Goal: Answer question/provide support: Share knowledge or assist other users

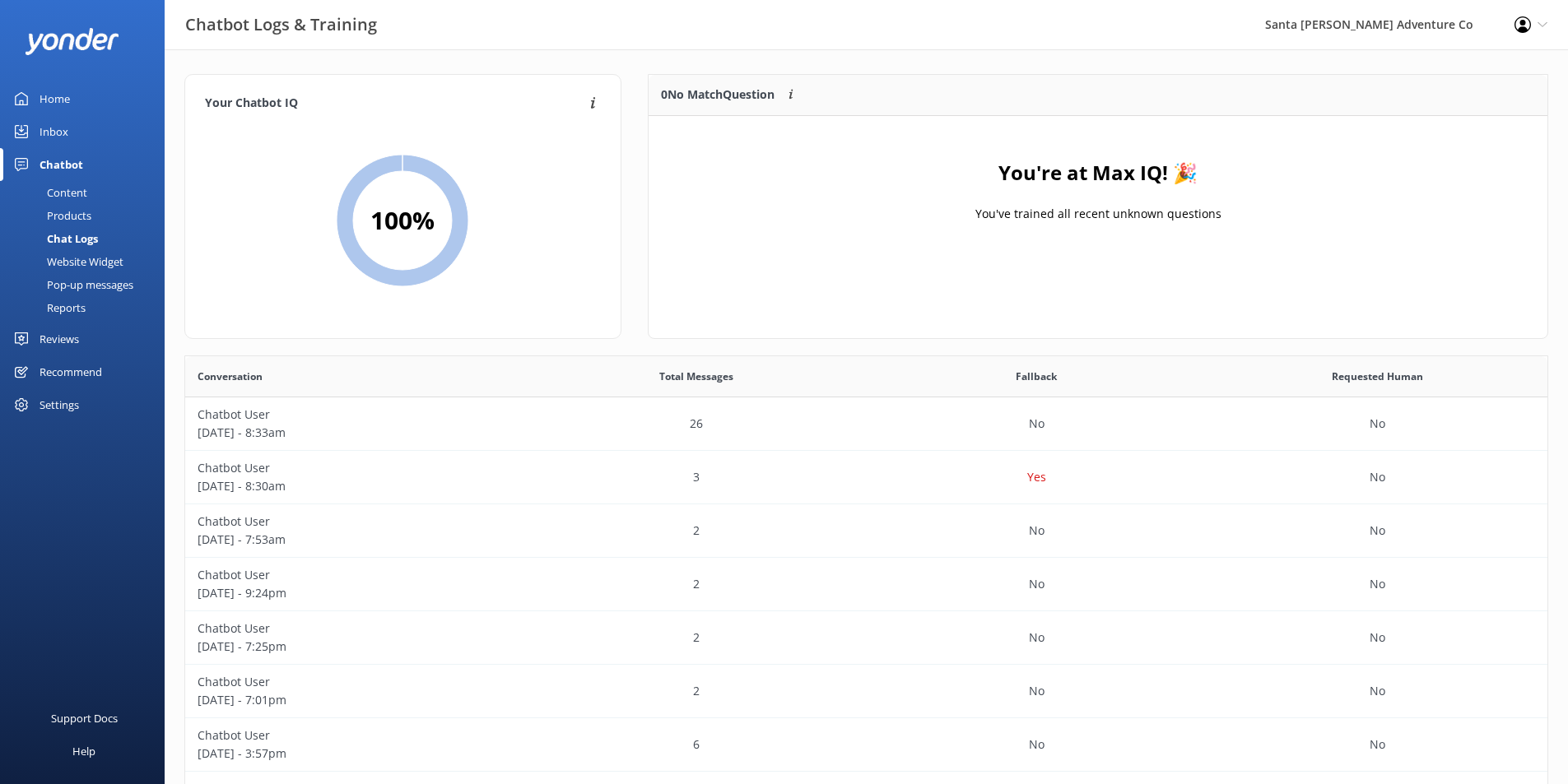
scroll to position [564, 1350]
click at [81, 232] on div "Chat Logs" at bounding box center [54, 238] width 88 height 23
click at [378, 401] on div "Chatbot User [DATE] - 8:33am" at bounding box center [356, 424] width 341 height 54
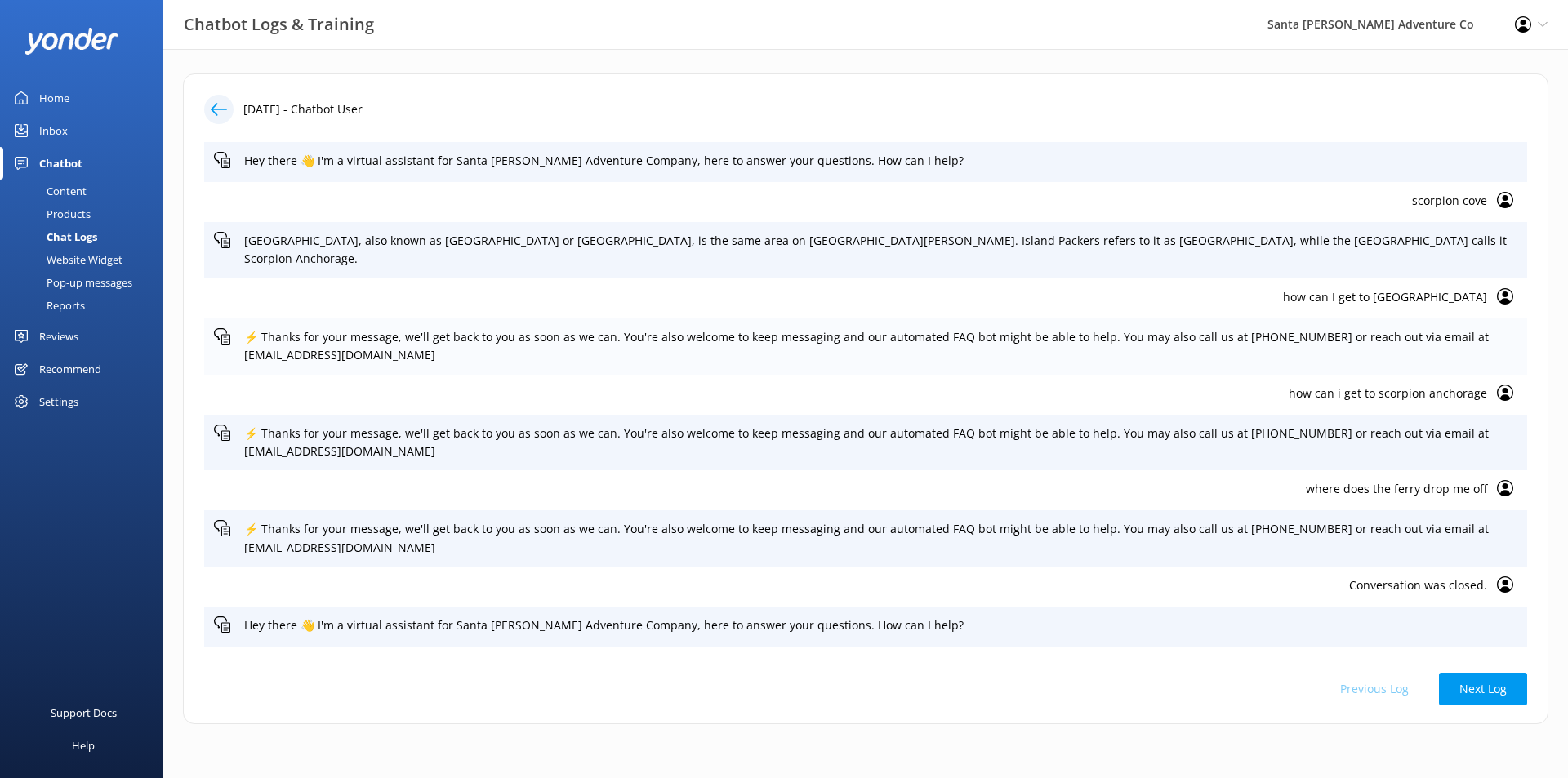
click at [1432, 330] on p "⚡ Thanks for your message, we'll get back to you as soon as we can. You're also…" at bounding box center [880, 346] width 1273 height 36
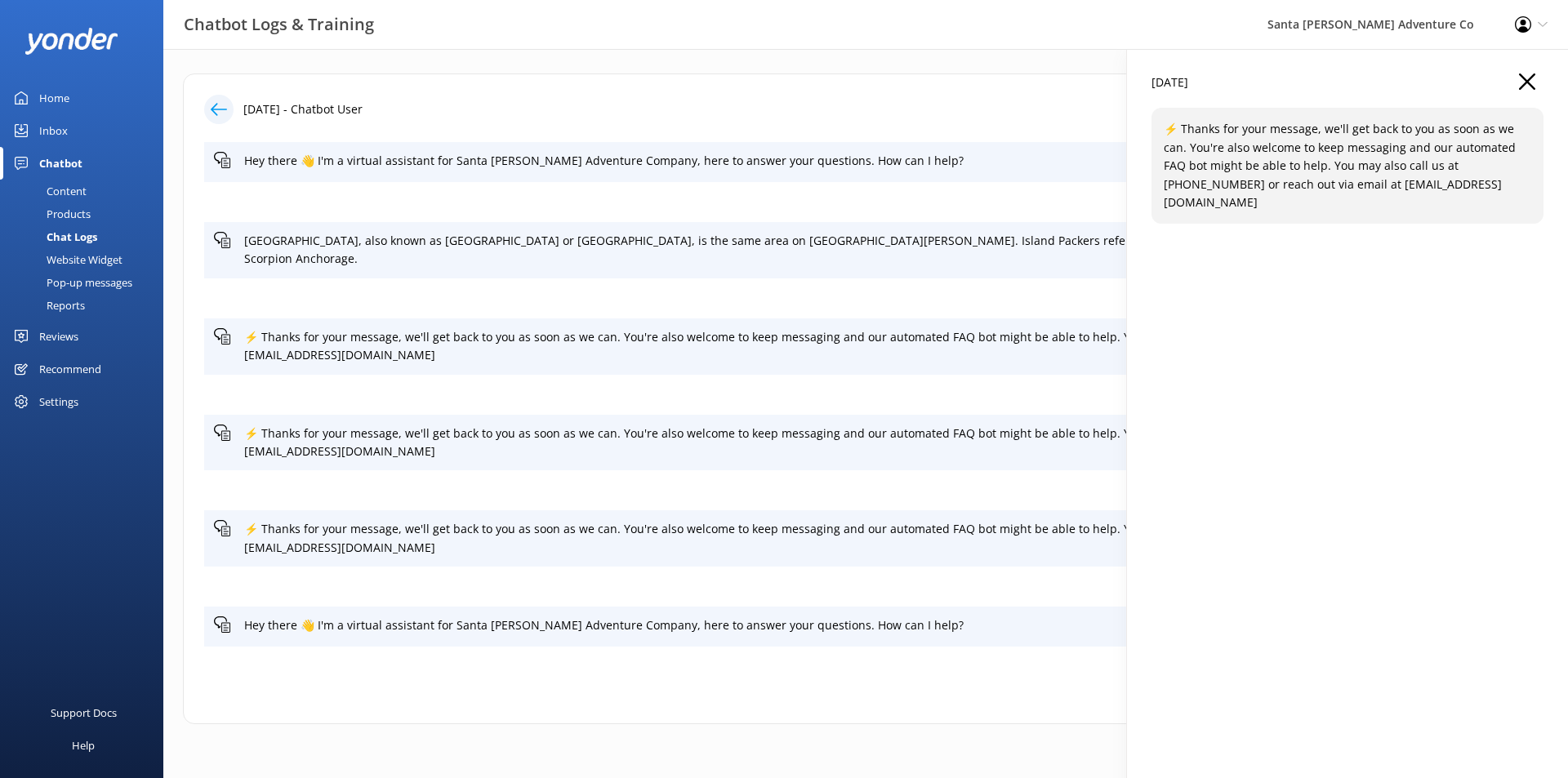
click at [1419, 330] on div "[DATE] ⚡ Thanks for your message, we'll get back to you as soon as we can. You'…" at bounding box center [1347, 437] width 441 height 778
click at [851, 328] on p "⚡ Thanks for your message, we'll get back to you as soon as we can. You're also…" at bounding box center [880, 346] width 1273 height 36
click at [1054, 353] on div "⚡ Thanks for your message, we'll get back to you as soon as we can. You're also…" at bounding box center [864, 346] width 1323 height 56
click at [1060, 374] on div "how can i get to scorpion anchorage" at bounding box center [864, 394] width 1323 height 40
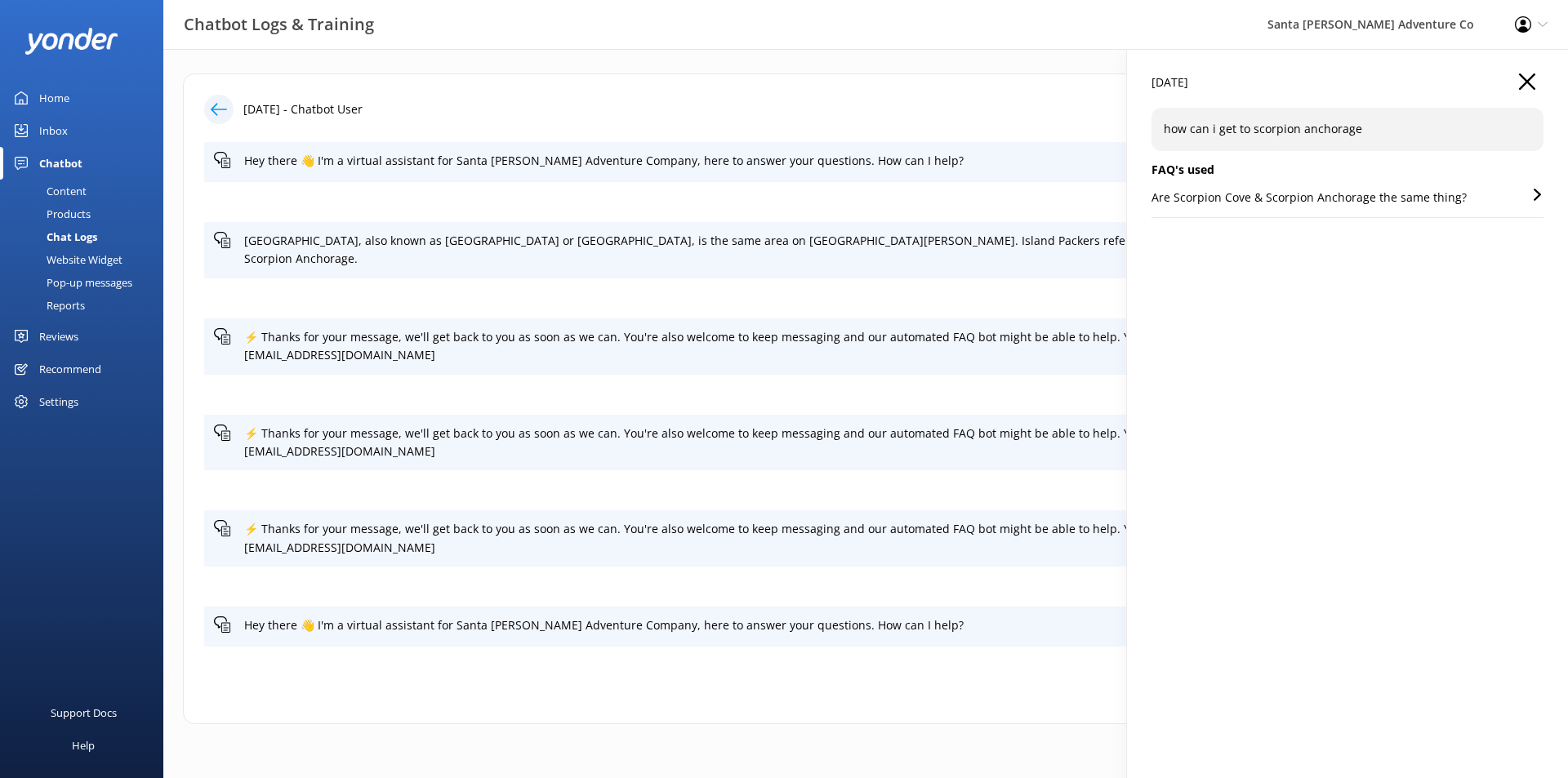
click at [1518, 198] on div "Are Scorpion Cove & Scorpion Anchorage the same thing?" at bounding box center [1347, 203] width 392 height 28
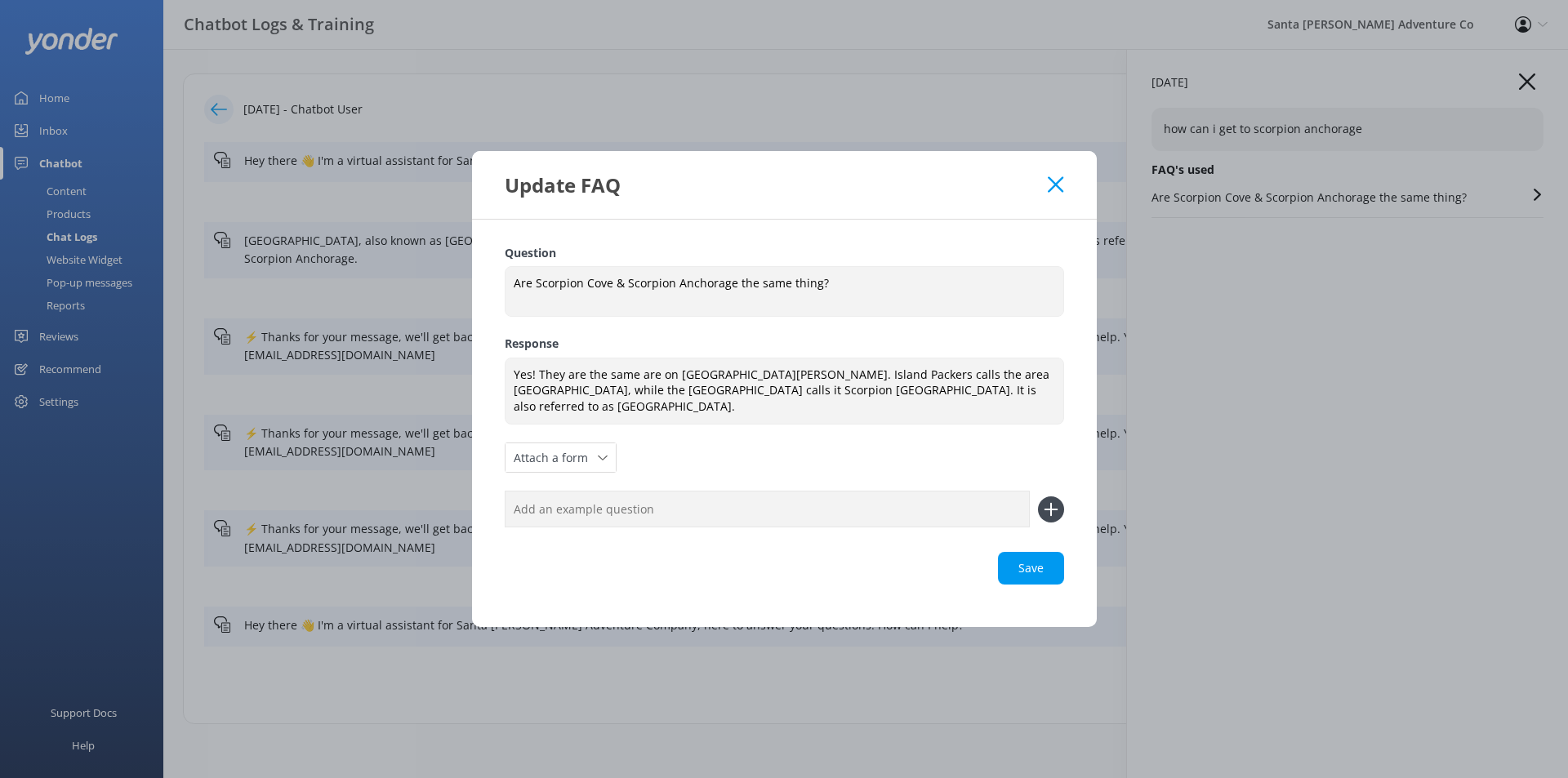
click at [736, 501] on input "text" at bounding box center [767, 509] width 525 height 36
type input "Where is [GEOGRAPHIC_DATA]?"
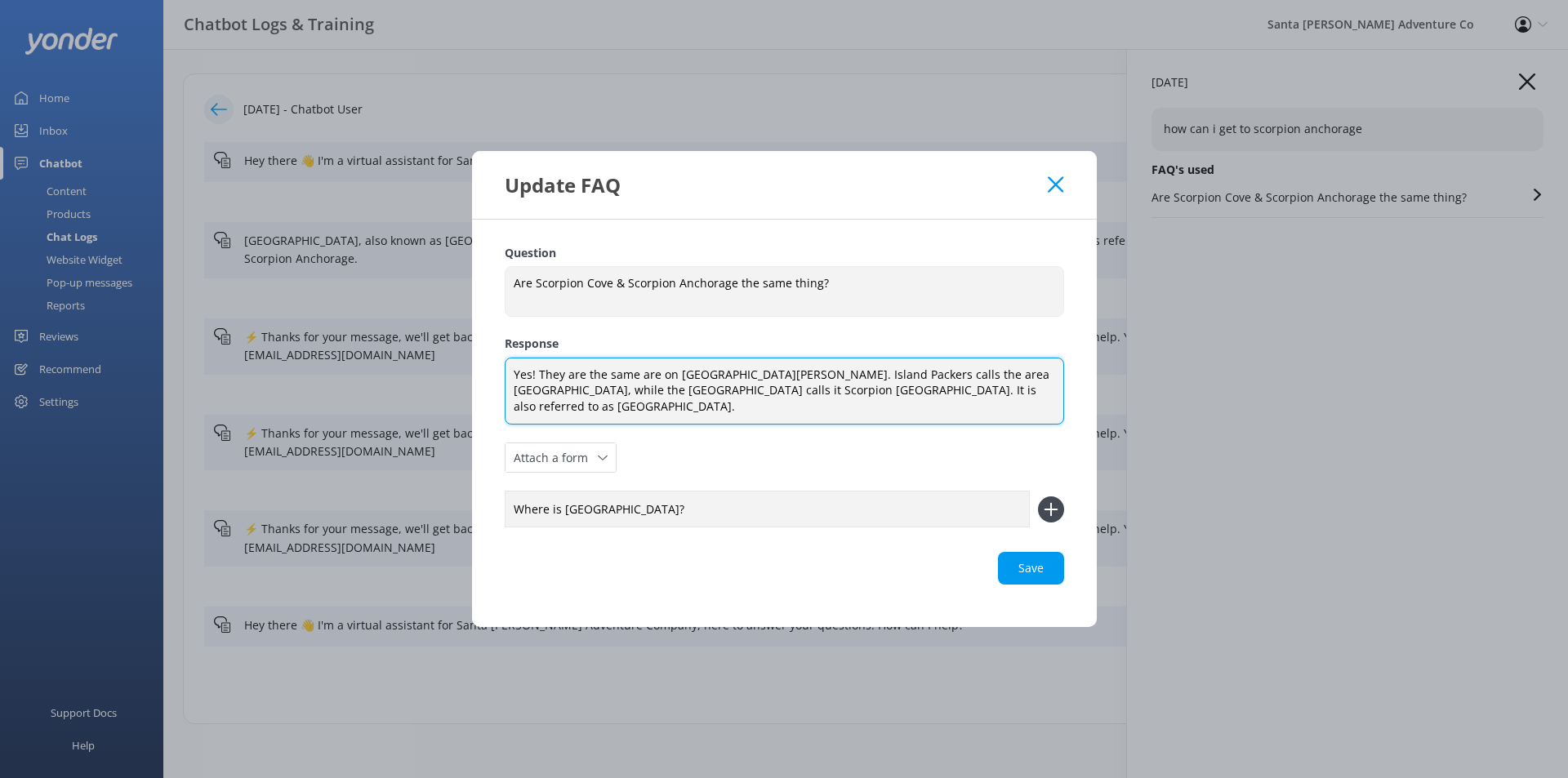
click at [539, 374] on textarea "Yes! They are the same are on [GEOGRAPHIC_DATA][PERSON_NAME]. Island Packers ca…" at bounding box center [784, 391] width 559 height 68
click at [639, 383] on textarea "Yes! They are the same are on [GEOGRAPHIC_DATA][PERSON_NAME]. Island Packers ca…" at bounding box center [784, 391] width 559 height 68
drag, startPoint x: 514, startPoint y: 381, endPoint x: 632, endPoint y: 376, distance: 118.1
click at [632, 376] on textarea "Yes! They are the same are on [GEOGRAPHIC_DATA][PERSON_NAME]. Island Packers ca…" at bounding box center [784, 391] width 559 height 68
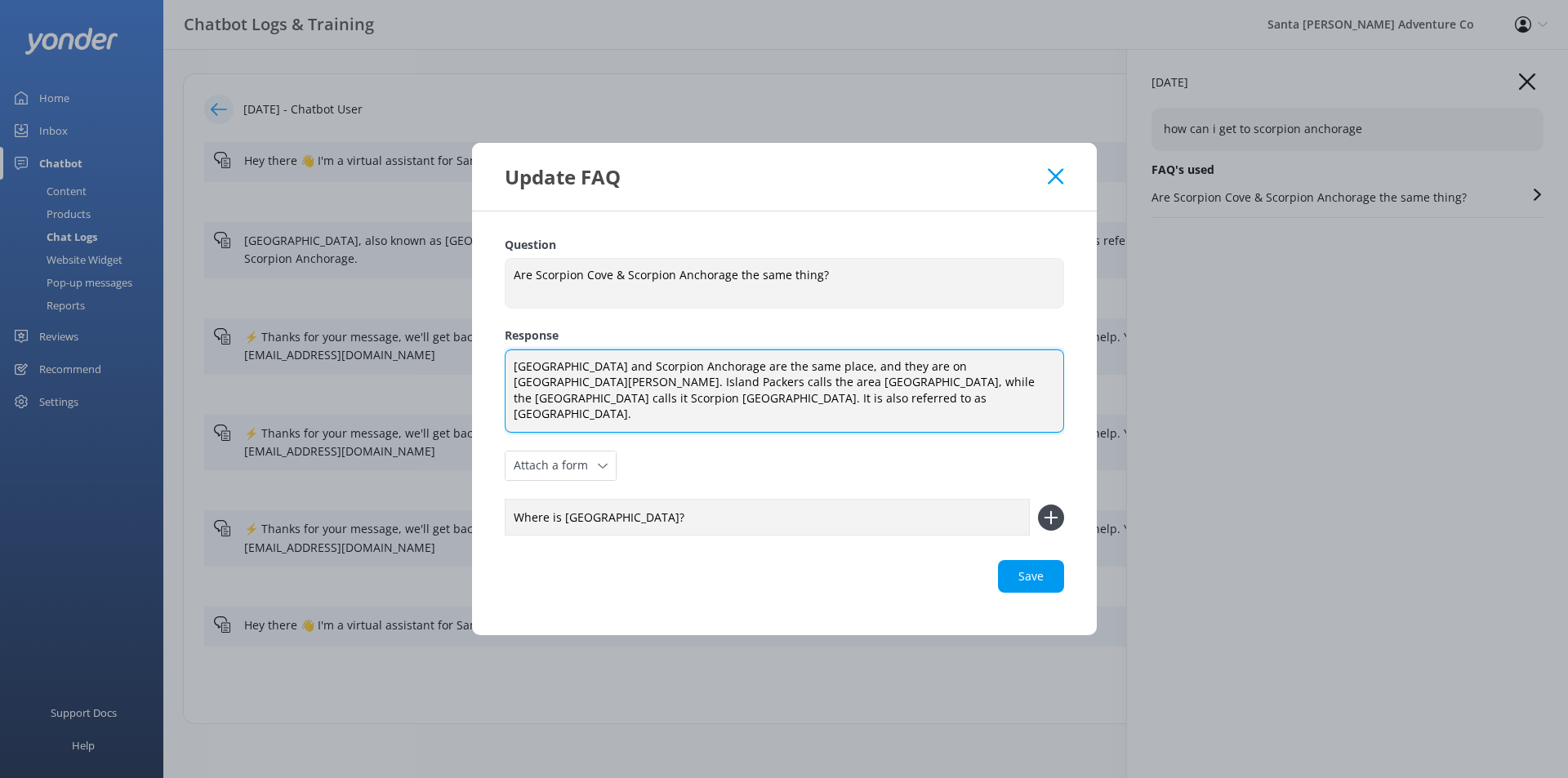
click at [793, 410] on textarea "[GEOGRAPHIC_DATA] and Scorpion Anchorage are the same place, and they are on [G…" at bounding box center [784, 391] width 559 height 84
type textarea "[GEOGRAPHIC_DATA] and Scorpion Anchorage are the same place, and they are on [G…"
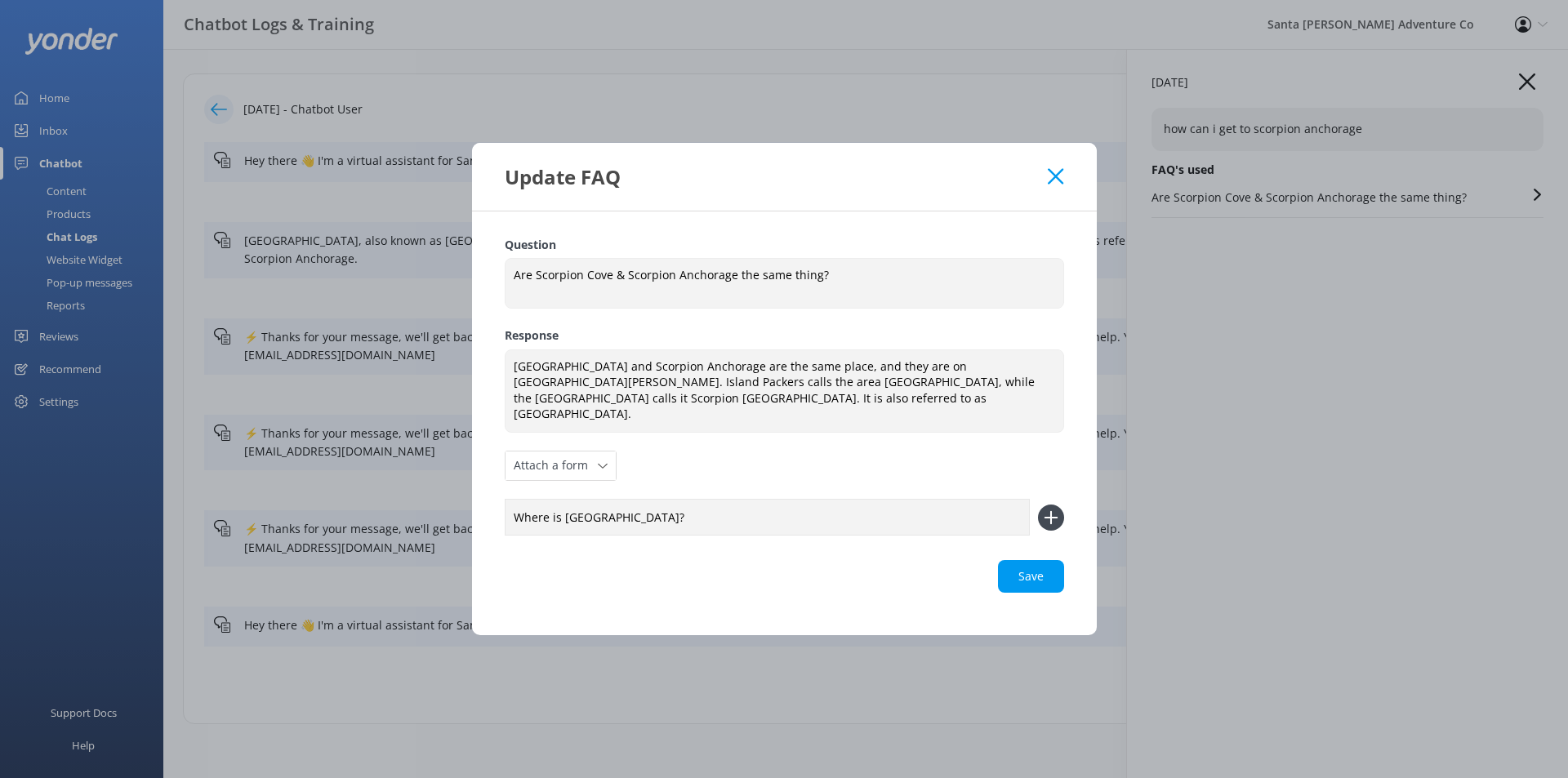
click at [923, 447] on div "Question Are Scorpion Cove & Scorpion Anchorage the same thing? Are Scorpion Co…" at bounding box center [784, 422] width 559 height 374
click at [1025, 569] on div "Save" at bounding box center [784, 576] width 559 height 33
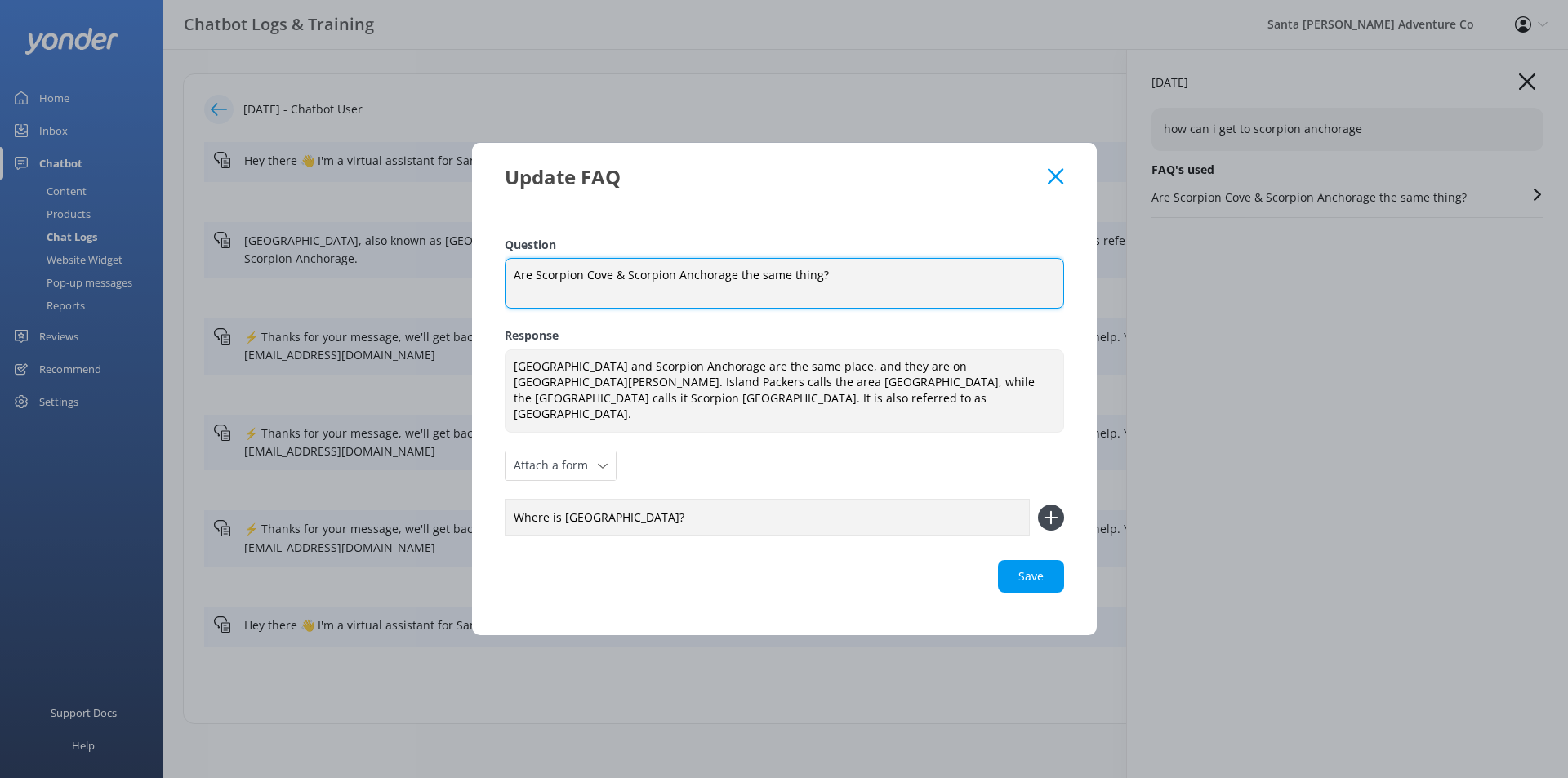
click at [889, 295] on textarea "Are Scorpion Cove & Scorpion Anchorage the same thing?" at bounding box center [784, 283] width 559 height 51
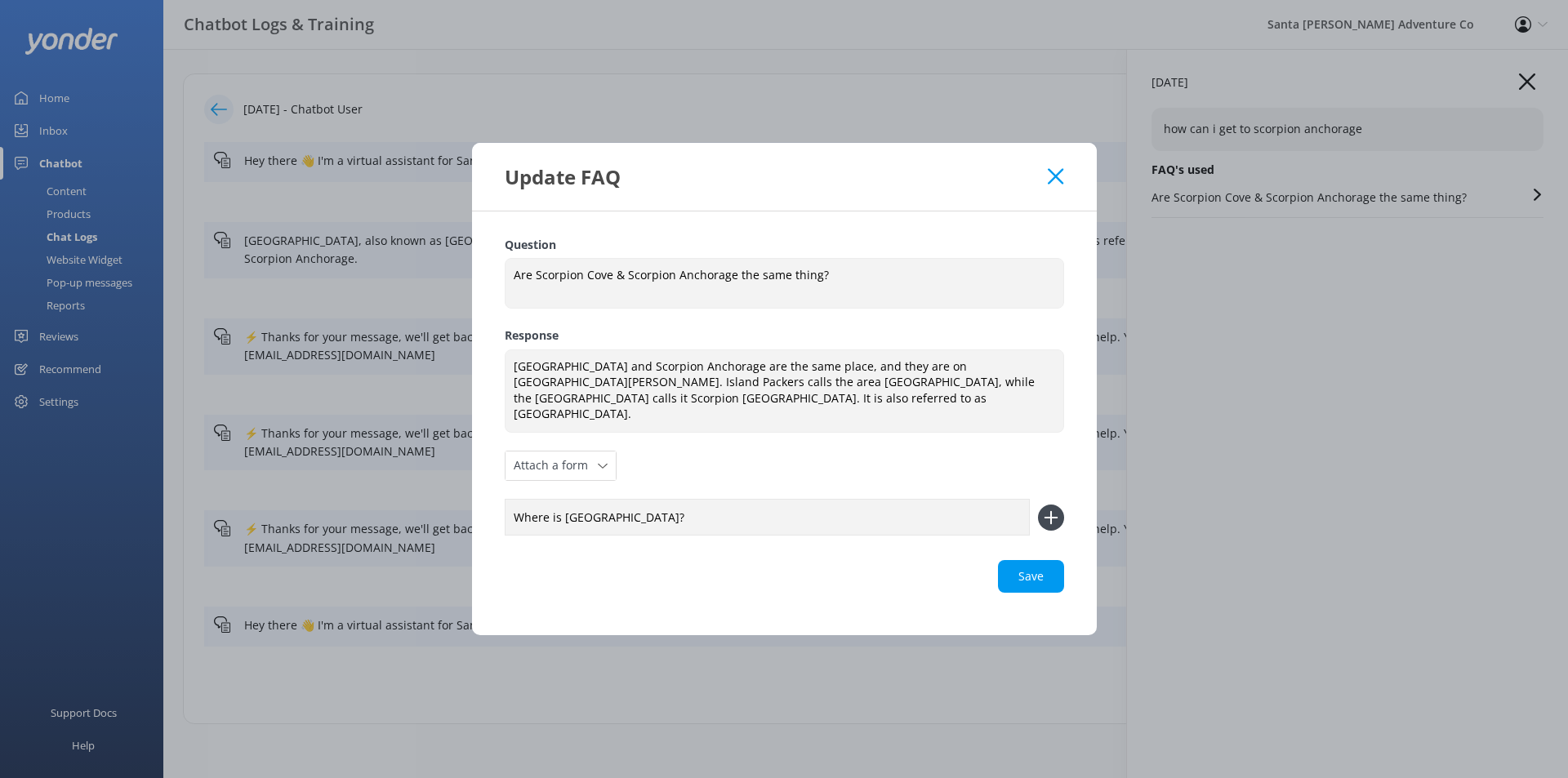
click at [1053, 507] on icon at bounding box center [1050, 517] width 26 height 26
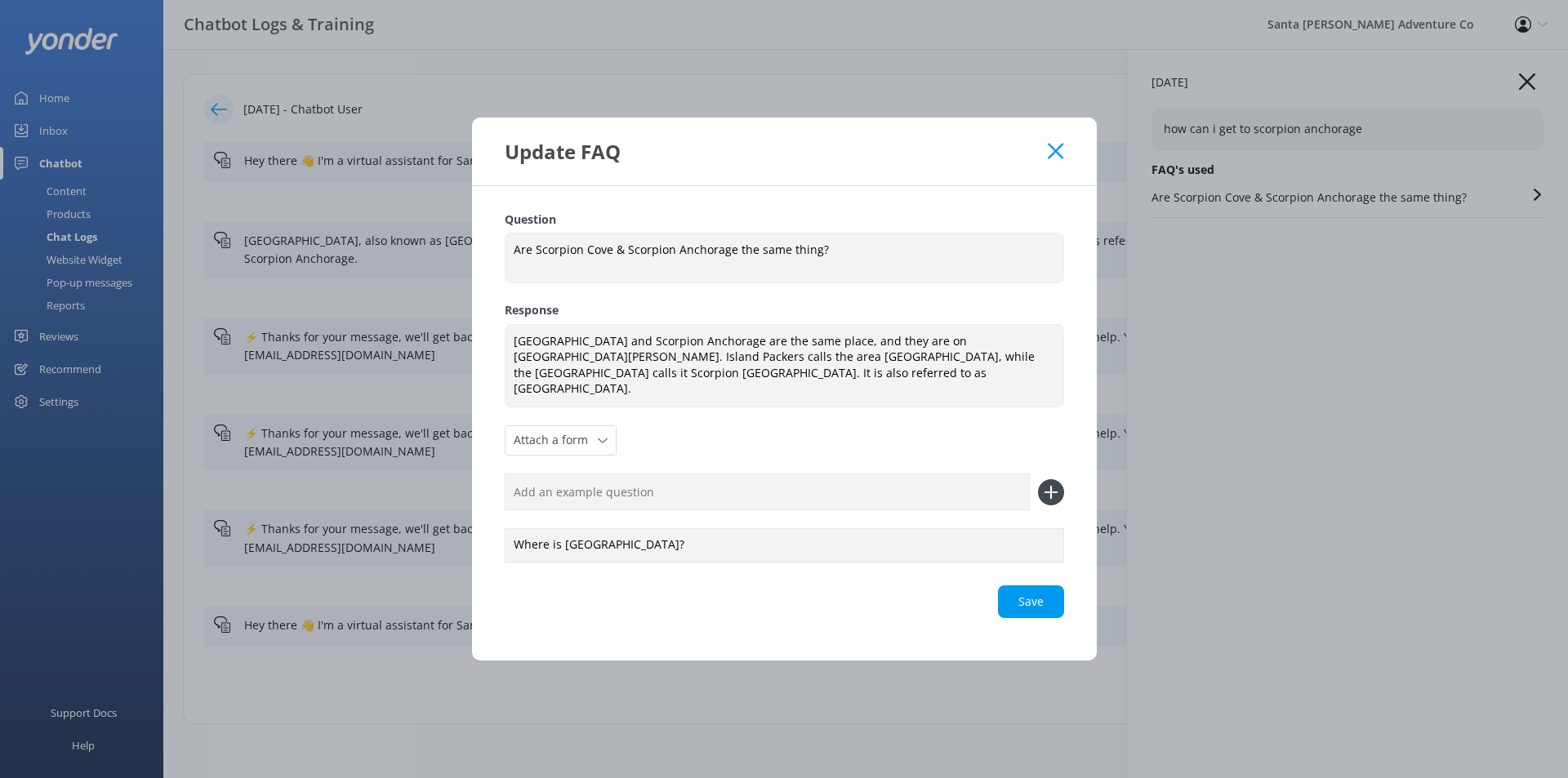
click at [756, 490] on input "text" at bounding box center [767, 491] width 525 height 36
type input "H"
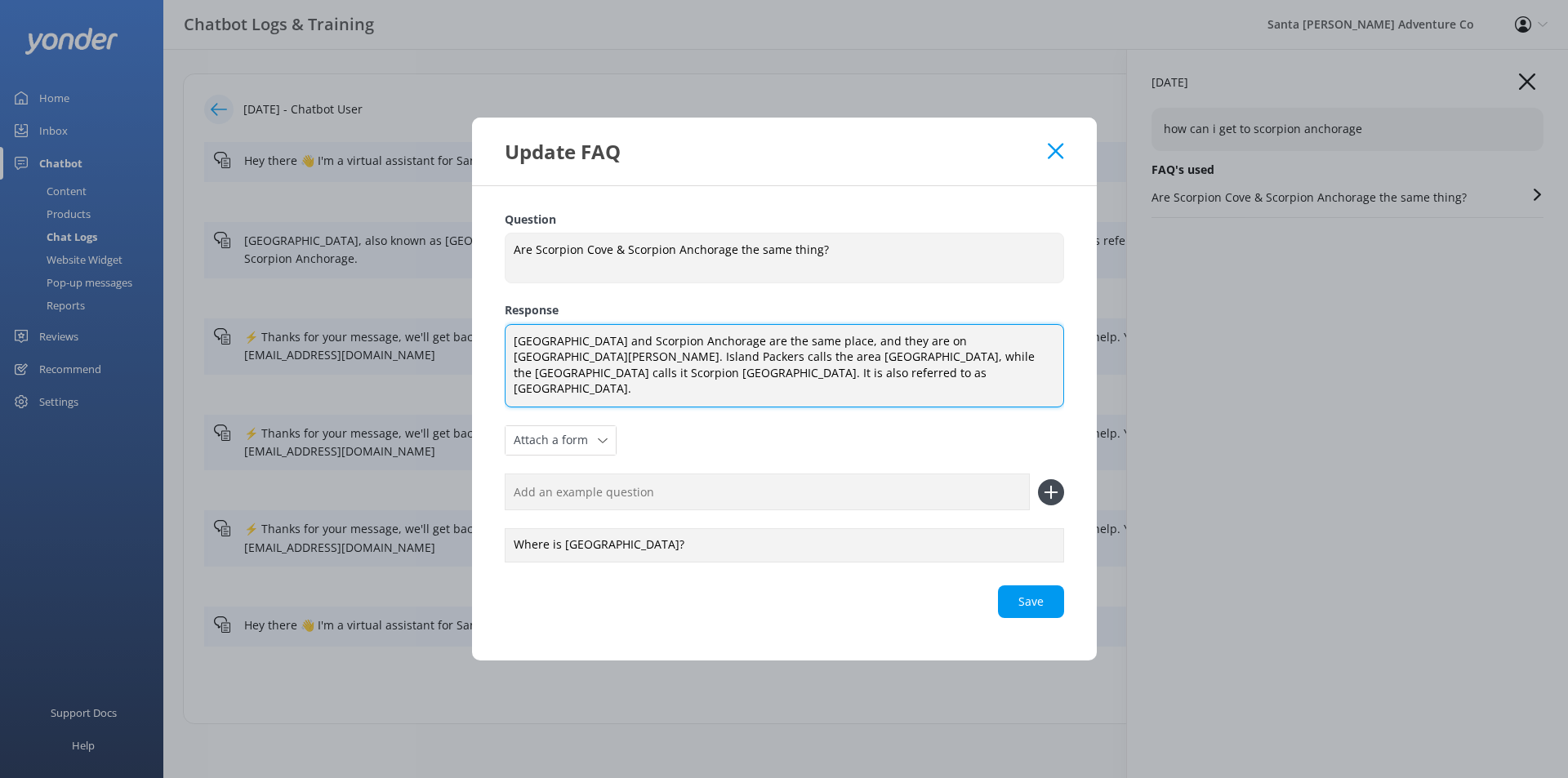
click at [686, 396] on textarea "[GEOGRAPHIC_DATA] and Scorpion Anchorage are the same place, and they are on [G…" at bounding box center [784, 365] width 559 height 84
type textarea "[GEOGRAPHIC_DATA] and Scorpion Anchorage are the same place, and they are on [G…"
click at [1027, 588] on div "Loading.." at bounding box center [784, 601] width 559 height 33
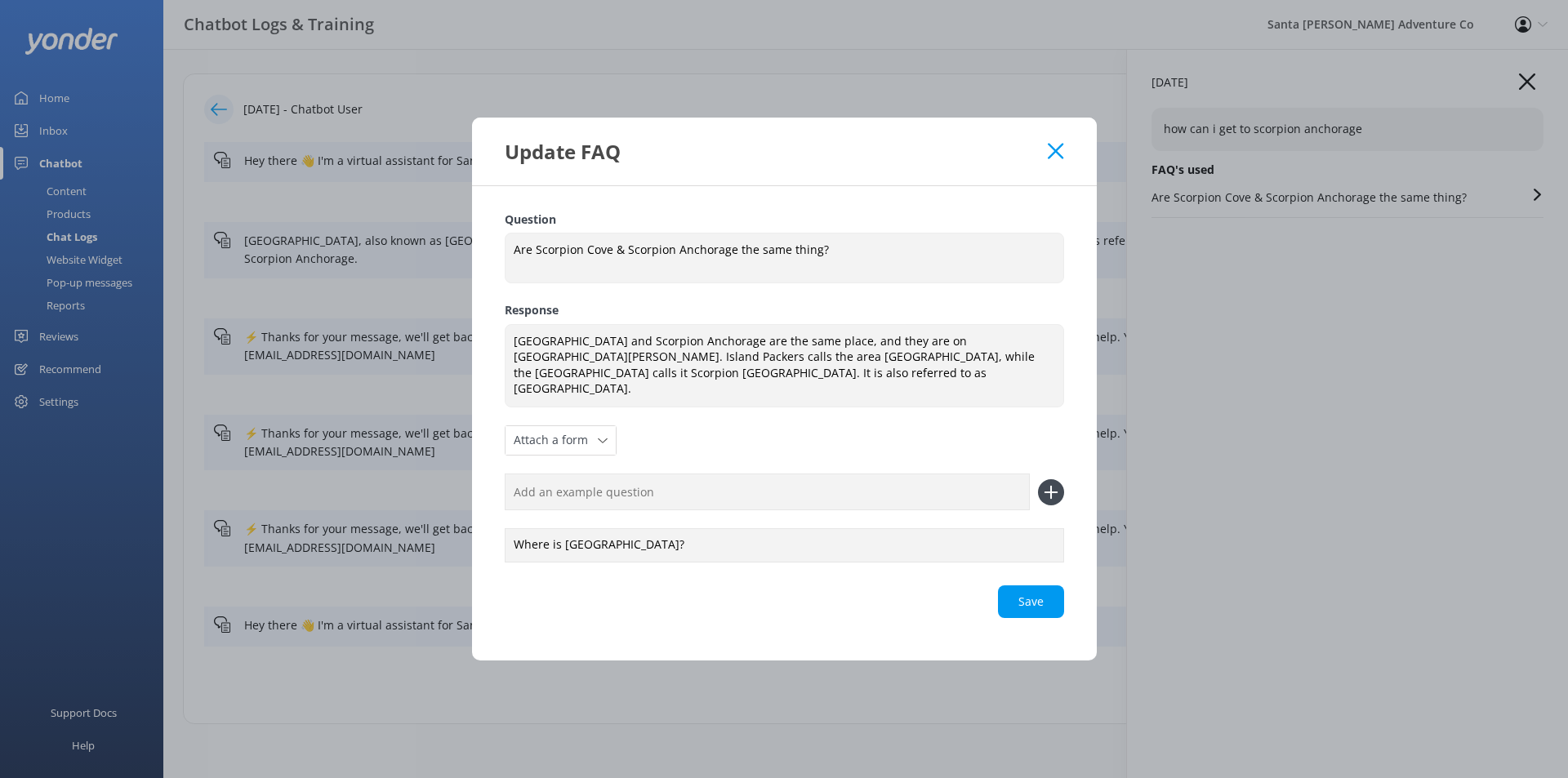
drag, startPoint x: 1059, startPoint y: 160, endPoint x: 952, endPoint y: 333, distance: 203.4
click at [961, 325] on div "Update FAQ Question Are Scorpion Cove & Scorpion Anchorage the same thing? Are …" at bounding box center [784, 389] width 1568 height 778
click at [1038, 585] on div "Save" at bounding box center [784, 601] width 559 height 33
click at [1052, 159] on use at bounding box center [1055, 151] width 15 height 15
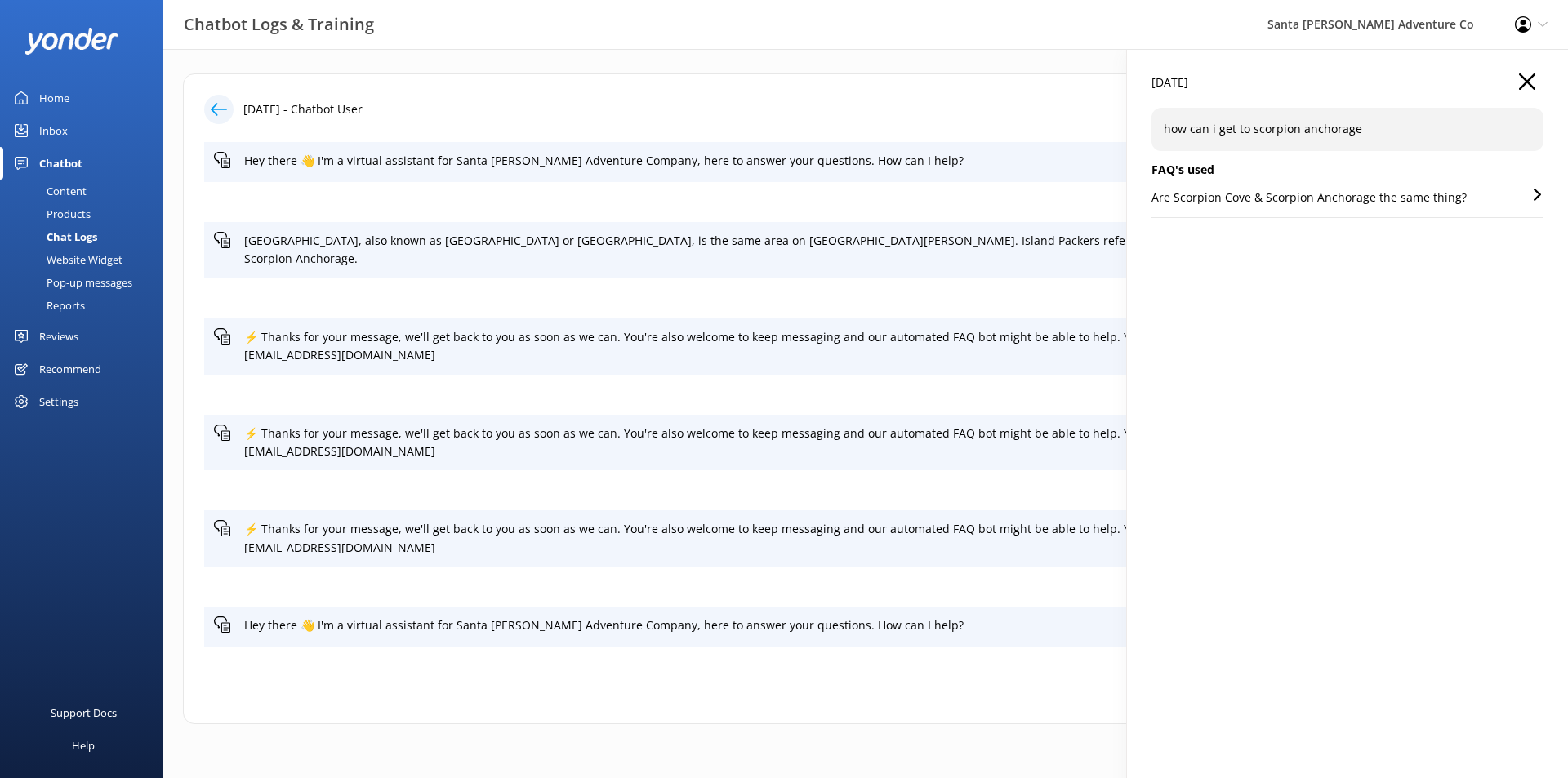
click at [75, 191] on div "Content" at bounding box center [48, 191] width 76 height 23
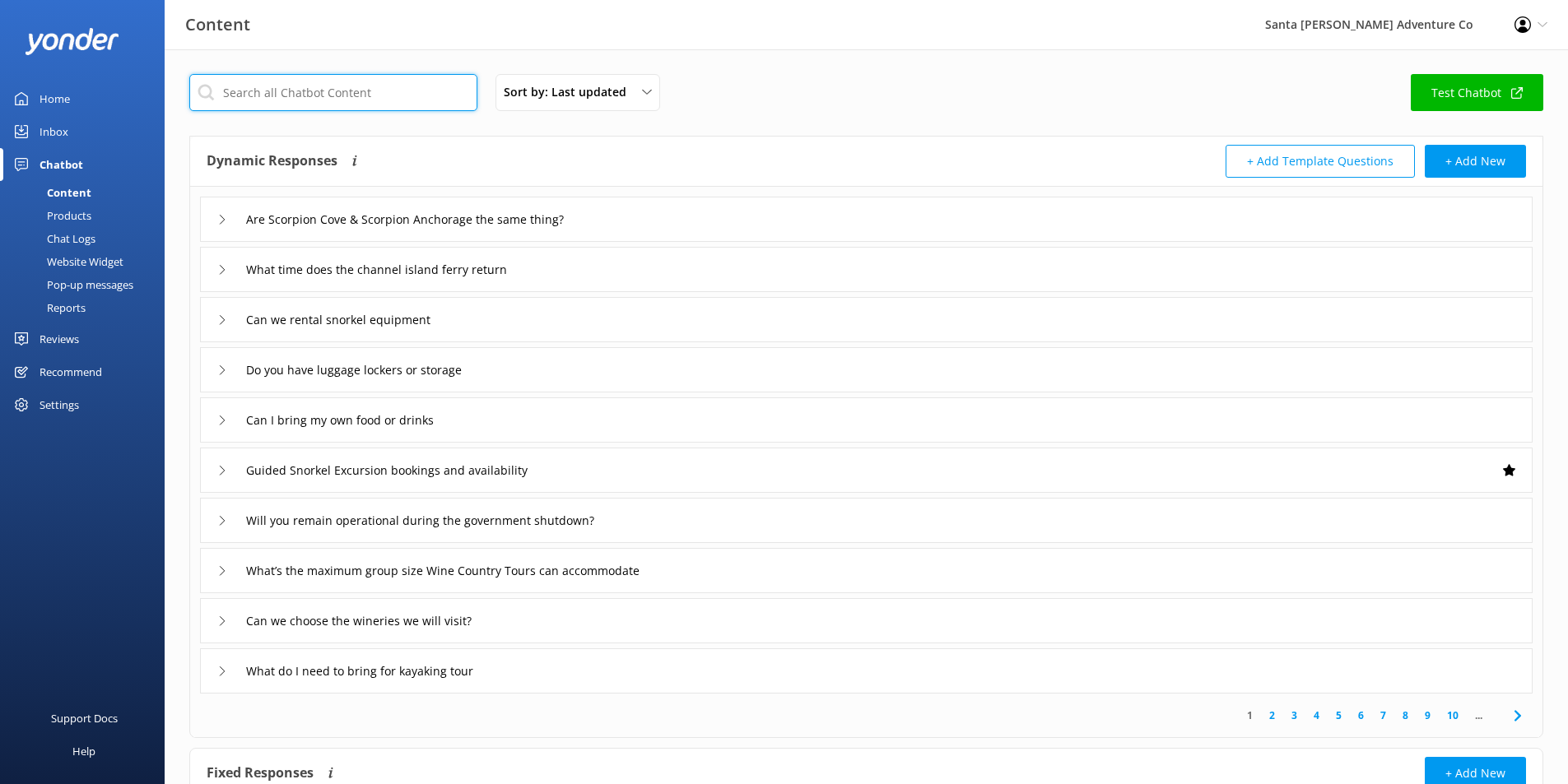
click at [324, 85] on input "text" at bounding box center [333, 92] width 288 height 37
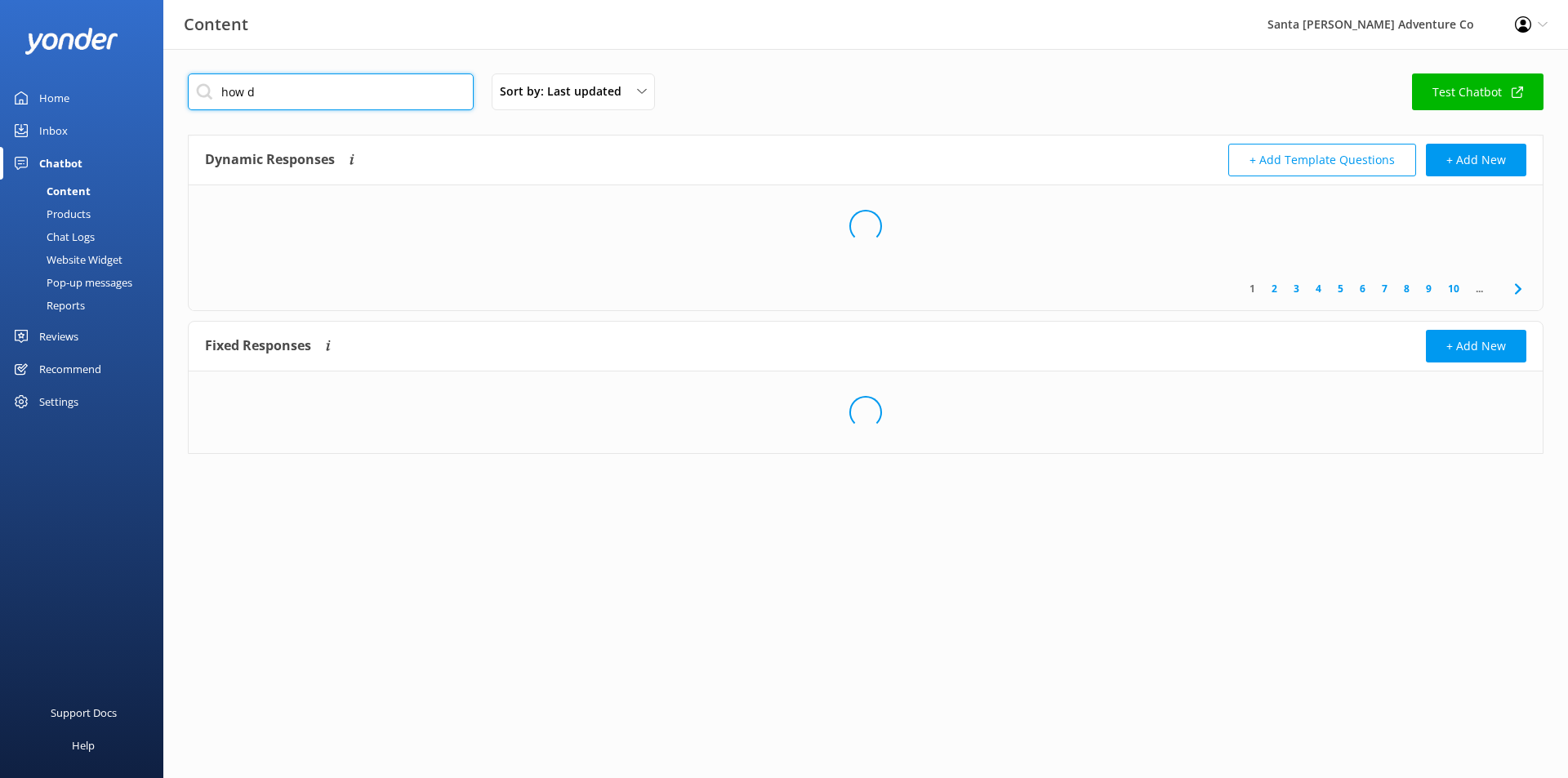
type input "how do"
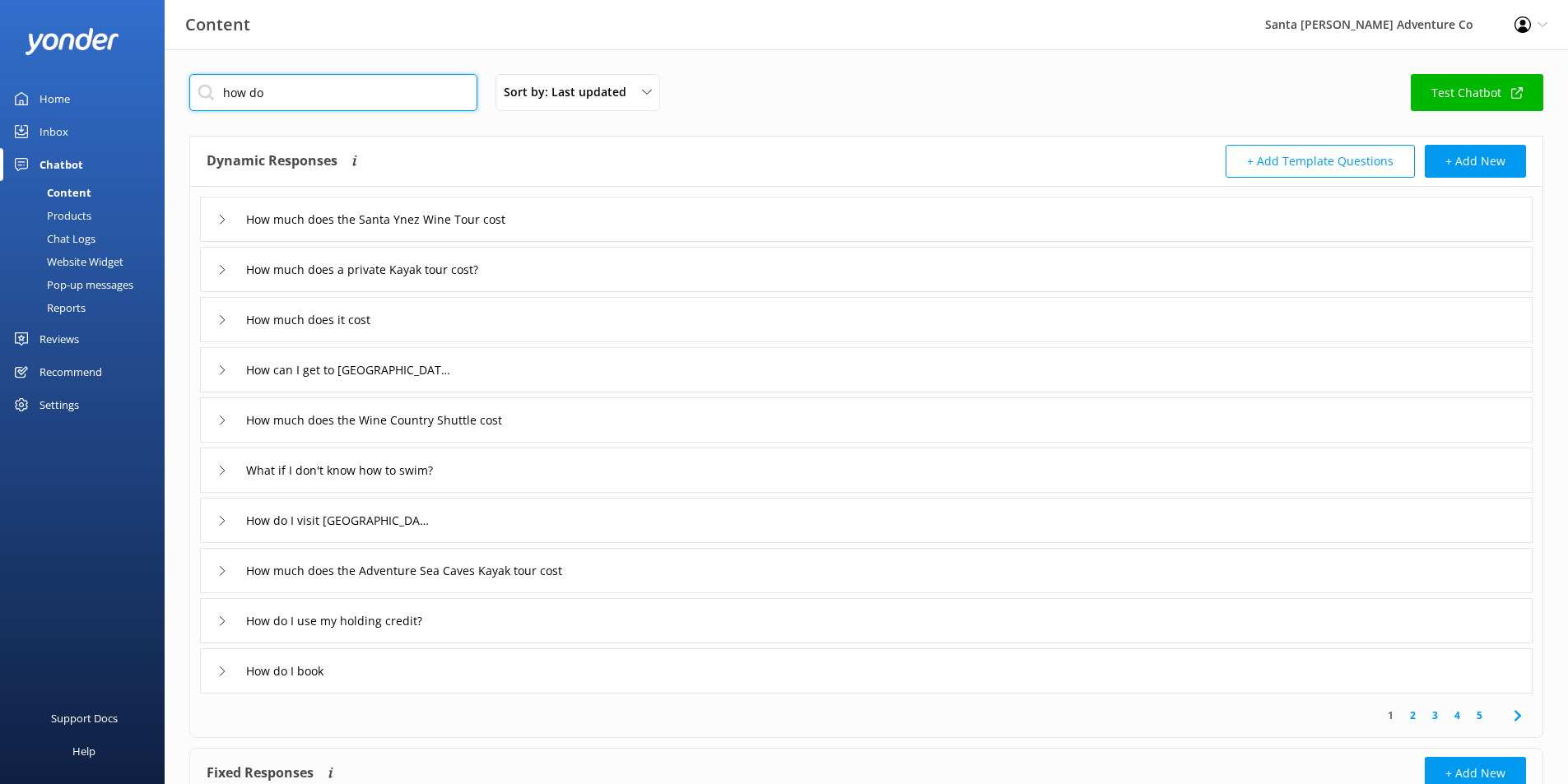
type input "How do I visit [GEOGRAPHIC_DATA]?"
type input "How do I use my holding credit?"
type input "How do I book"
type input "How do I reconfirm my booking"
type input "How do I fix a duplicate booking error?"
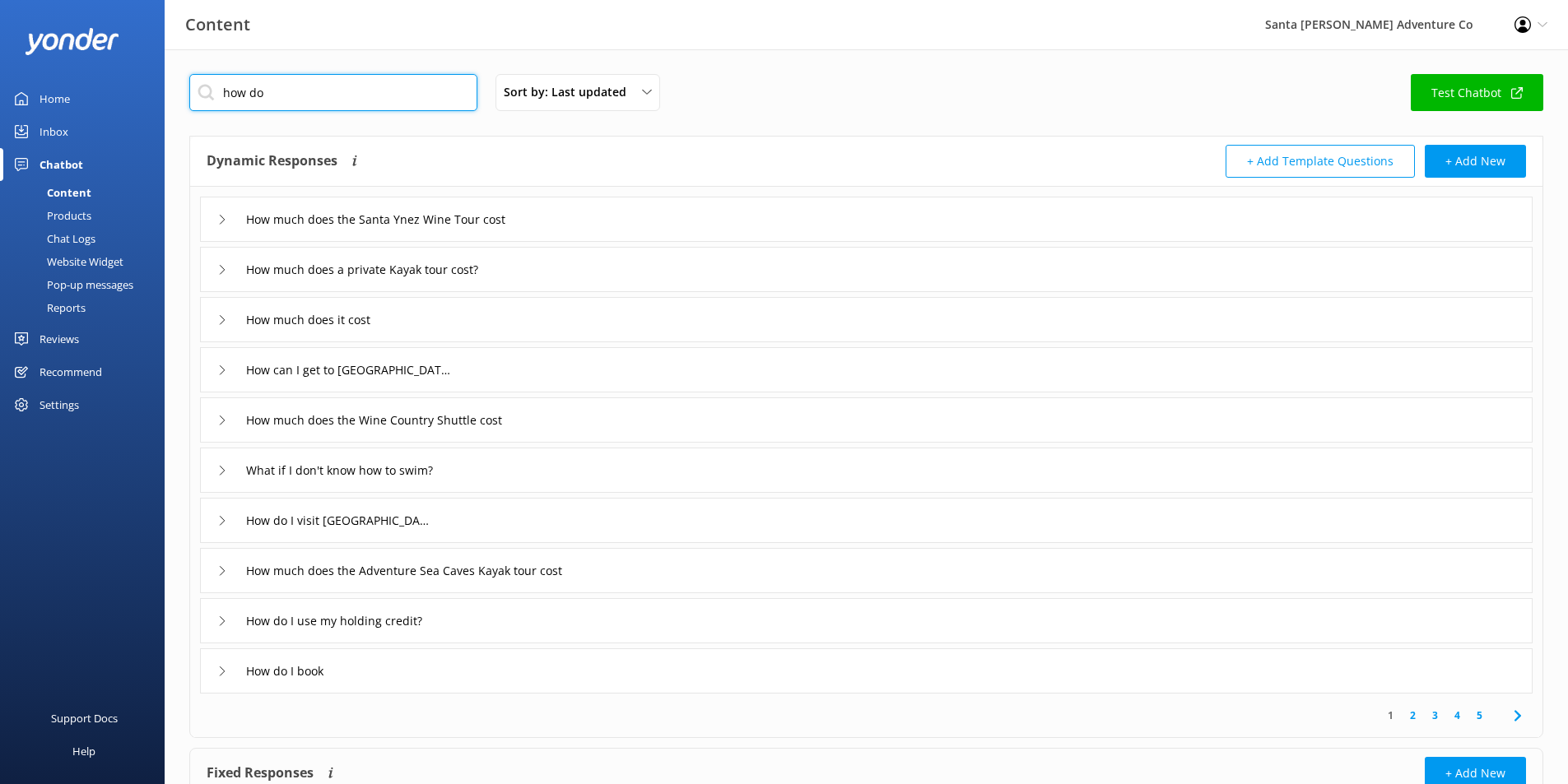
type input "How do I redeem a gift card"
type input "How do I leave feedback or a review"
type input "If my group booked separately, how do I make sure we are put in the same group"
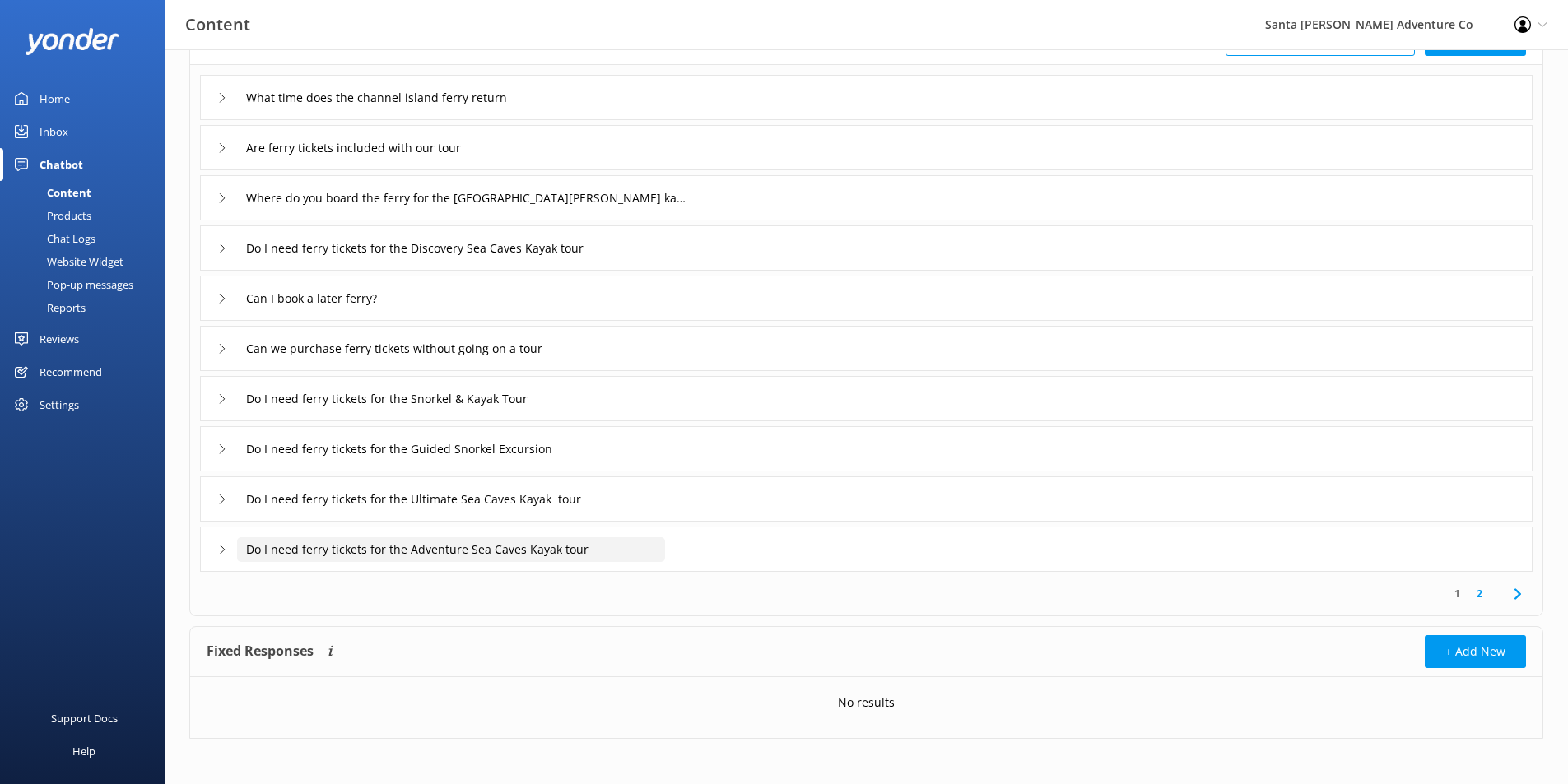
scroll to position [125, 0]
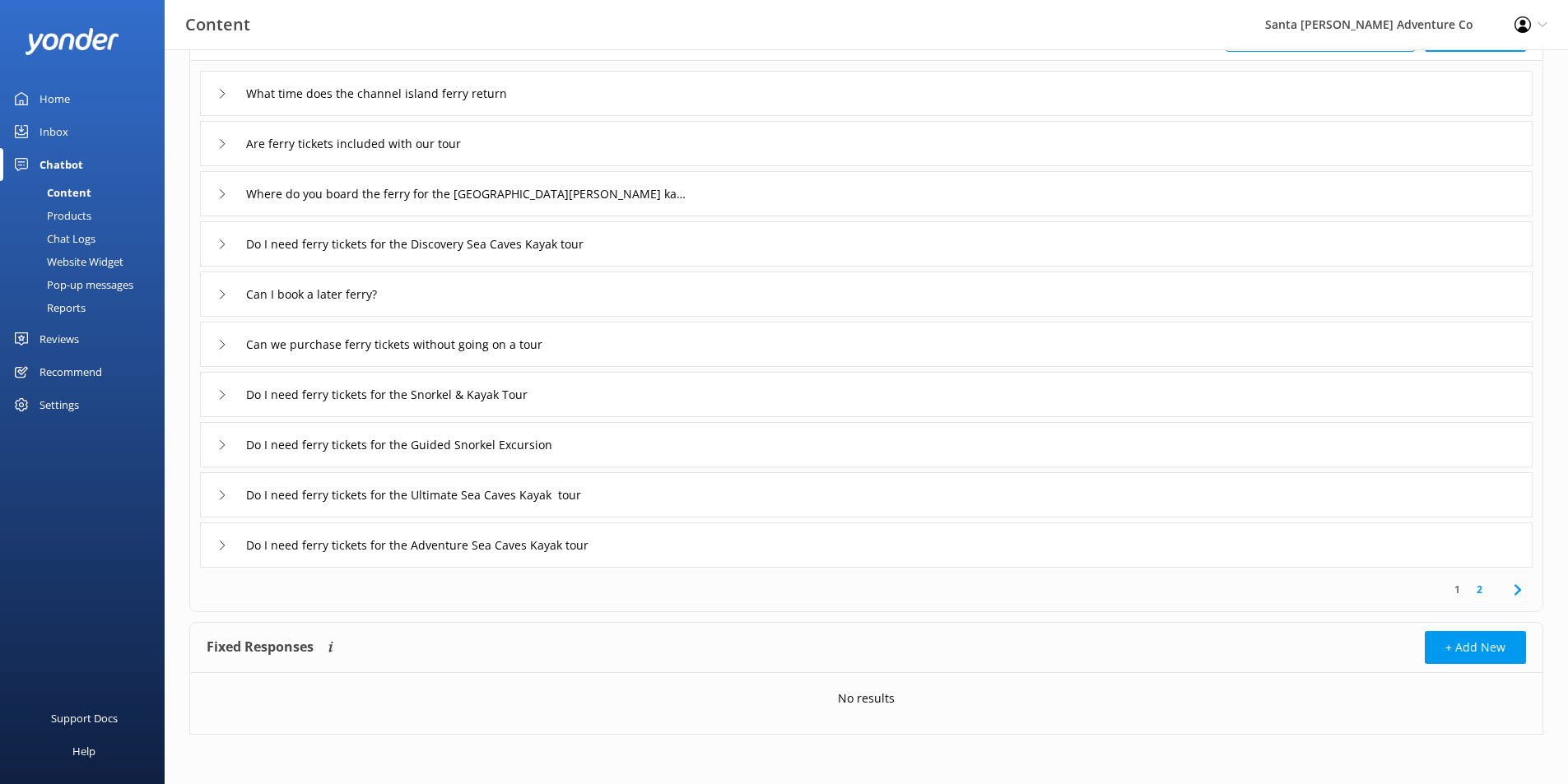
click at [220, 543] on icon at bounding box center [221, 545] width 10 height 10
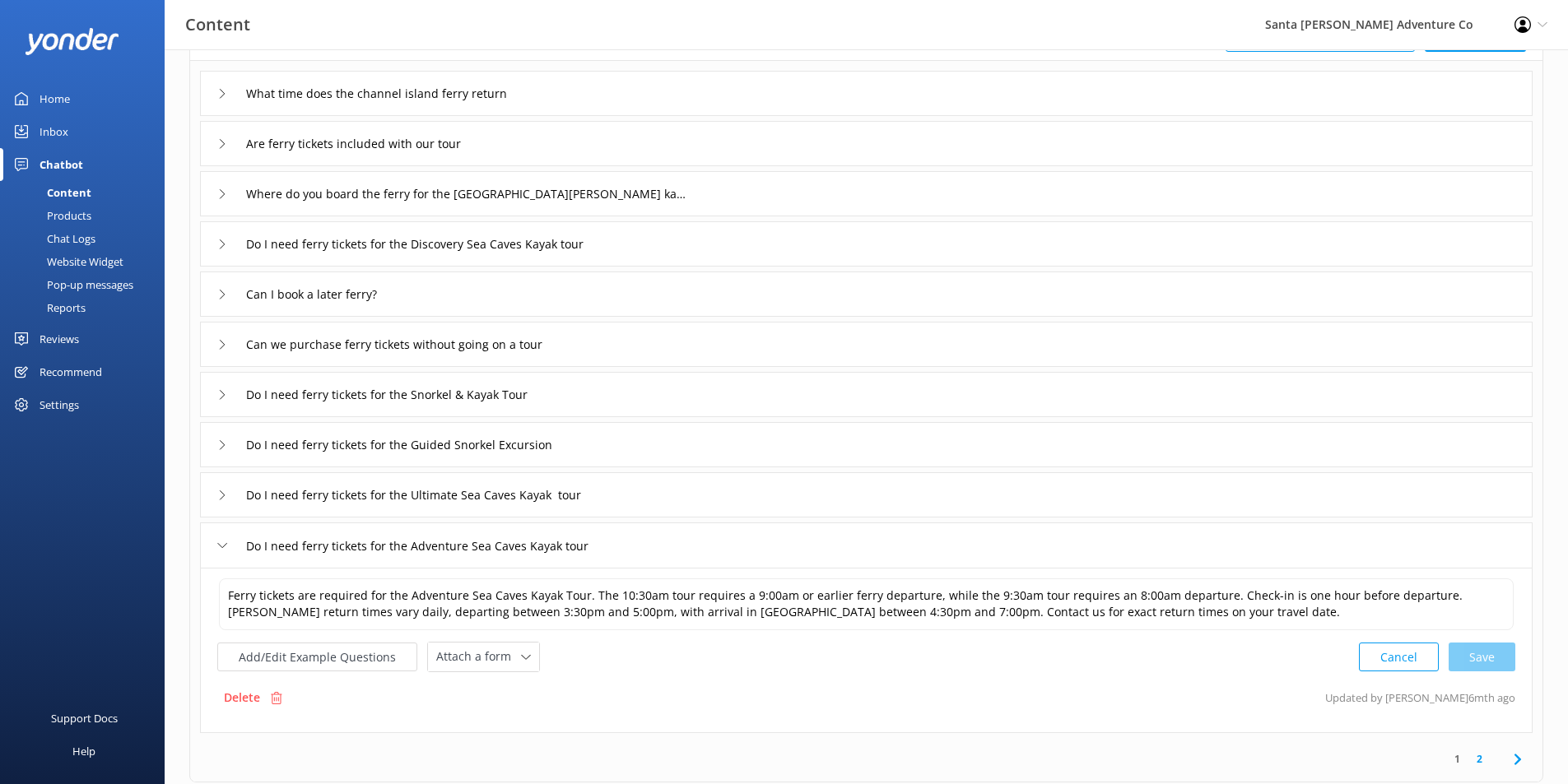
click at [220, 543] on icon at bounding box center [221, 545] width 10 height 10
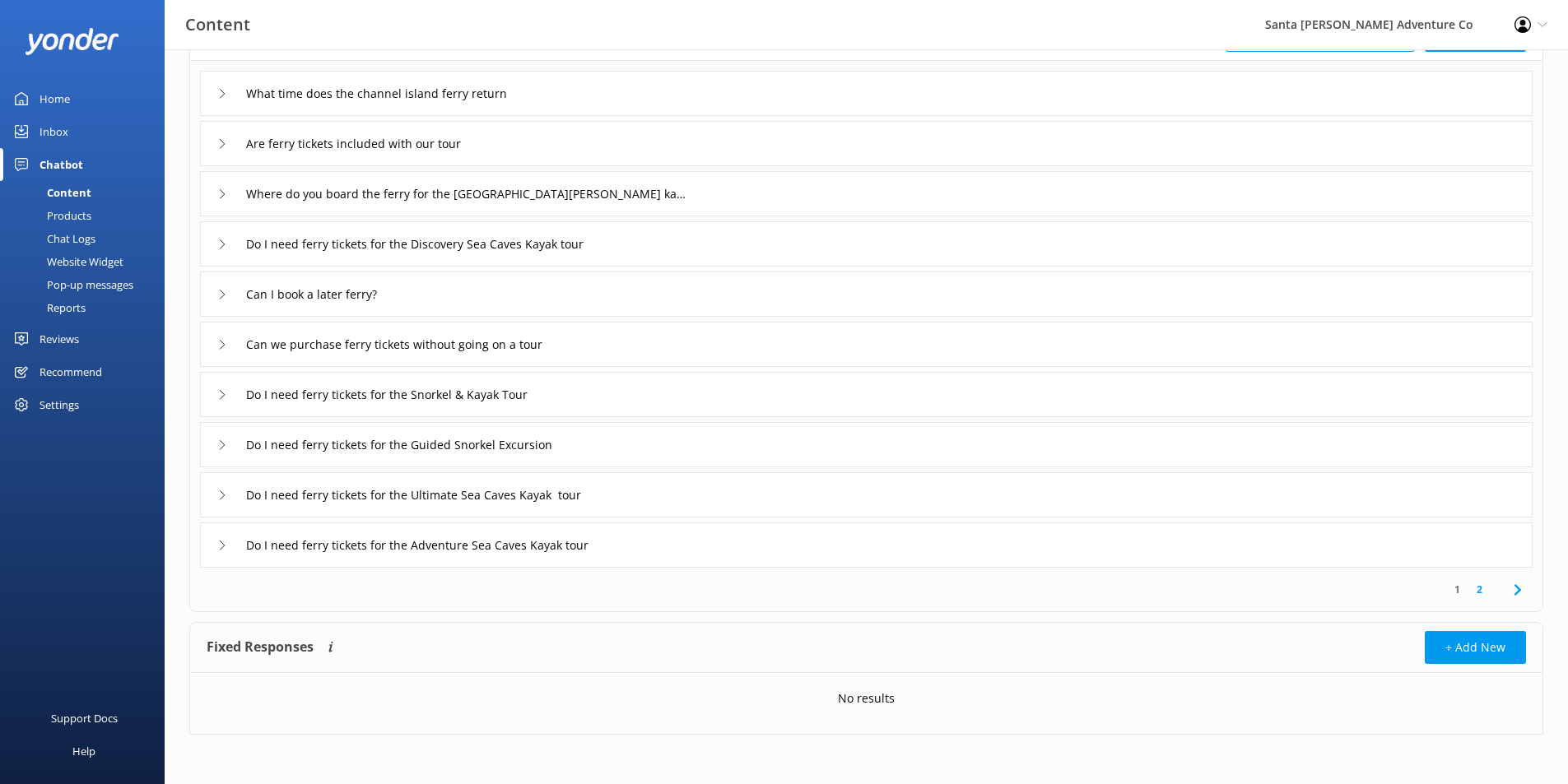
click at [221, 495] on icon at bounding box center [221, 495] width 10 height 10
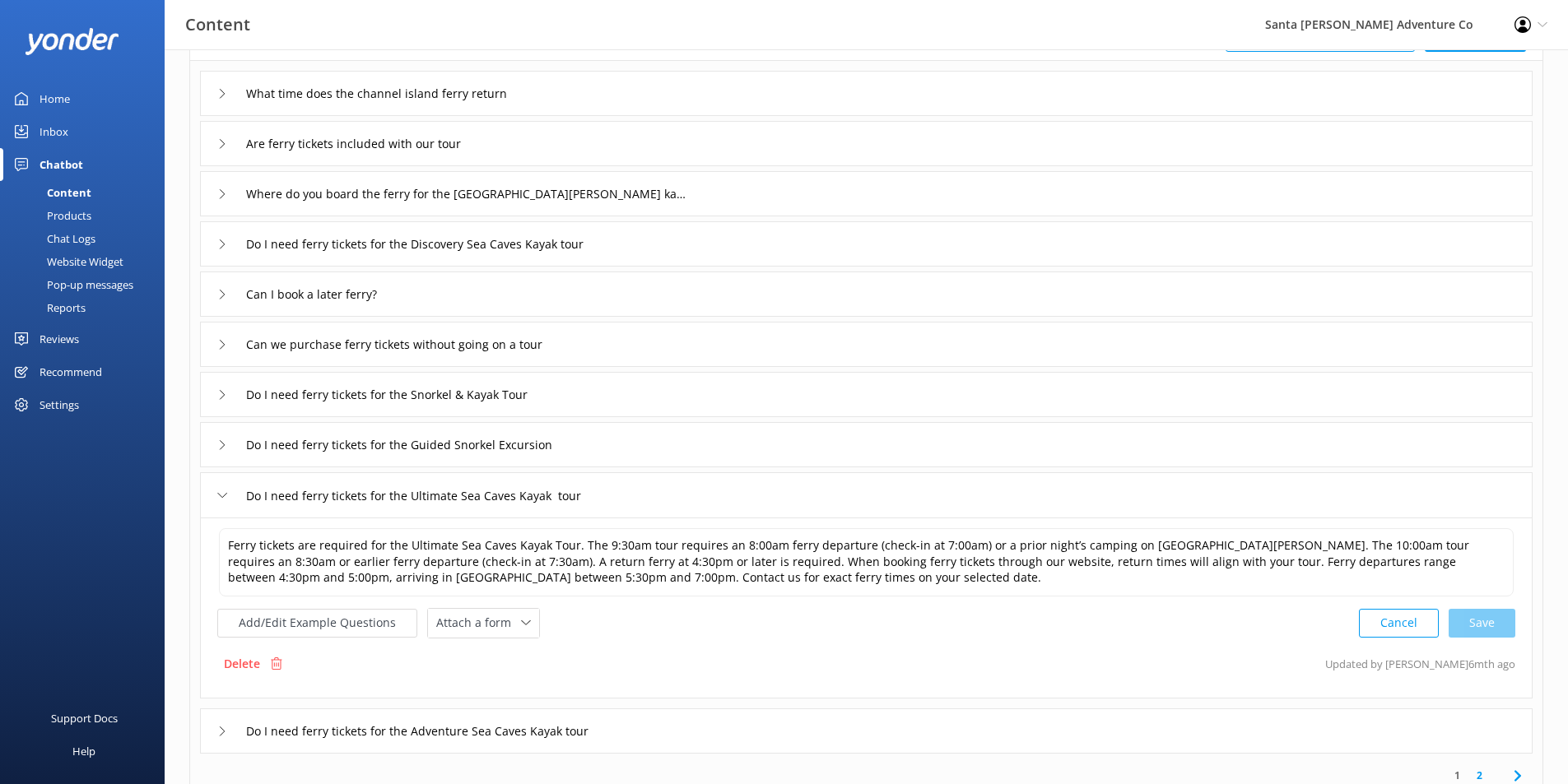
click at [221, 495] on icon at bounding box center [221, 495] width 10 height 10
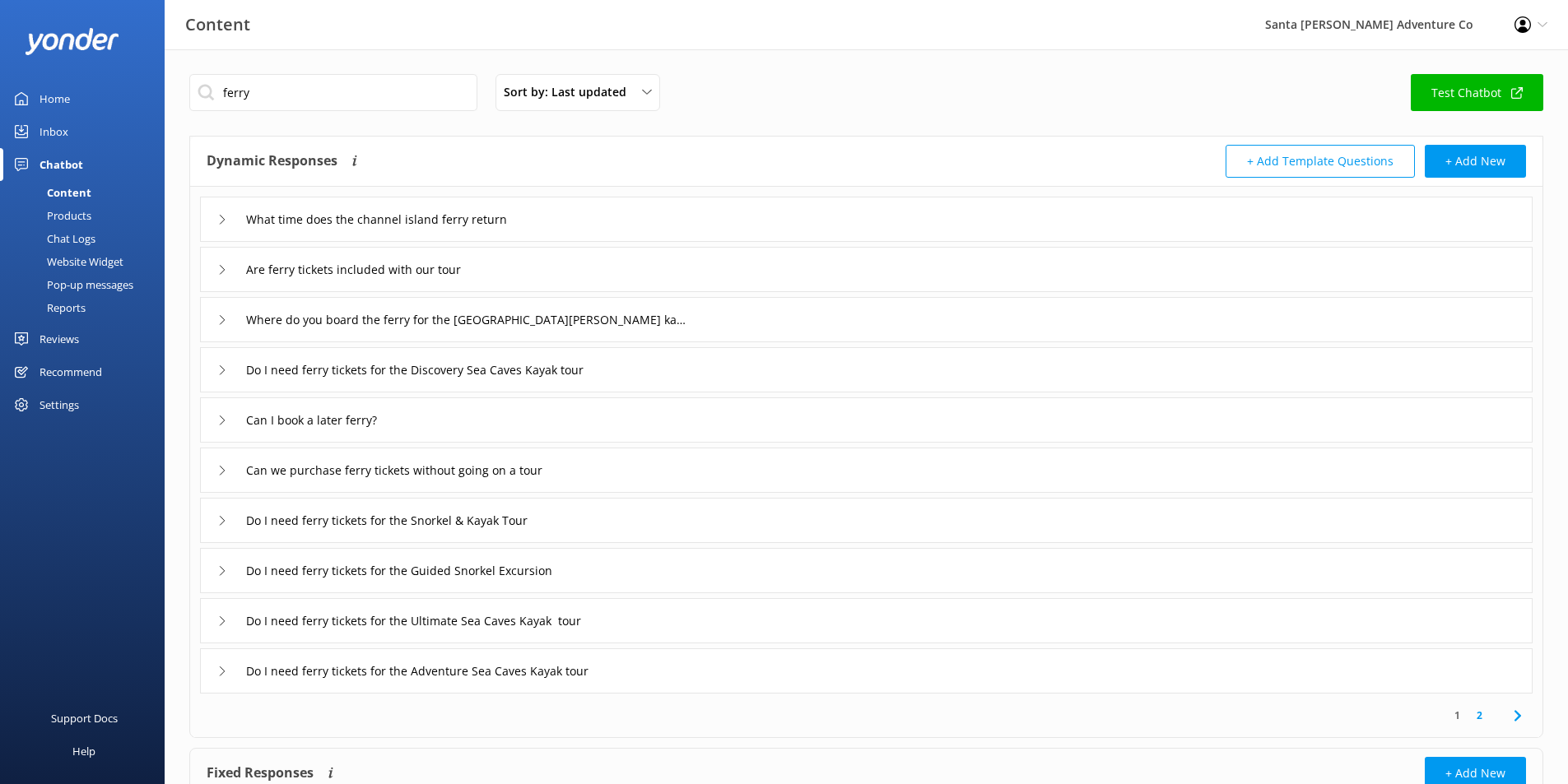
click at [227, 315] on div "Where do you board the ferry for the [GEOGRAPHIC_DATA][PERSON_NAME] kayak tours?" at bounding box center [447, 319] width 461 height 27
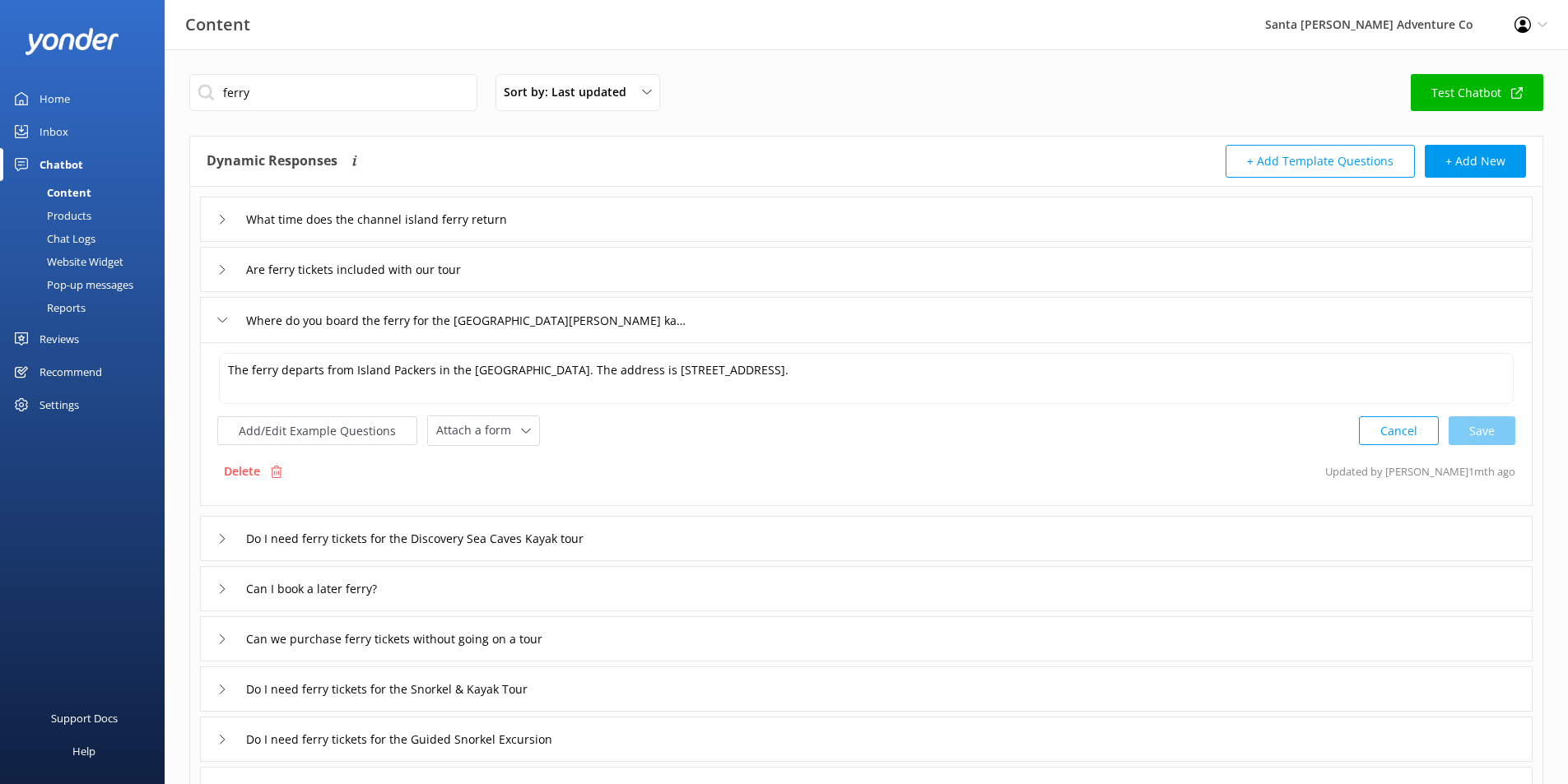
click at [212, 323] on div "Where do you board the ferry for the [GEOGRAPHIC_DATA][PERSON_NAME] kayak tours?" at bounding box center [866, 319] width 1332 height 45
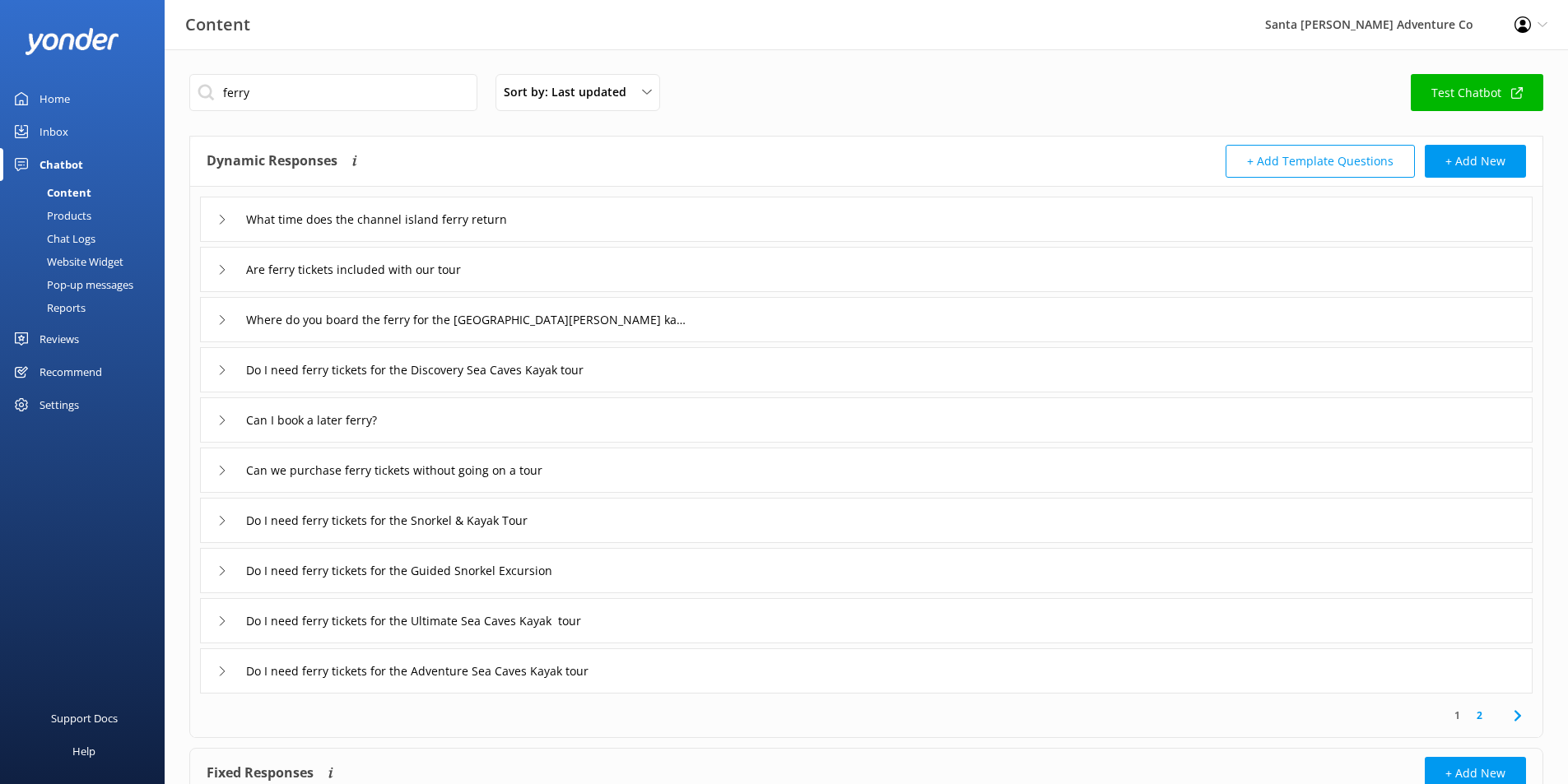
click at [229, 266] on div "Are ferry tickets included with our tour" at bounding box center [359, 269] width 283 height 27
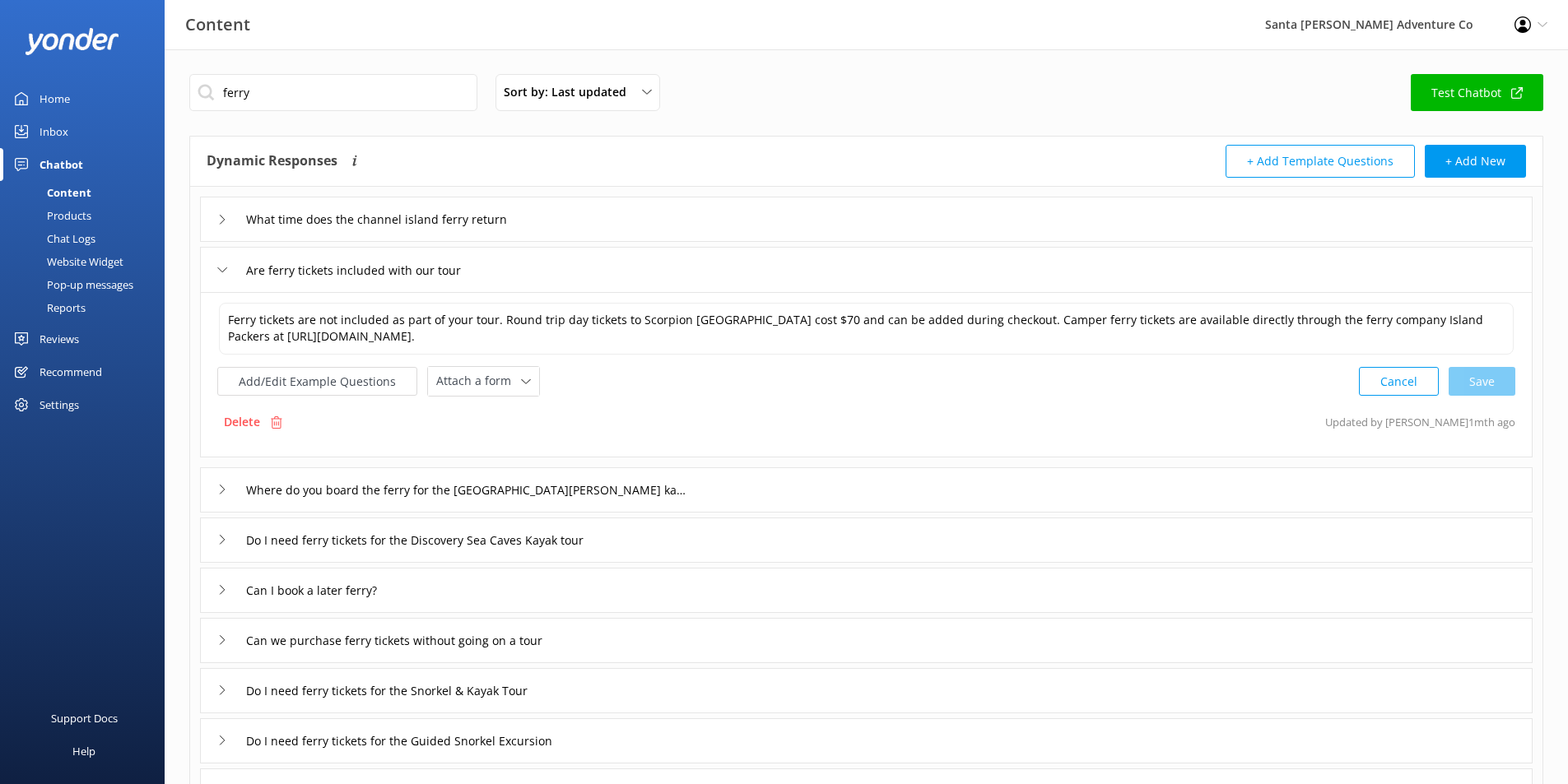
click at [229, 266] on div "Are ferry tickets included with our tour" at bounding box center [359, 270] width 283 height 27
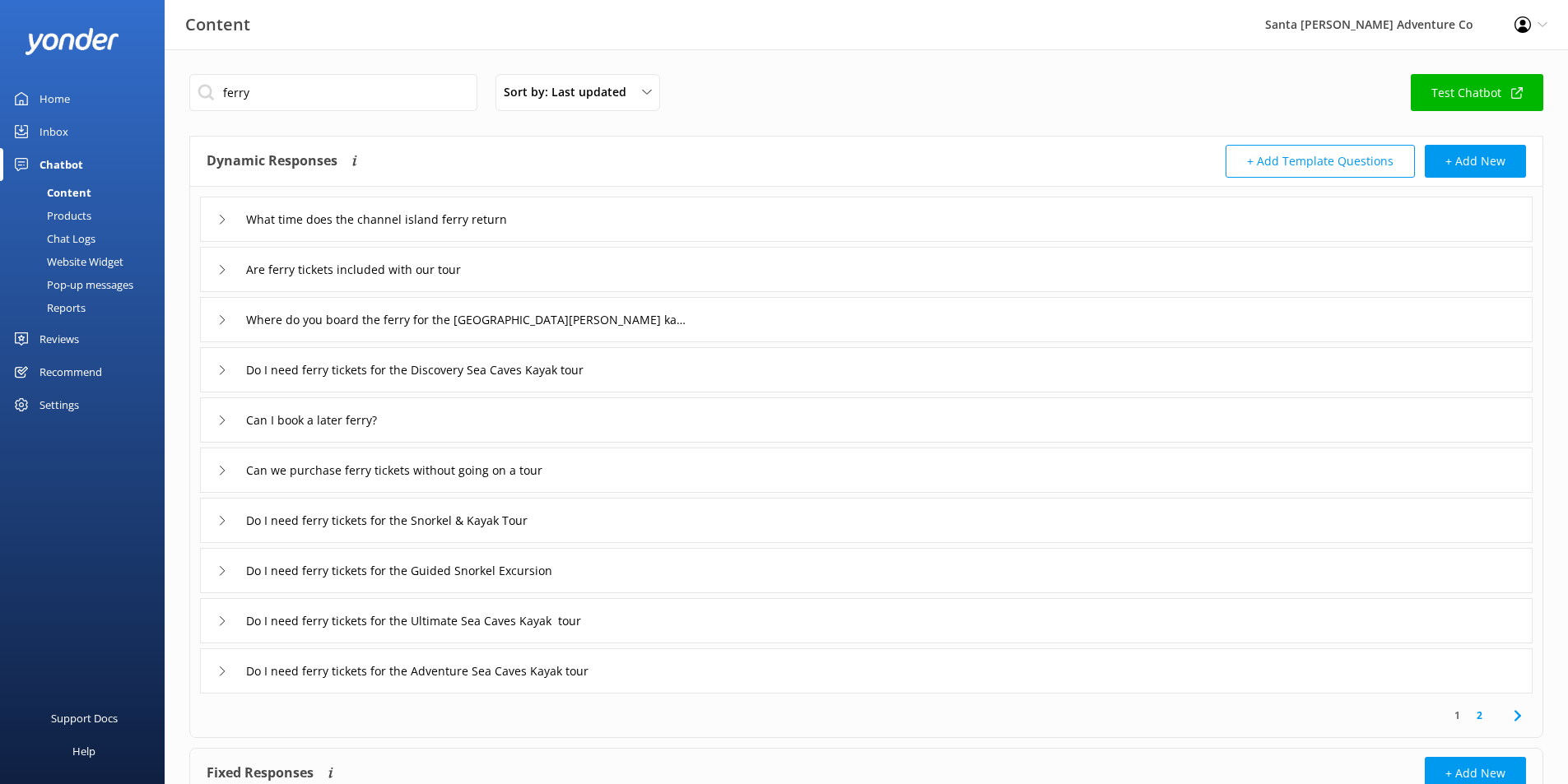
click at [212, 214] on div "What time does the channel island ferry return" at bounding box center [866, 219] width 1332 height 45
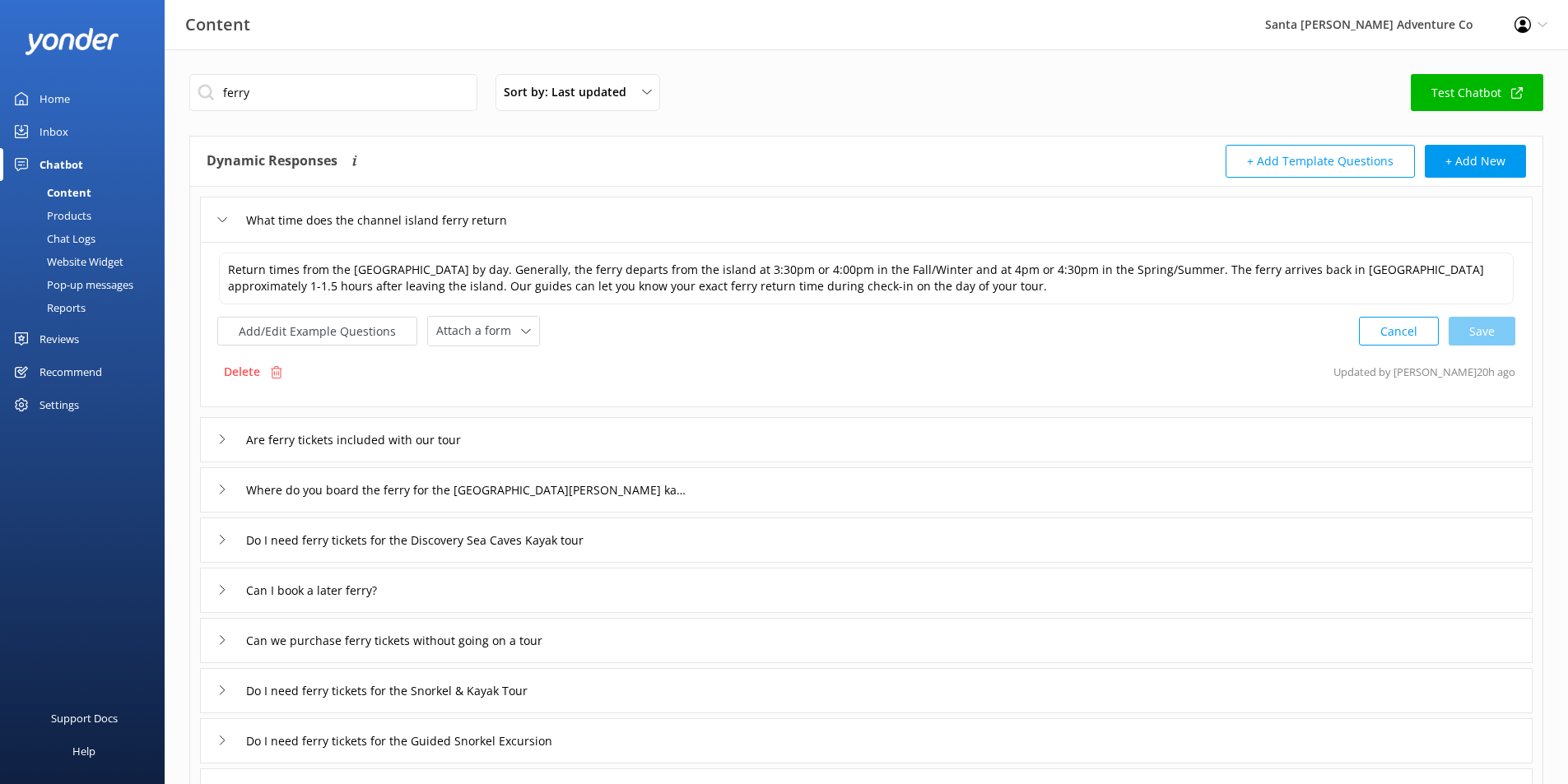
click at [212, 214] on div "What time does the channel island ferry return" at bounding box center [866, 219] width 1332 height 45
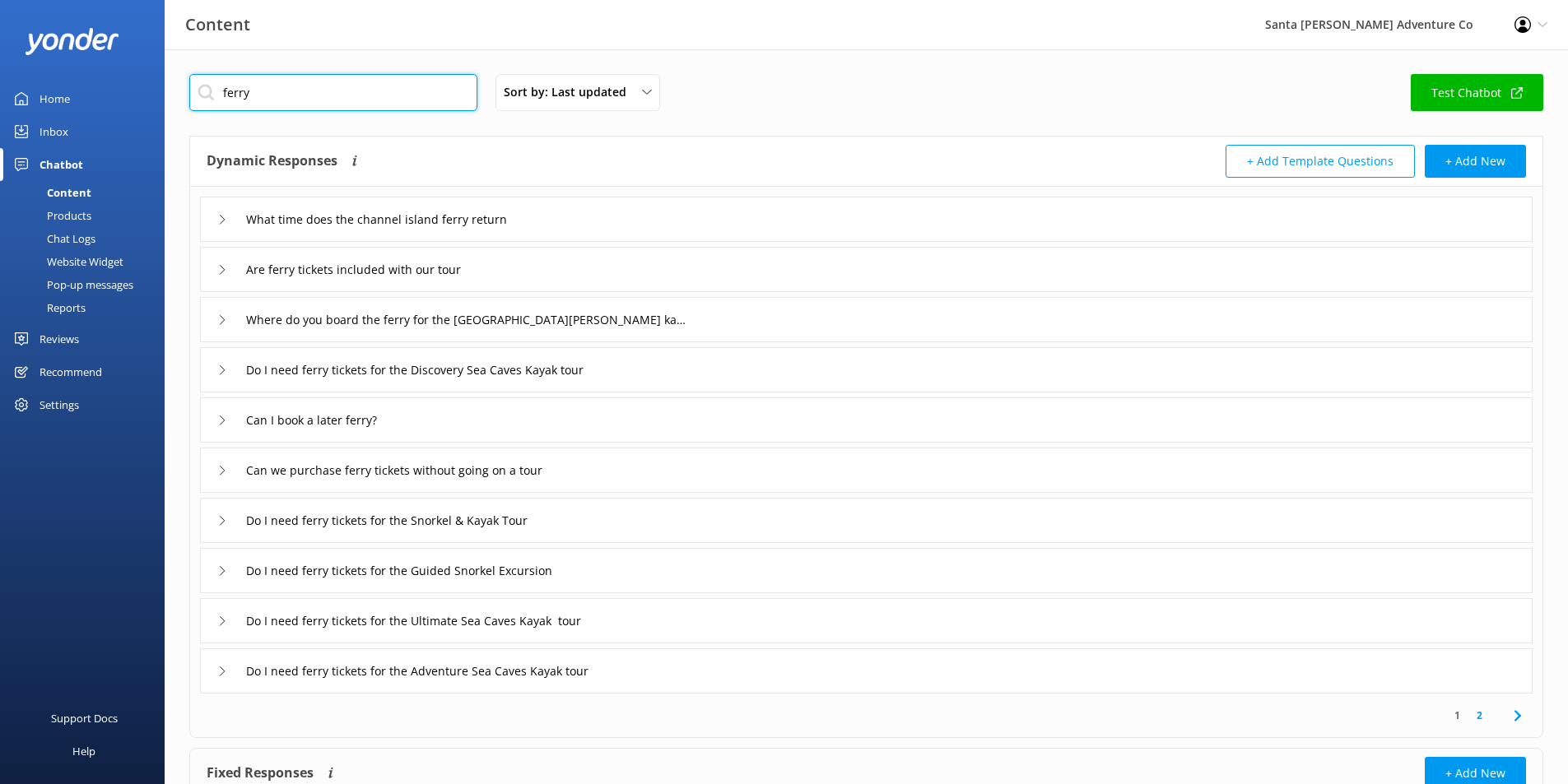
click at [409, 83] on input "ferry" at bounding box center [333, 92] width 288 height 37
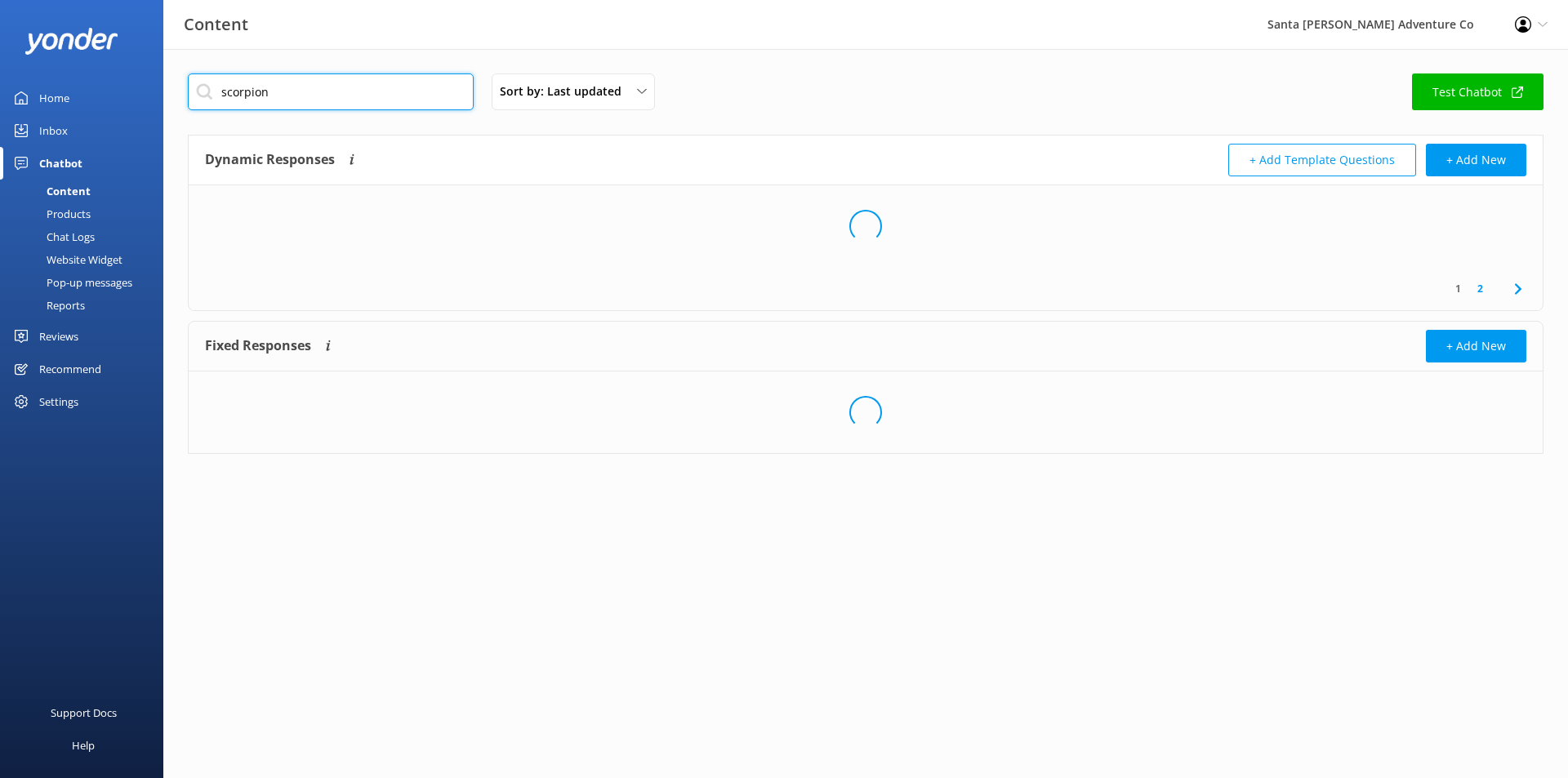
type input "scorpion"
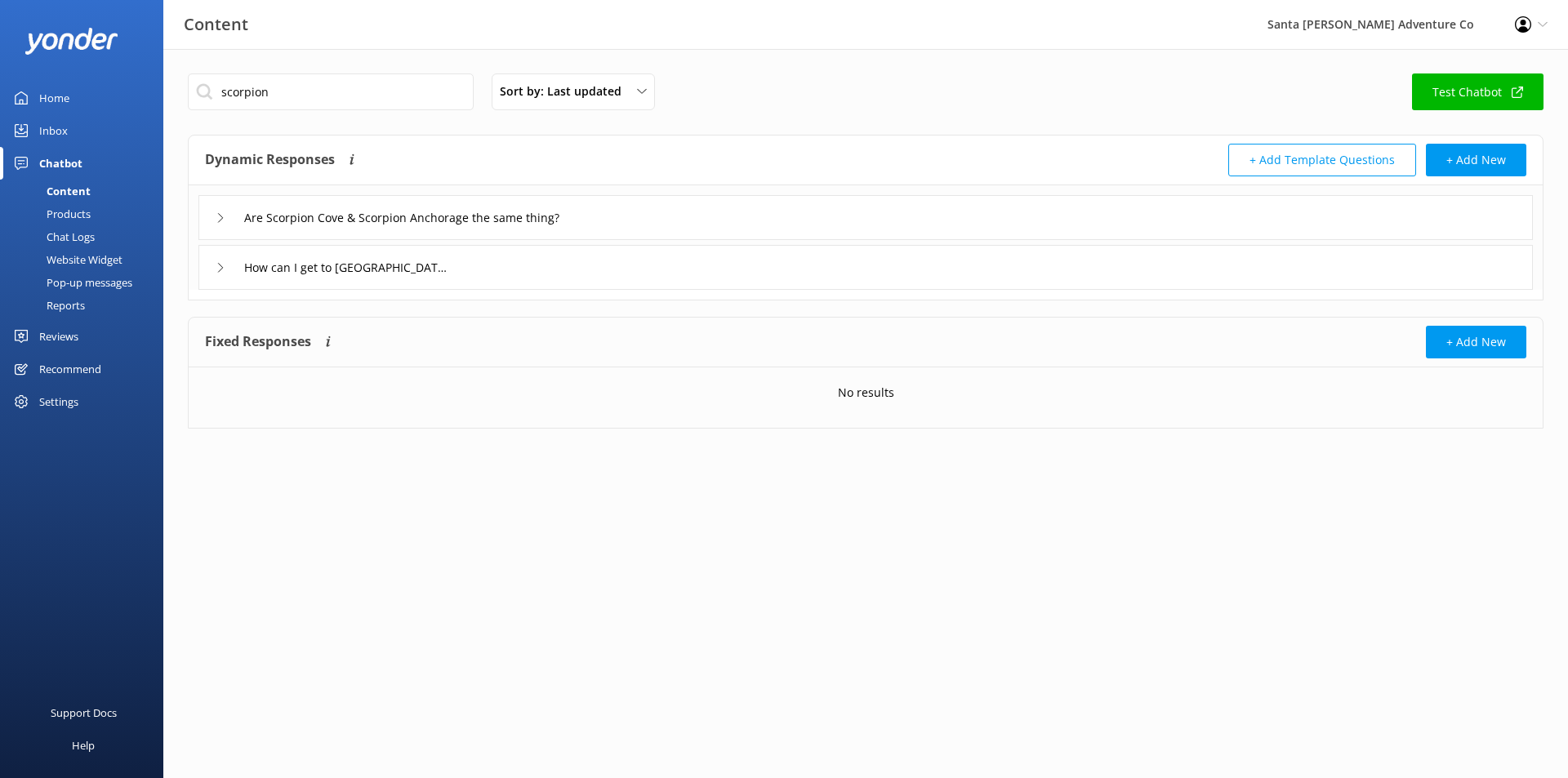
click at [227, 270] on div "How can I get to [GEOGRAPHIC_DATA]?" at bounding box center [326, 267] width 222 height 27
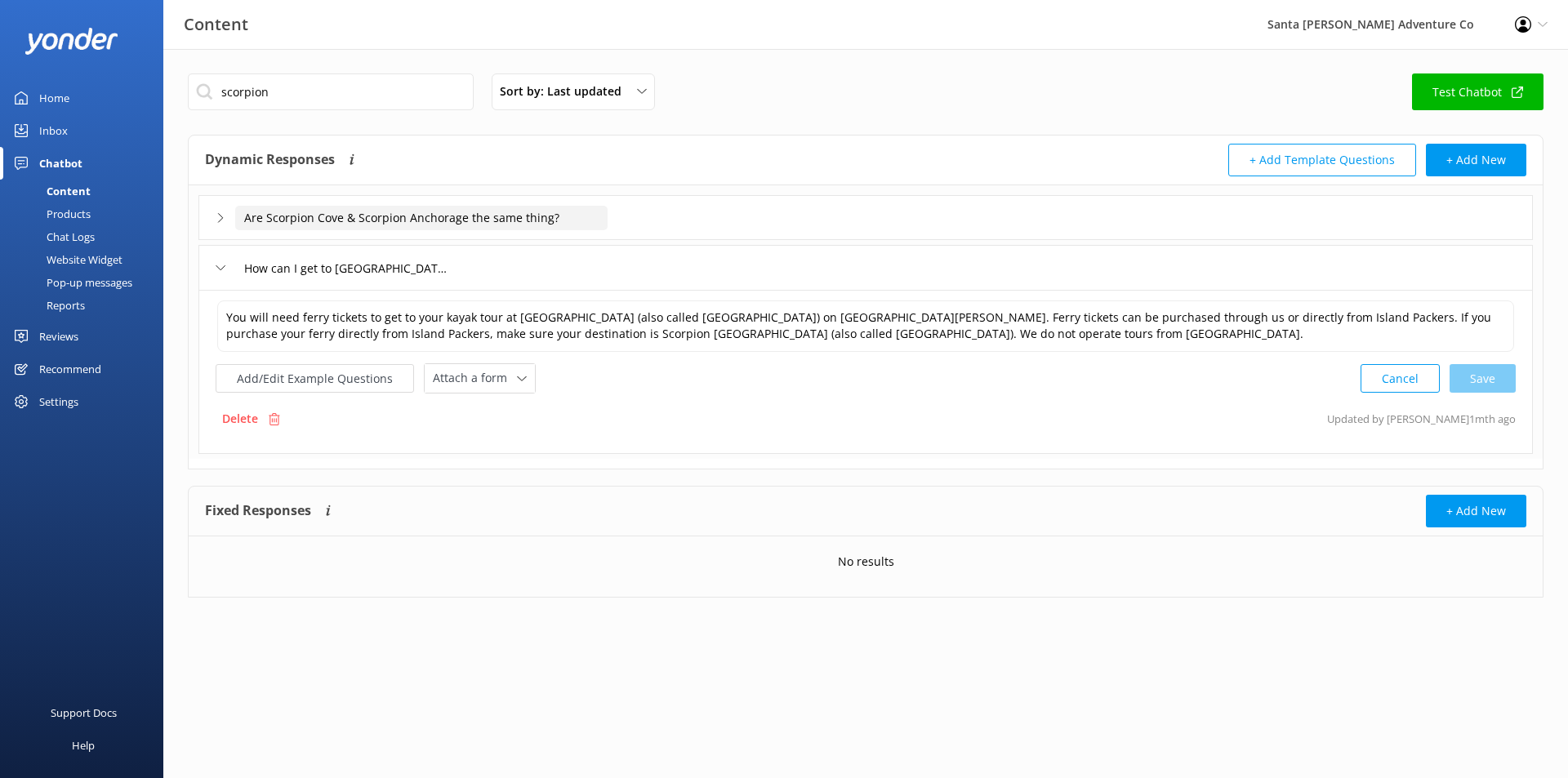
click at [463, 212] on input "Are Scorpion Cove & Scorpion Anchorage the same thing?" at bounding box center [421, 218] width 373 height 25
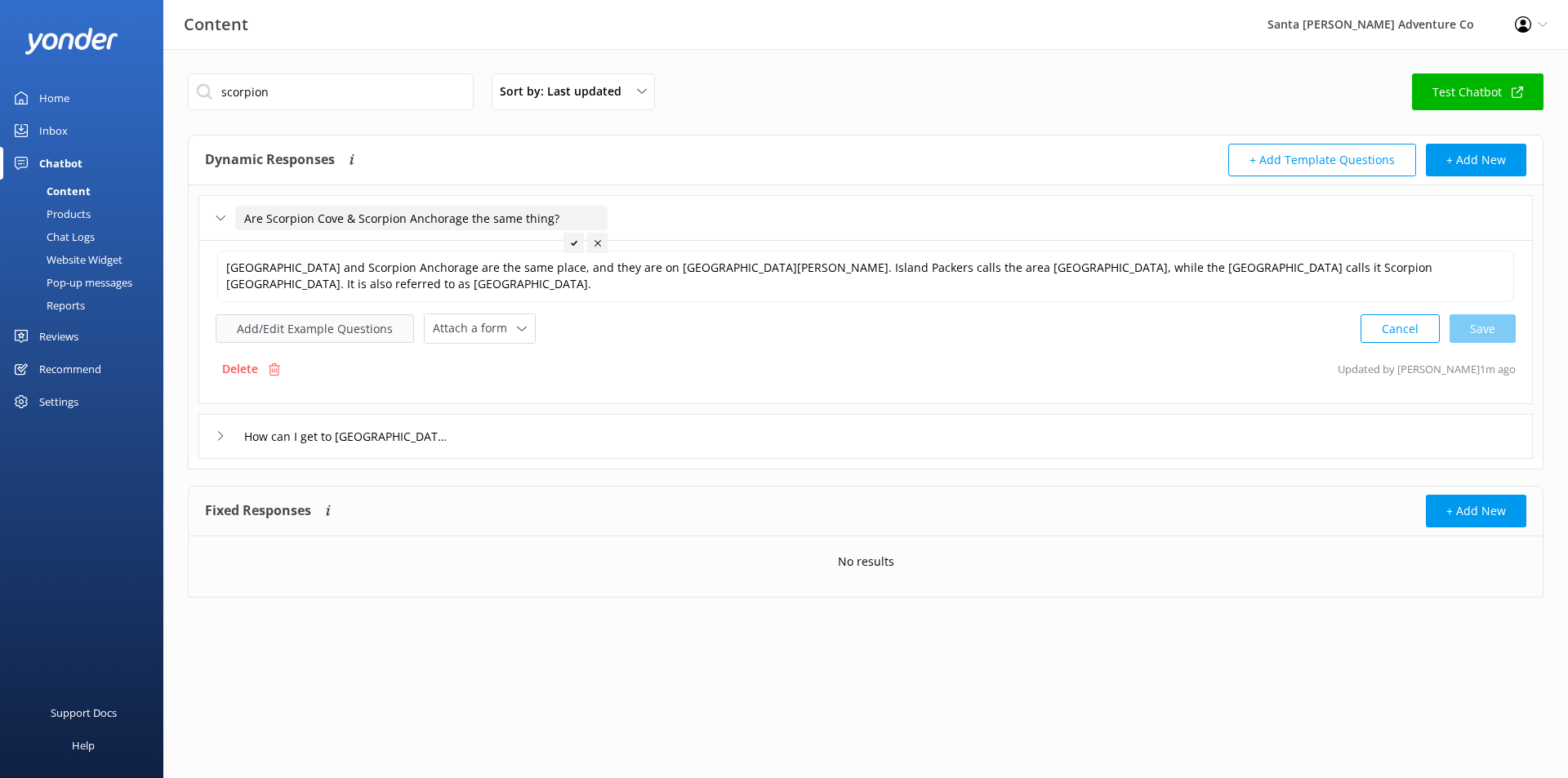
click at [287, 338] on button "Add/Edit Example Questions" at bounding box center [314, 328] width 198 height 28
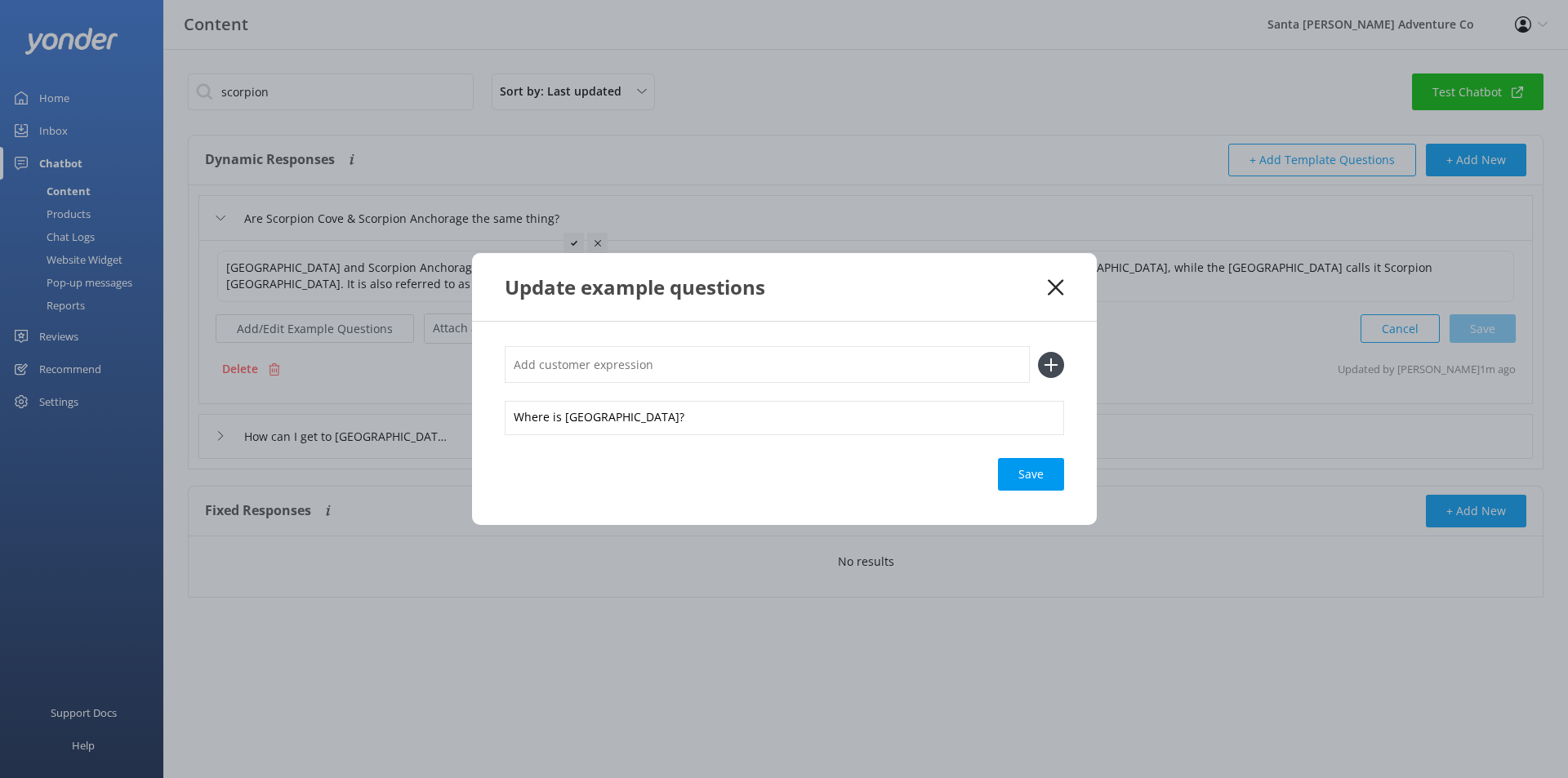
click at [1068, 288] on div "Update example questions" at bounding box center [784, 287] width 624 height 68
click at [1060, 289] on icon at bounding box center [1055, 287] width 15 height 16
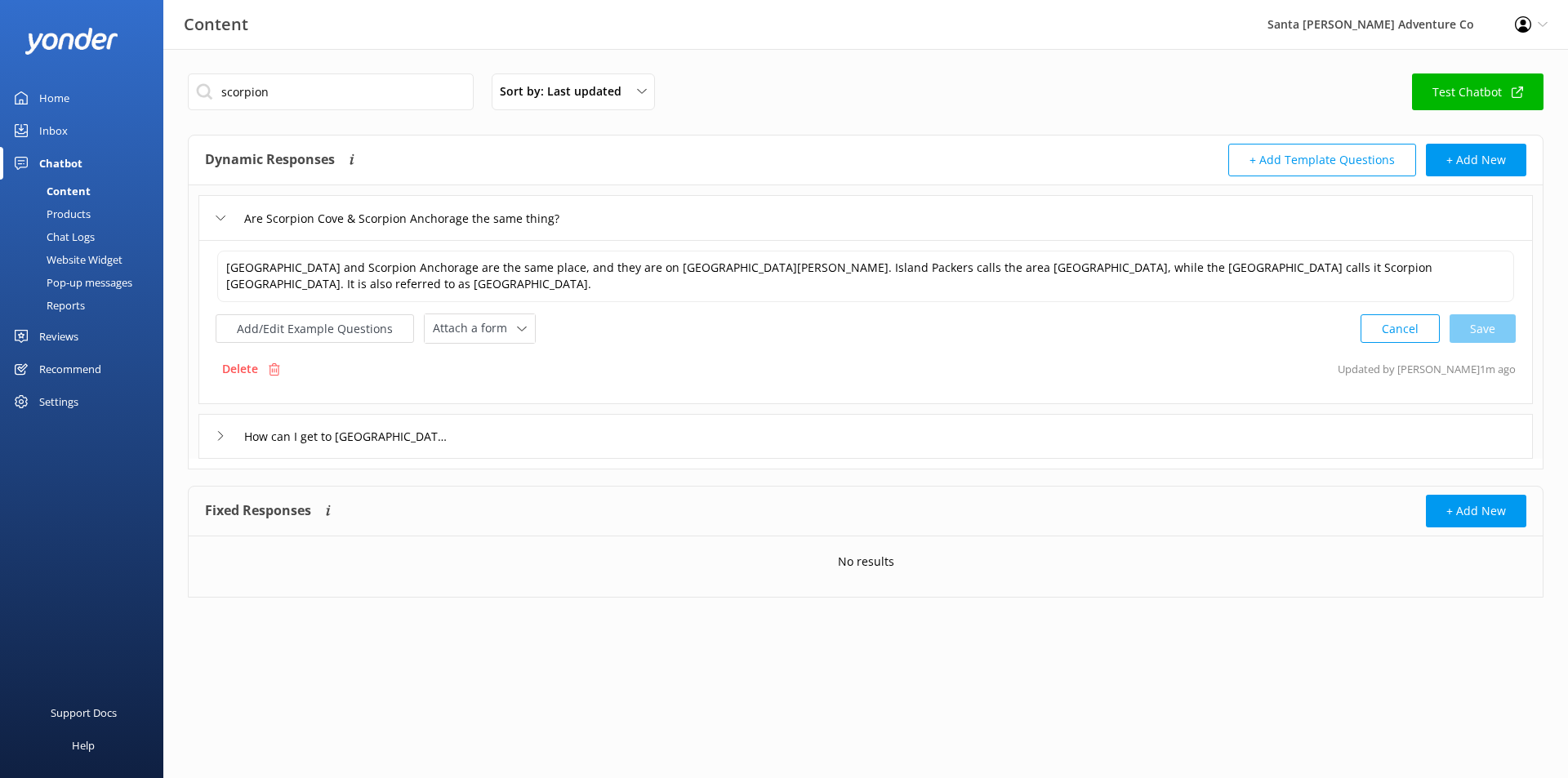
click at [79, 233] on div "Chat Logs" at bounding box center [52, 237] width 84 height 23
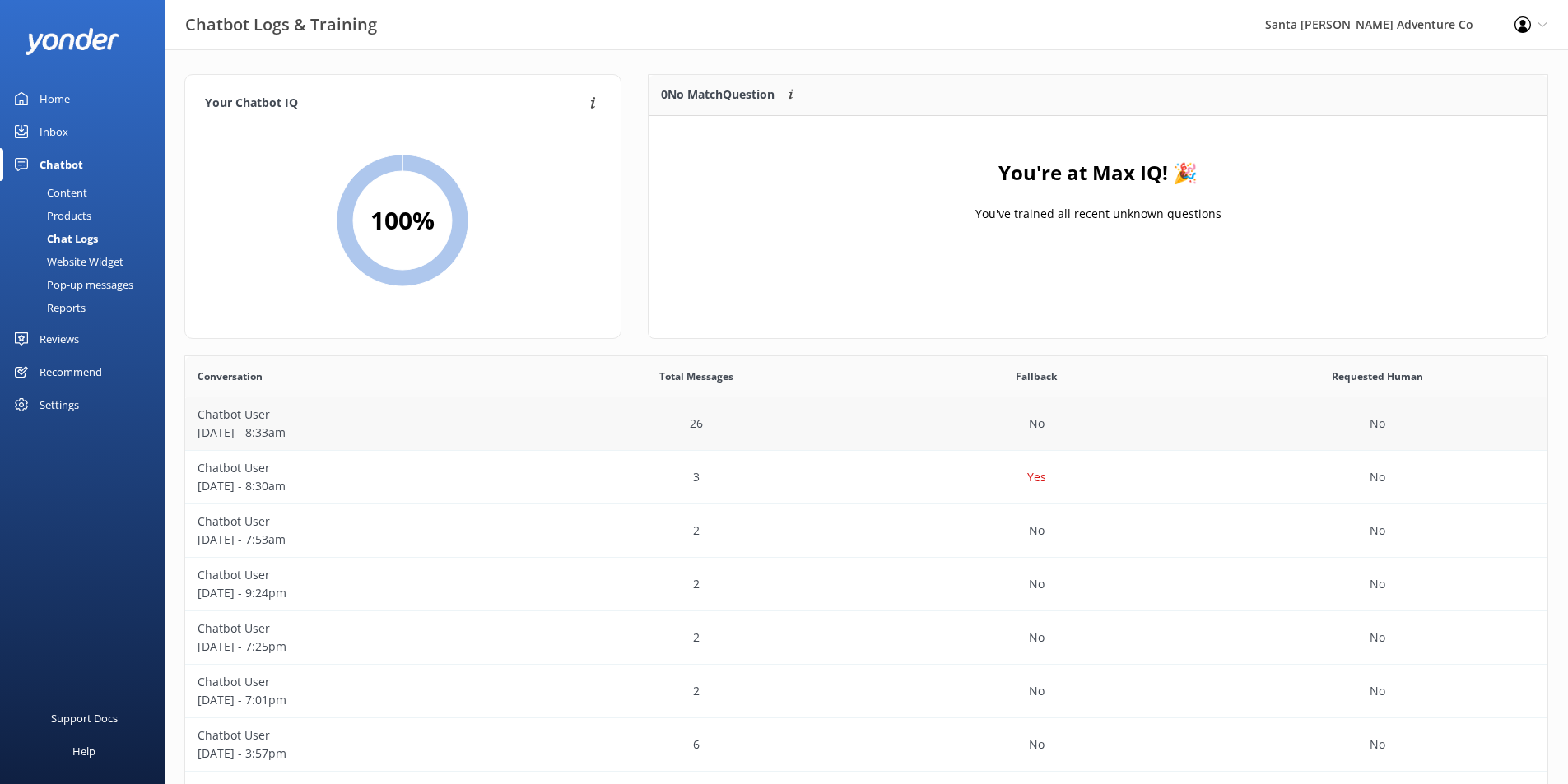
click at [497, 421] on p "Chatbot User" at bounding box center [355, 415] width 316 height 18
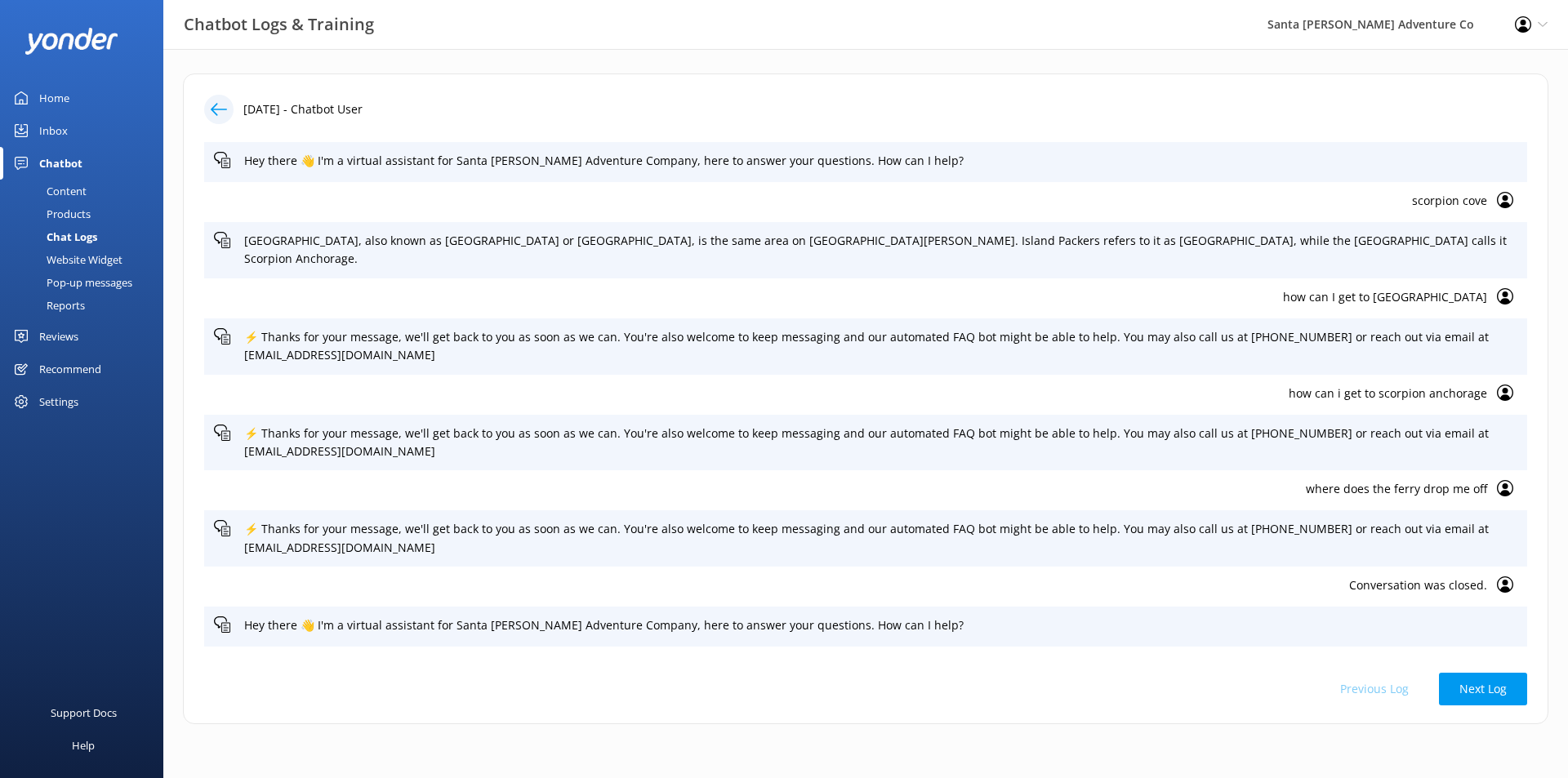
click at [1349, 288] on p "how can I get to [GEOGRAPHIC_DATA]" at bounding box center [850, 297] width 1273 height 18
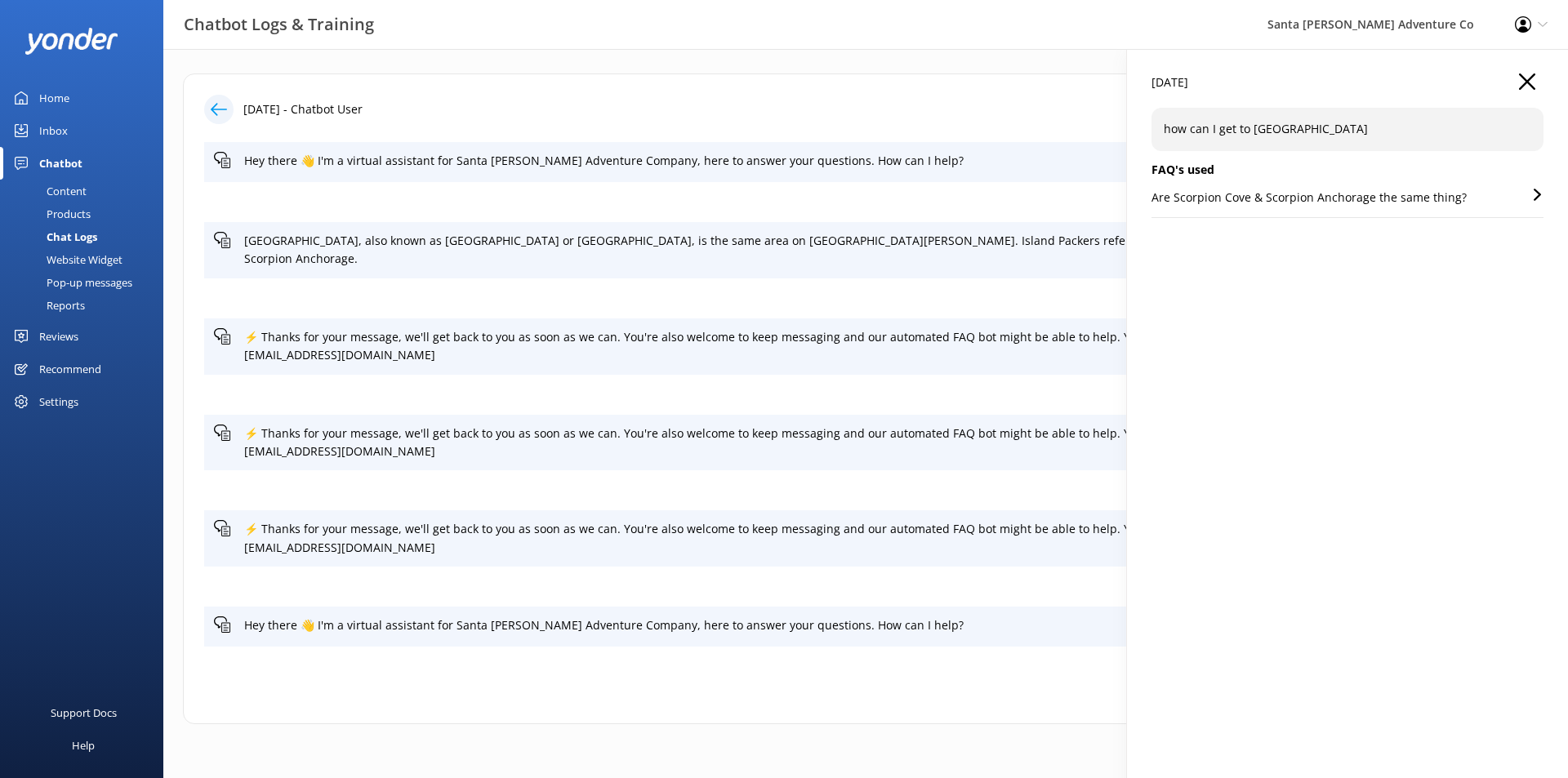
click at [1520, 85] on icon "button" at bounding box center [1526, 82] width 16 height 16
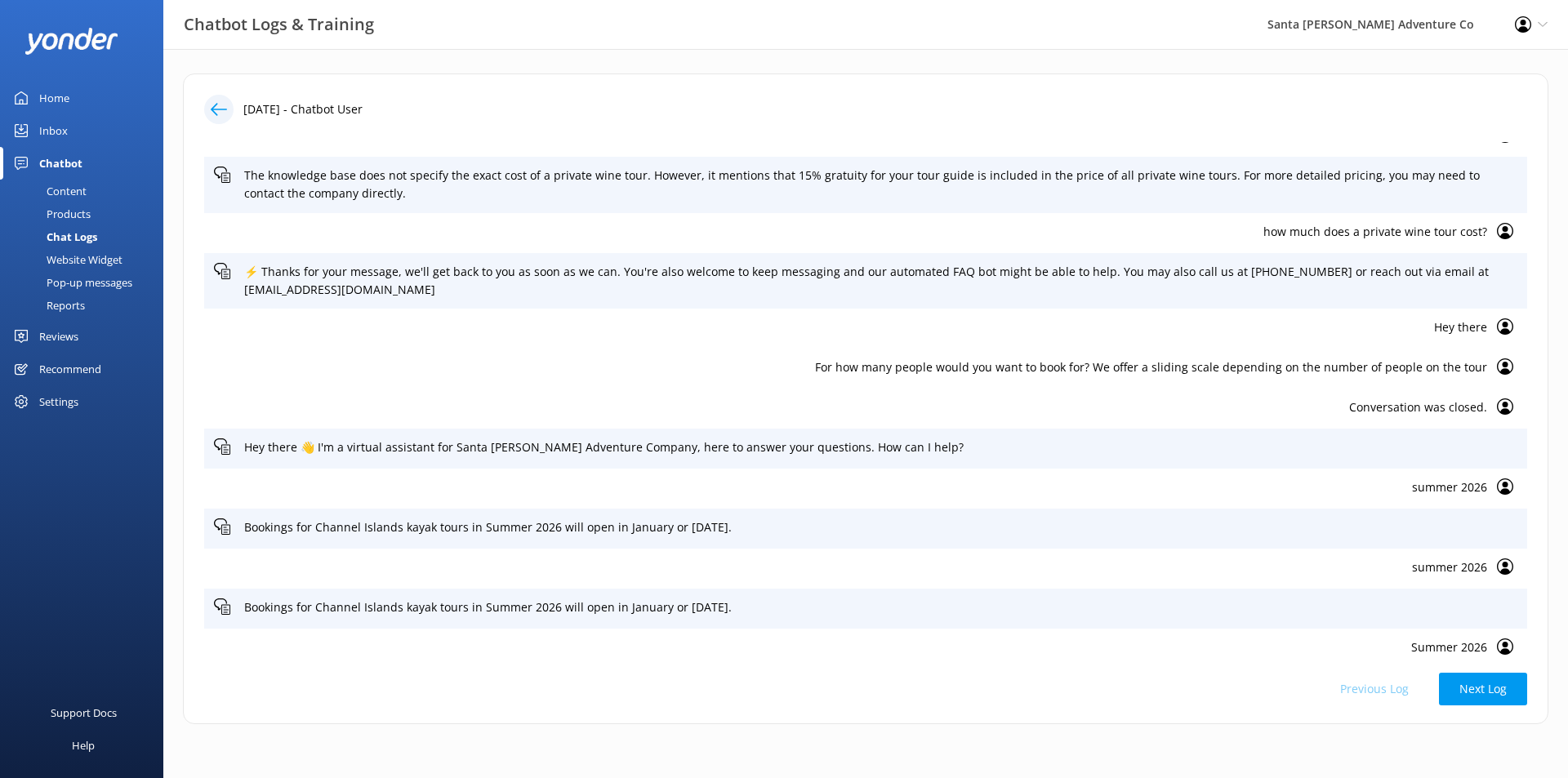
scroll to position [920, 0]
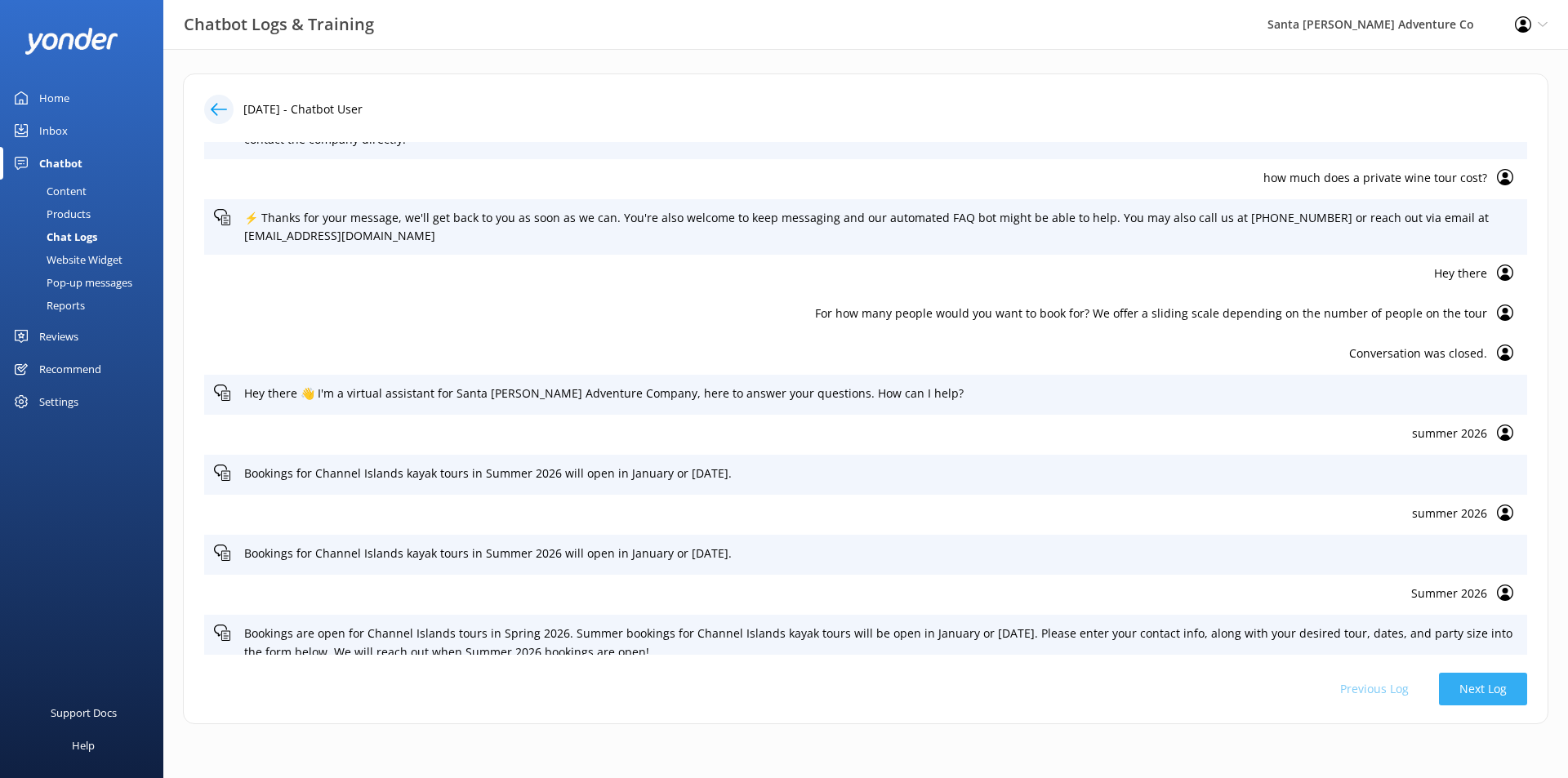
click at [1468, 688] on button "Next Log" at bounding box center [1483, 688] width 88 height 33
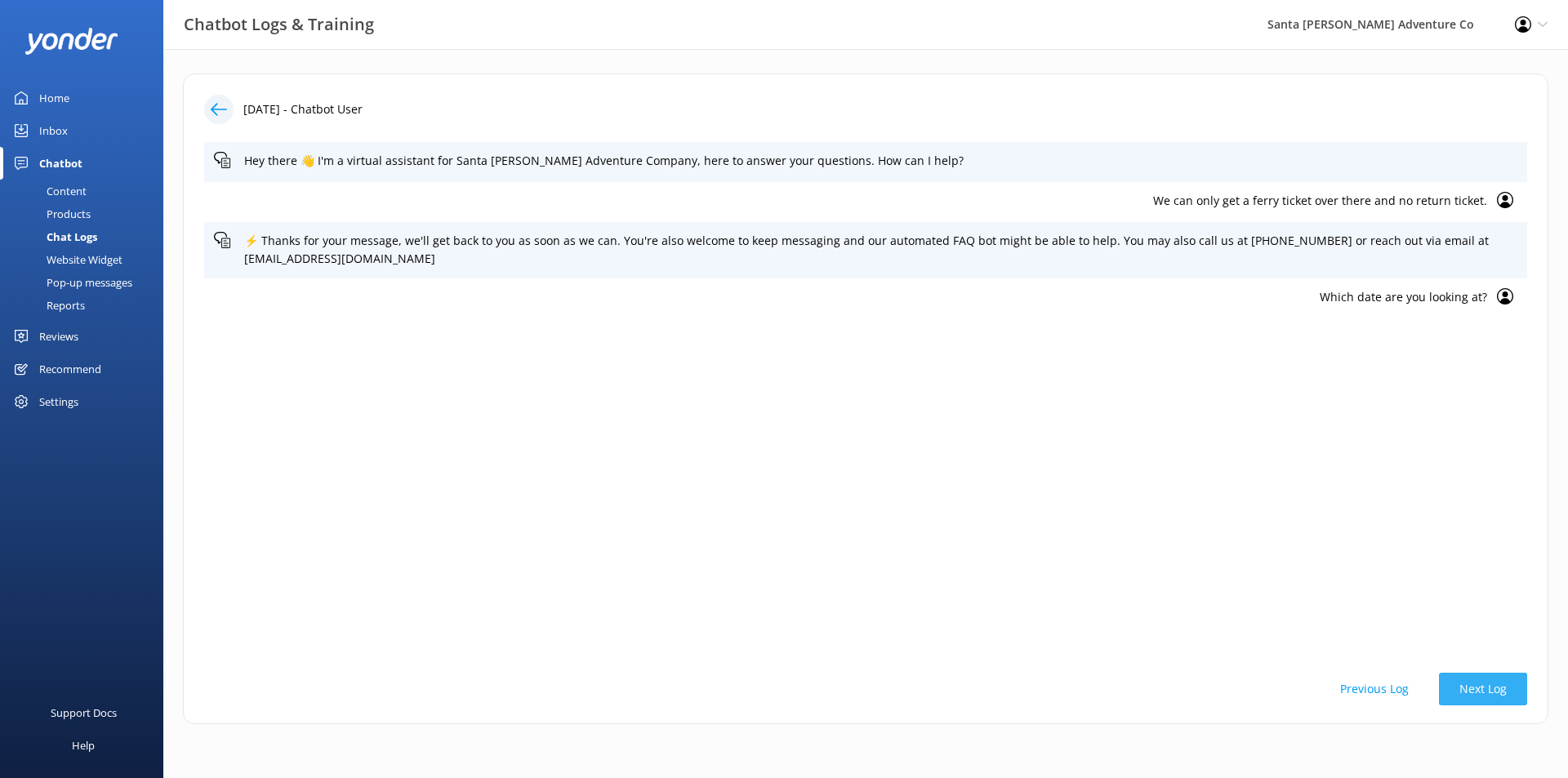
click at [1485, 686] on button "Next Log" at bounding box center [1483, 688] width 88 height 33
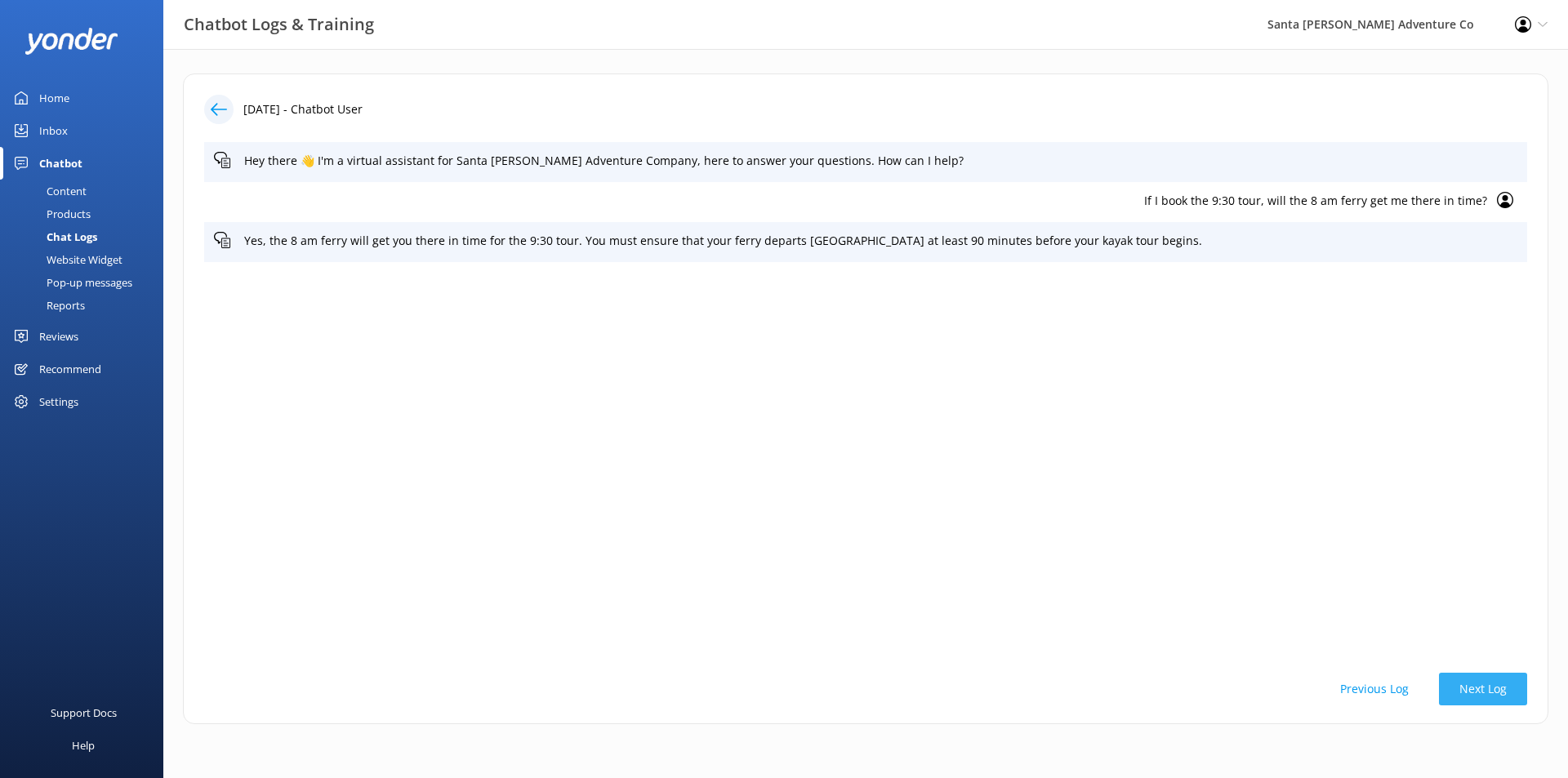
click at [1485, 686] on button "Next Log" at bounding box center [1483, 688] width 88 height 33
click at [1251, 201] on p "Guided Kayaking tours for [DATE]" at bounding box center [850, 201] width 1273 height 18
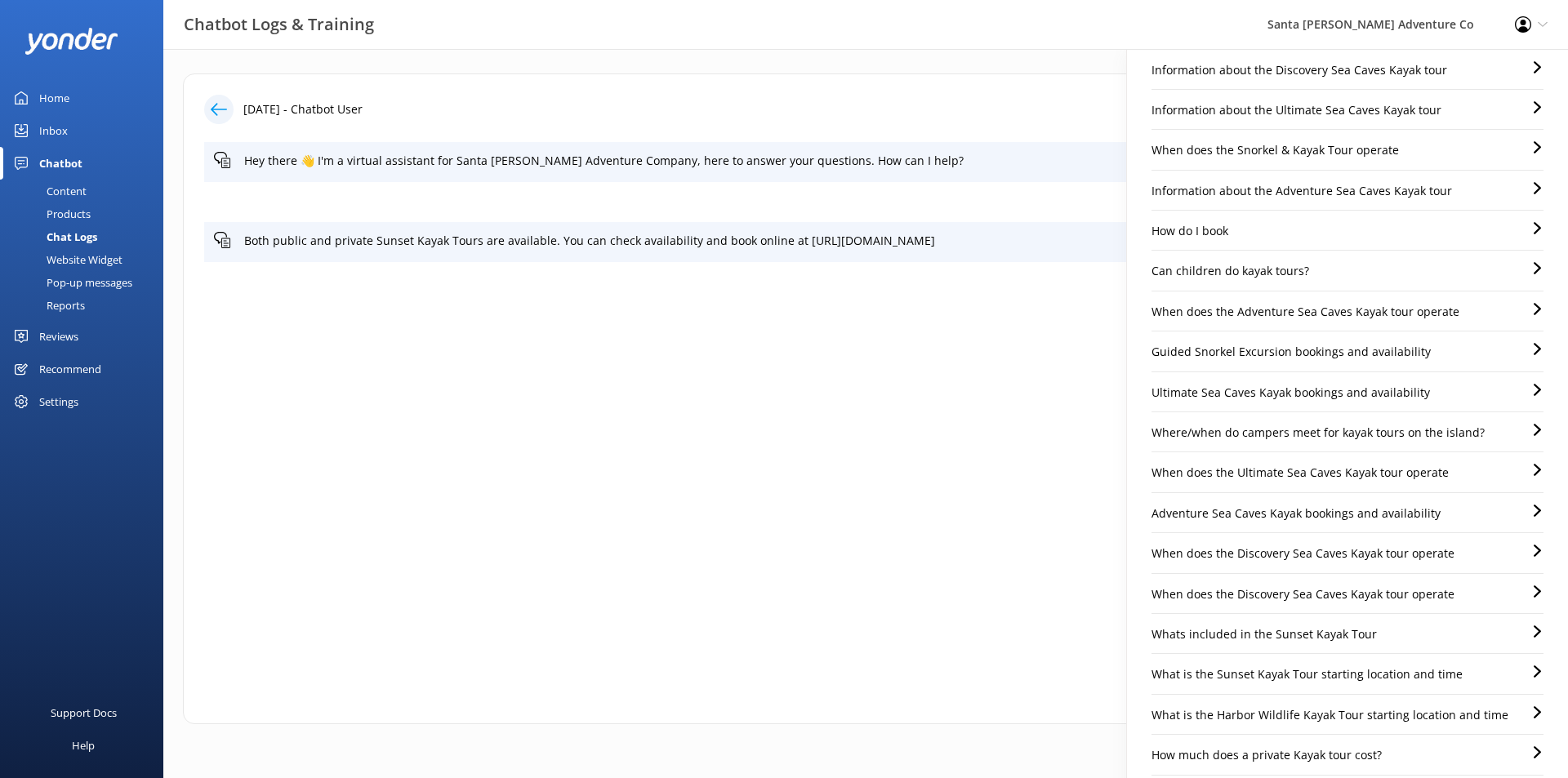
scroll to position [368, 0]
click at [1390, 351] on p "Guided Snorkel Excursion bookings and availability" at bounding box center [1291, 353] width 279 height 18
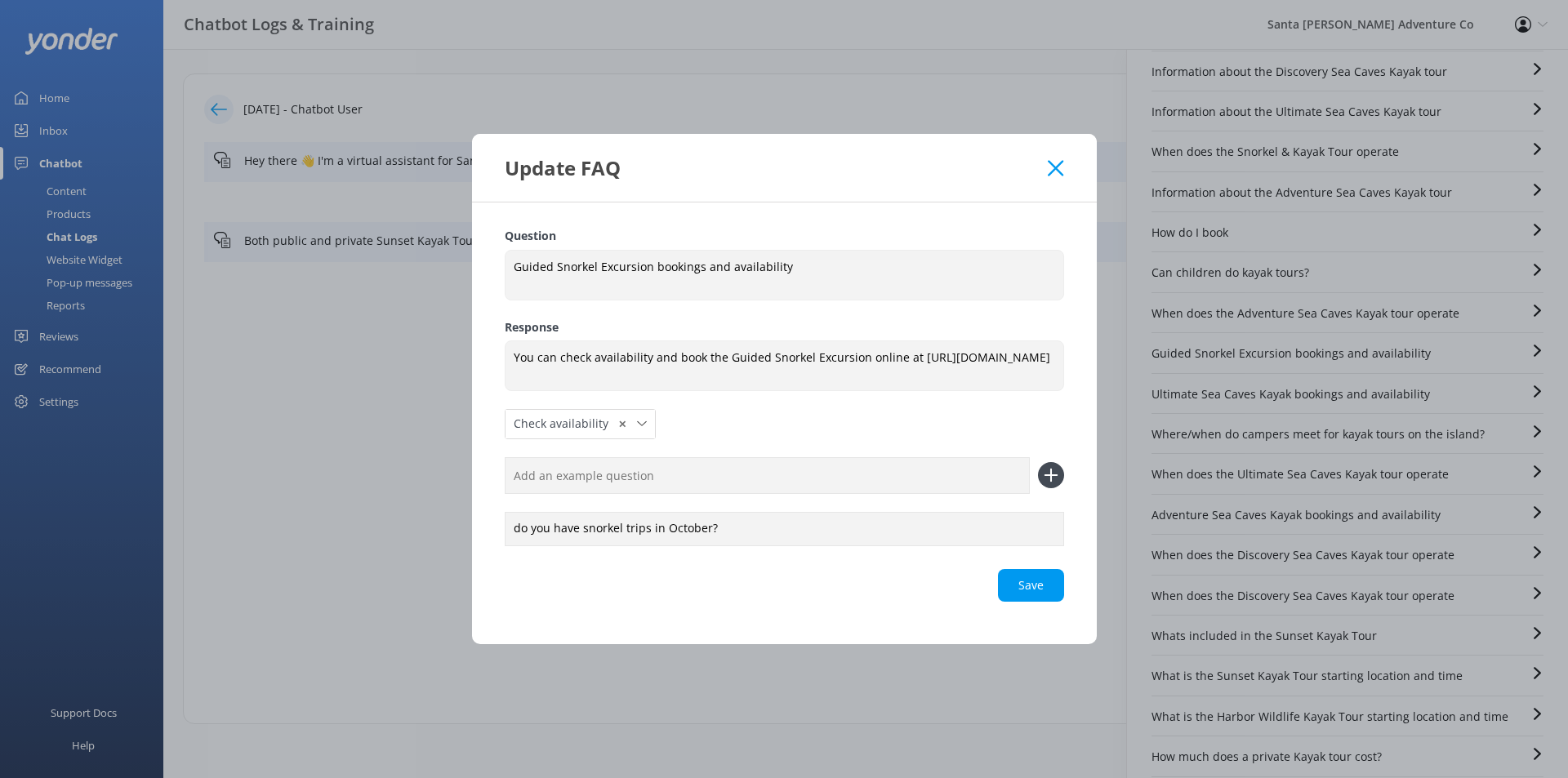
click at [1062, 164] on icon at bounding box center [1055, 168] width 15 height 16
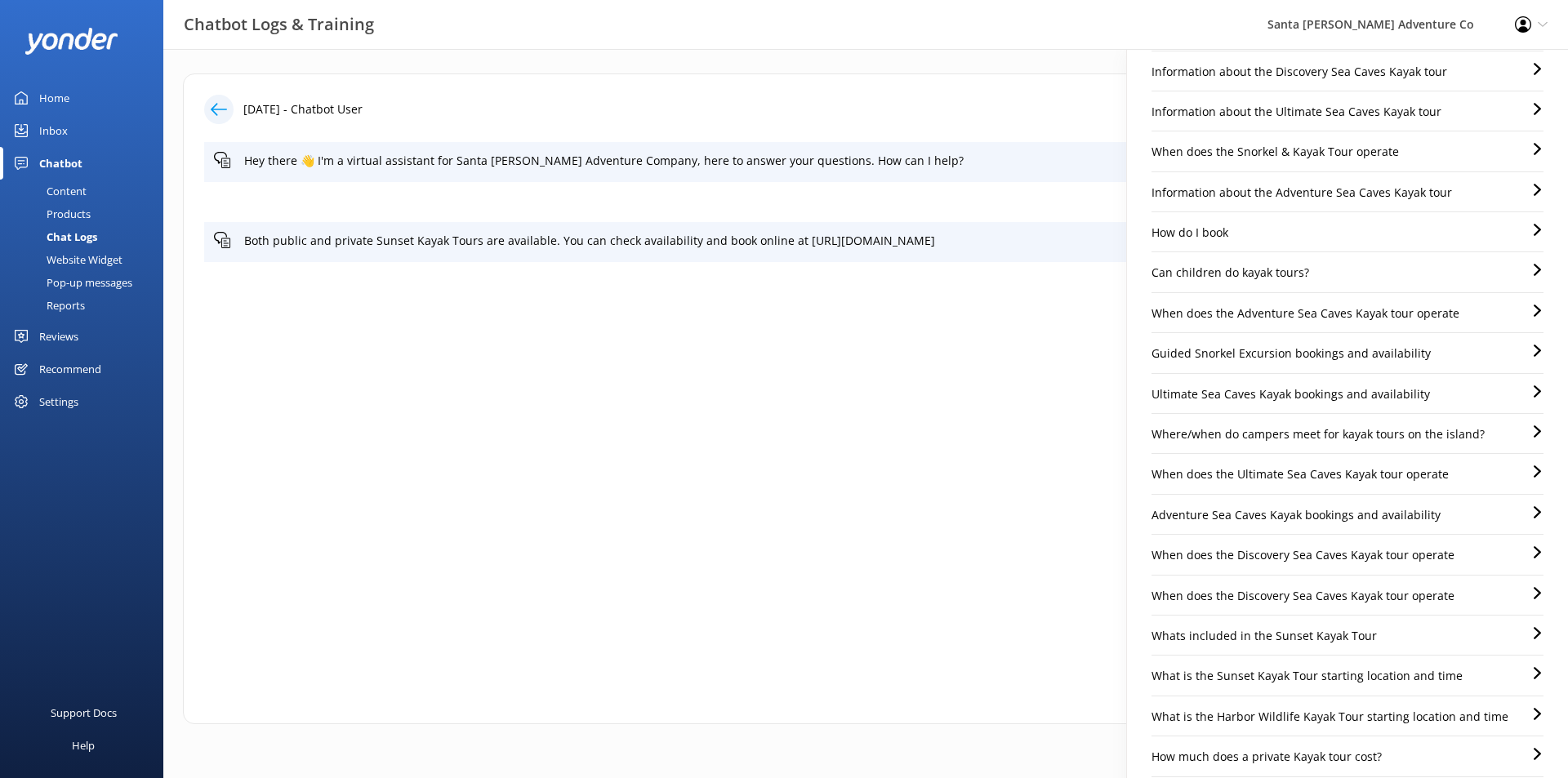
scroll to position [422, 0]
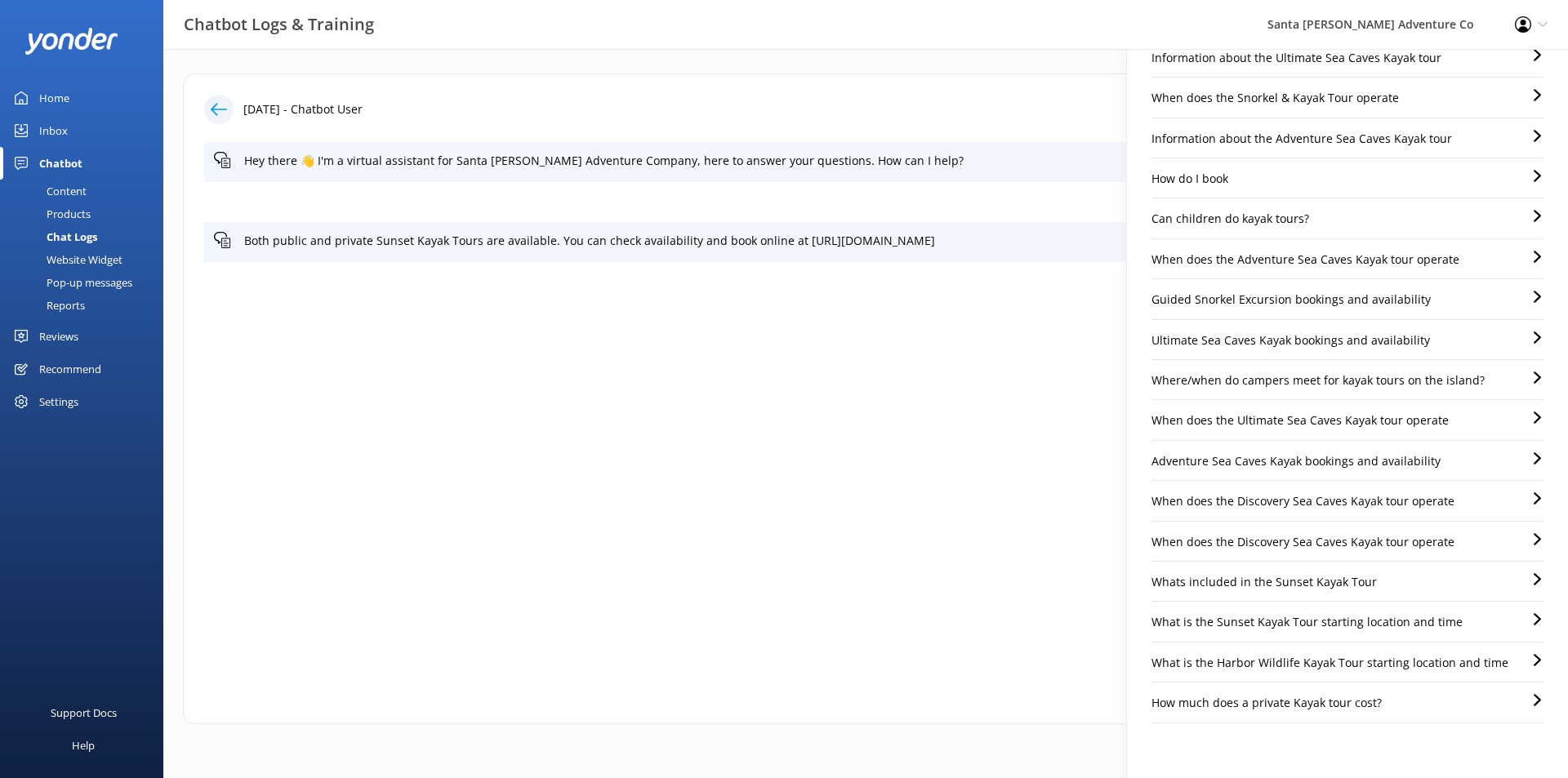
click at [1348, 333] on p "Ultimate Sea Caves Kayak bookings and availability" at bounding box center [1290, 341] width 278 height 18
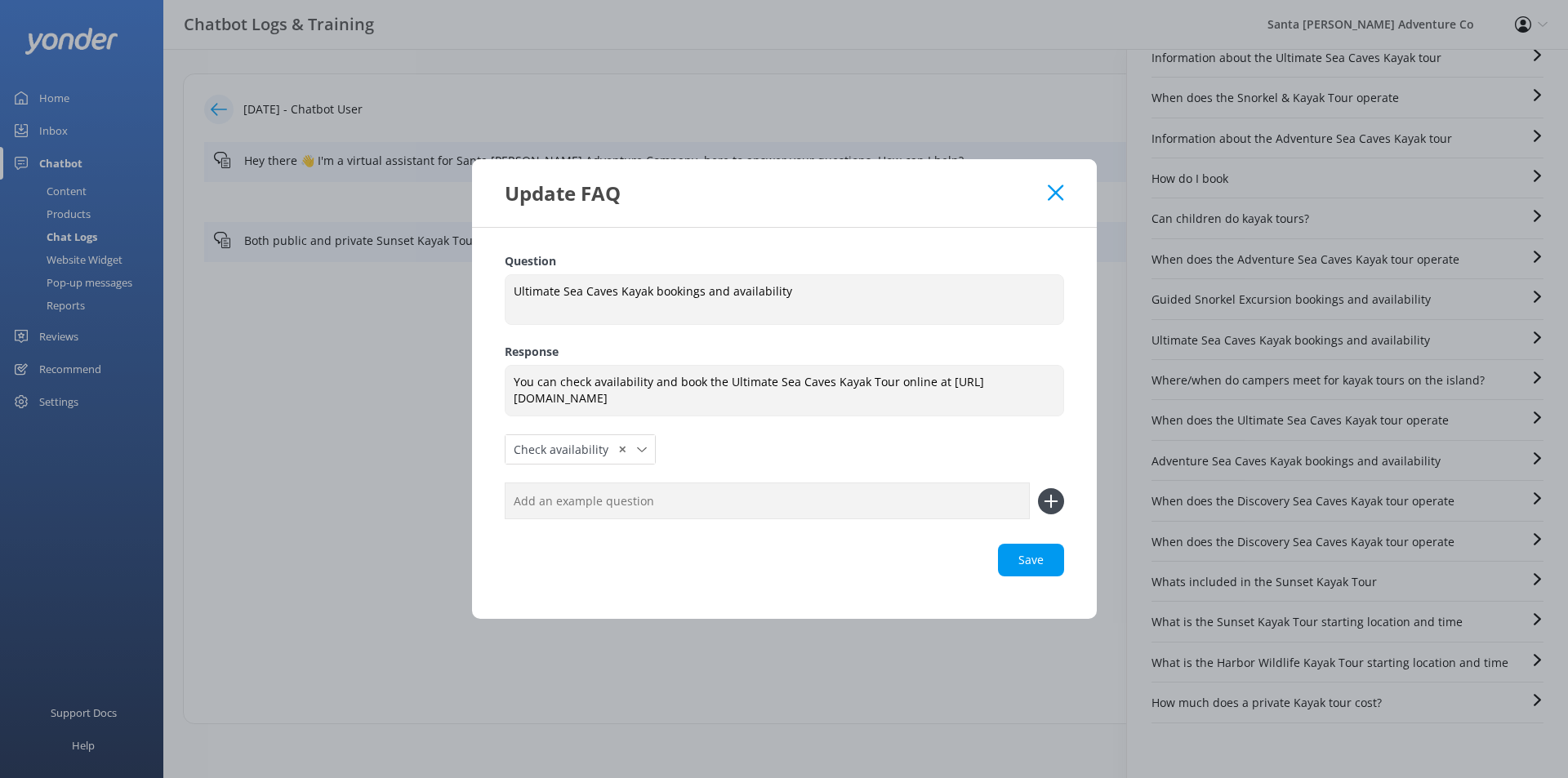
click at [1051, 194] on icon at bounding box center [1055, 192] width 15 height 16
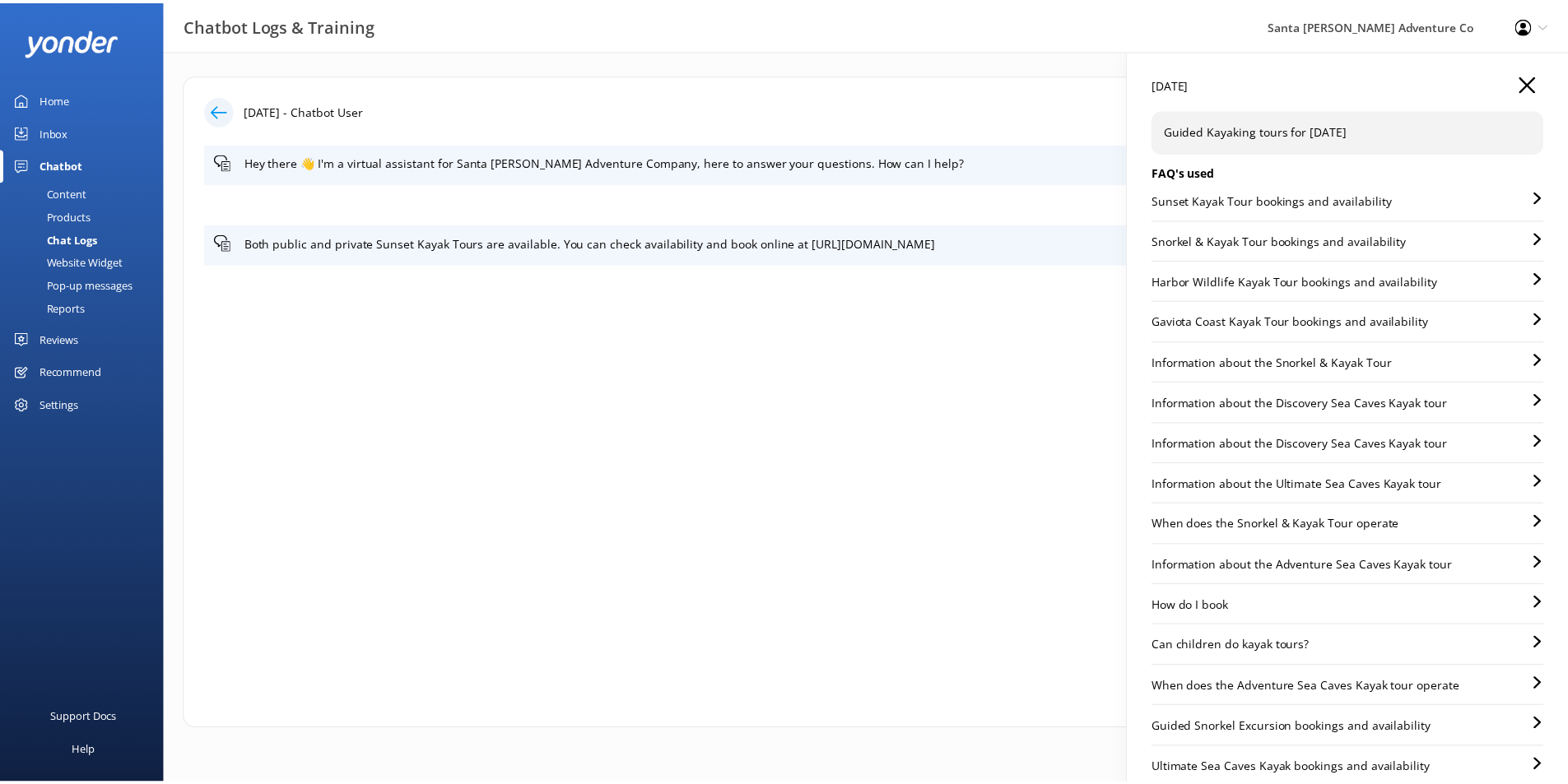
scroll to position [56, 0]
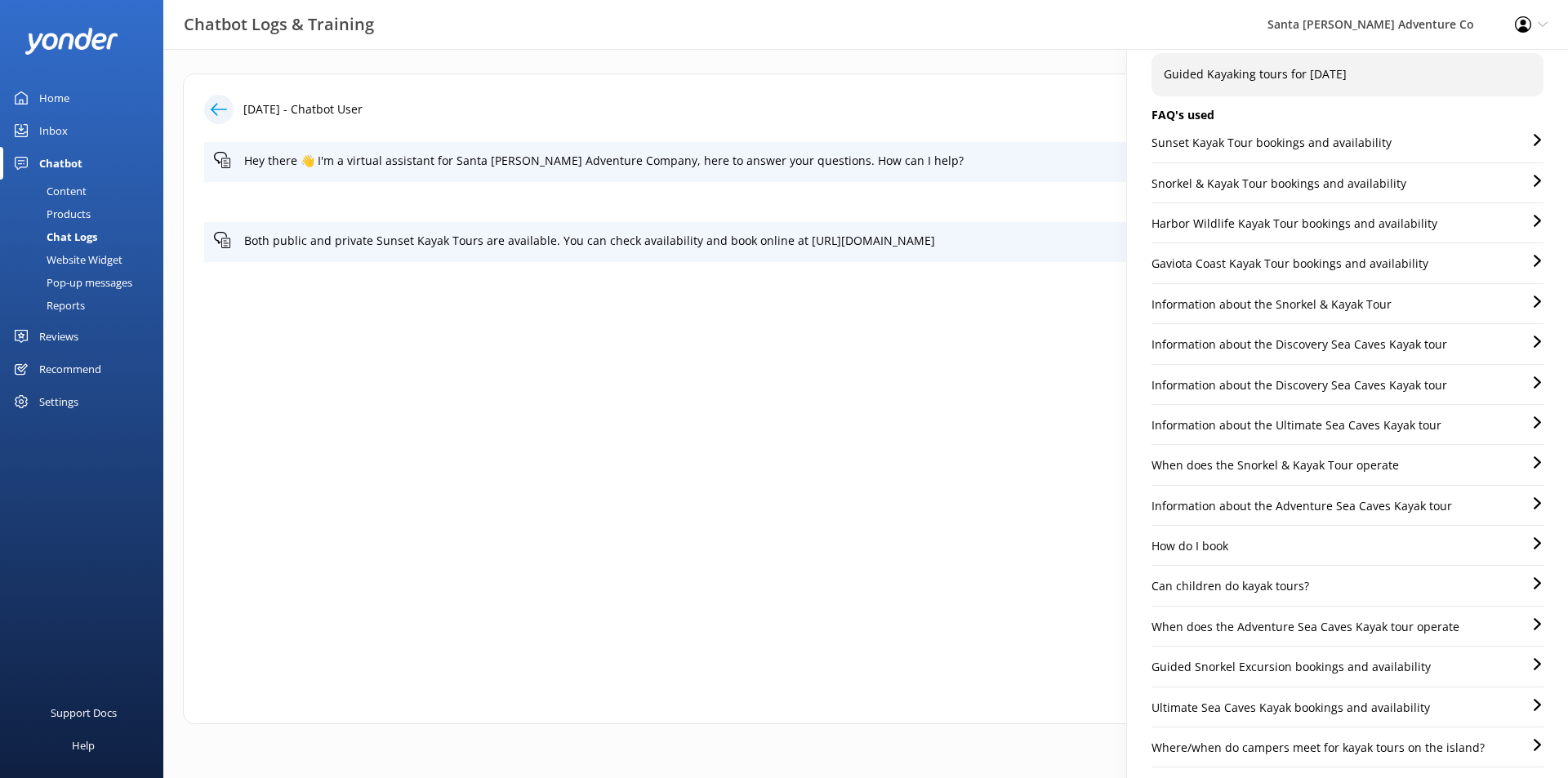
click at [77, 207] on div "Products" at bounding box center [50, 214] width 81 height 23
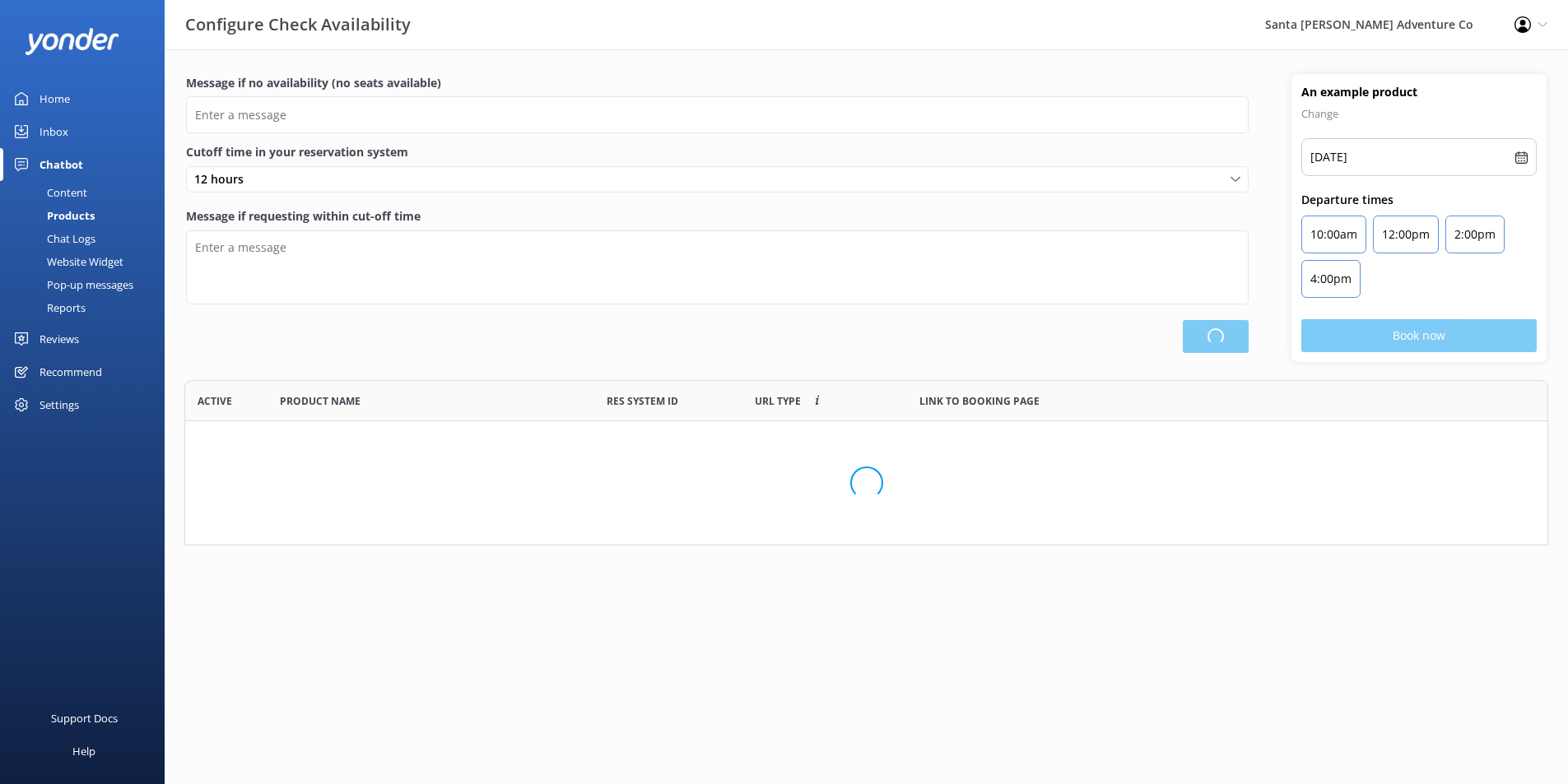
scroll to position [482, 1350]
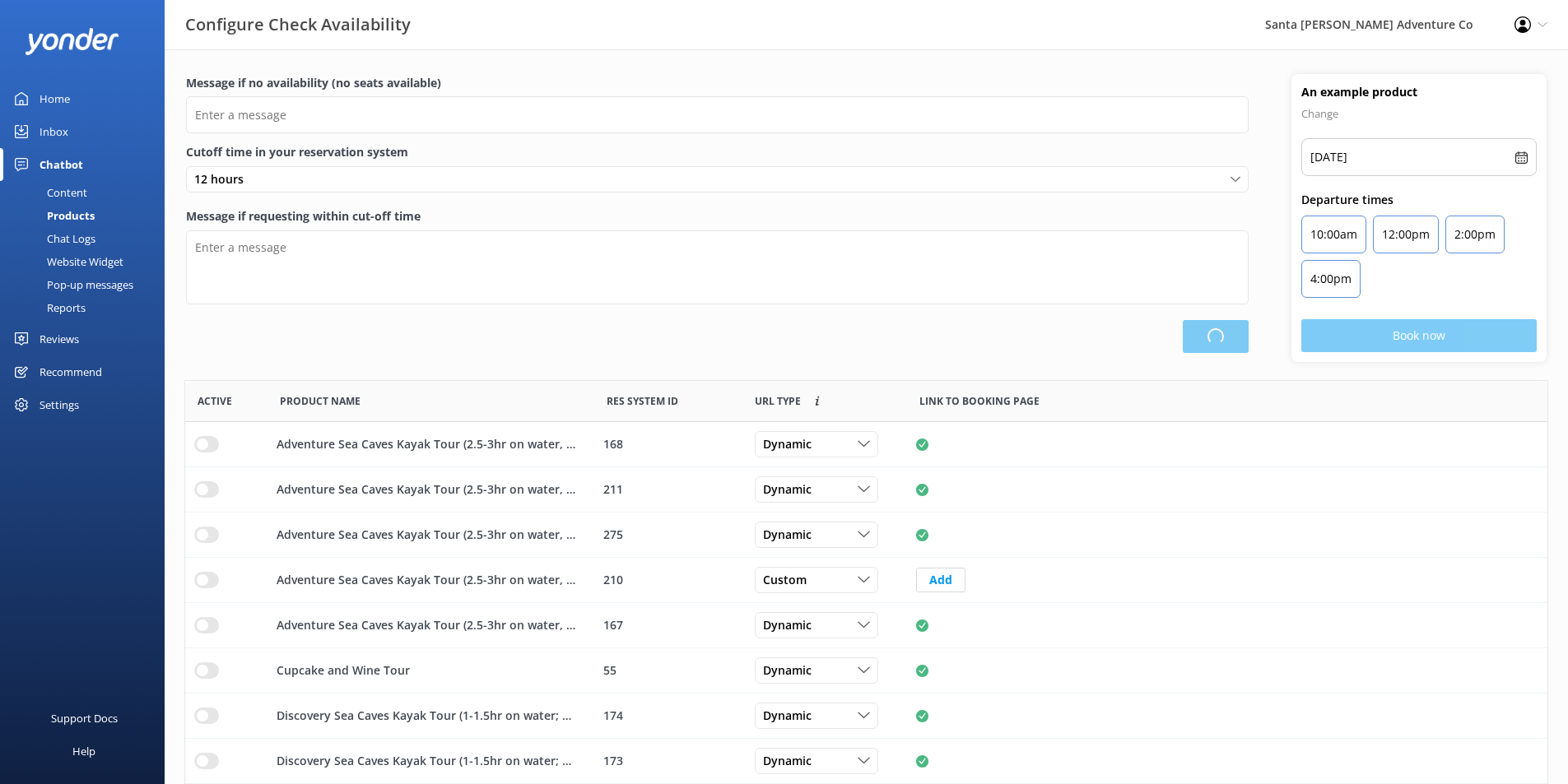
type input "There are no seats available, please check an alternative day"
type textarea "Our online booking system closes {hours} prior to departure. Please contact us …"
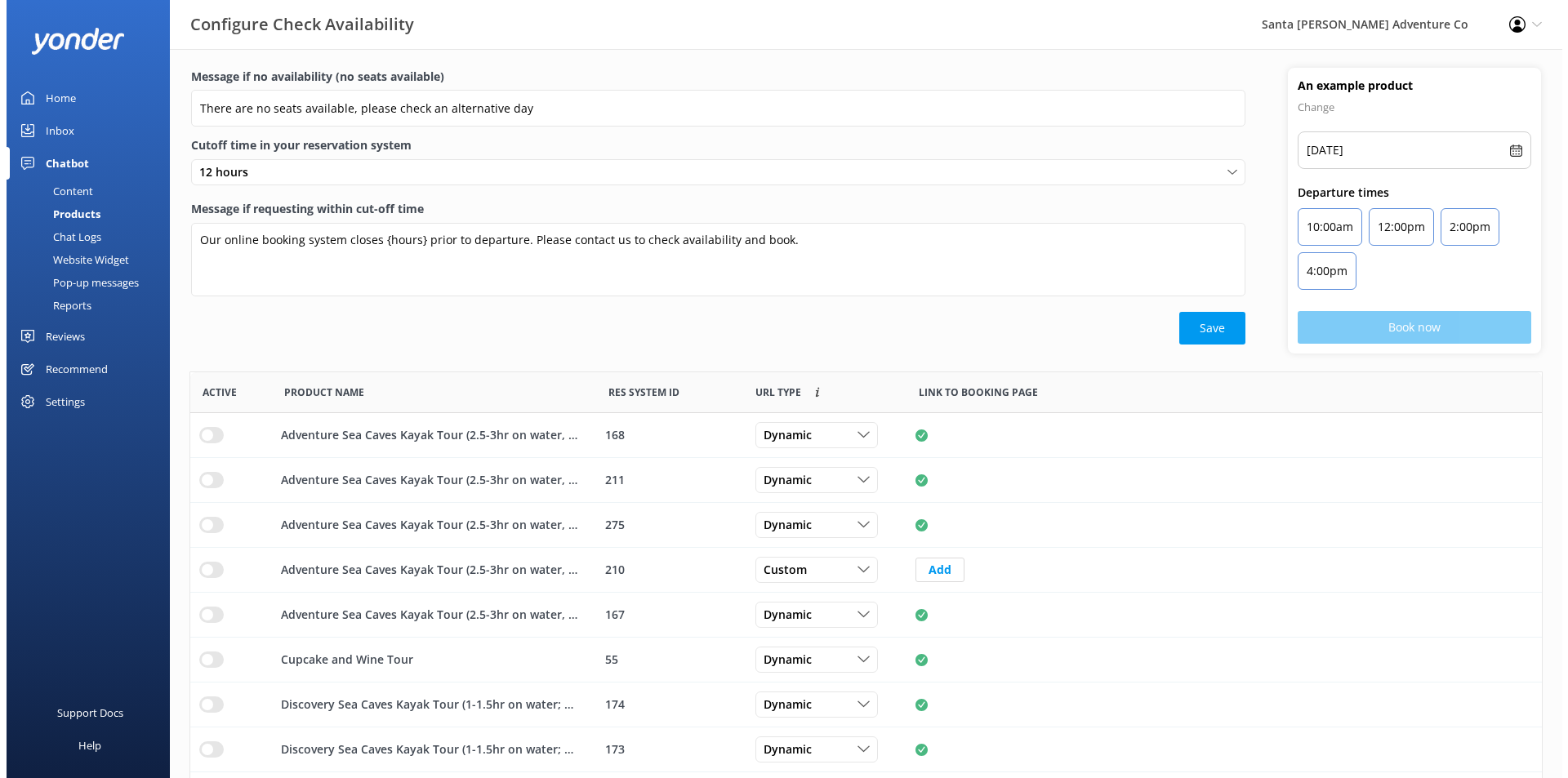
scroll to position [0, 0]
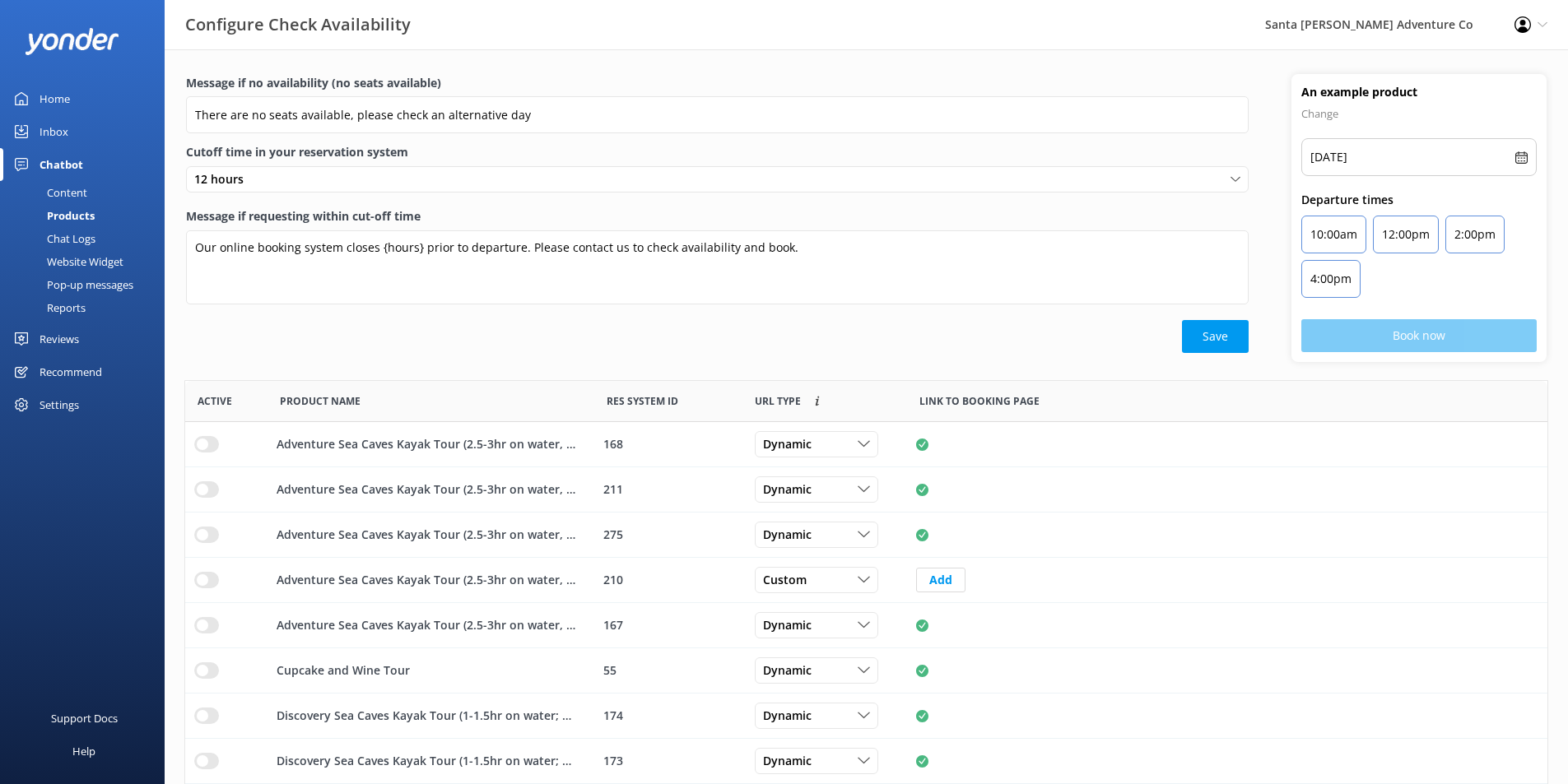
click at [1444, 159] on div "[DATE]" at bounding box center [1418, 157] width 236 height 38
click at [1518, 156] on icon at bounding box center [1521, 158] width 13 height 13
click at [1347, 151] on p "[DATE]" at bounding box center [1328, 157] width 37 height 20
click at [1347, 159] on p "[DATE]" at bounding box center [1328, 157] width 37 height 20
click at [733, 37] on div "Configure Check Availability Santa [PERSON_NAME] Adventure Co Profile Settings …" at bounding box center [784, 24] width 1568 height 49
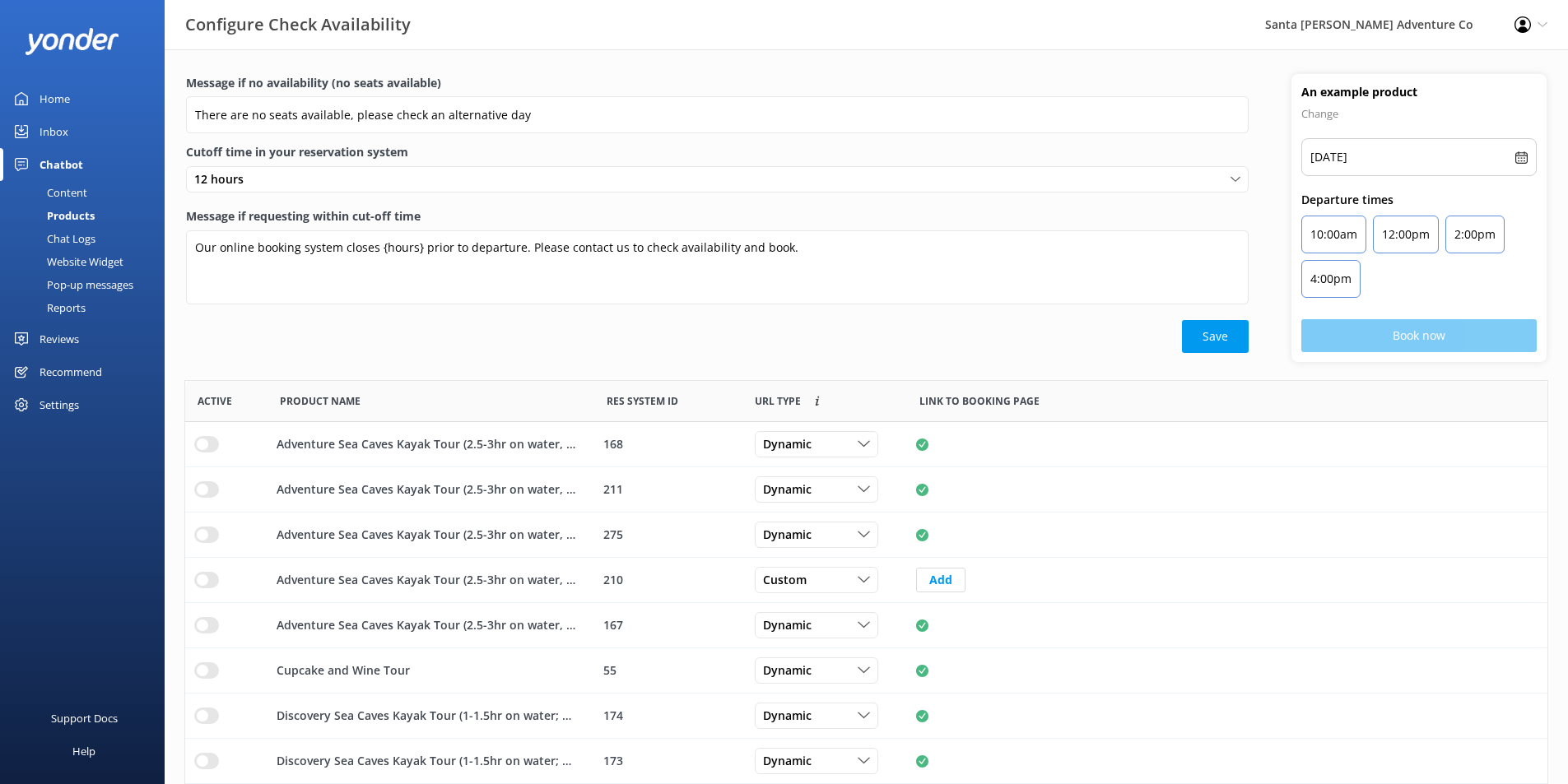
click at [80, 240] on div "Chat Logs" at bounding box center [52, 238] width 85 height 23
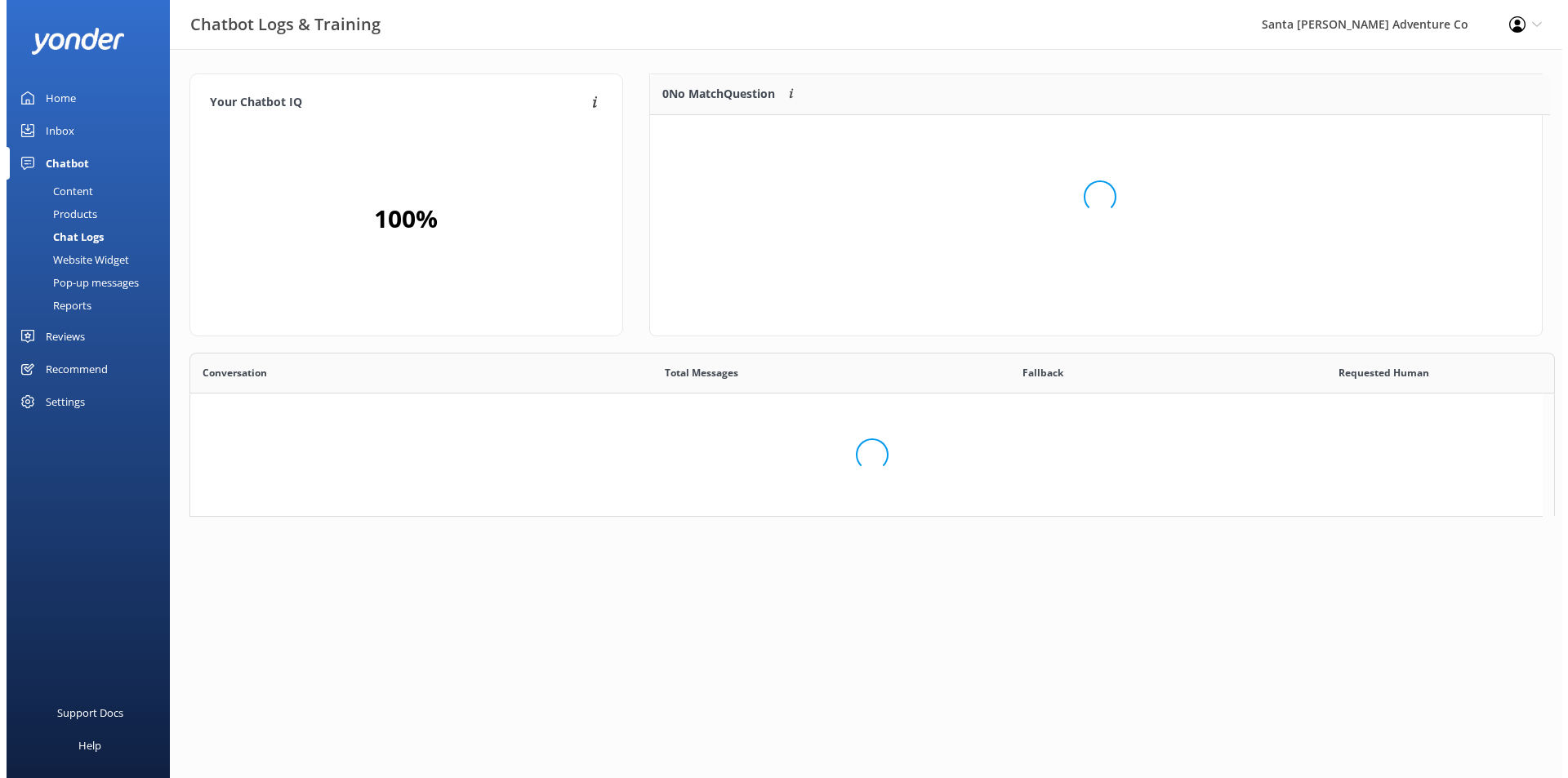
scroll to position [192, 880]
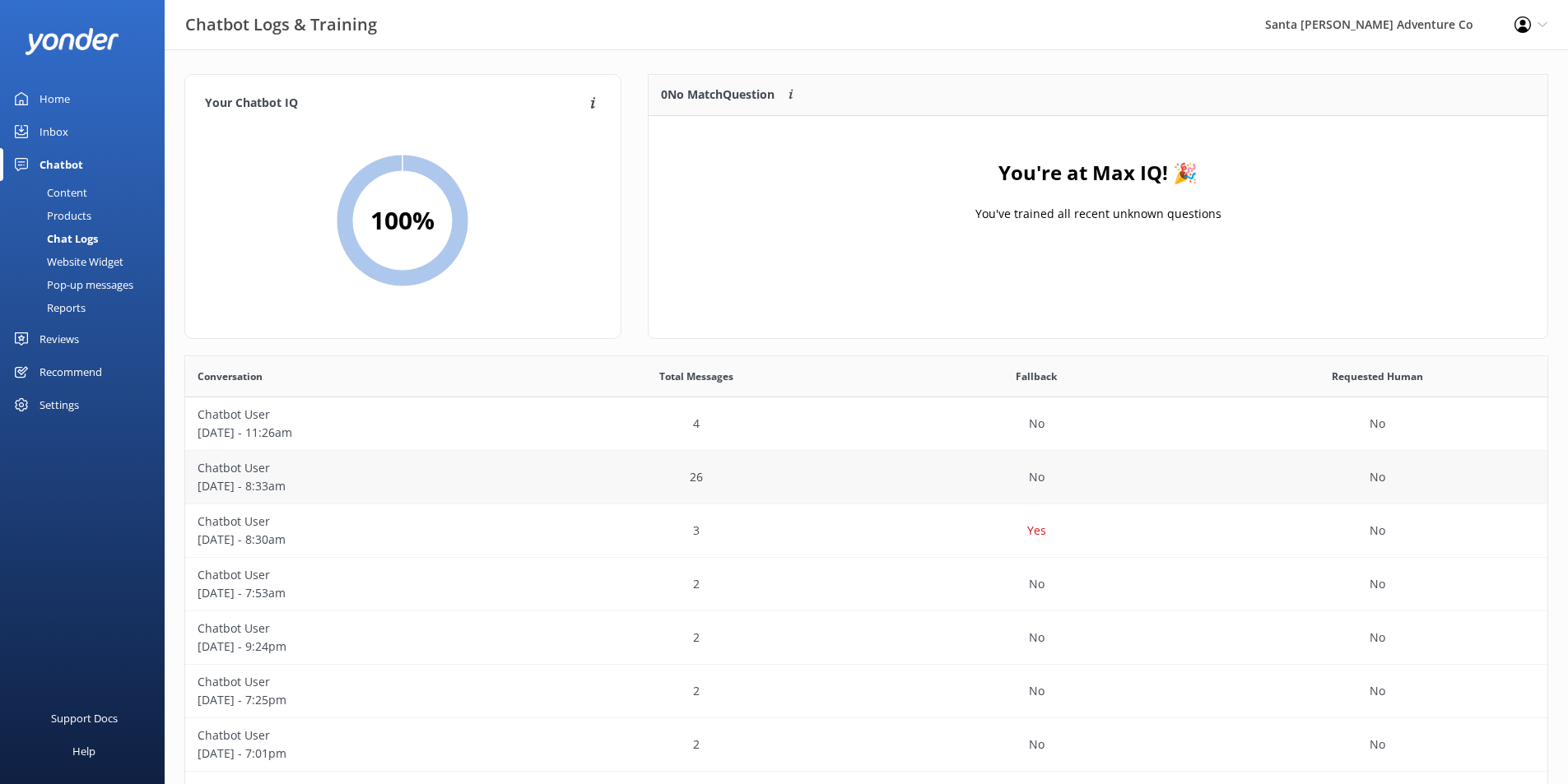
click at [437, 467] on p "Chatbot User" at bounding box center [355, 468] width 316 height 18
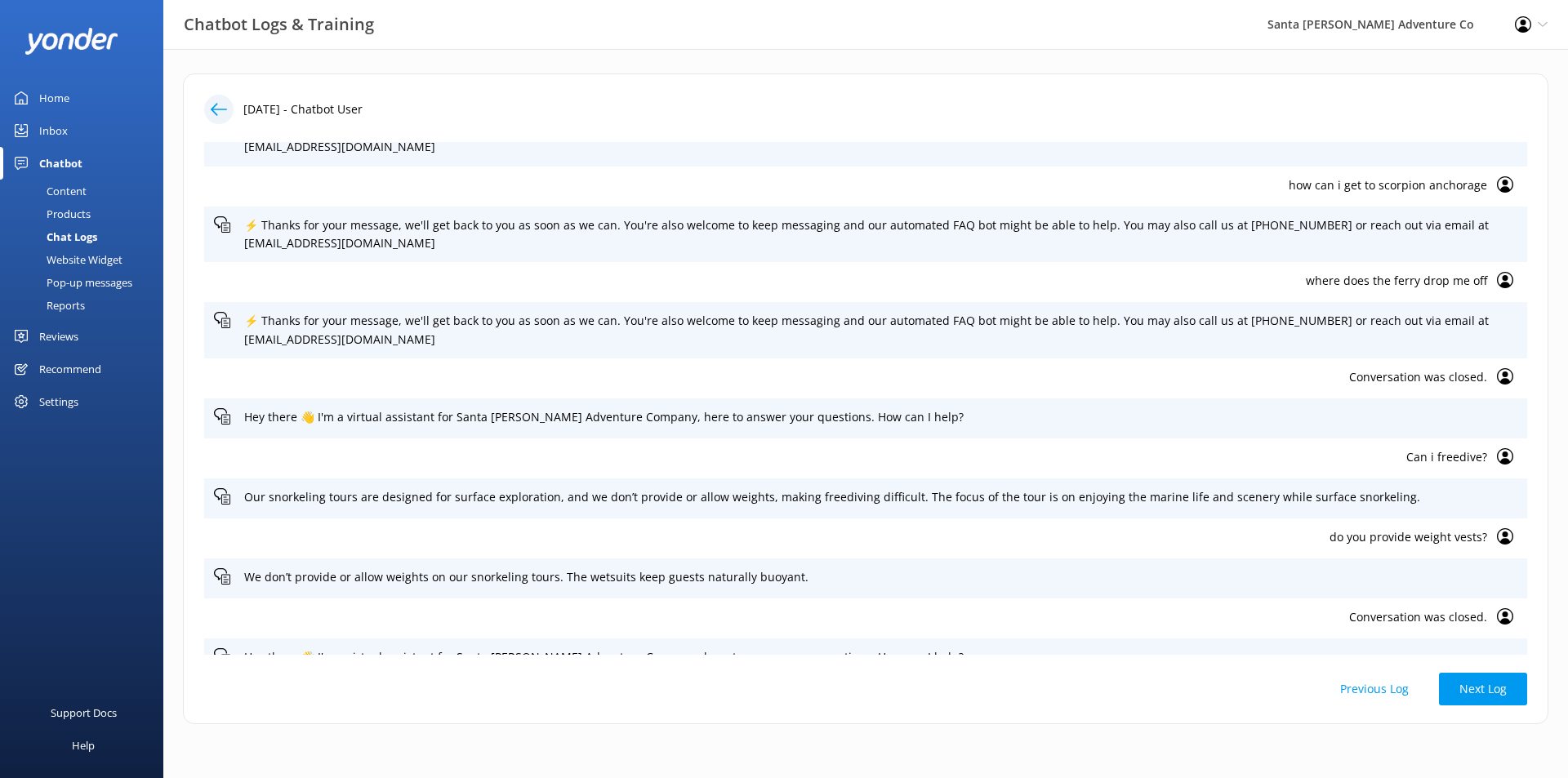
scroll to position [218, 0]
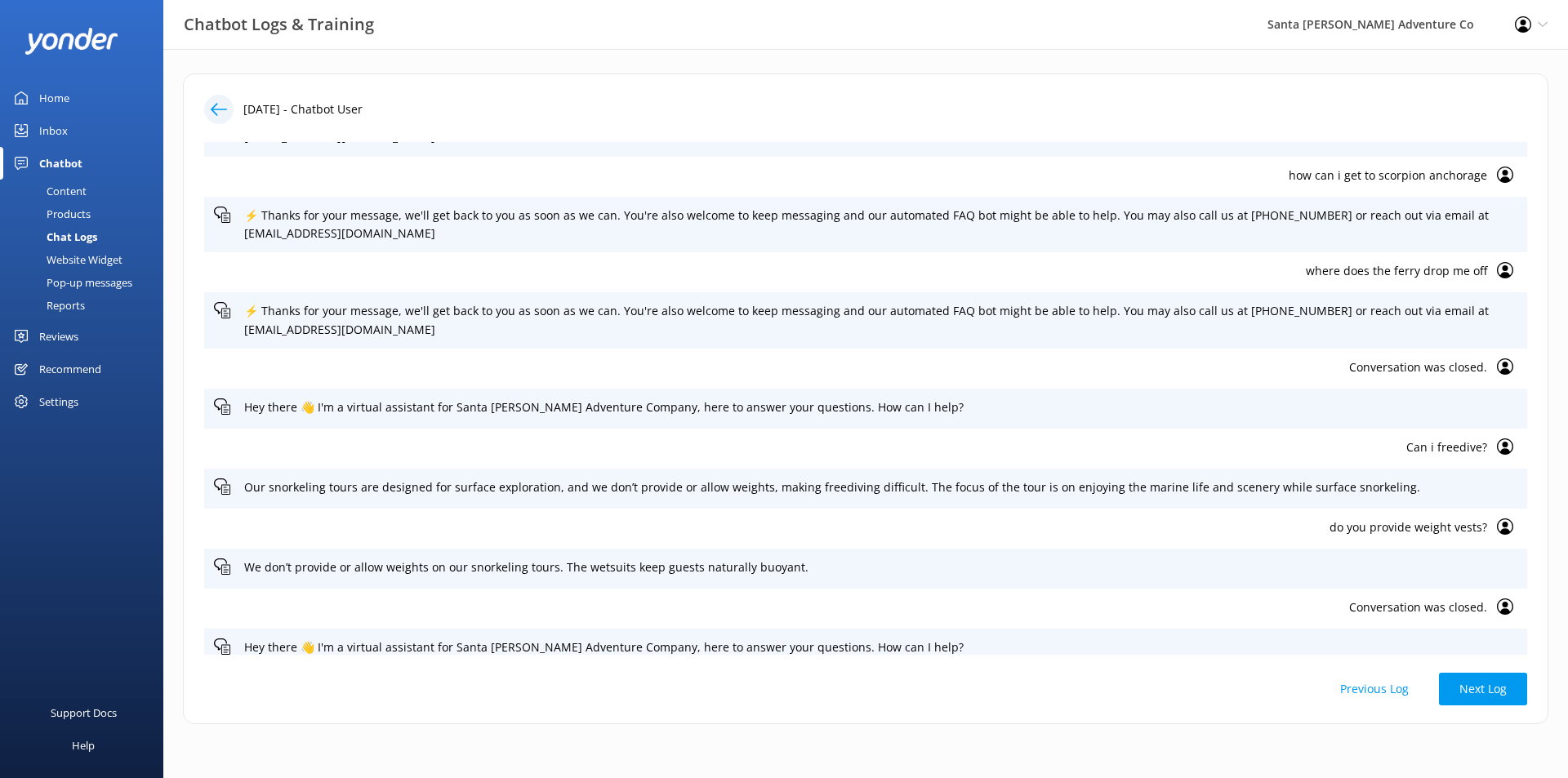
click at [1478, 687] on button "Next Log" at bounding box center [1483, 688] width 88 height 33
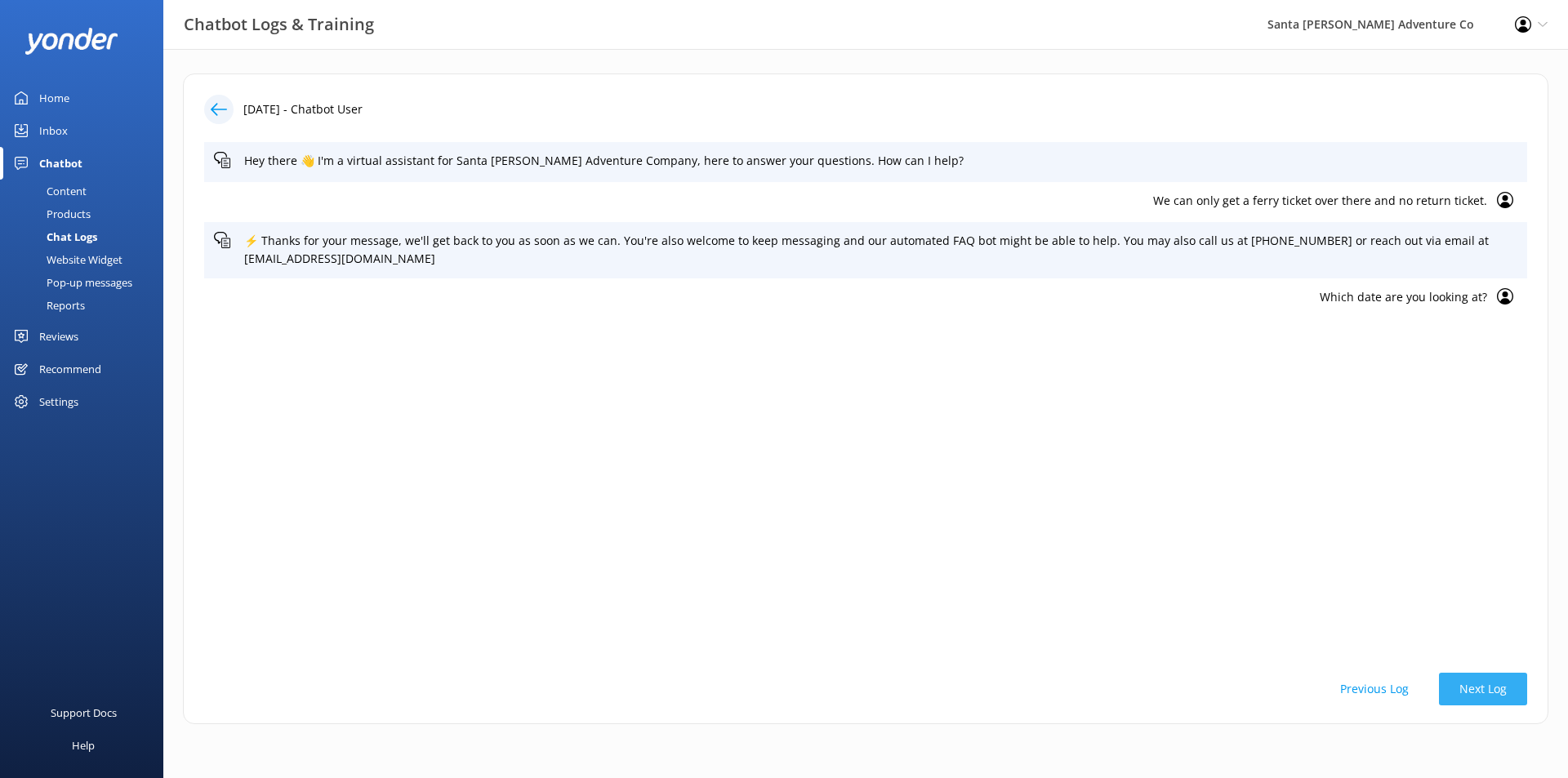
click at [1482, 684] on button "Next Log" at bounding box center [1483, 688] width 88 height 33
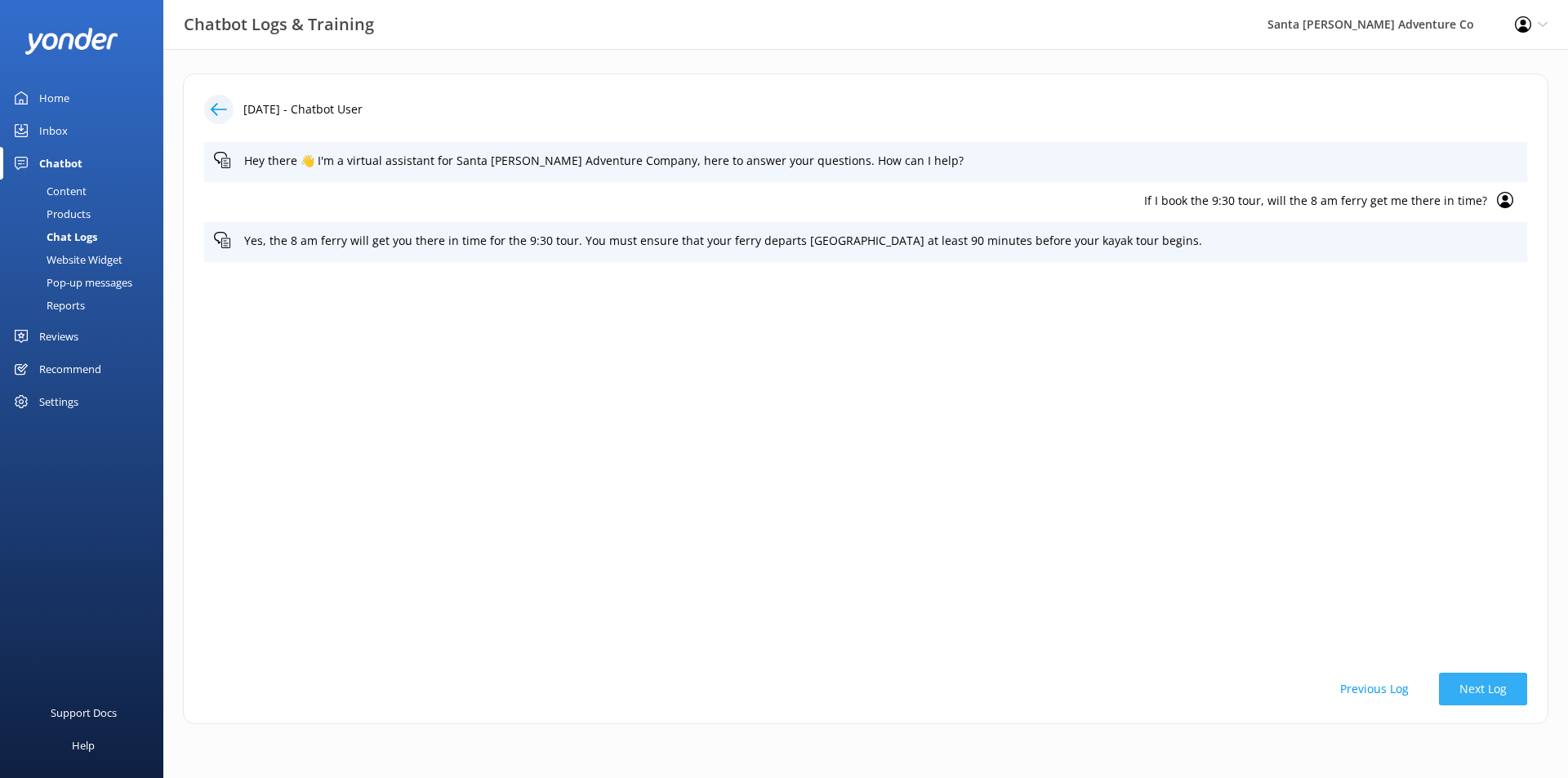
click at [1488, 680] on button "Next Log" at bounding box center [1483, 688] width 88 height 33
click at [790, 229] on div "Both public and private Sunset Kayak Tours are available. You can check availab…" at bounding box center [864, 242] width 1323 height 40
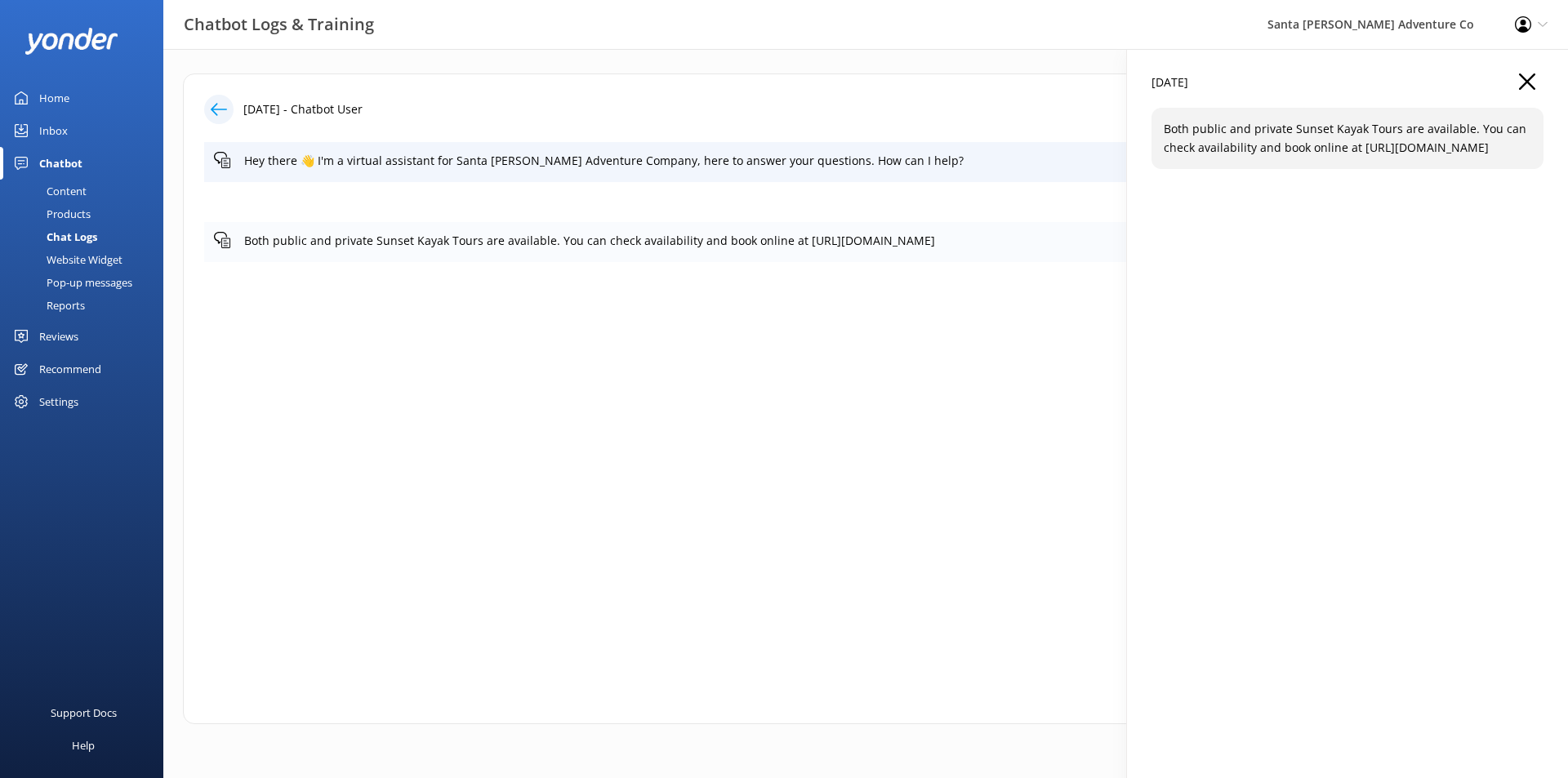
click at [790, 229] on div "Both public and private Sunset Kayak Tours are available. You can check availab…" at bounding box center [864, 242] width 1323 height 40
click at [1539, 83] on div "[DATE]" at bounding box center [1347, 91] width 392 height 35
click at [1511, 82] on div "[DATE]" at bounding box center [1347, 91] width 392 height 35
click at [1525, 86] on icon "button" at bounding box center [1526, 82] width 16 height 16
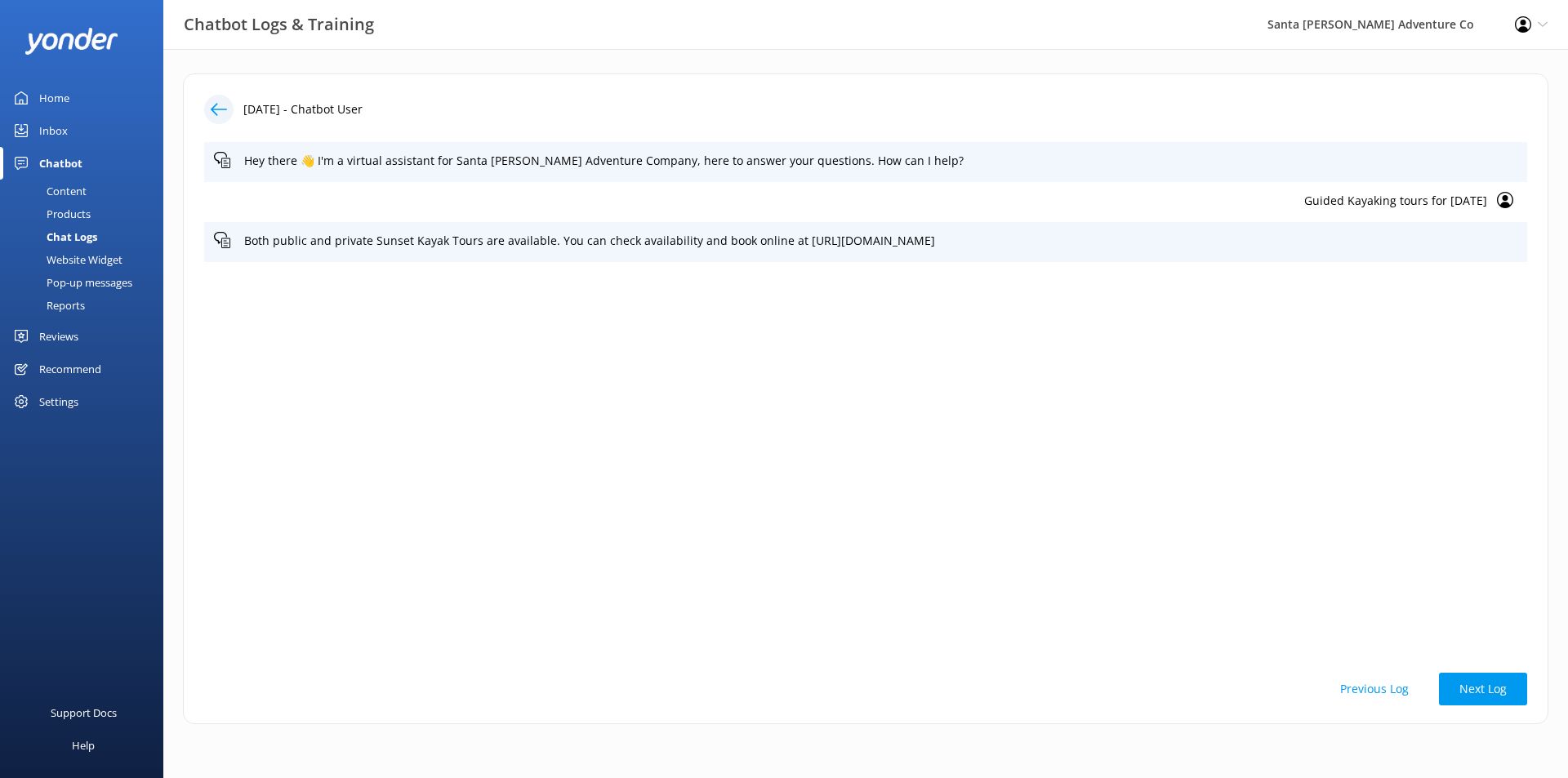
click at [1366, 688] on button "Previous Log" at bounding box center [1373, 688] width 109 height 33
click at [1488, 682] on button "Next Log" at bounding box center [1483, 688] width 88 height 33
click at [1353, 197] on p "Guided Kayaking tours for [DATE]" at bounding box center [850, 201] width 1273 height 18
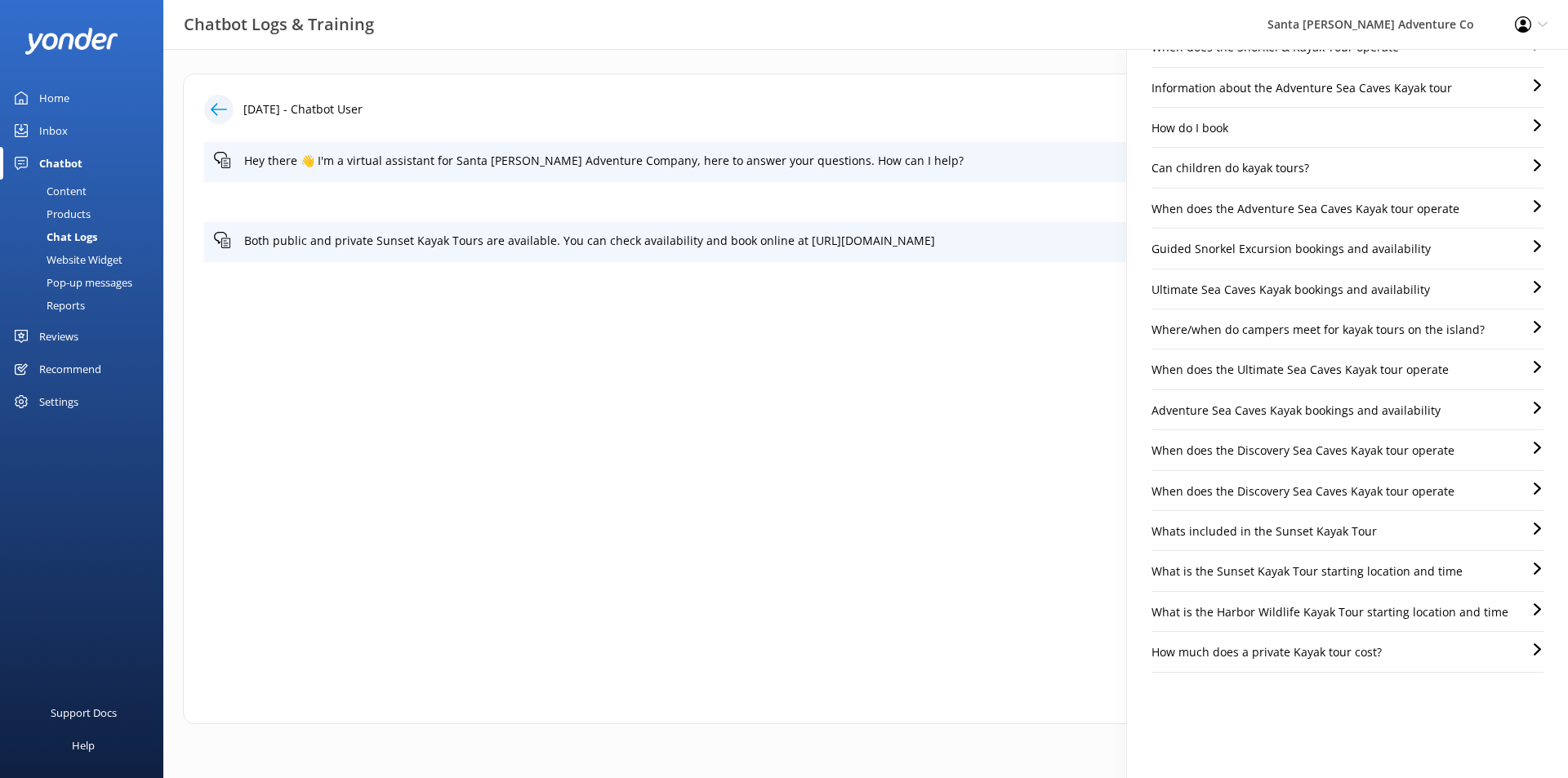
scroll to position [477, 0]
click at [853, 387] on div "Hey there 👋 I'm a virtual assistant for Santa [PERSON_NAME] Adventure Company, …" at bounding box center [864, 398] width 1323 height 513
click at [794, 346] on div "Hey there 👋 I'm a virtual assistant for Santa [PERSON_NAME] Adventure Company, …" at bounding box center [864, 398] width 1323 height 513
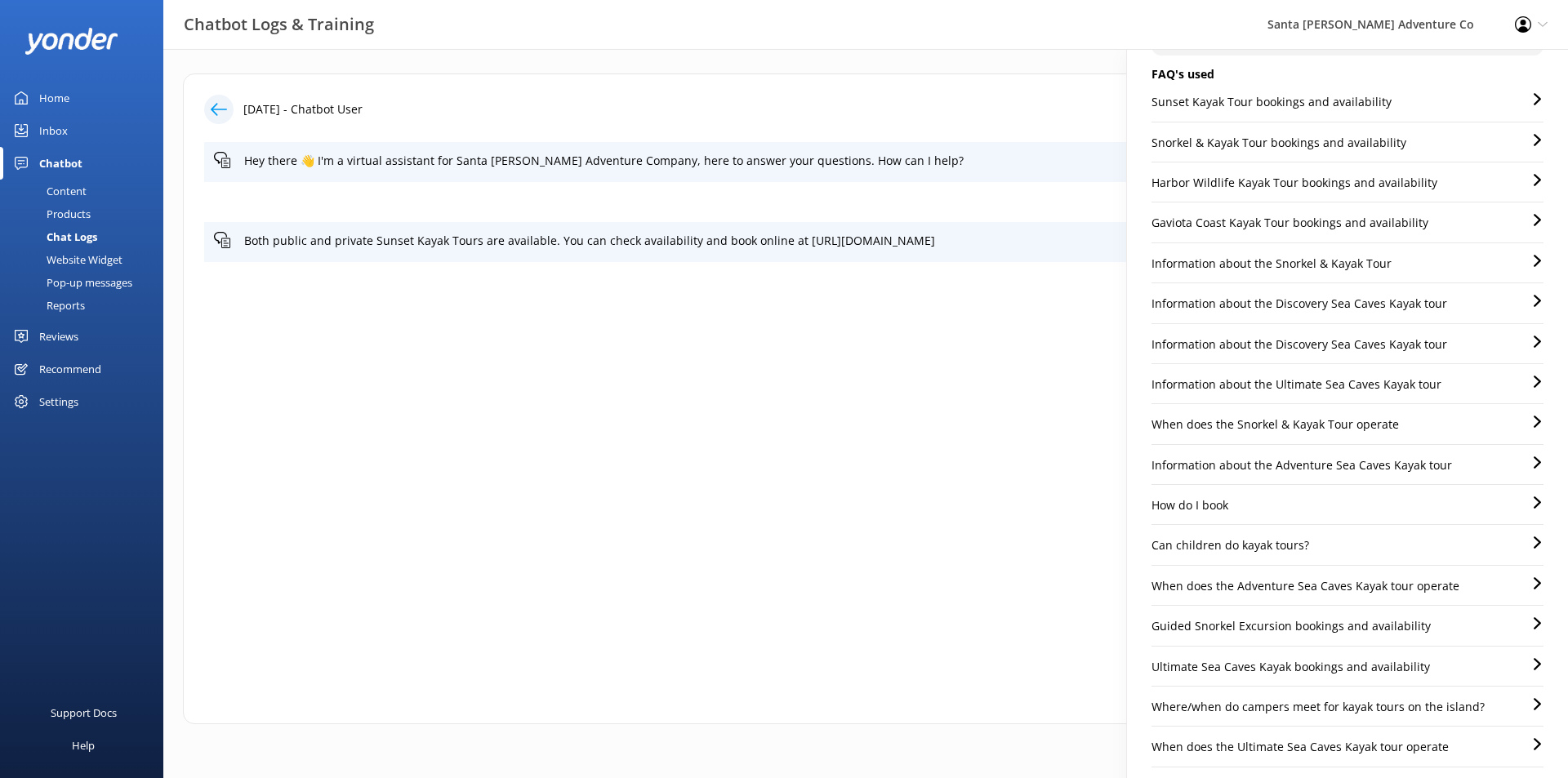
scroll to position [0, 0]
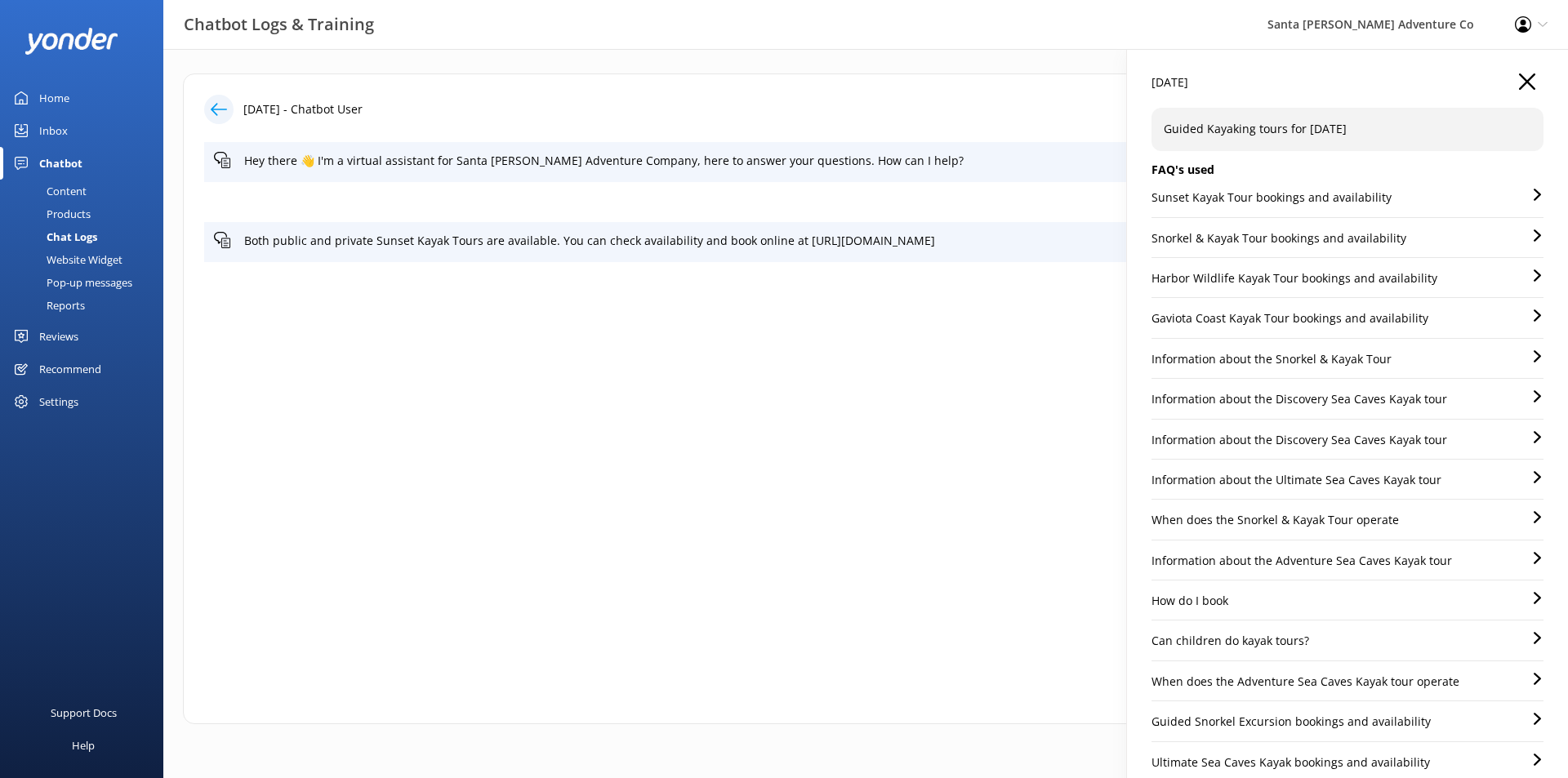
click at [1518, 78] on use "button" at bounding box center [1526, 82] width 16 height 16
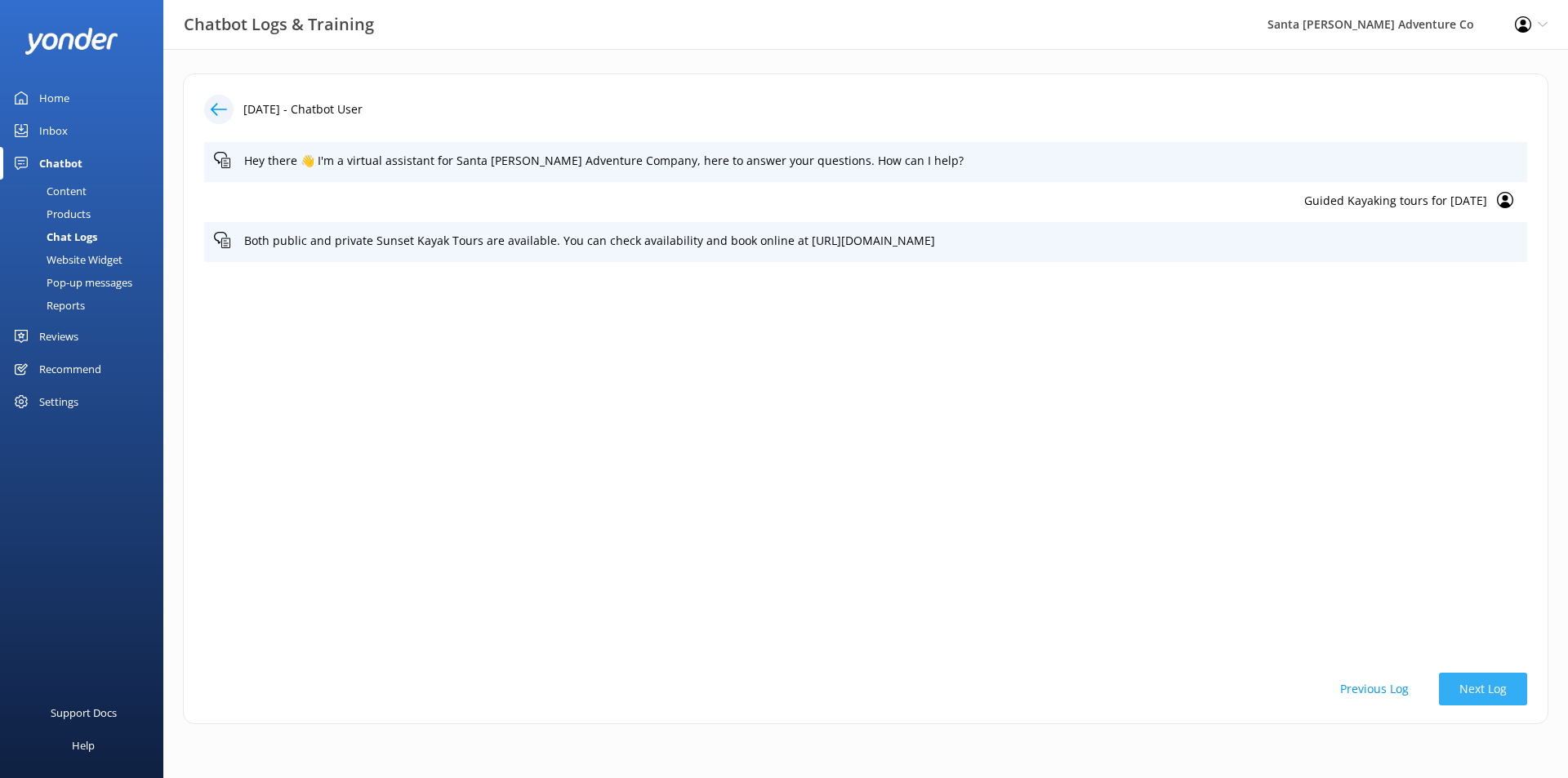
click at [1501, 694] on button "Next Log" at bounding box center [1483, 688] width 88 height 33
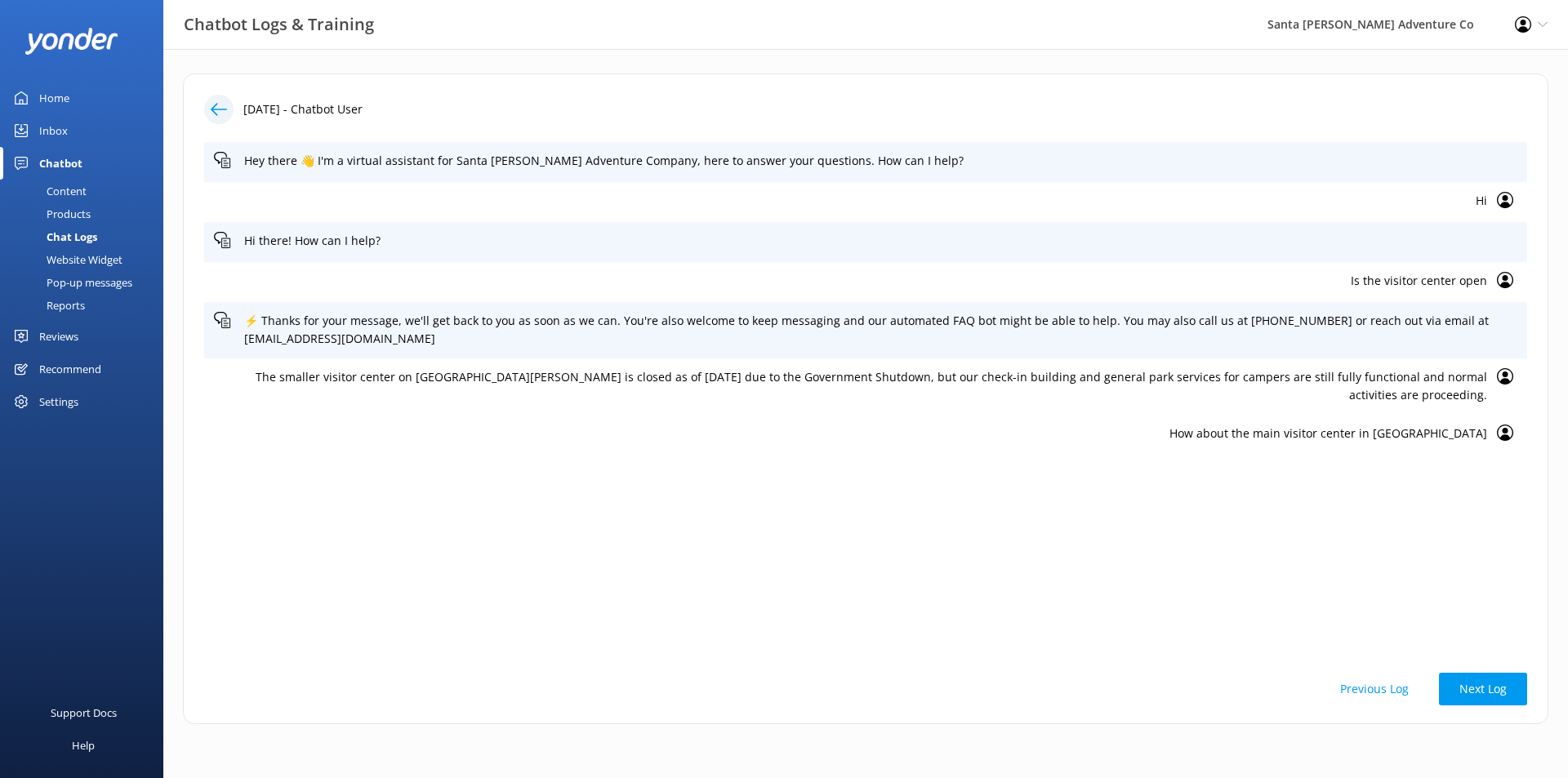
click at [1454, 424] on p "How about the main visitor center in [GEOGRAPHIC_DATA]" at bounding box center [850, 433] width 1273 height 18
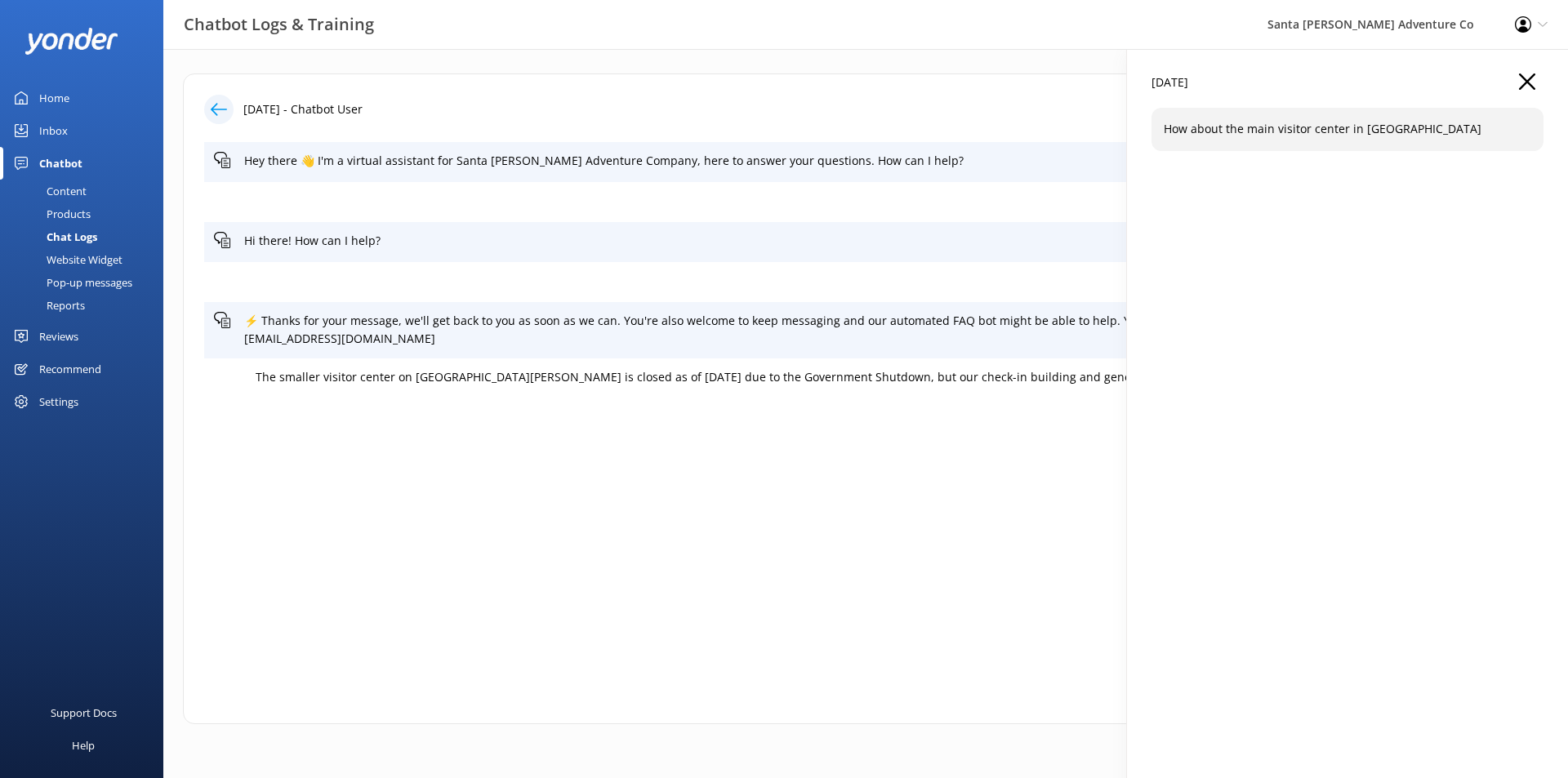
click at [984, 424] on p "How about the main visitor center in [GEOGRAPHIC_DATA]" at bounding box center [850, 433] width 1273 height 18
click at [1524, 88] on icon "button" at bounding box center [1526, 82] width 16 height 16
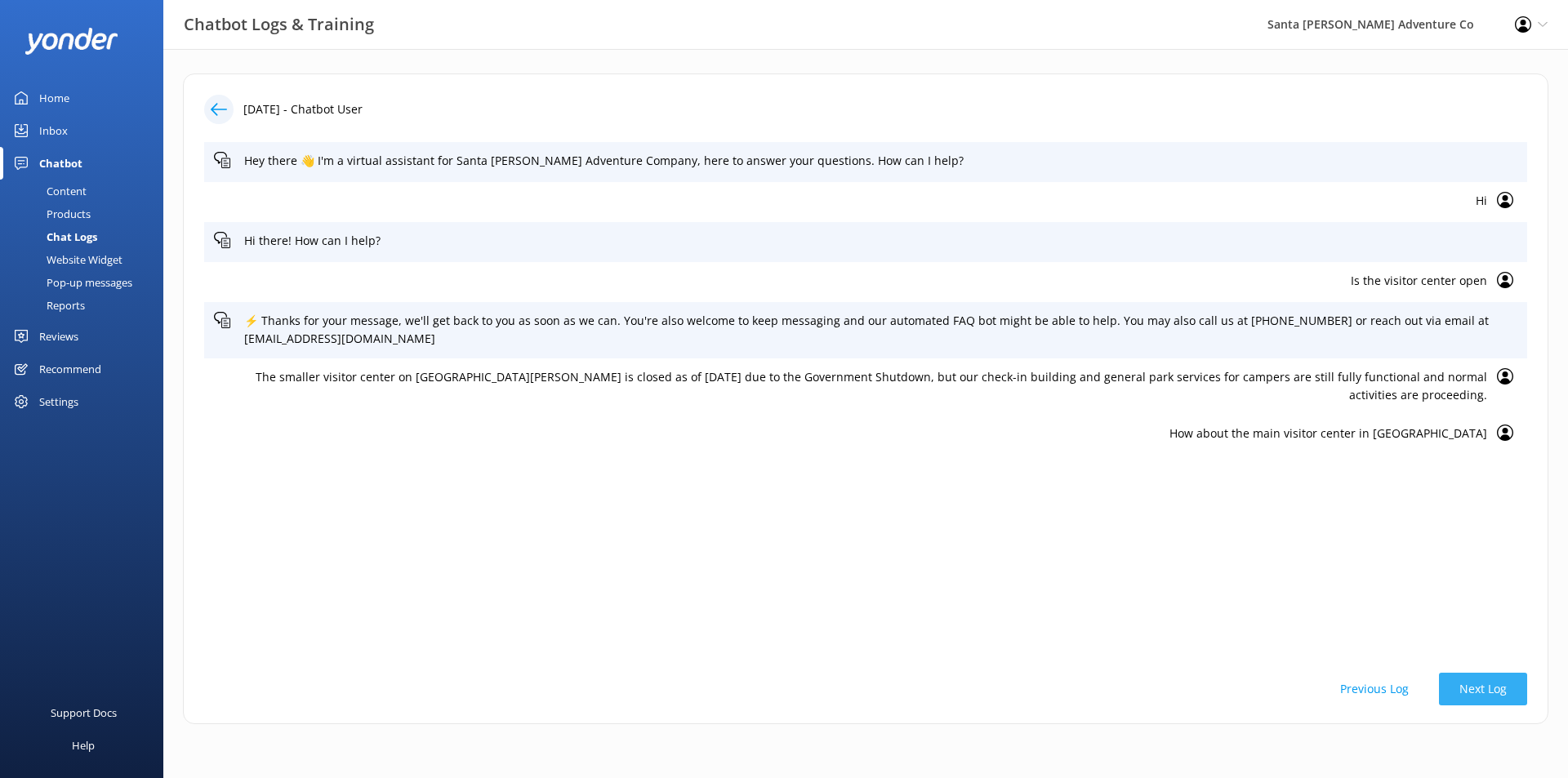
click at [1475, 697] on button "Next Log" at bounding box center [1483, 688] width 88 height 33
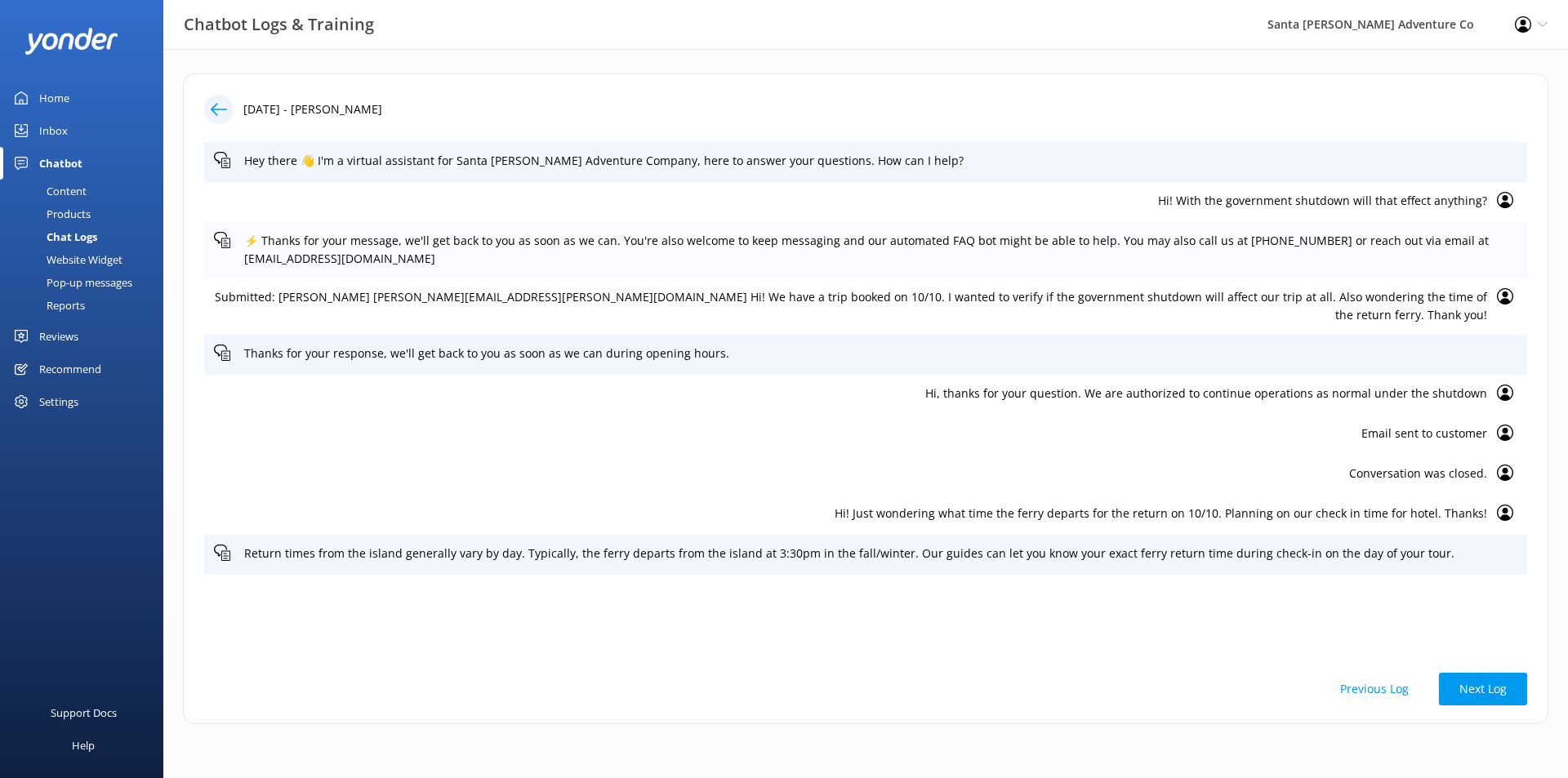
click at [1364, 246] on p "⚡ Thanks for your message, we'll get back to you as soon as we can. You're also…" at bounding box center [880, 250] width 1273 height 36
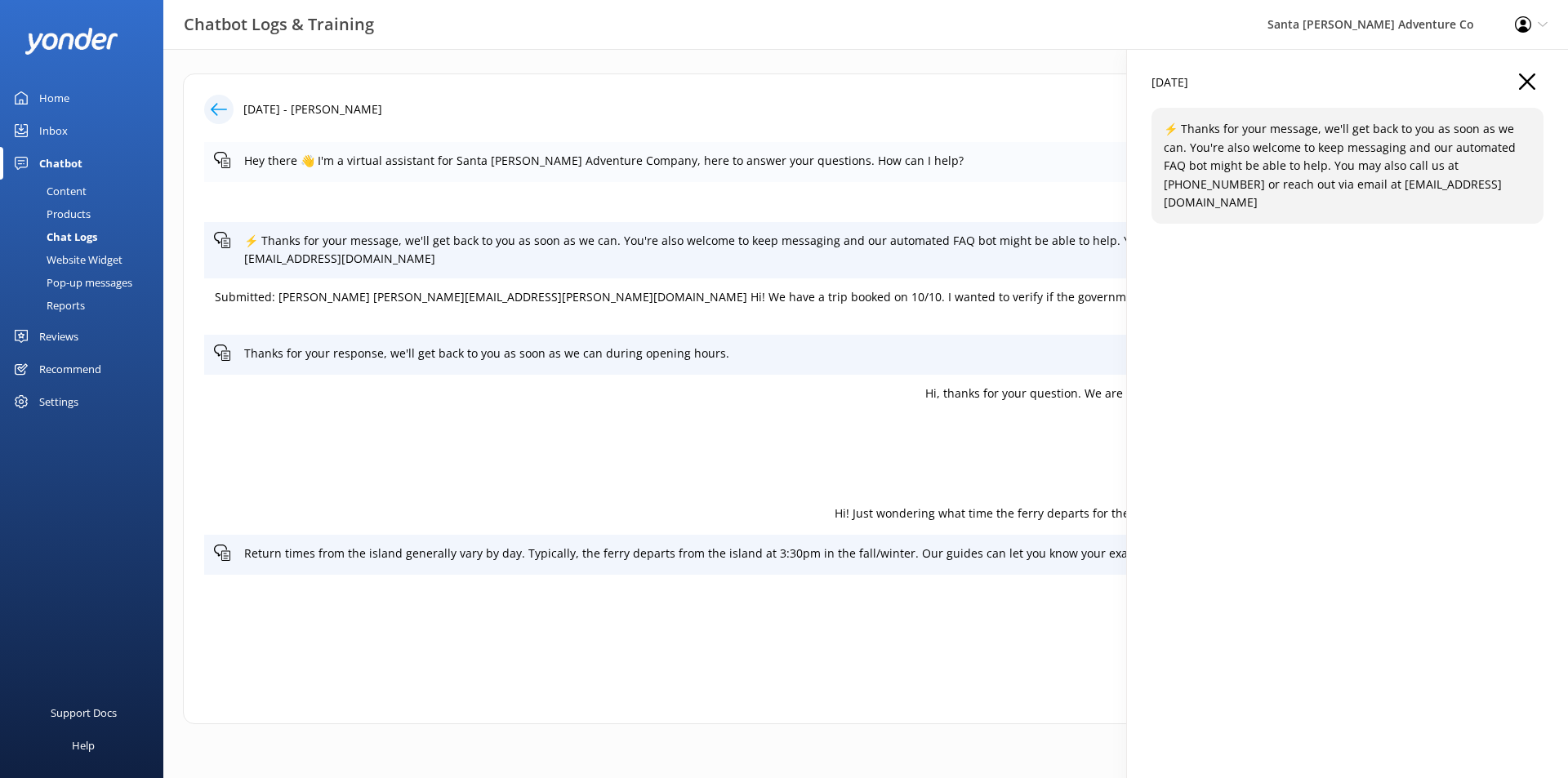
click at [1099, 178] on div "Hey there 👋 I'm a virtual assistant for Santa [PERSON_NAME] Adventure Company, …" at bounding box center [864, 162] width 1323 height 40
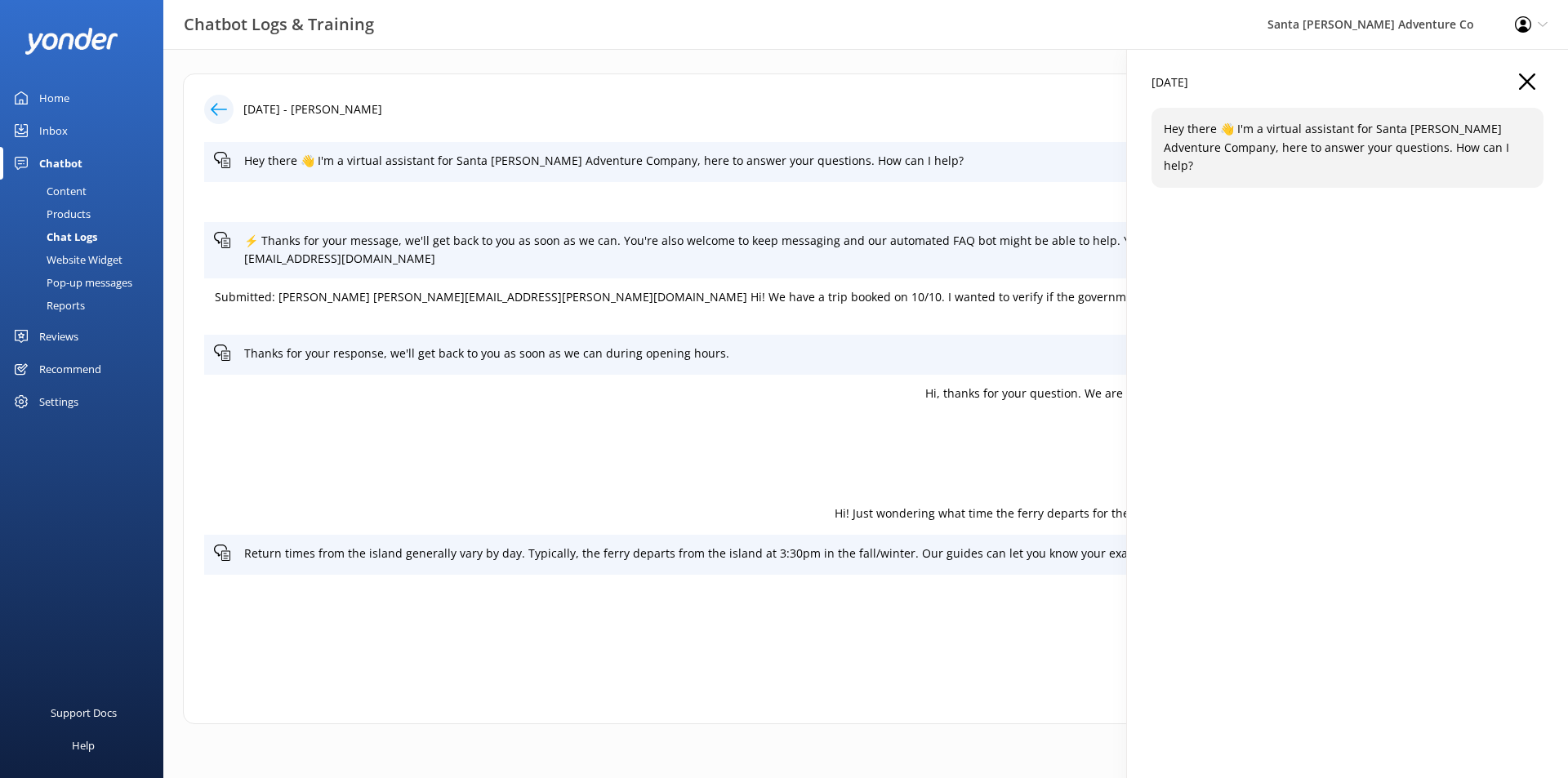
click at [1098, 194] on p "Hi! With the government shutdown will that effect anything?" at bounding box center [850, 201] width 1273 height 18
click at [1521, 77] on icon "button" at bounding box center [1526, 82] width 16 height 16
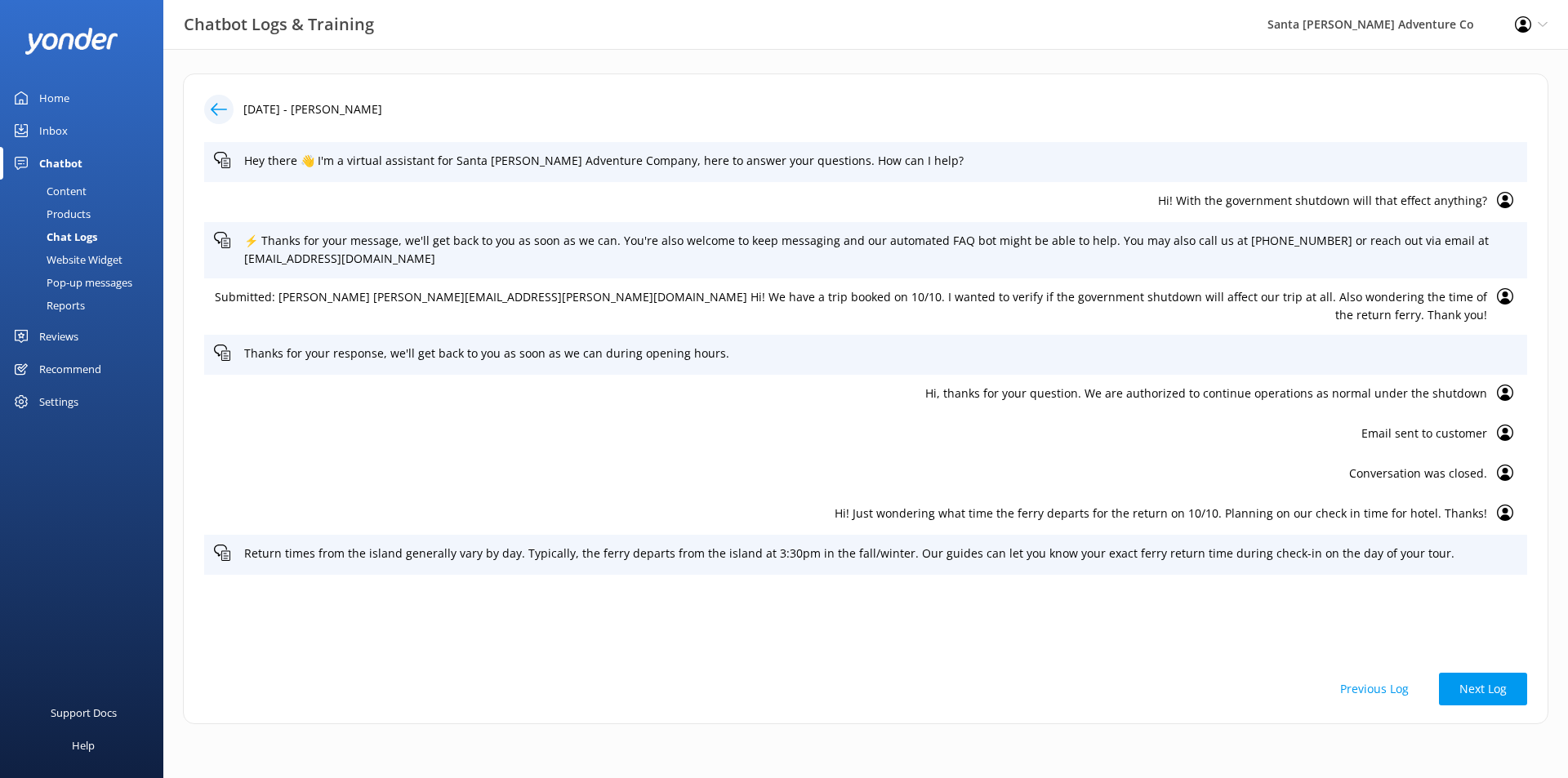
click at [75, 188] on div "Content" at bounding box center [48, 191] width 76 height 23
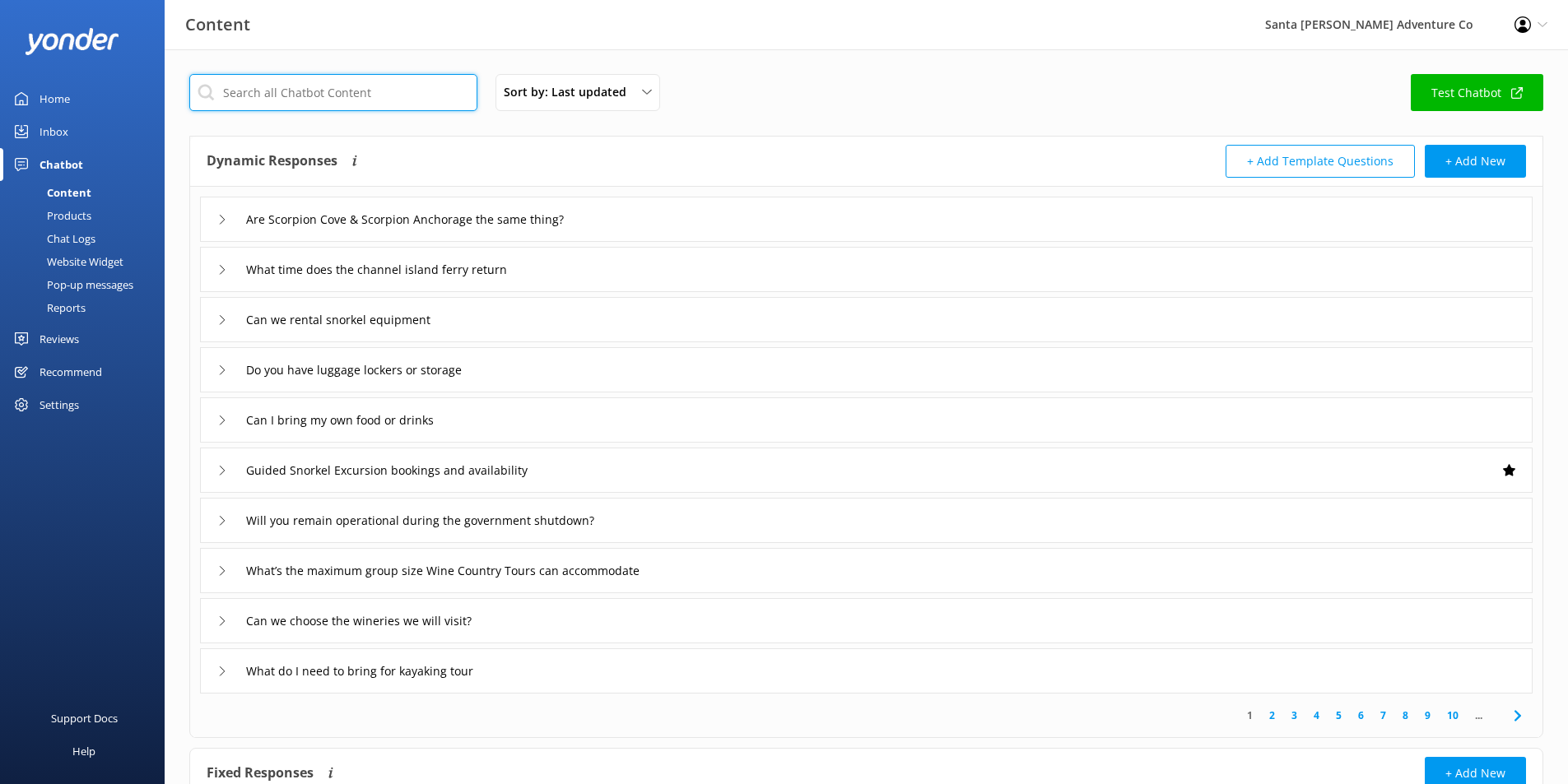
click at [393, 99] on input "text" at bounding box center [333, 92] width 288 height 37
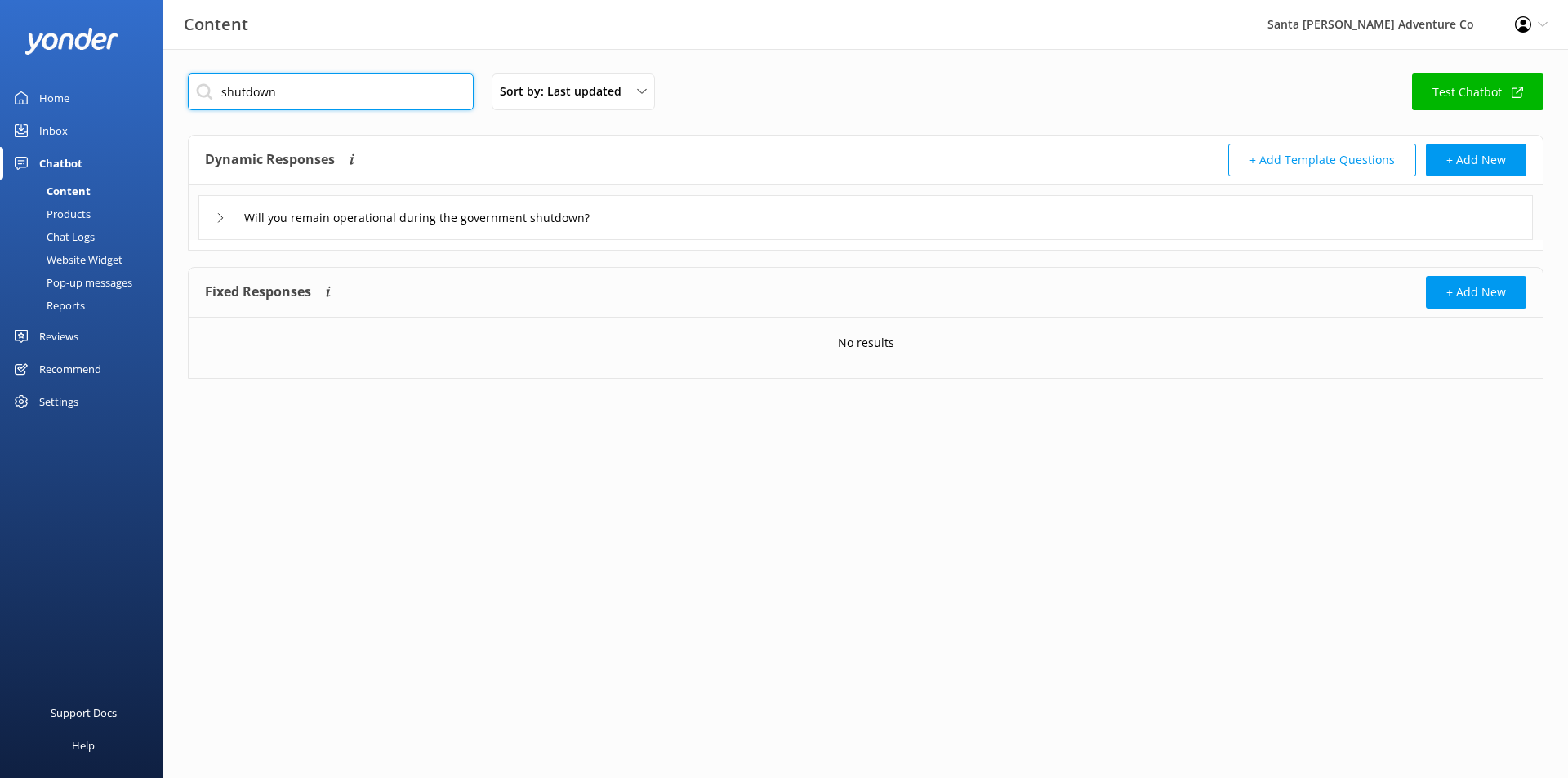
type input "shutdown"
click at [718, 231] on div "Will you remain operational during the government shutdown?" at bounding box center [865, 217] width 1334 height 44
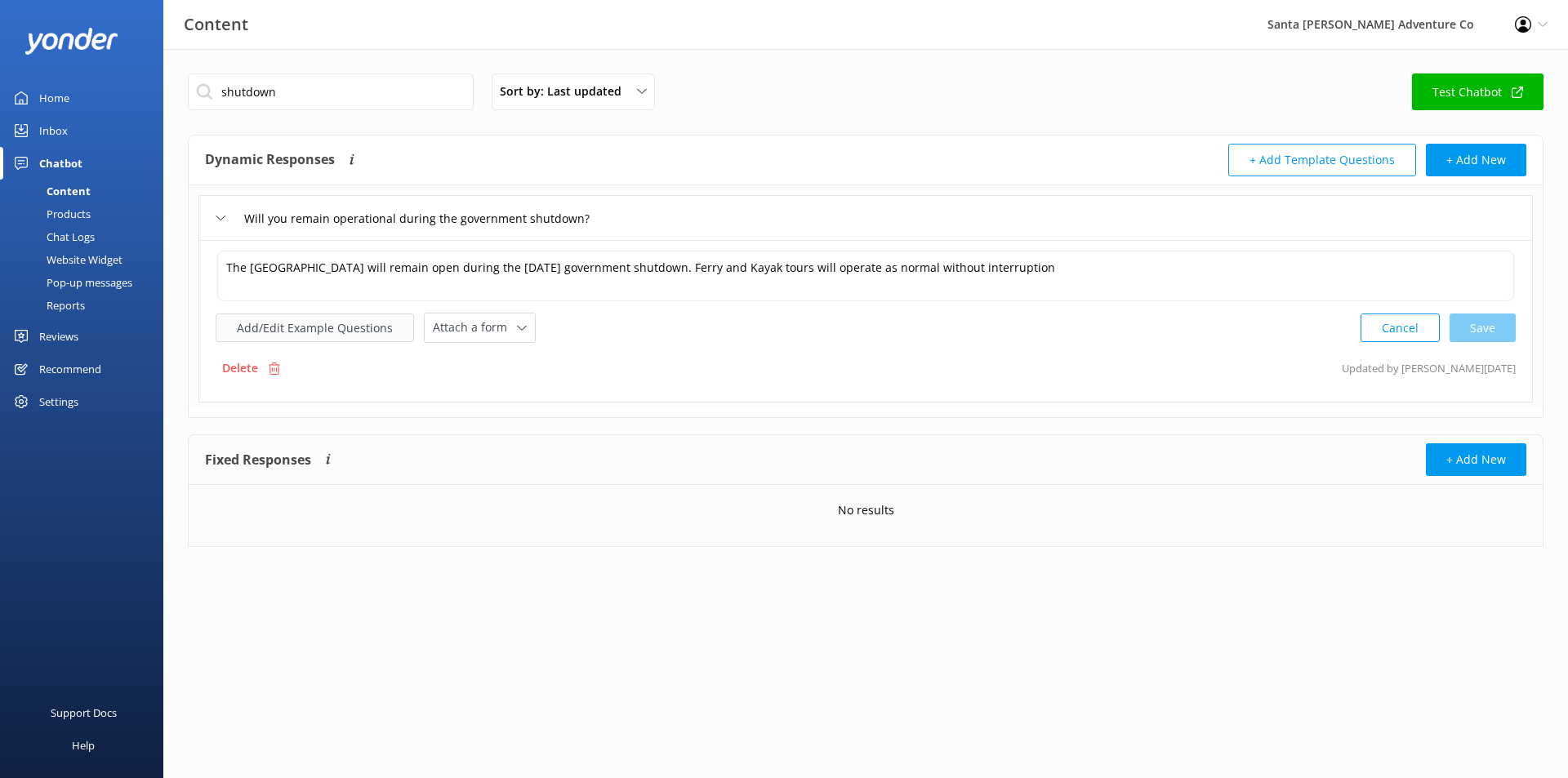
click at [327, 324] on button "Add/Edit Example Questions" at bounding box center [314, 328] width 198 height 28
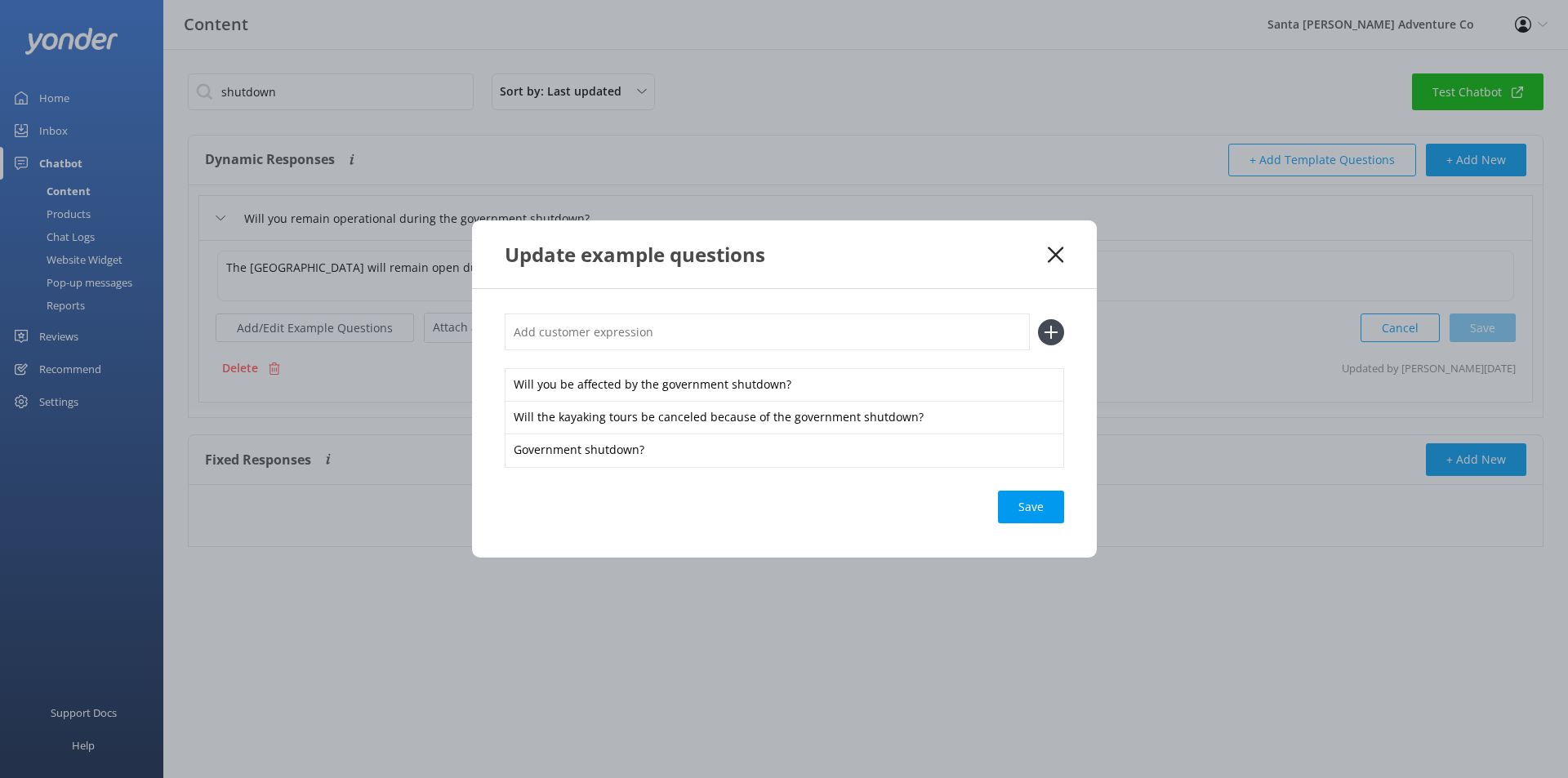
click at [749, 333] on input "text" at bounding box center [767, 332] width 525 height 36
click at [687, 330] on input "Will the government shutdown affect anything?" at bounding box center [767, 332] width 525 height 36
type input "Will the government shutdown affect anything?"
click at [1051, 319] on icon at bounding box center [1050, 332] width 26 height 26
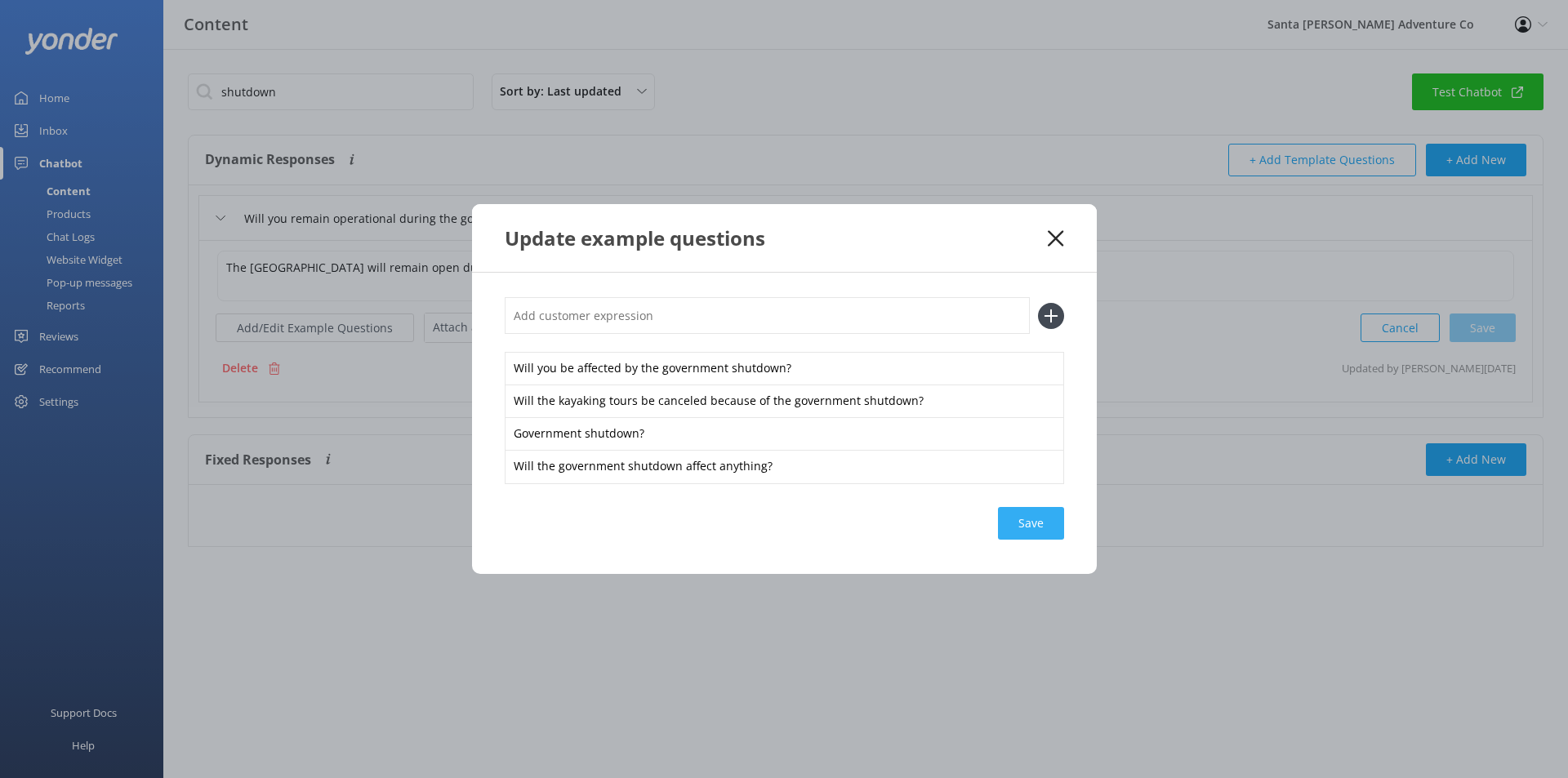
click at [1032, 530] on div "Save" at bounding box center [1031, 523] width 66 height 33
click at [80, 201] on div "Update example questions Will you be affected by the government shutdown? Will …" at bounding box center [784, 389] width 1568 height 778
click at [1050, 239] on icon at bounding box center [1055, 238] width 15 height 16
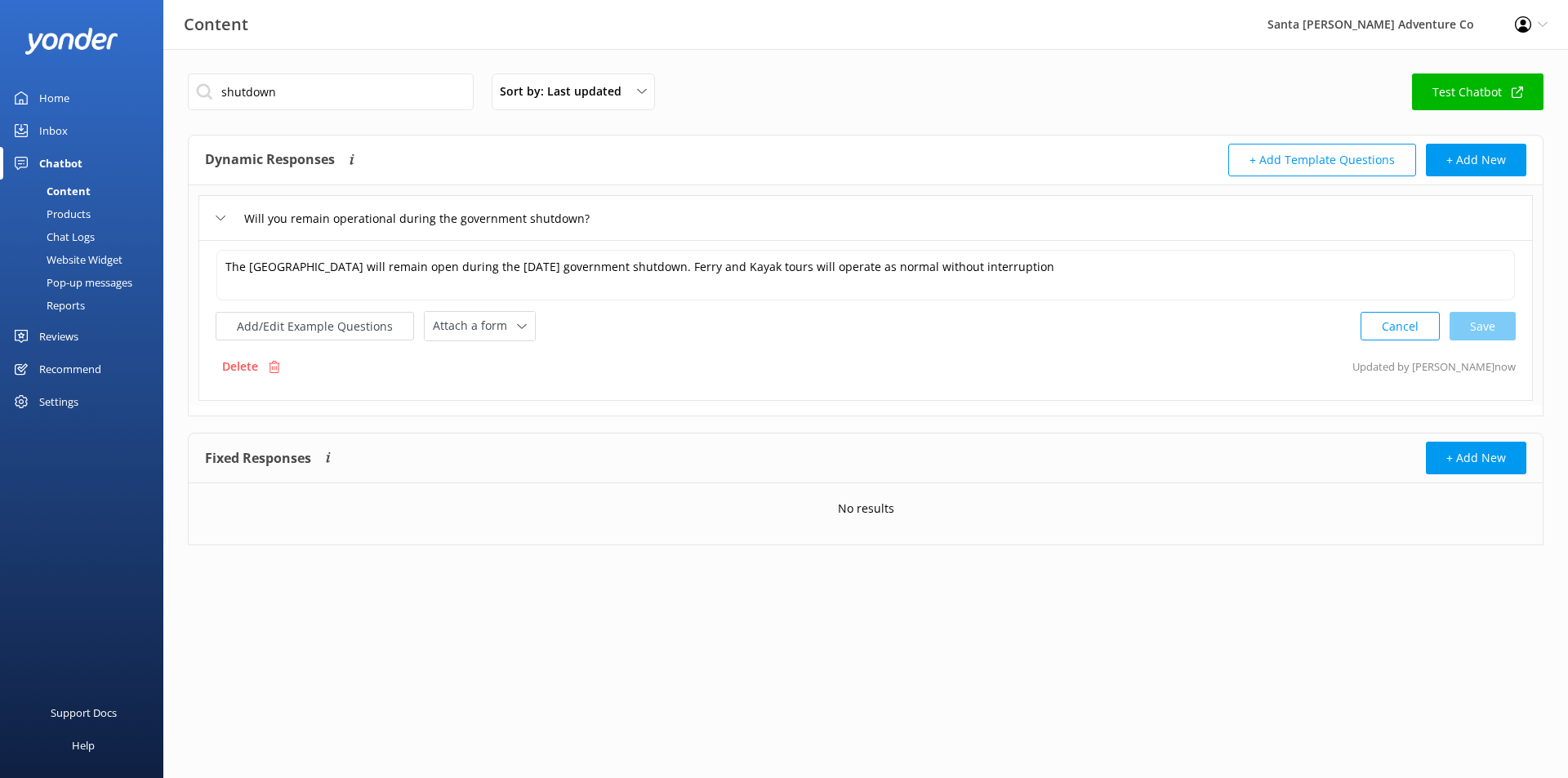
click at [92, 231] on div "Chat Logs" at bounding box center [52, 237] width 84 height 23
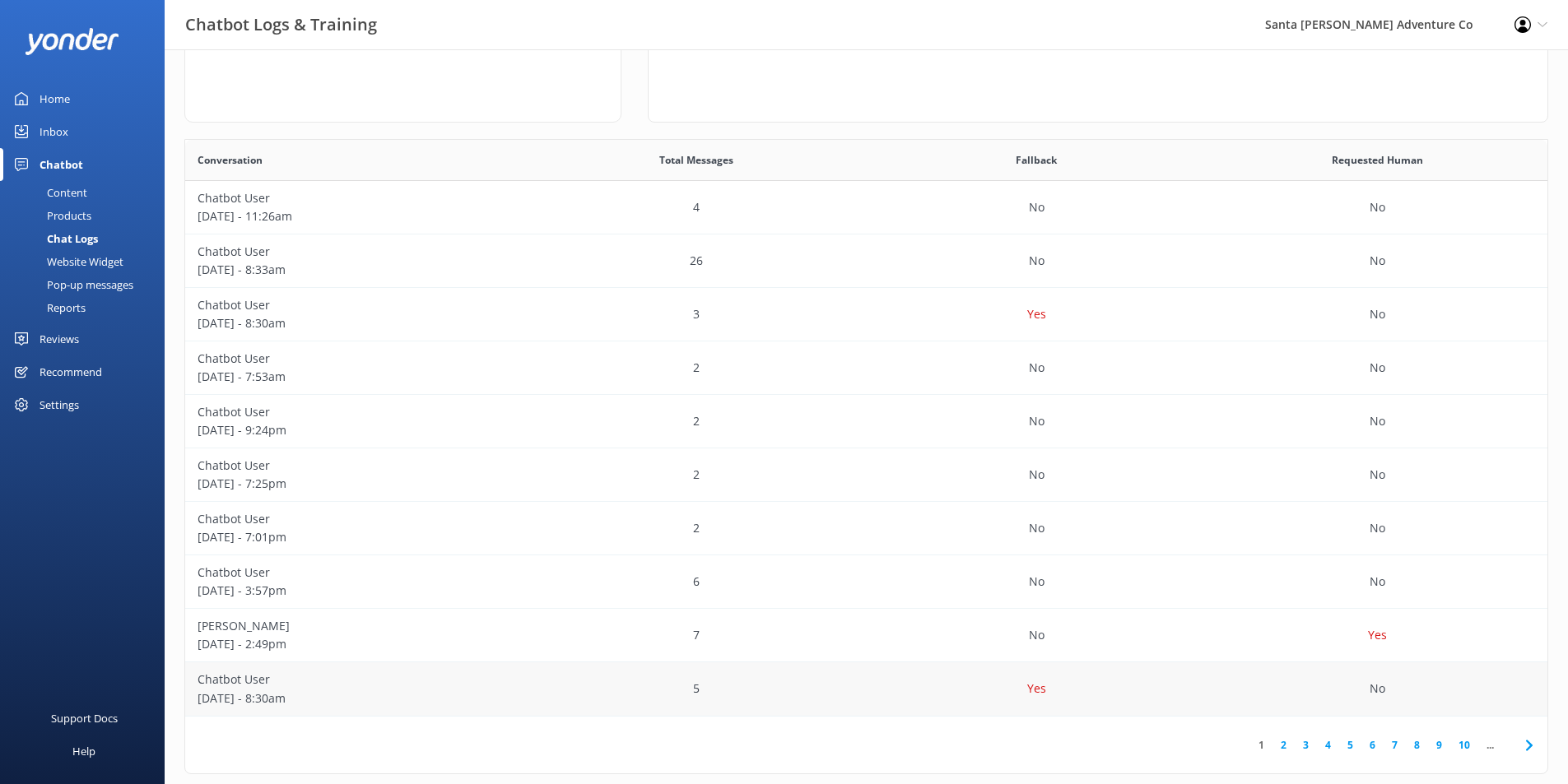
scroll to position [220, 0]
click at [428, 685] on p "Chatbot User" at bounding box center [355, 676] width 316 height 18
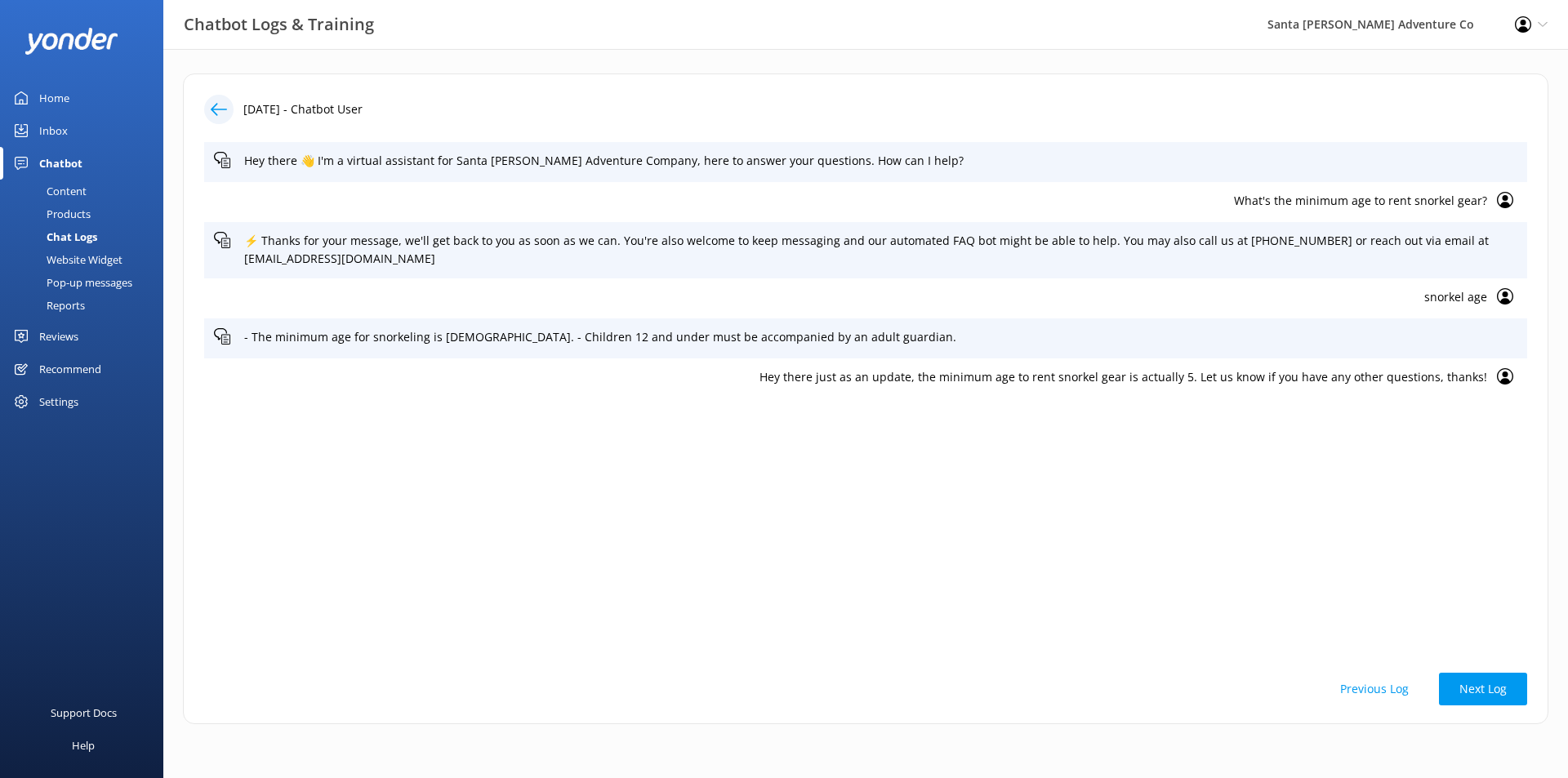
click at [1409, 695] on button "Previous Log" at bounding box center [1373, 688] width 109 height 33
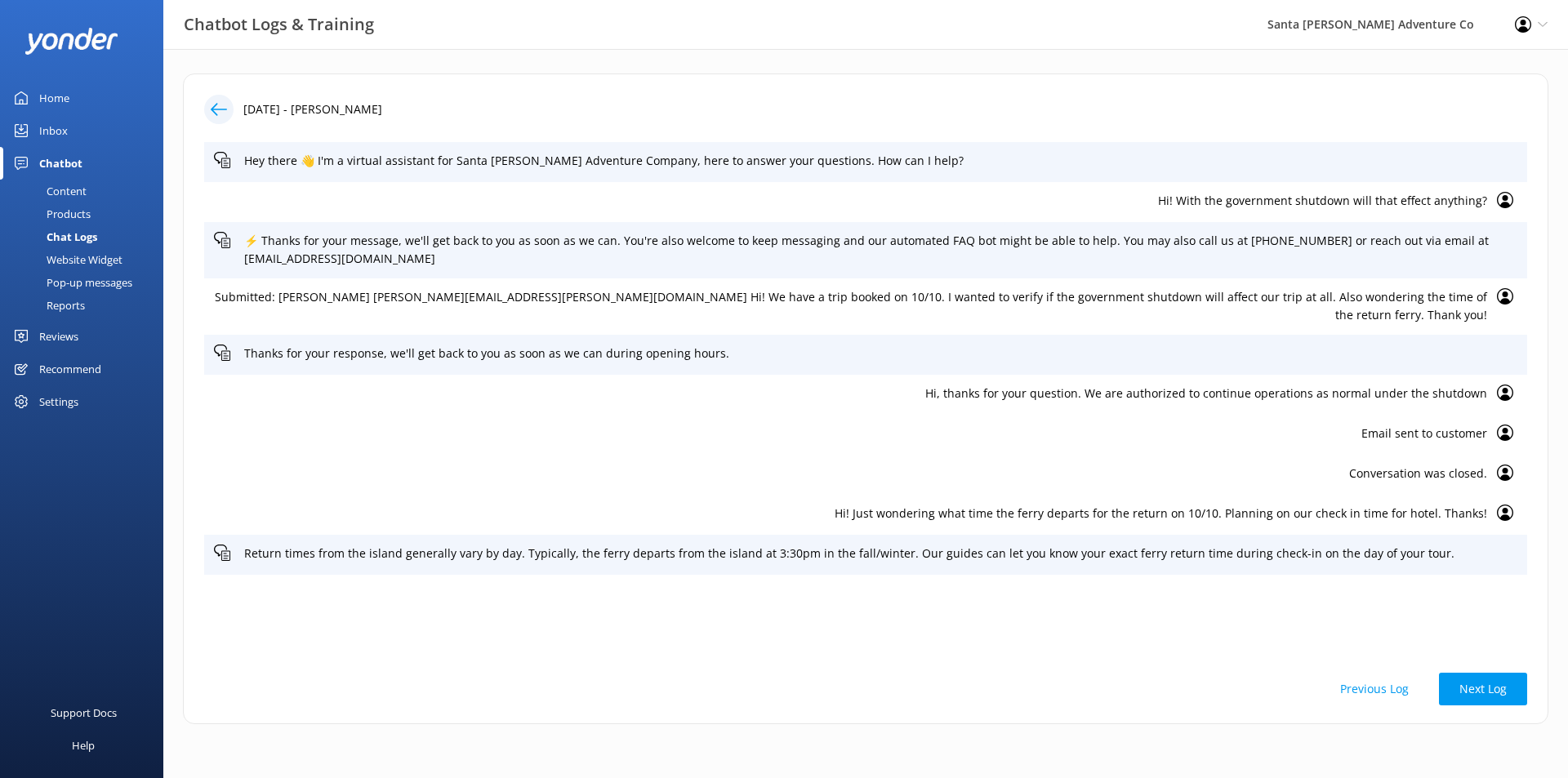
click at [1460, 197] on p "Hi! With the government shutdown will that effect anything?" at bounding box center [850, 201] width 1273 height 18
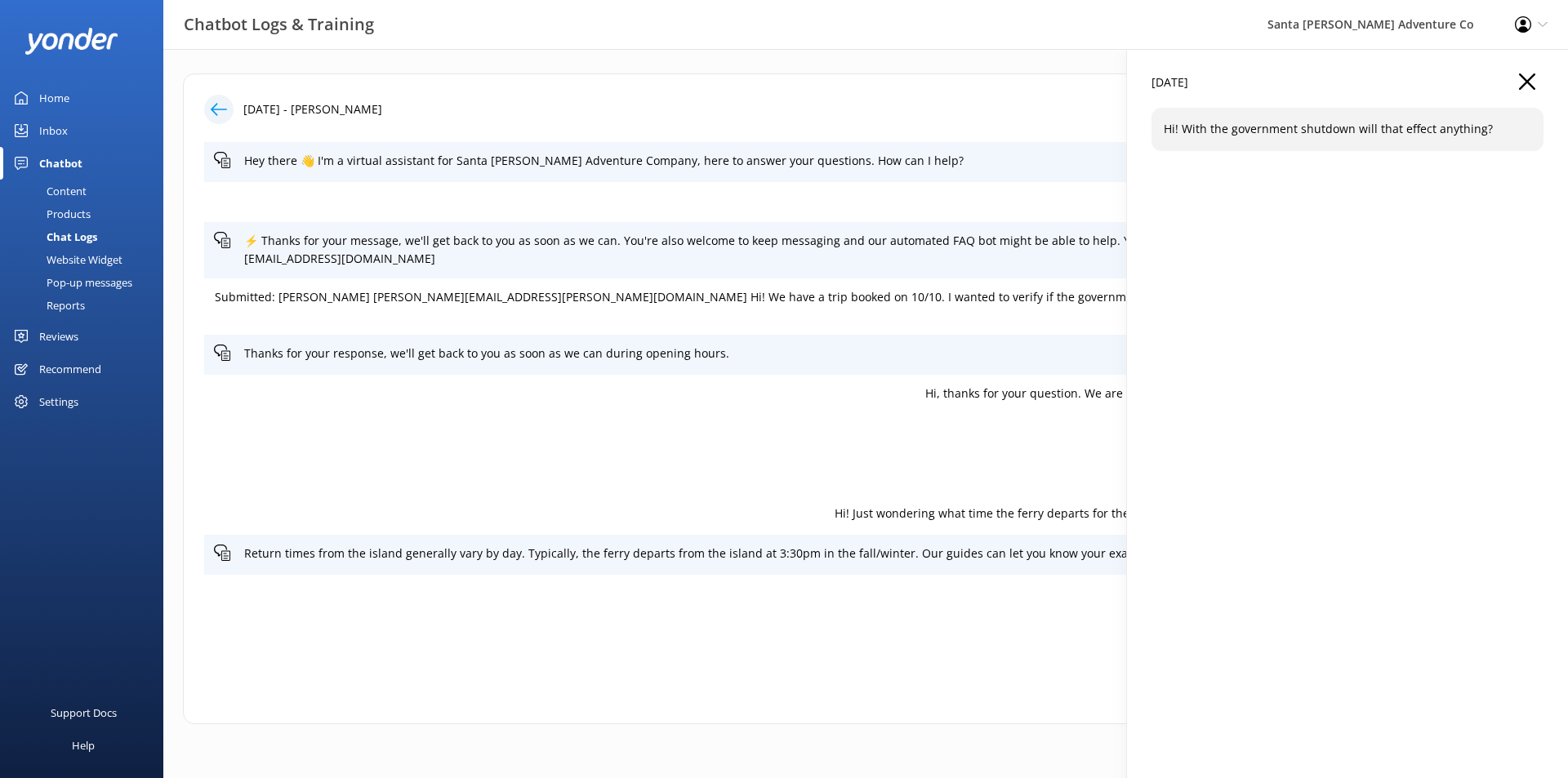
click at [1310, 137] on p "Hi! With the government shutdown will that effect anything?" at bounding box center [1347, 129] width 367 height 18
drag, startPoint x: 1183, startPoint y: 126, endPoint x: 1498, endPoint y: 124, distance: 315.0
click at [1498, 124] on p "Hi! With the government shutdown will that effect anything?" at bounding box center [1347, 129] width 367 height 18
copy p "With the government shutdown will that effect anything?"
click at [771, 429] on div "Email sent to customer" at bounding box center [864, 434] width 1323 height 40
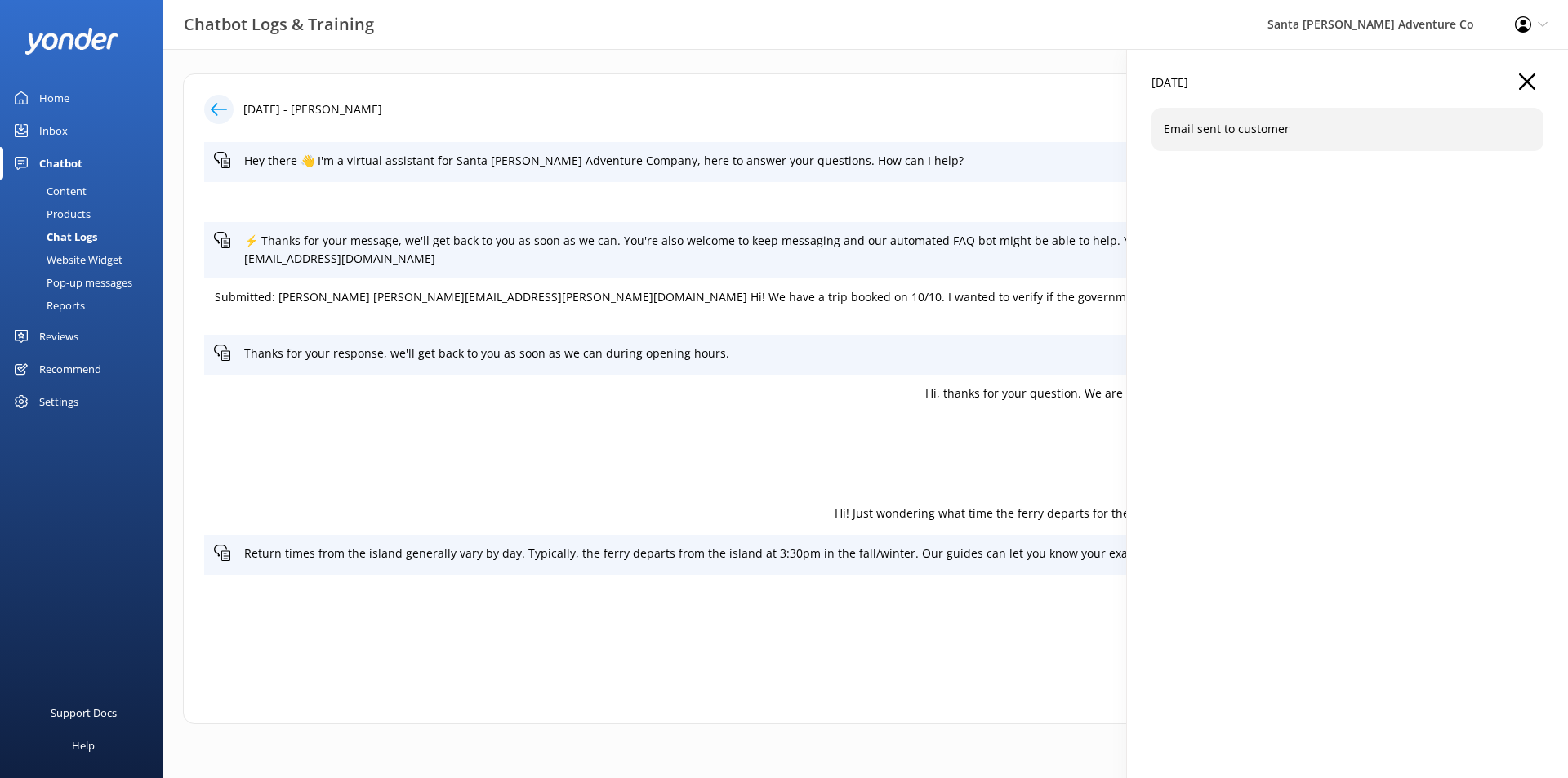
click at [1532, 92] on div "[DATE]" at bounding box center [1347, 91] width 392 height 35
click at [1534, 76] on icon "button" at bounding box center [1526, 82] width 16 height 16
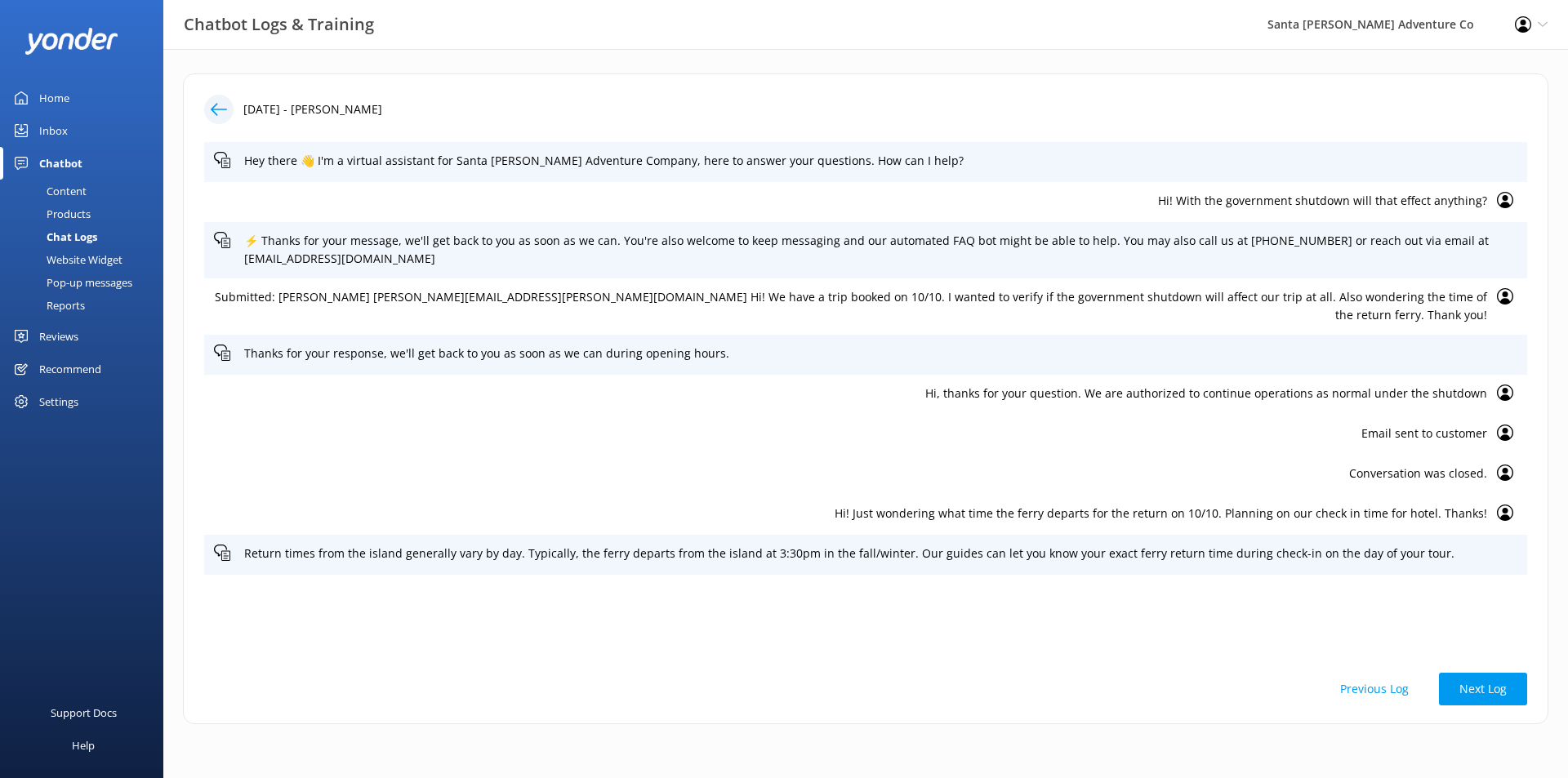
click at [75, 214] on div "Products" at bounding box center [50, 214] width 81 height 23
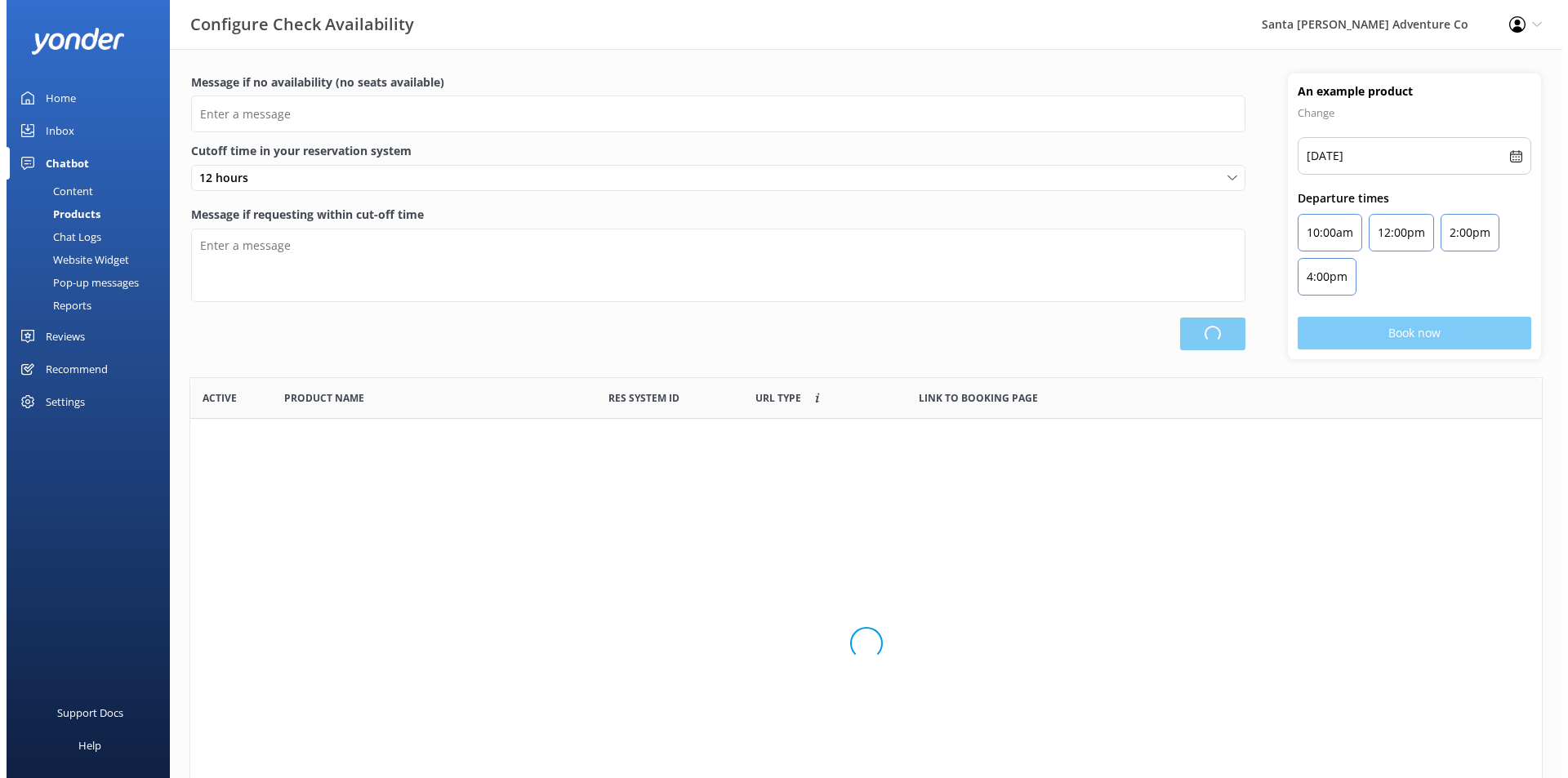
scroll to position [478, 1339]
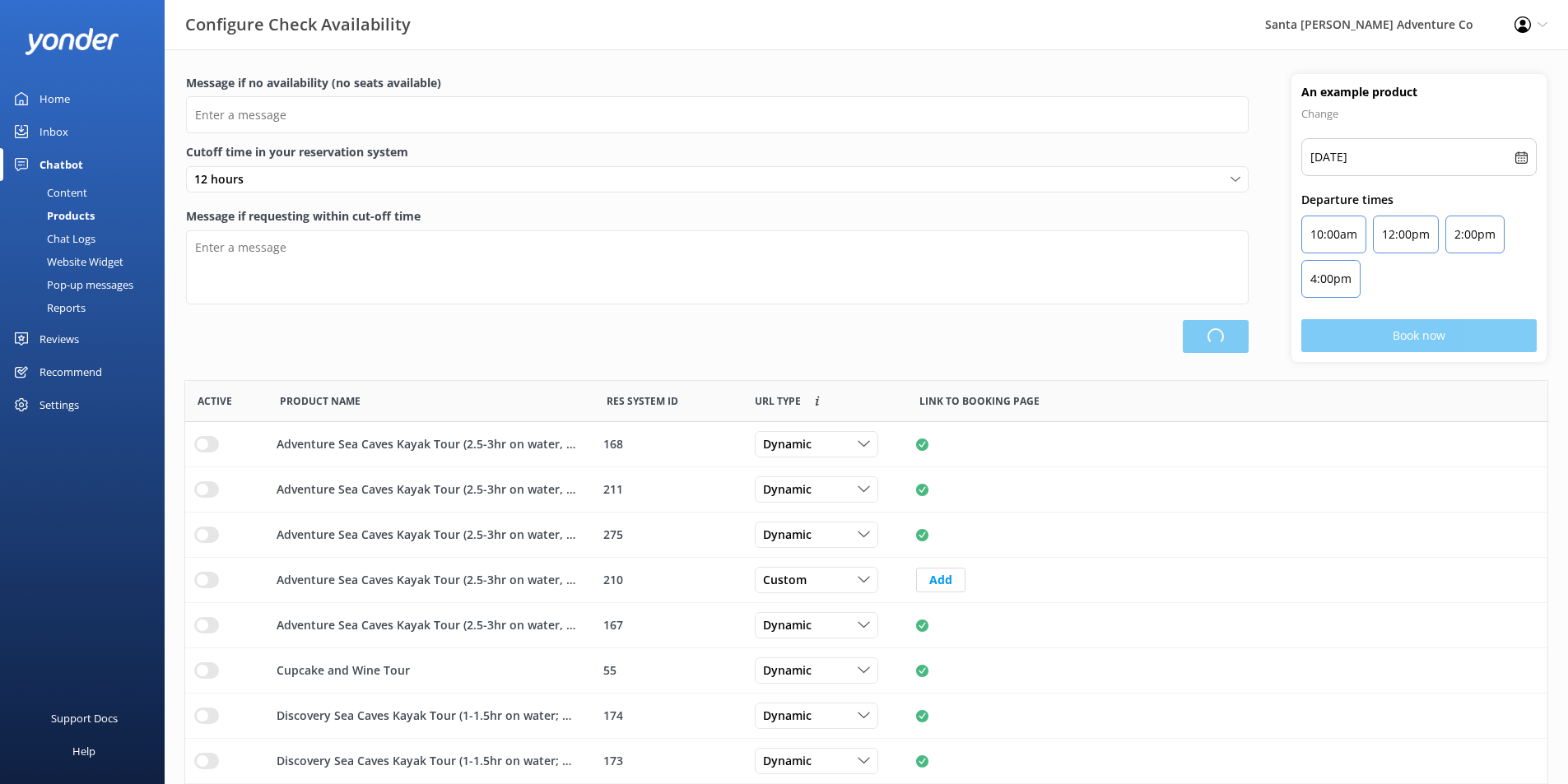
type input "There are no seats available, please check an alternative day"
type textarea "Our online booking system closes {hours} prior to departure. Please contact us …"
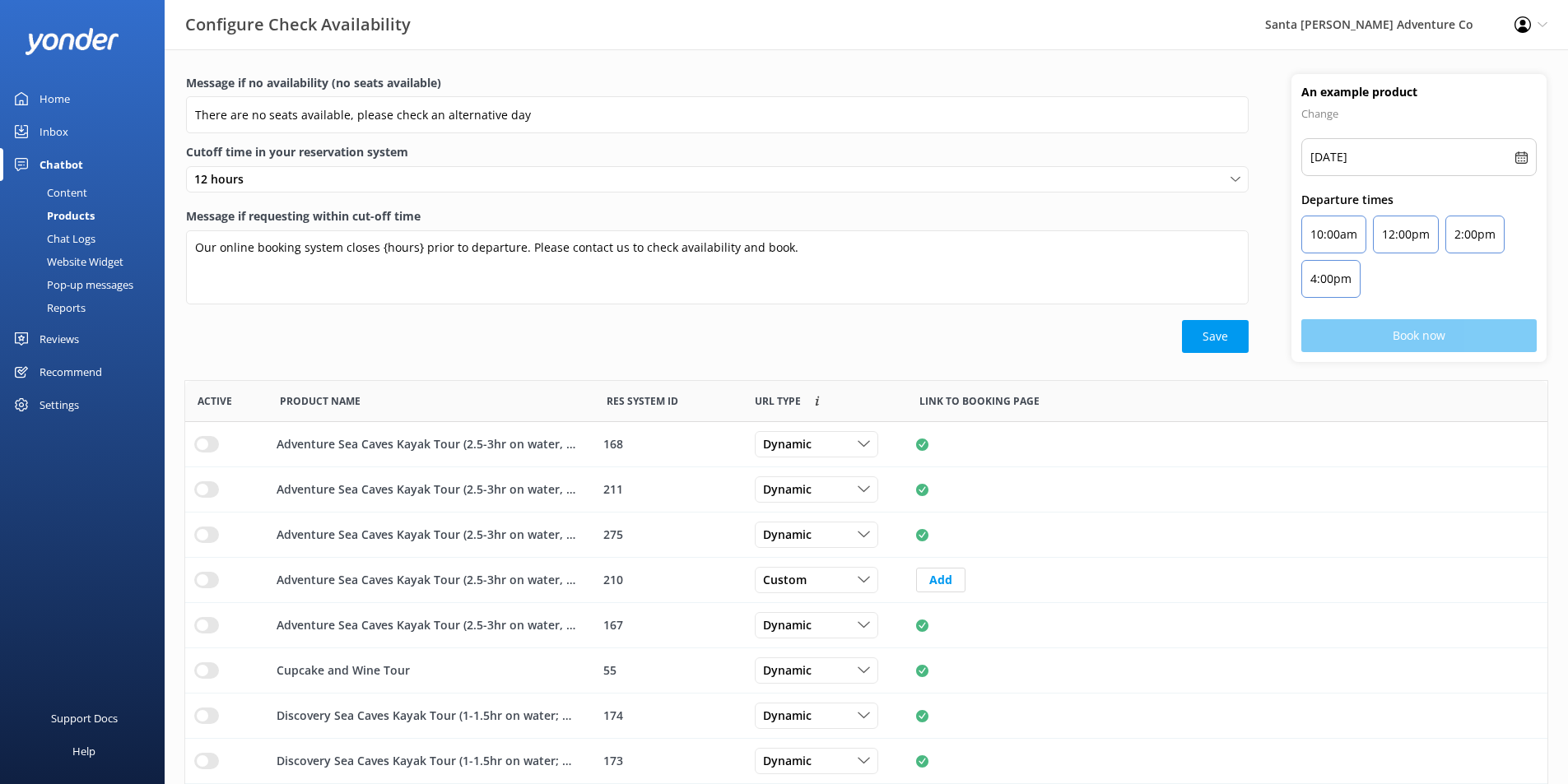
click at [80, 185] on div "Content" at bounding box center [48, 193] width 77 height 23
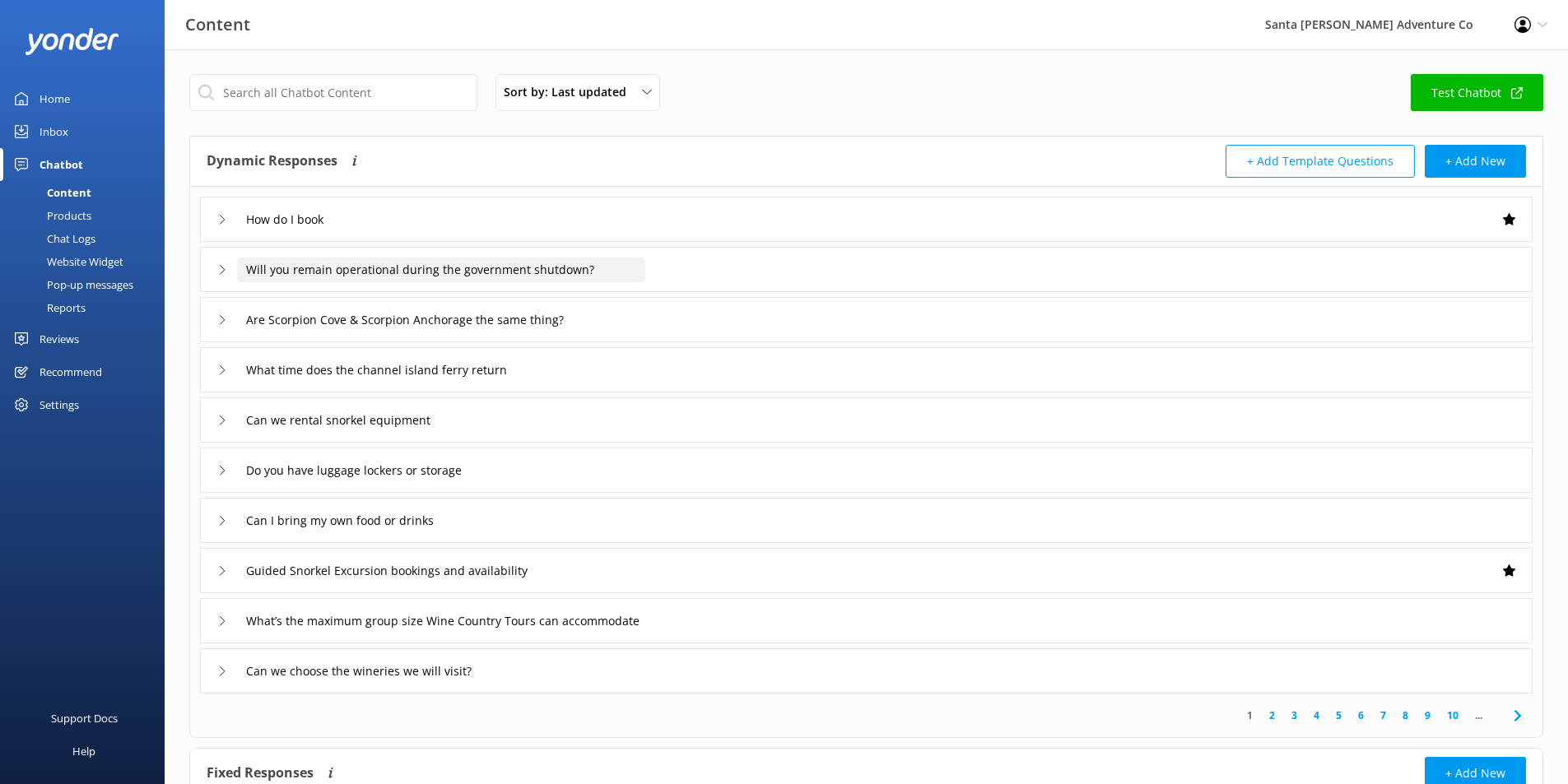
click at [518, 271] on input "Will you remain operational during the government shutdown?" at bounding box center [440, 270] width 408 height 25
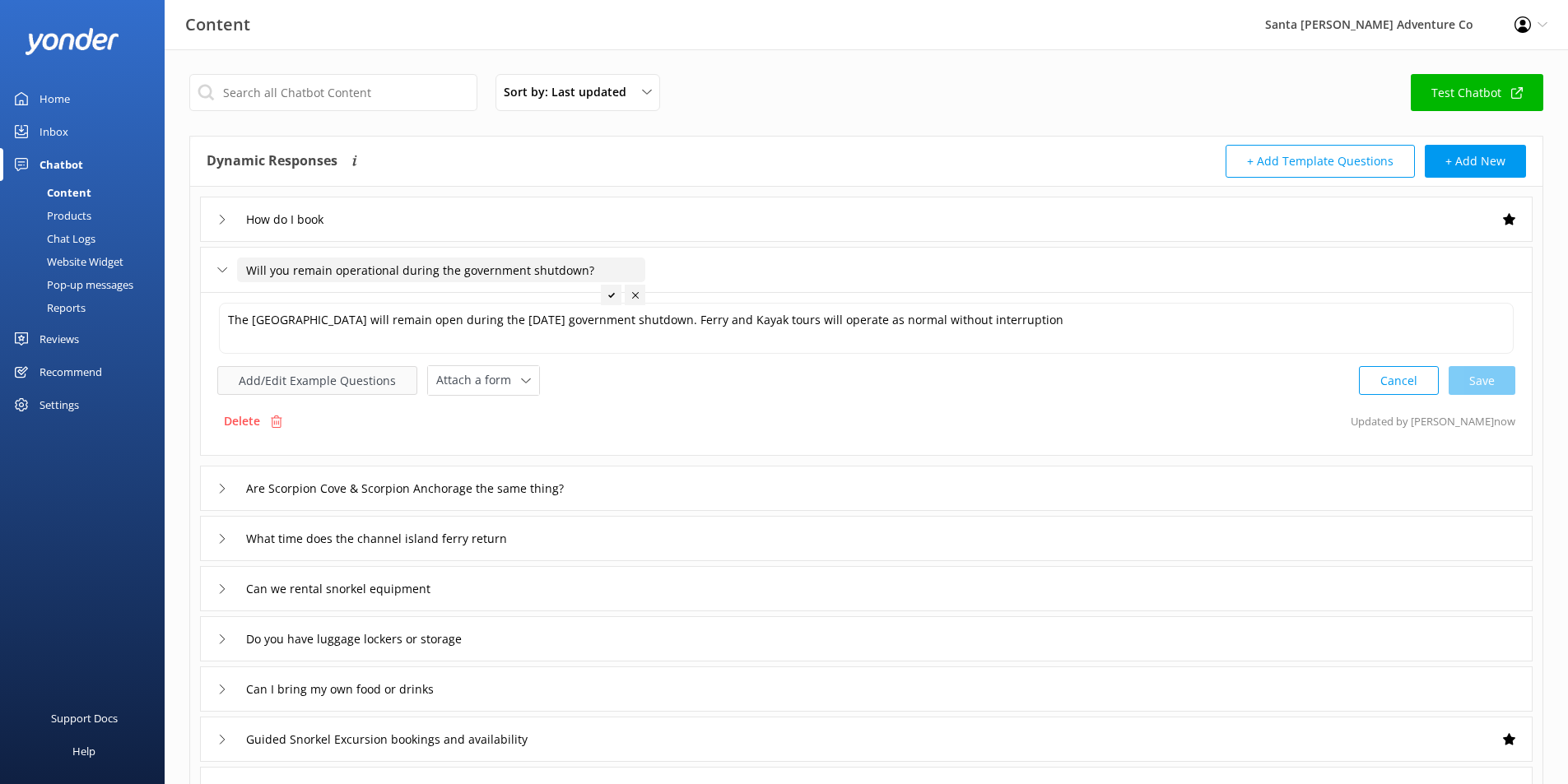
click at [371, 382] on button "Add/Edit Example Questions" at bounding box center [316, 381] width 200 height 29
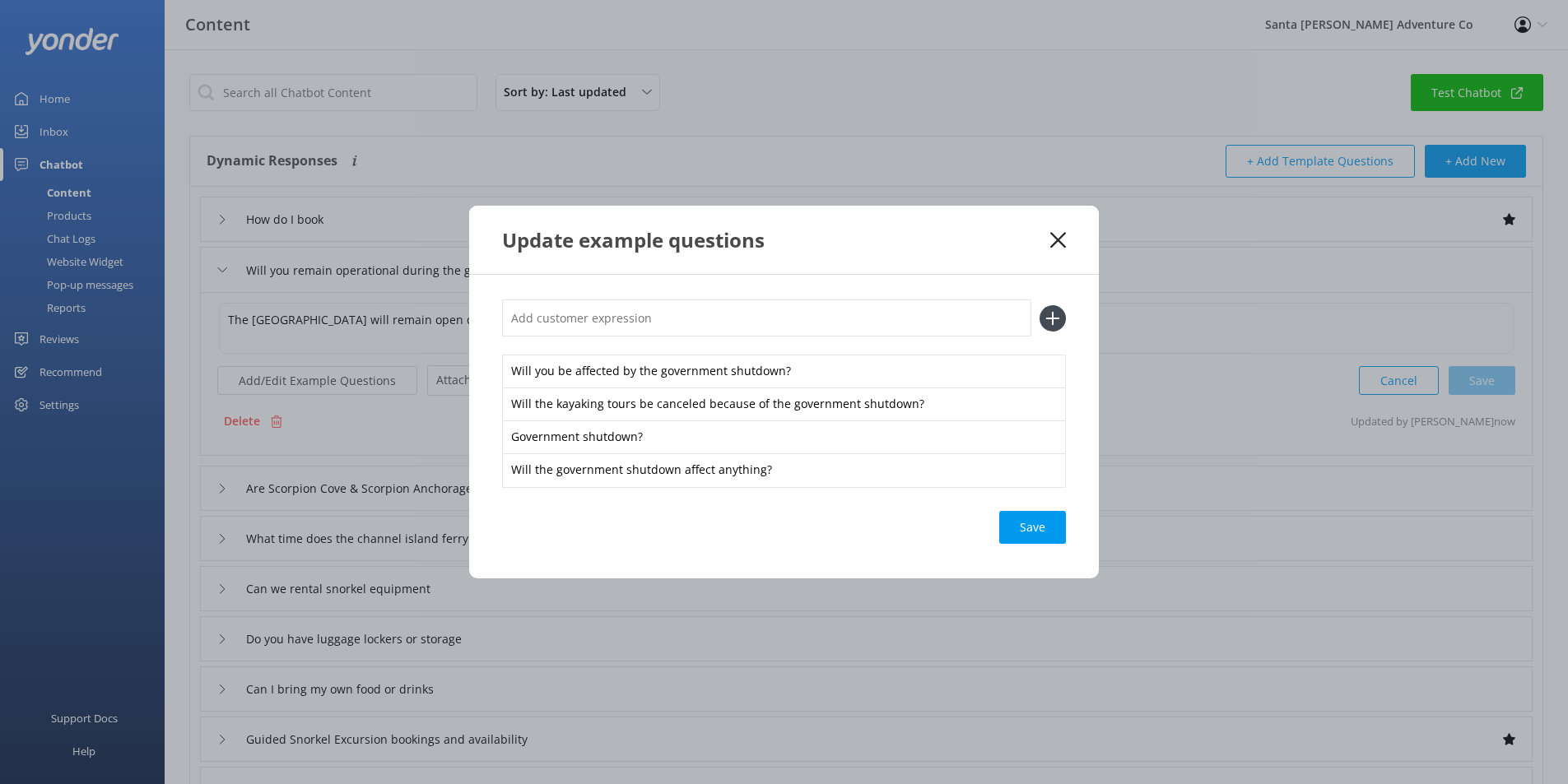
click at [949, 314] on input "text" at bounding box center [767, 317] width 529 height 37
paste input "With the government shutdown will that effect anything?"
type input "With the government shutdown will that effect anything?"
click at [1045, 325] on icon at bounding box center [1052, 318] width 26 height 26
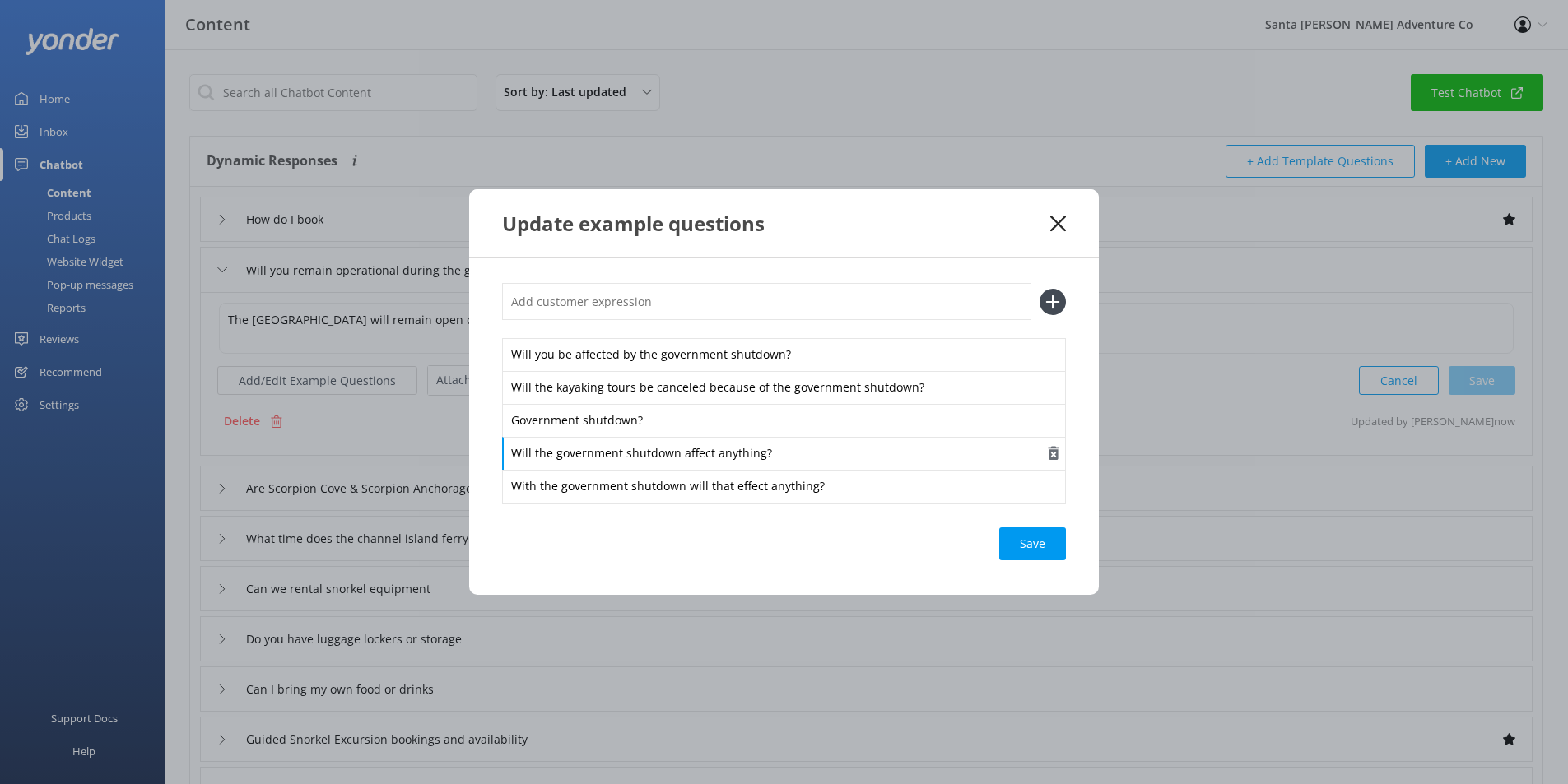
click at [697, 459] on div "Will the government shutdown affect anything?" at bounding box center [784, 453] width 564 height 35
click at [684, 453] on div "Will the government shutdown affect anything?" at bounding box center [784, 453] width 564 height 35
click at [1041, 537] on div "Save" at bounding box center [1032, 543] width 66 height 33
click at [1060, 216] on icon at bounding box center [1057, 224] width 15 height 16
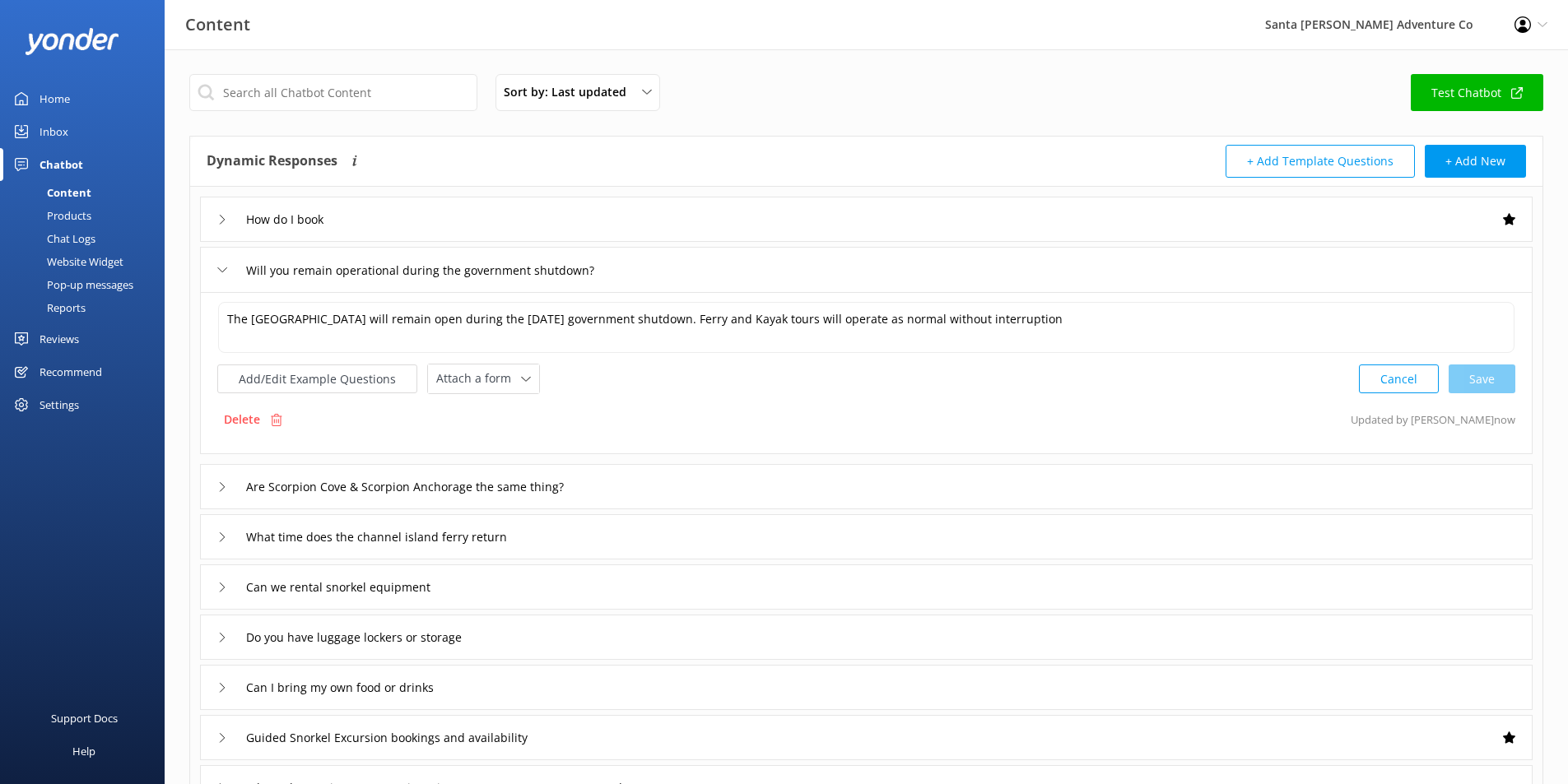
click at [1489, 84] on link "Test Chatbot" at bounding box center [1477, 92] width 133 height 37
click at [91, 232] on div "Chat Logs" at bounding box center [52, 238] width 85 height 23
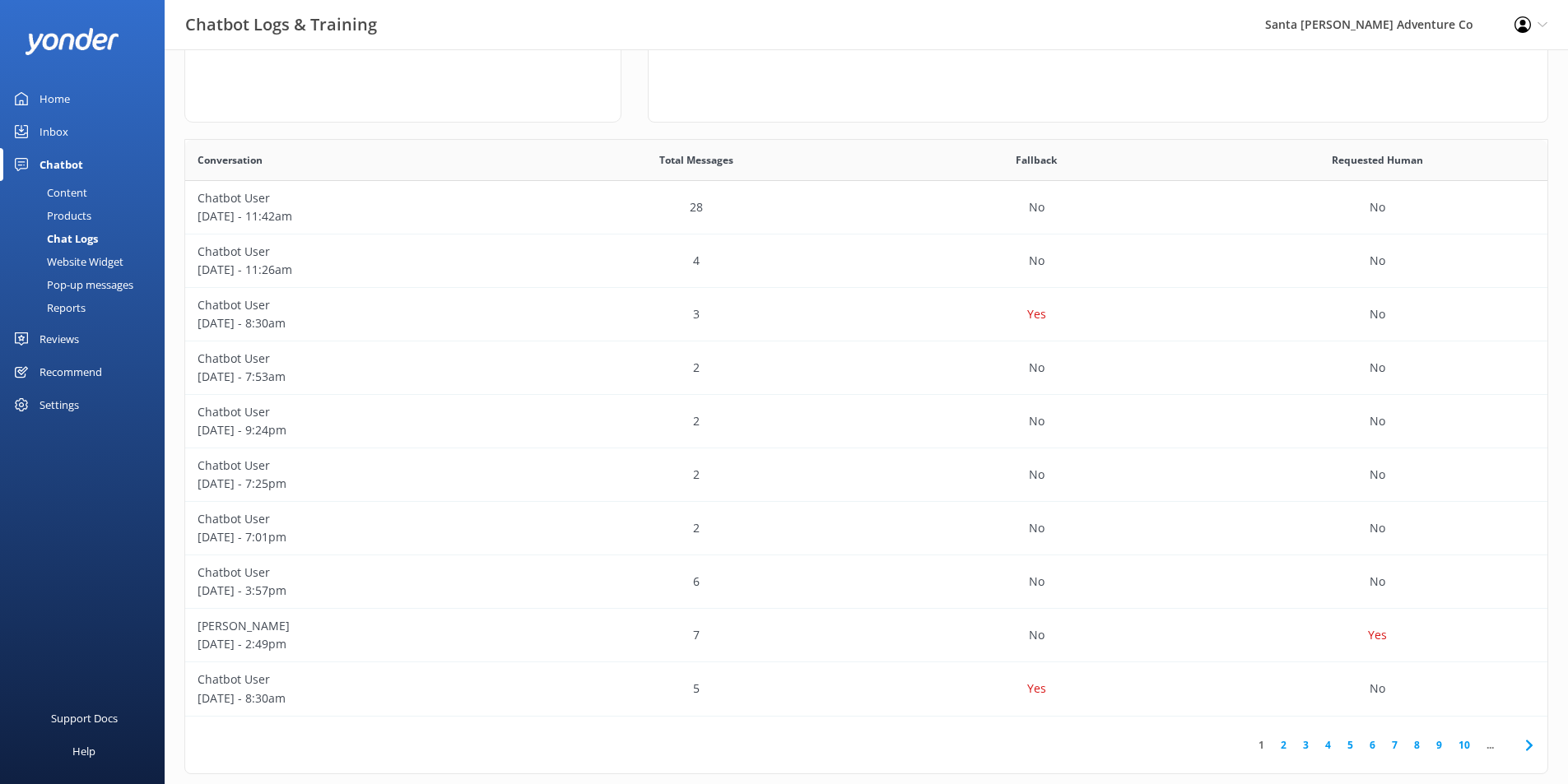
scroll to position [239, 0]
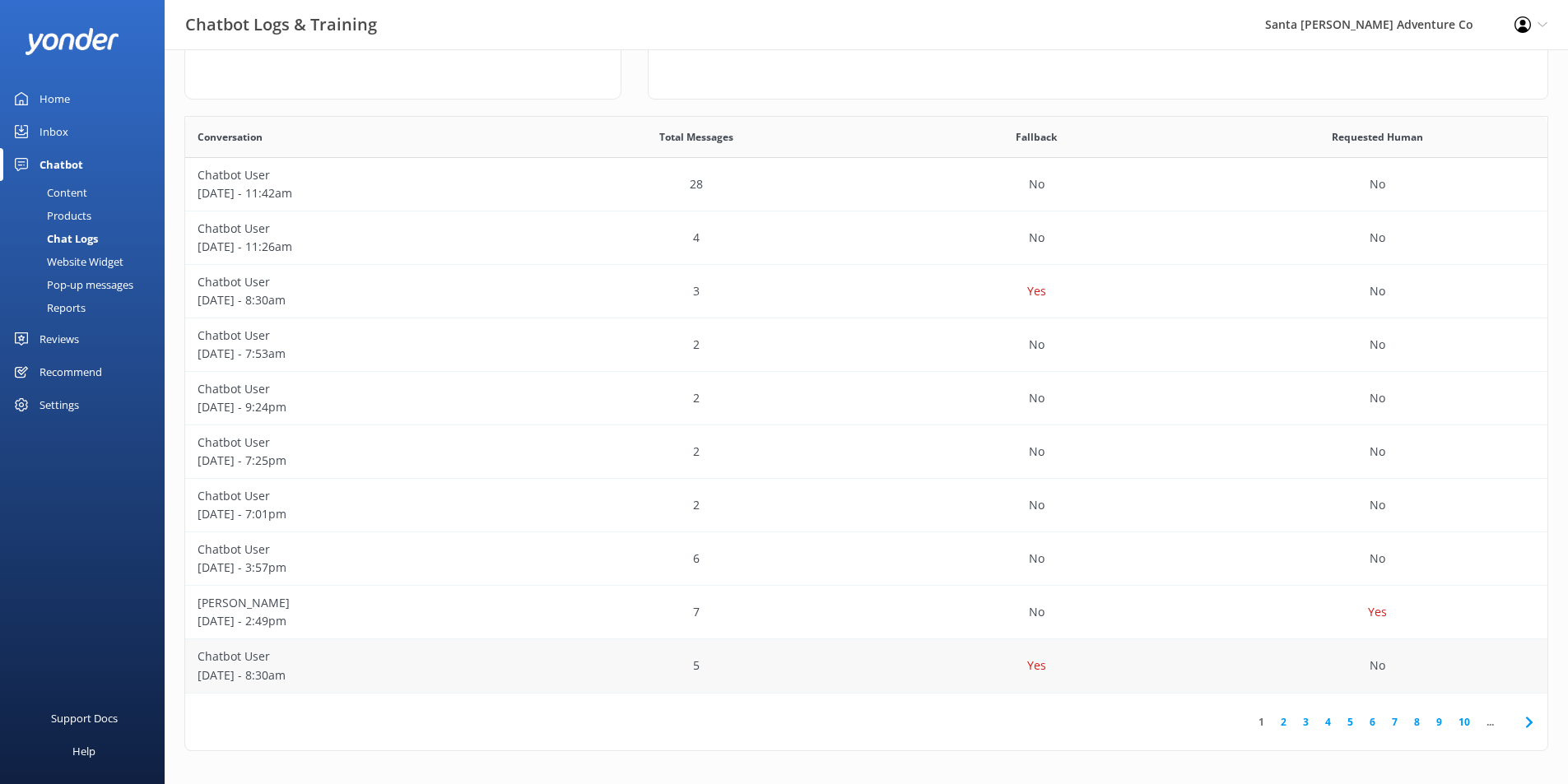
click at [414, 667] on p "[DATE] - 8:30am" at bounding box center [355, 676] width 316 height 18
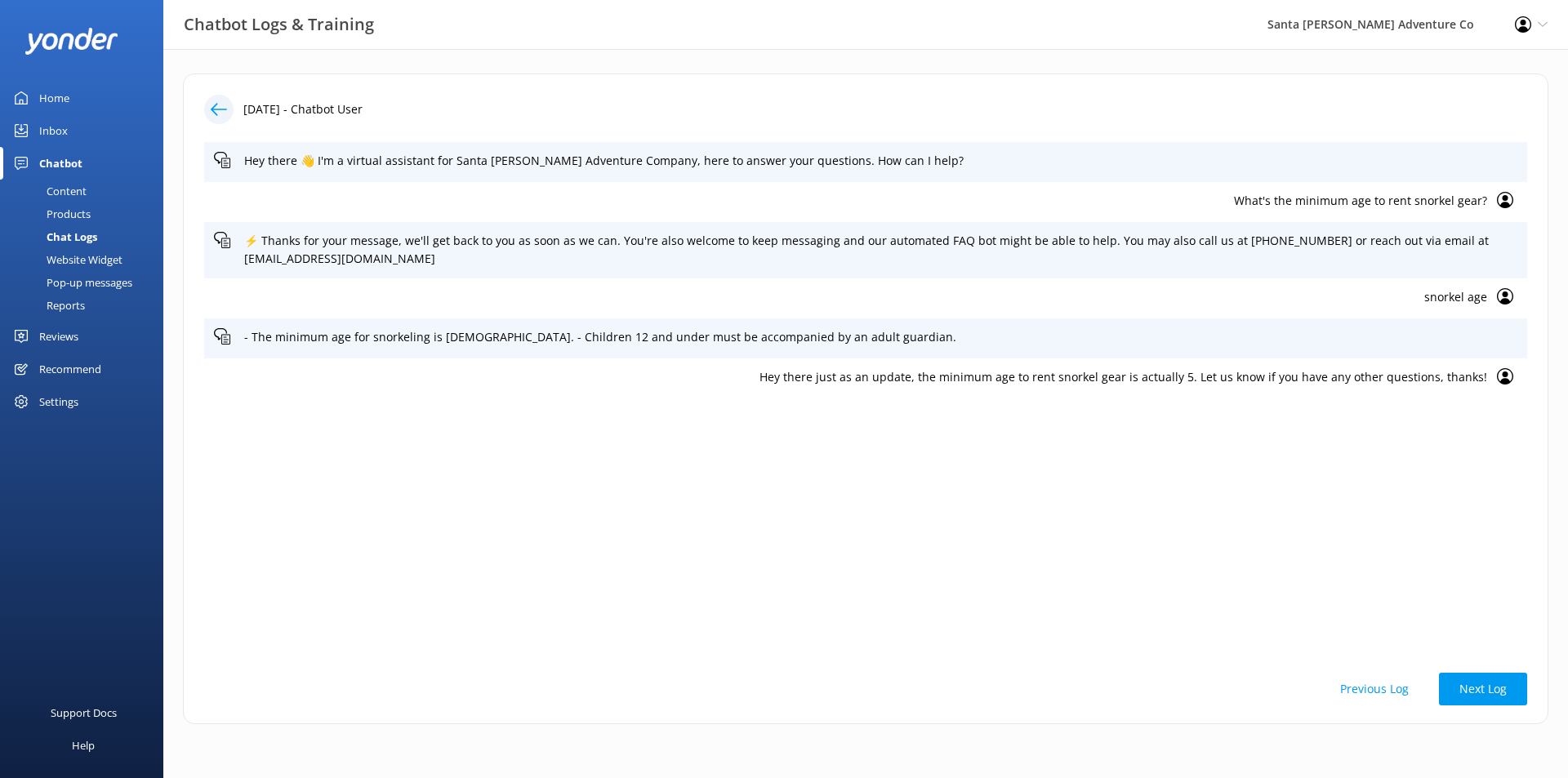
click at [1438, 374] on p "Hey there just as an update, the minimum age to rent snorkel gear is actually 5…" at bounding box center [850, 377] width 1273 height 18
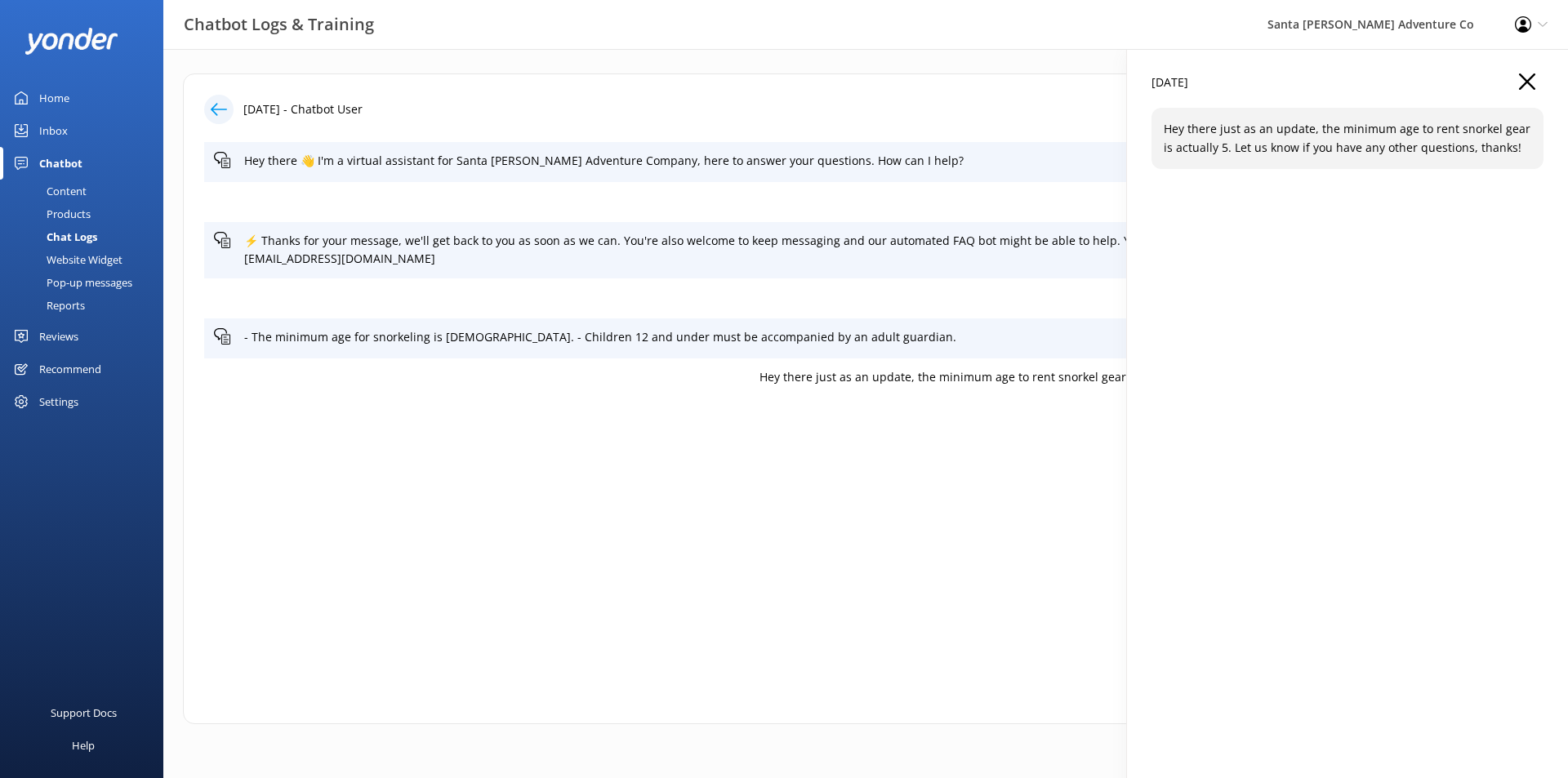
click at [837, 379] on p "Hey there just as an update, the minimum age to rent snorkel gear is actually 5…" at bounding box center [850, 377] width 1273 height 18
click at [789, 338] on p "- The minimum age for snorkeling is [DEMOGRAPHIC_DATA]. - Children 12 and under…" at bounding box center [880, 337] width 1273 height 18
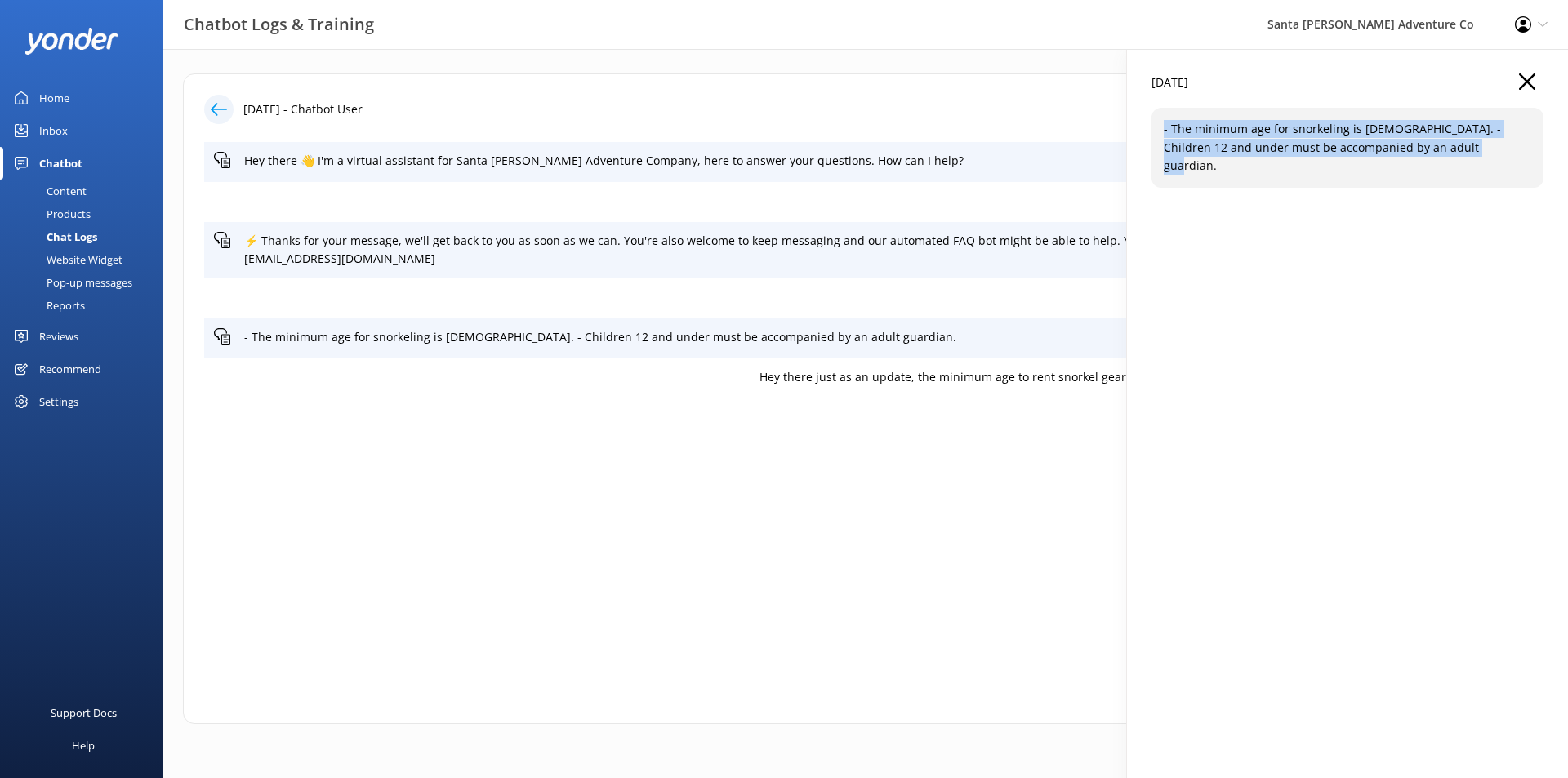
drag, startPoint x: 1488, startPoint y: 154, endPoint x: 1135, endPoint y: 132, distance: 353.7
click at [1135, 132] on div "[DATE] - The minimum age for snorkeling is [DEMOGRAPHIC_DATA]. - Children 12 an…" at bounding box center [1347, 437] width 441 height 778
click at [1017, 307] on div "snorkel age" at bounding box center [864, 298] width 1323 height 40
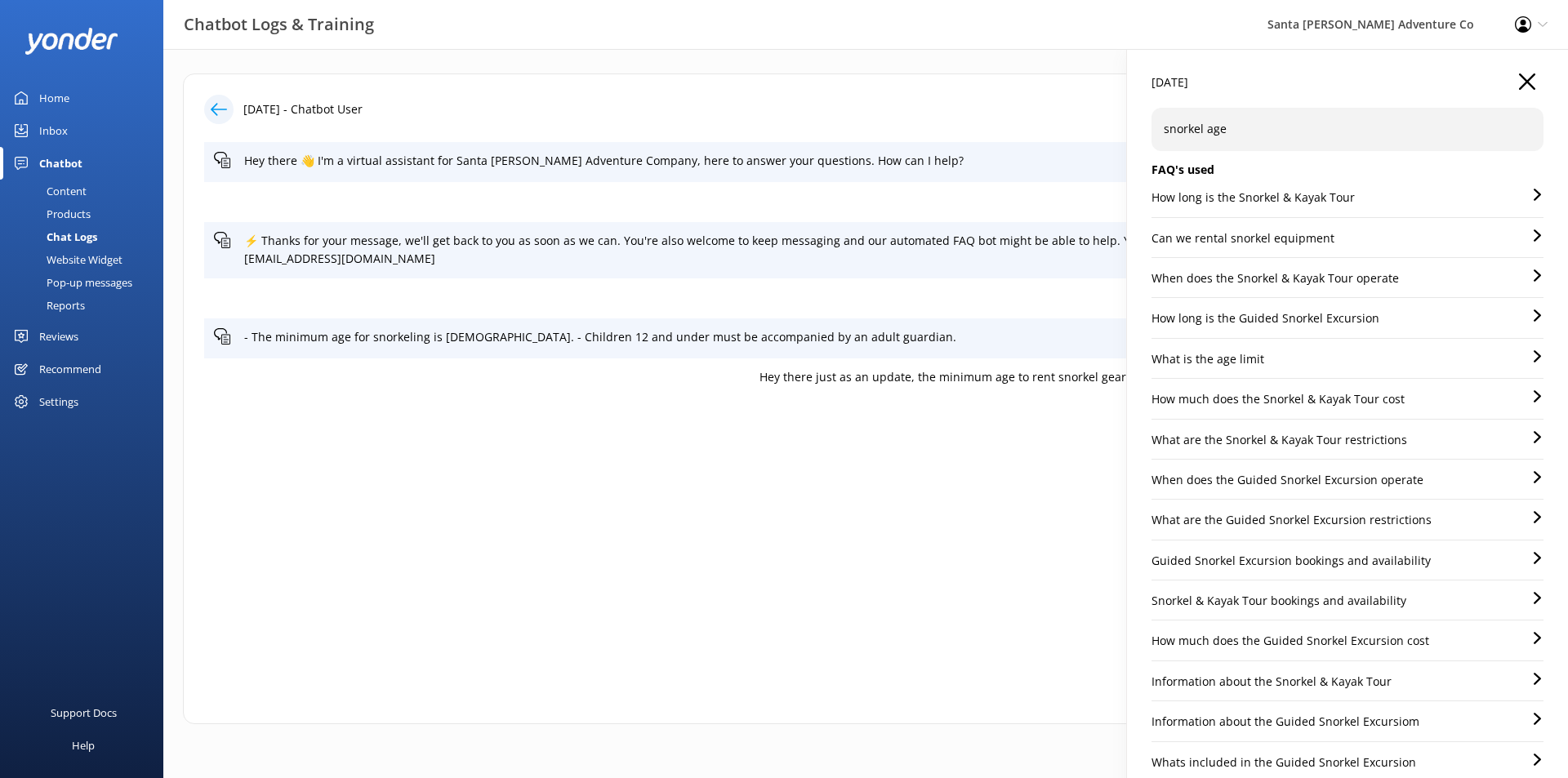
click at [1276, 357] on div "What is the age limit" at bounding box center [1347, 365] width 392 height 28
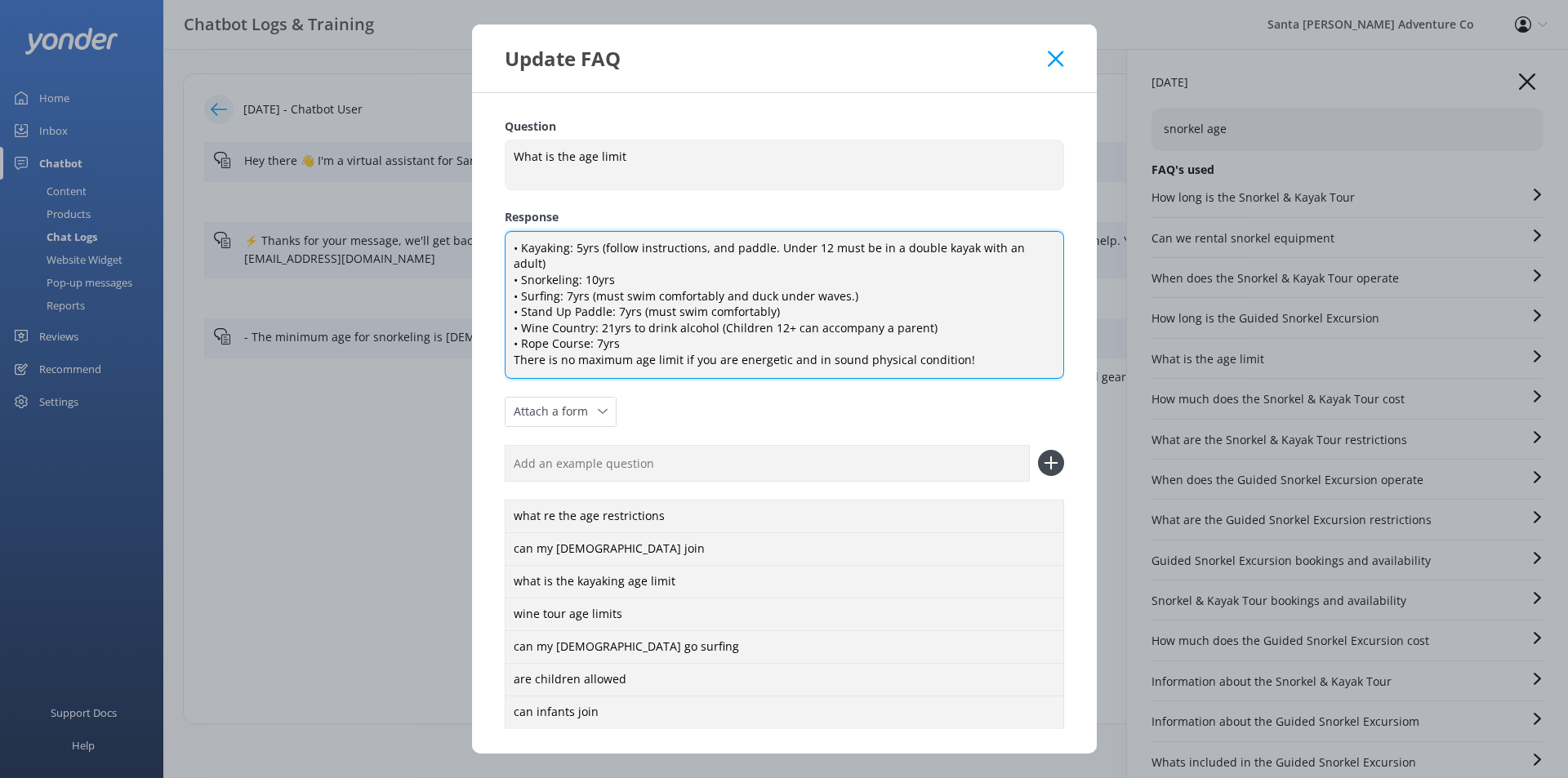
click at [661, 262] on textarea "• Kayaking: 5yrs (follow instructions, and paddle. Under 12 must be in a double…" at bounding box center [784, 305] width 559 height 148
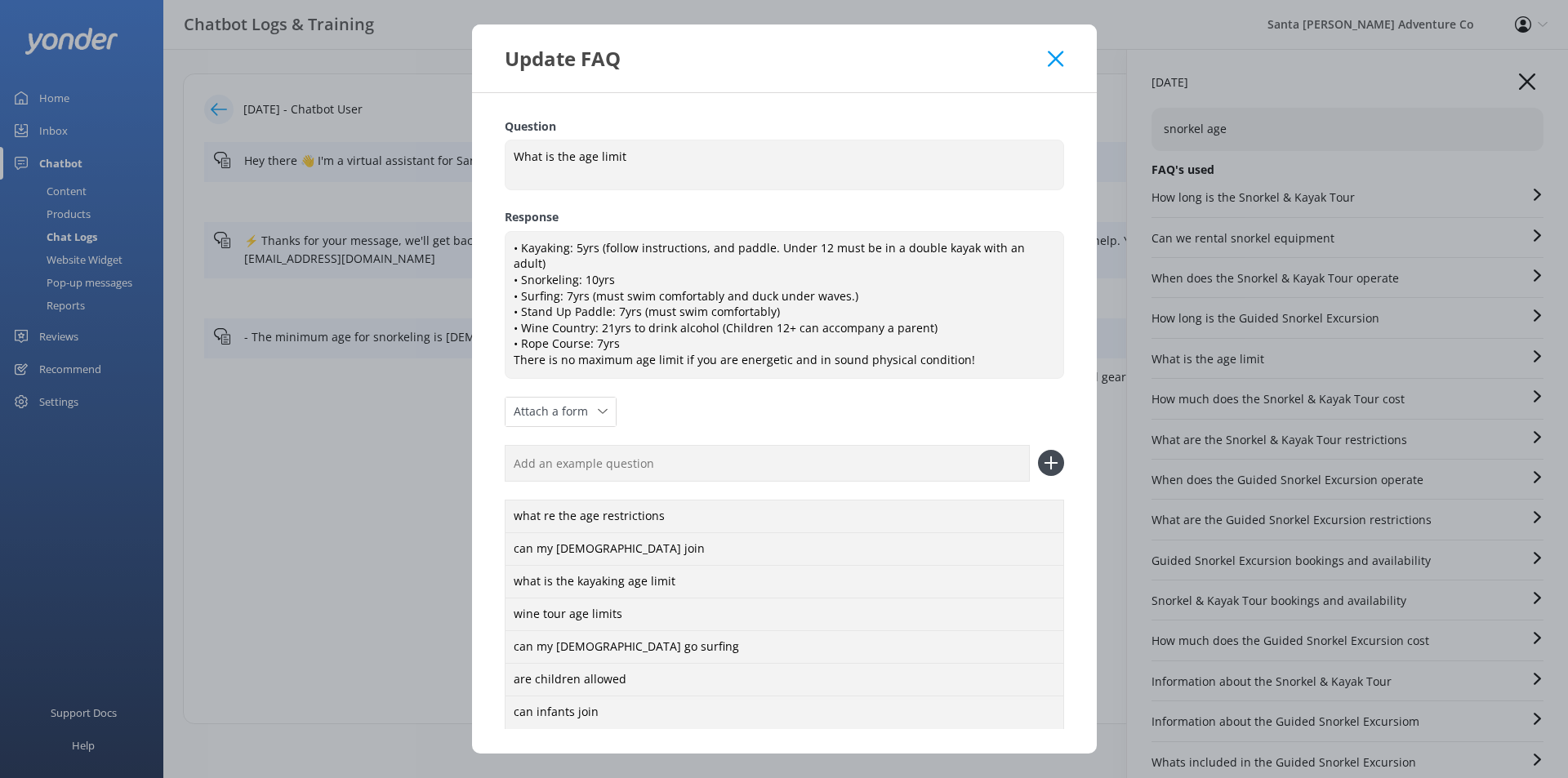
click at [1060, 58] on icon at bounding box center [1055, 59] width 15 height 16
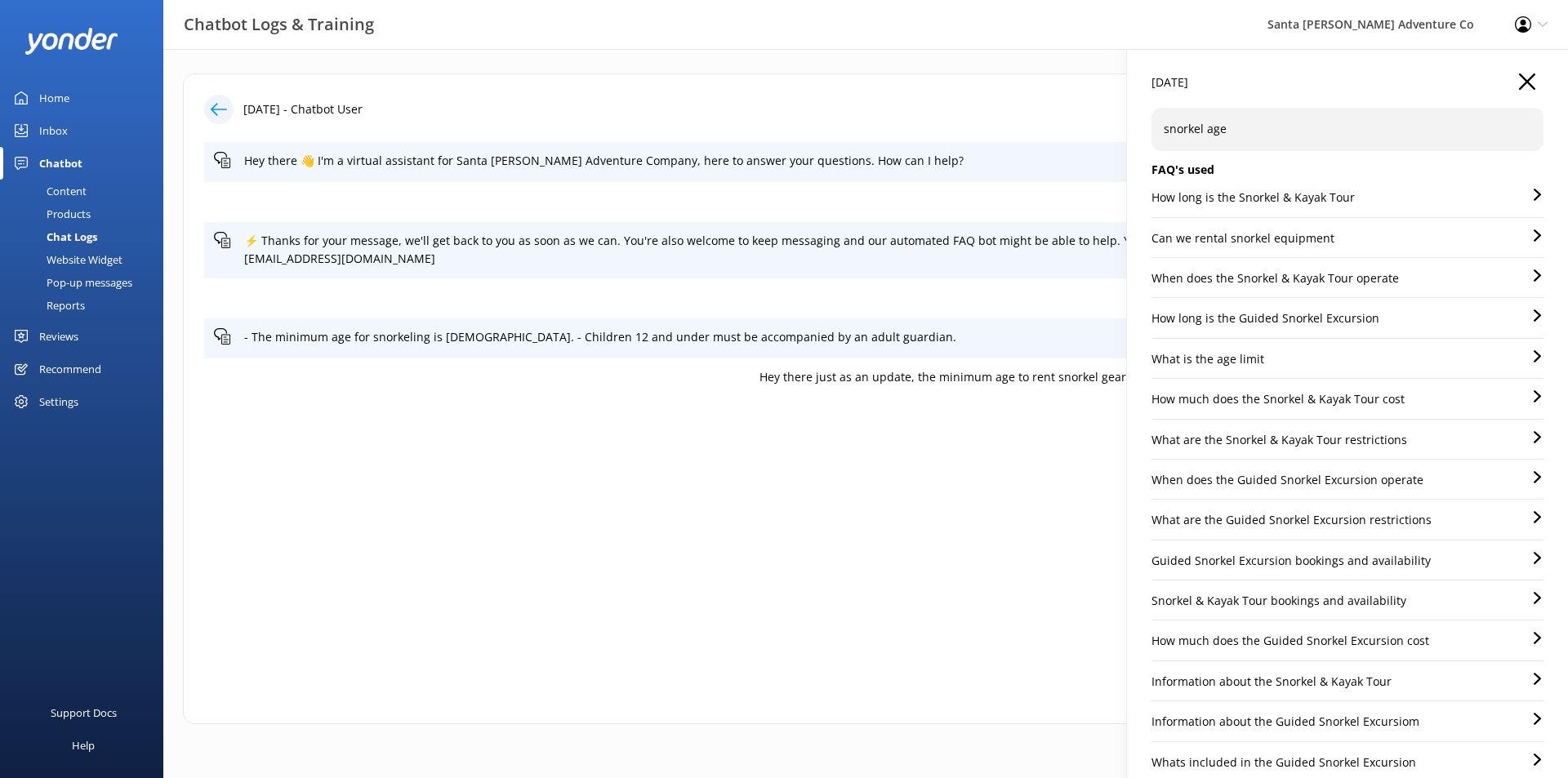
click at [1272, 364] on div "What is the age limit" at bounding box center [1347, 365] width 392 height 28
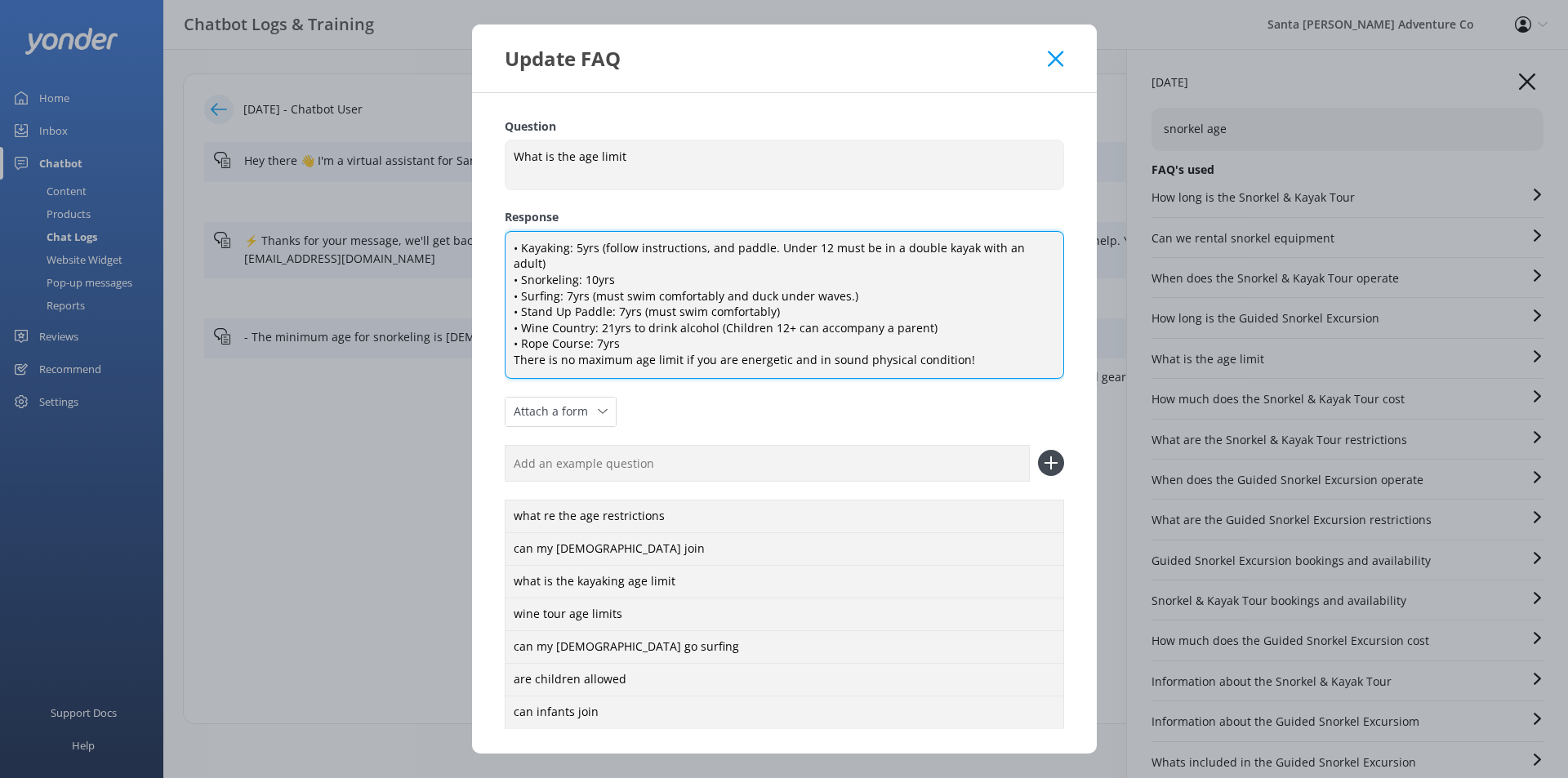
click at [709, 263] on textarea "• Kayaking: 5yrs (follow instructions, and paddle. Under 12 must be in a double…" at bounding box center [784, 305] width 559 height 148
click at [595, 261] on textarea "• Kayaking: 5yrs (follow instructions, and paddle. Under 12 must be in a double…" at bounding box center [784, 305] width 559 height 148
click at [771, 250] on textarea "• Kayaking: 5yrs (follow instructions, and paddle. Under 12 must be in a double…" at bounding box center [784, 305] width 559 height 148
click at [775, 246] on textarea "• Kayaking: 5yrs (follow instructions, and paddle. Under 12 must be in a double…" at bounding box center [784, 305] width 559 height 148
type textarea "• Kayaking: 5yrs (follow instructions, and paddle. Children under 12 must be in…"
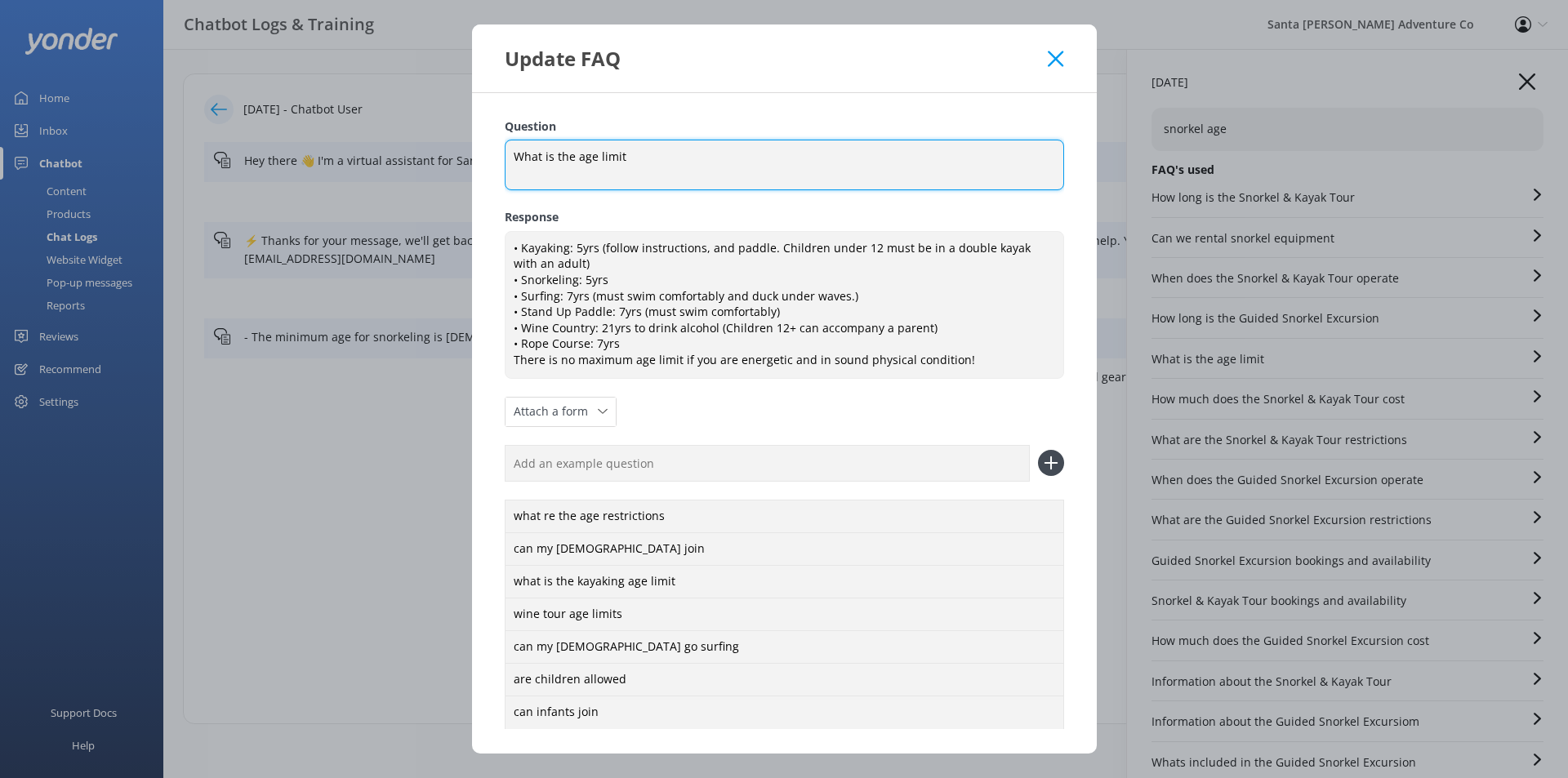
click at [747, 159] on textarea "What is the age limit" at bounding box center [784, 164] width 559 height 51
type textarea "What is the age limit?"
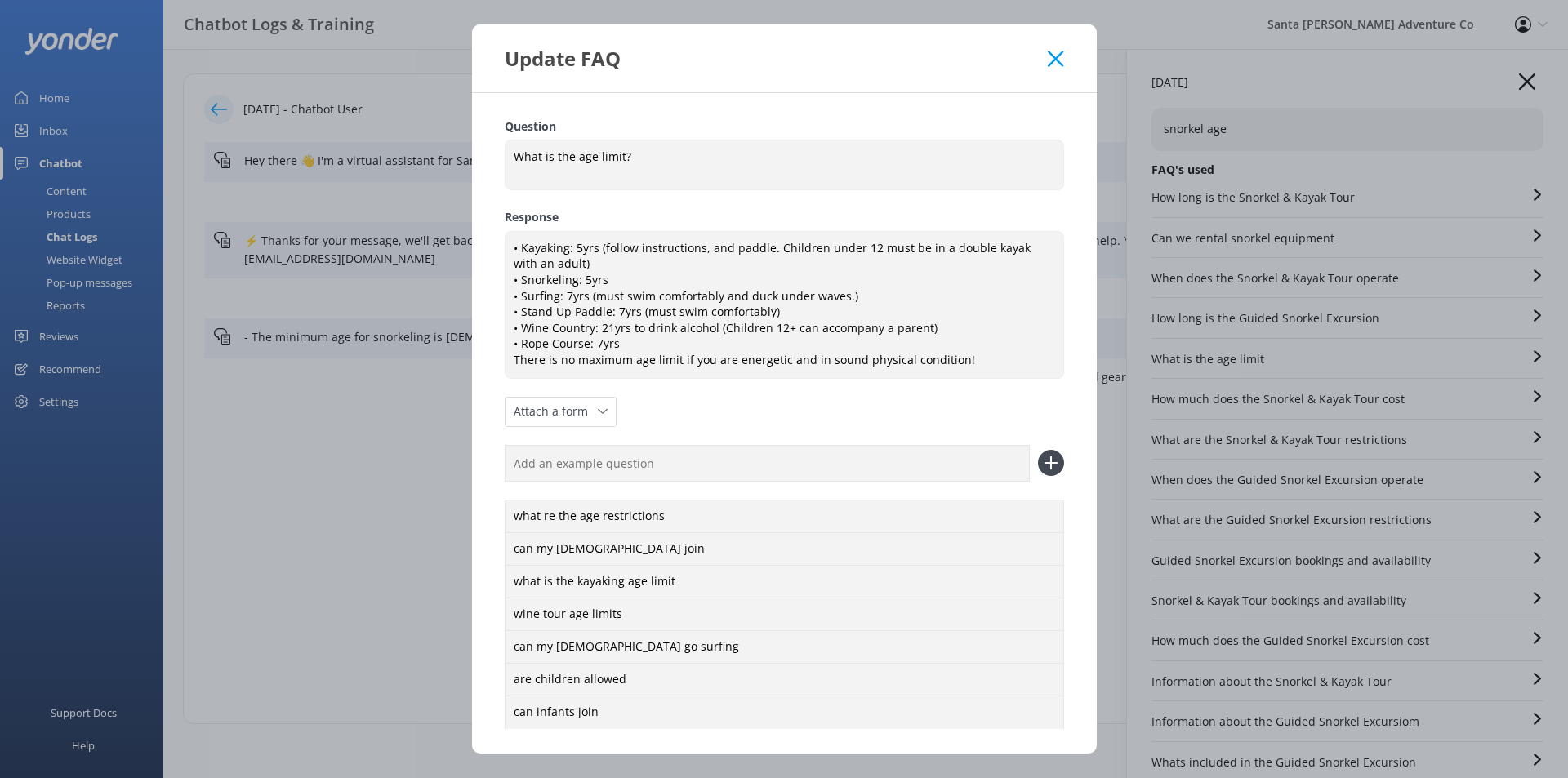
click at [741, 397] on div "Question What is the age limit? What is the age limit? Response • Kayaking: 5yr…" at bounding box center [784, 423] width 559 height 612
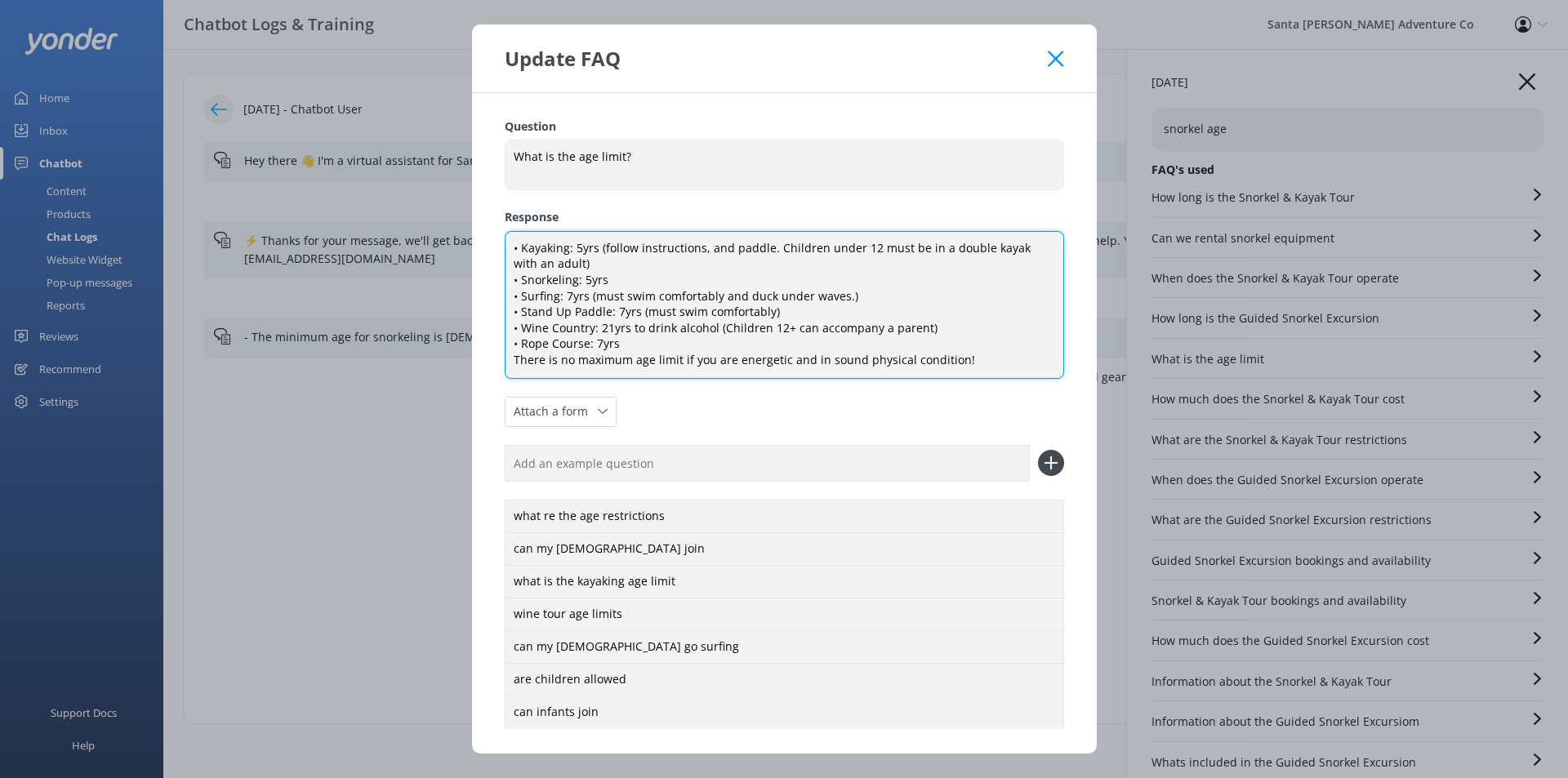
click at [721, 291] on textarea "• Kayaking: 5yrs (follow instructions, and paddle. Children under 12 must be in…" at bounding box center [784, 305] width 559 height 148
click at [605, 301] on textarea "• Kayaking: 5yrs (follow instructions, and paddle. Children under 12 must be in…" at bounding box center [784, 305] width 559 height 148
click at [662, 313] on textarea "• Kayaking: 5yrs (follow instructions, and paddle. Children under 12 must be in…" at bounding box center [784, 305] width 559 height 148
click at [636, 327] on textarea "• Kayaking: 5yrs (follow instructions, and paddle. Children under 12 must be in…" at bounding box center [784, 305] width 559 height 148
click at [645, 342] on textarea "• Kayaking: 5yrs (follow instructions, and paddle. Children under 12 must be in…" at bounding box center [784, 305] width 559 height 148
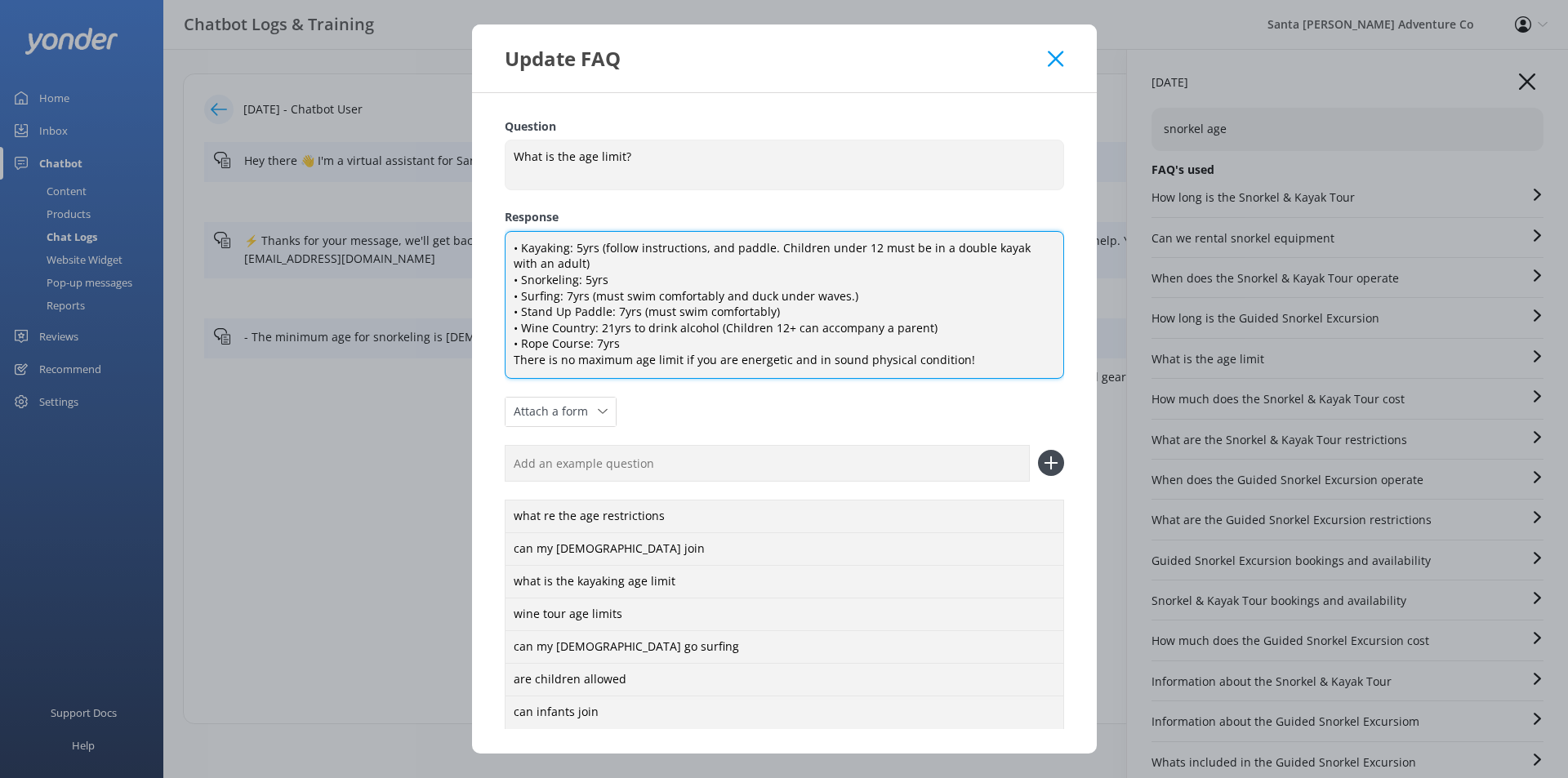
click at [575, 360] on textarea "• Kayaking: 5yrs (follow instructions, and paddle. Children under 12 must be in…" at bounding box center [784, 305] width 559 height 148
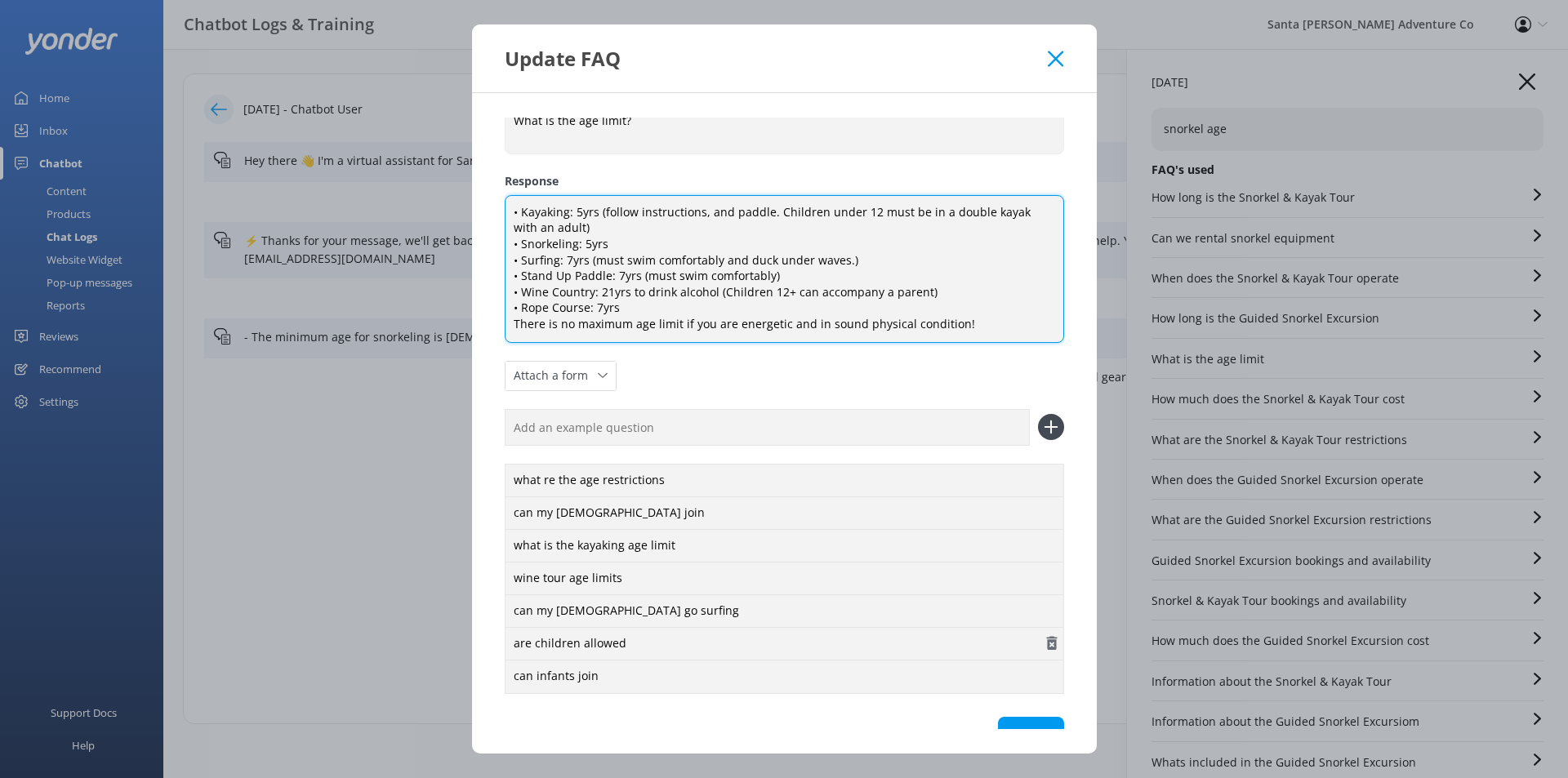
scroll to position [75, 0]
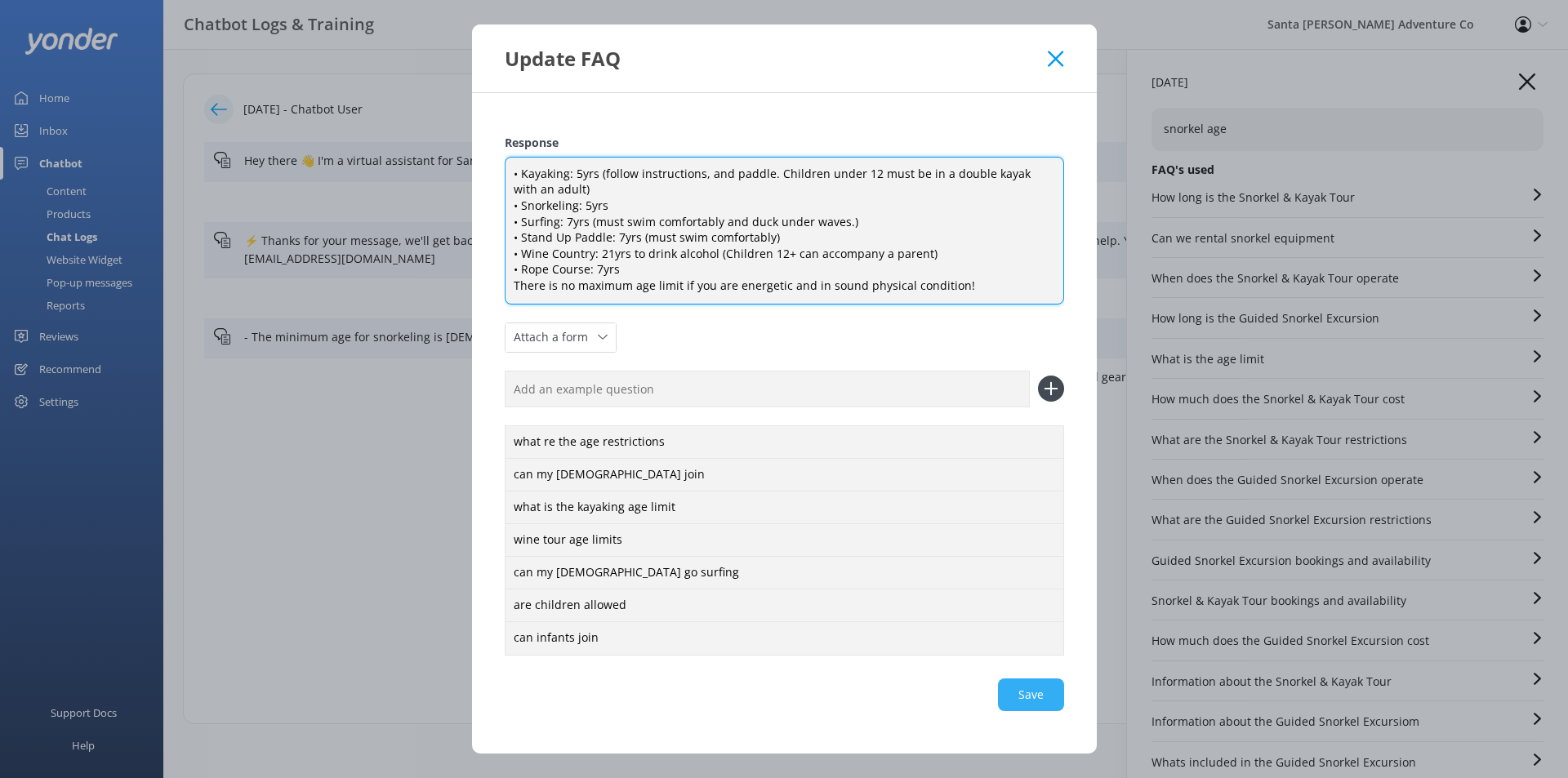
click at [1034, 699] on div "Save" at bounding box center [784, 694] width 559 height 33
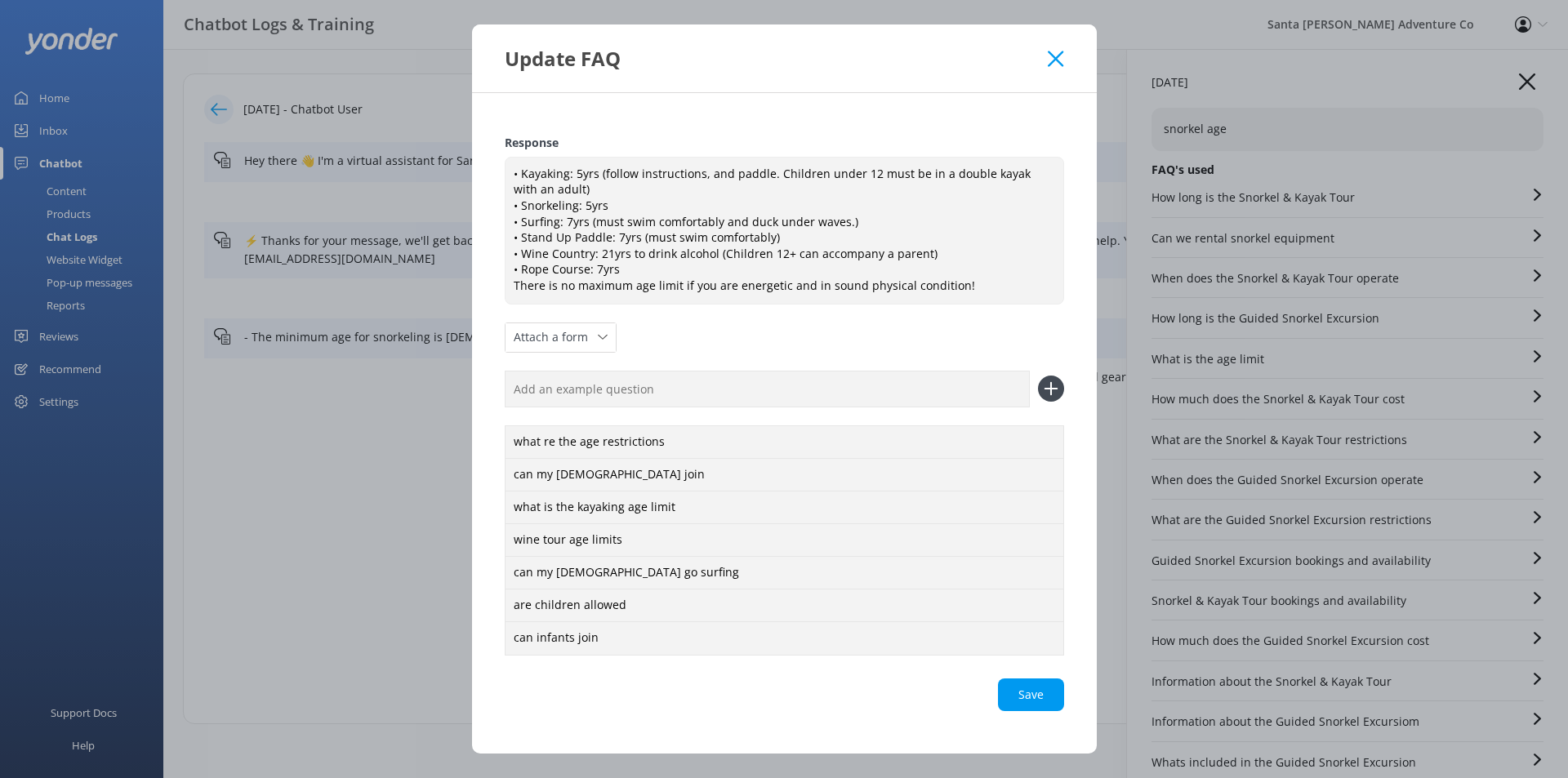
click at [1054, 61] on icon at bounding box center [1055, 59] width 15 height 16
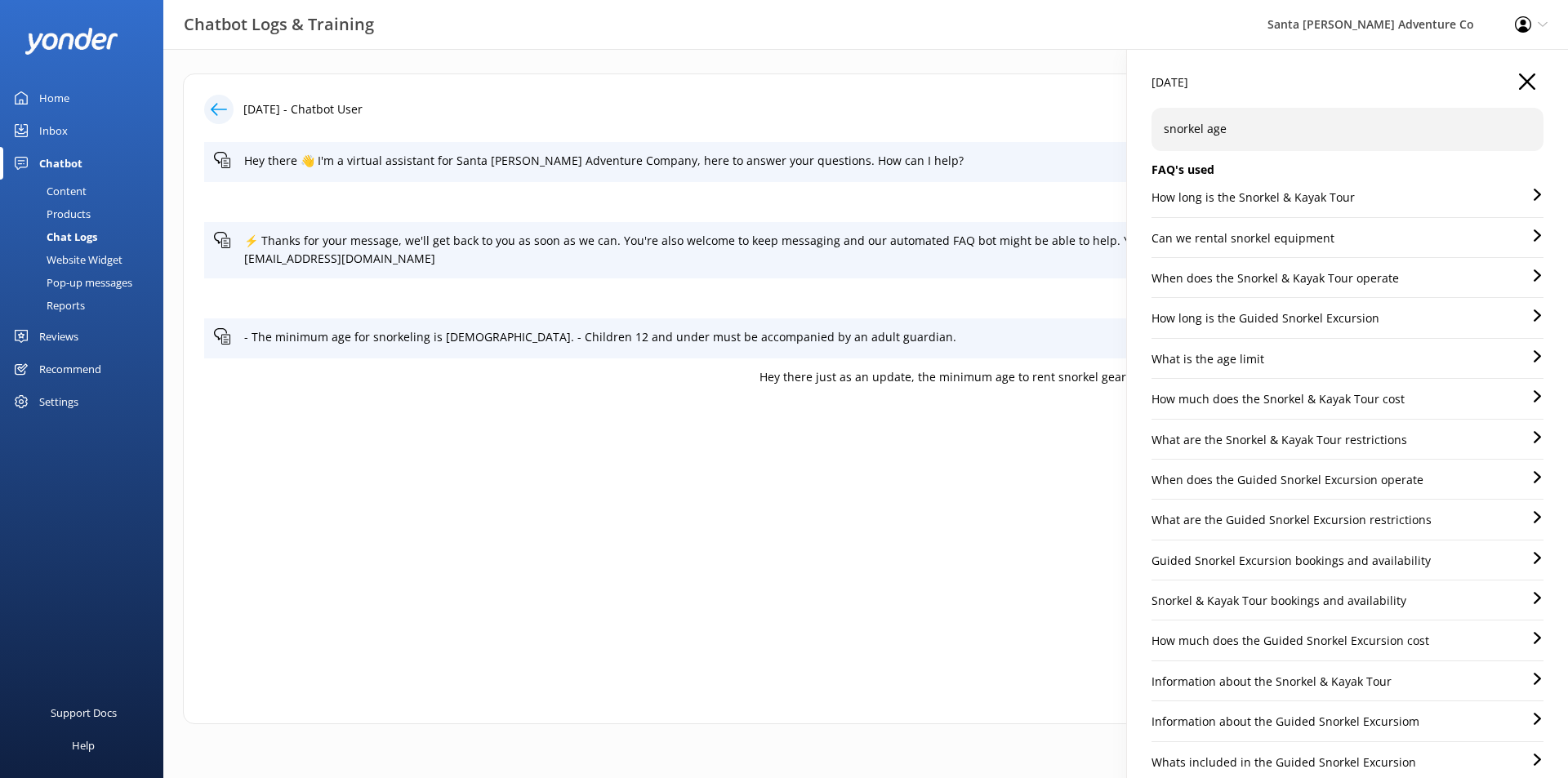
click at [1518, 75] on icon "button" at bounding box center [1526, 82] width 16 height 16
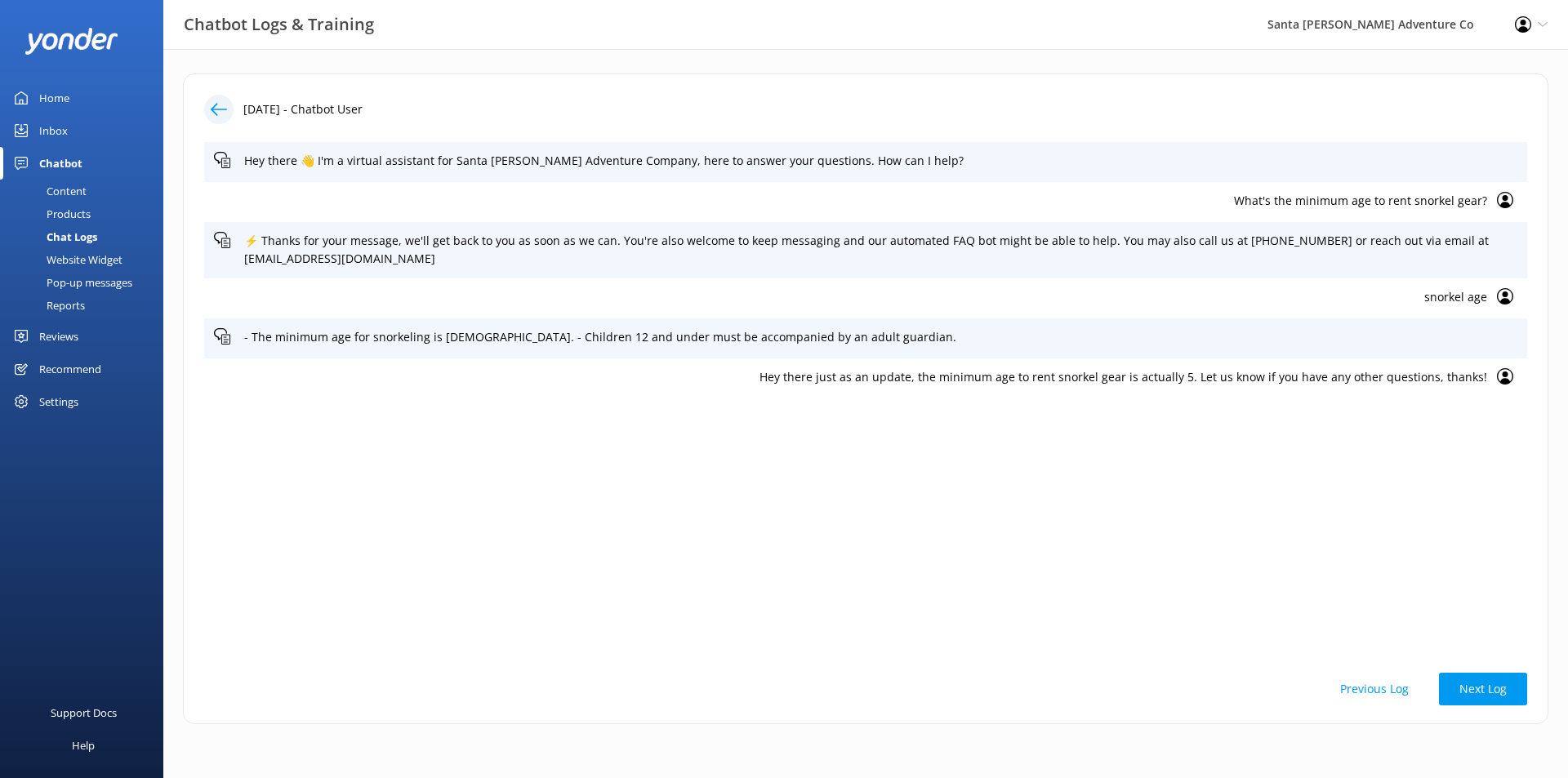
click at [63, 164] on div "Chatbot" at bounding box center [60, 163] width 44 height 33
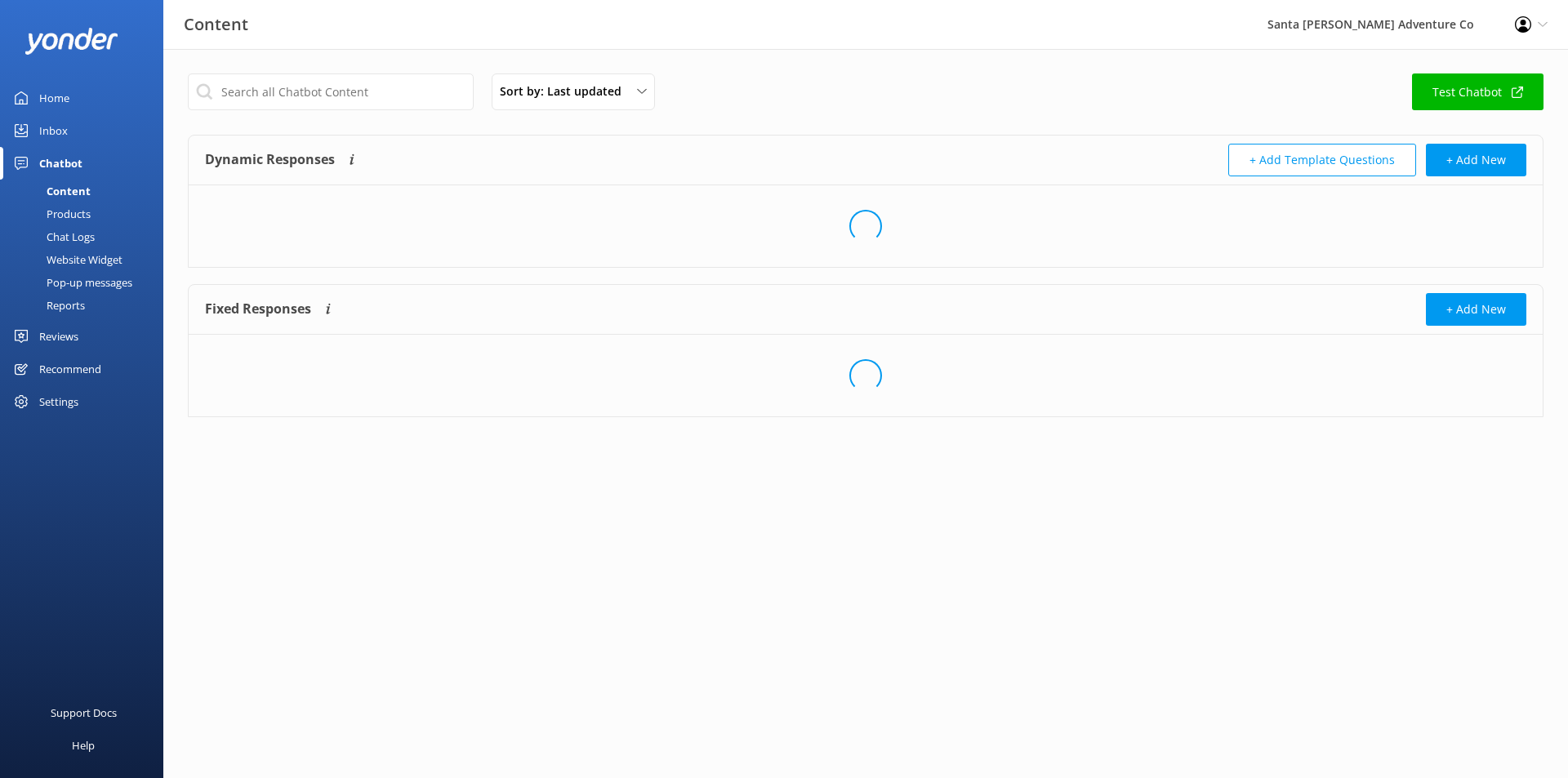
click at [1459, 84] on link "Test Chatbot" at bounding box center [1477, 92] width 132 height 36
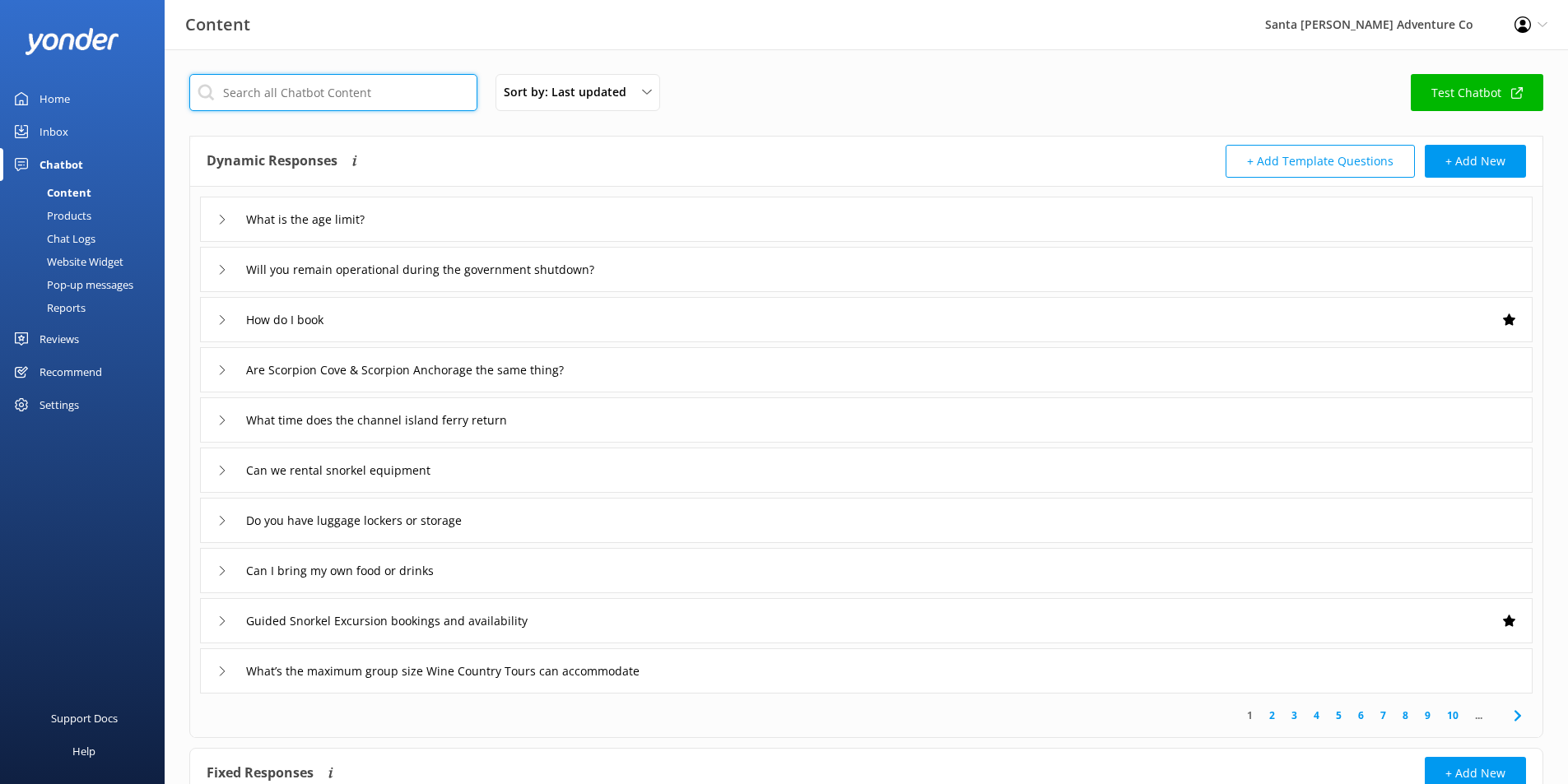
click at [362, 89] on input "text" at bounding box center [333, 92] width 288 height 37
click at [964, 103] on div "Sort by: Last updated Title (A-Z) Last updated Test Chatbot" at bounding box center [866, 98] width 1354 height 47
click at [100, 186] on link "Content" at bounding box center [87, 193] width 155 height 23
click at [334, 99] on input "text" at bounding box center [333, 92] width 288 height 37
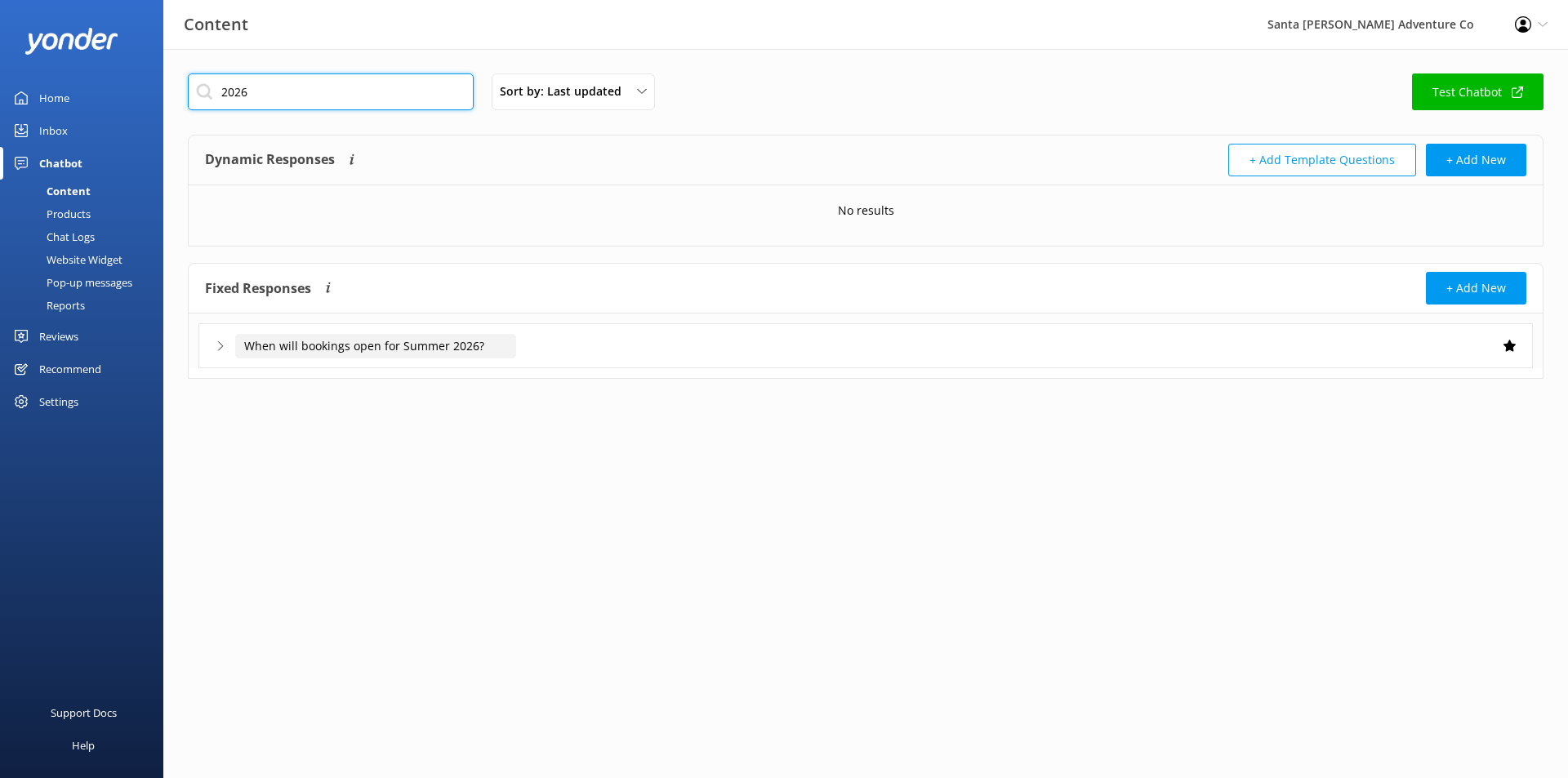
type input "2026"
click at [443, 341] on input "When will bookings open for Summer 2026?" at bounding box center [375, 346] width 281 height 25
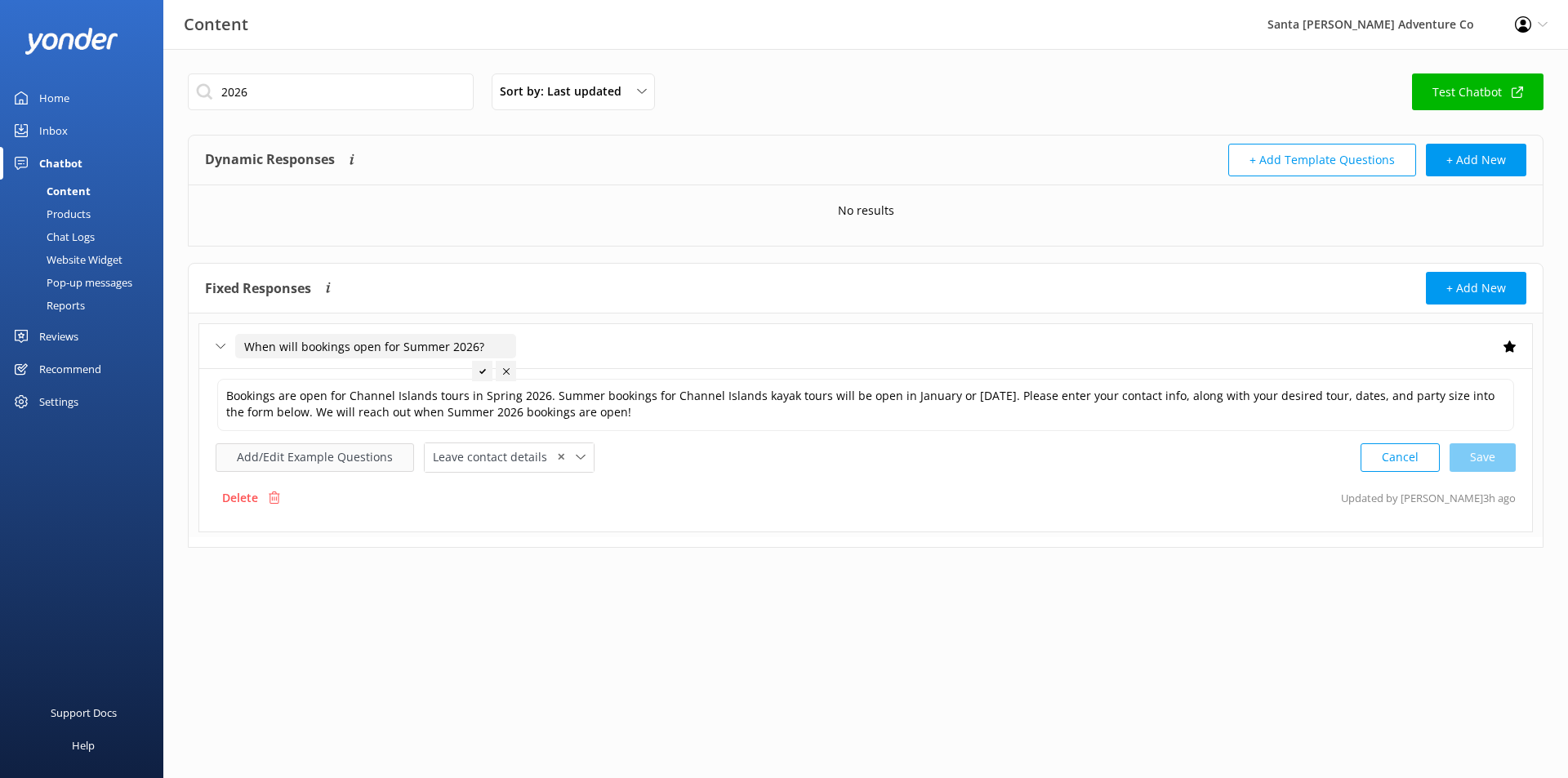
click at [317, 453] on button "Add/Edit Example Questions" at bounding box center [314, 457] width 198 height 28
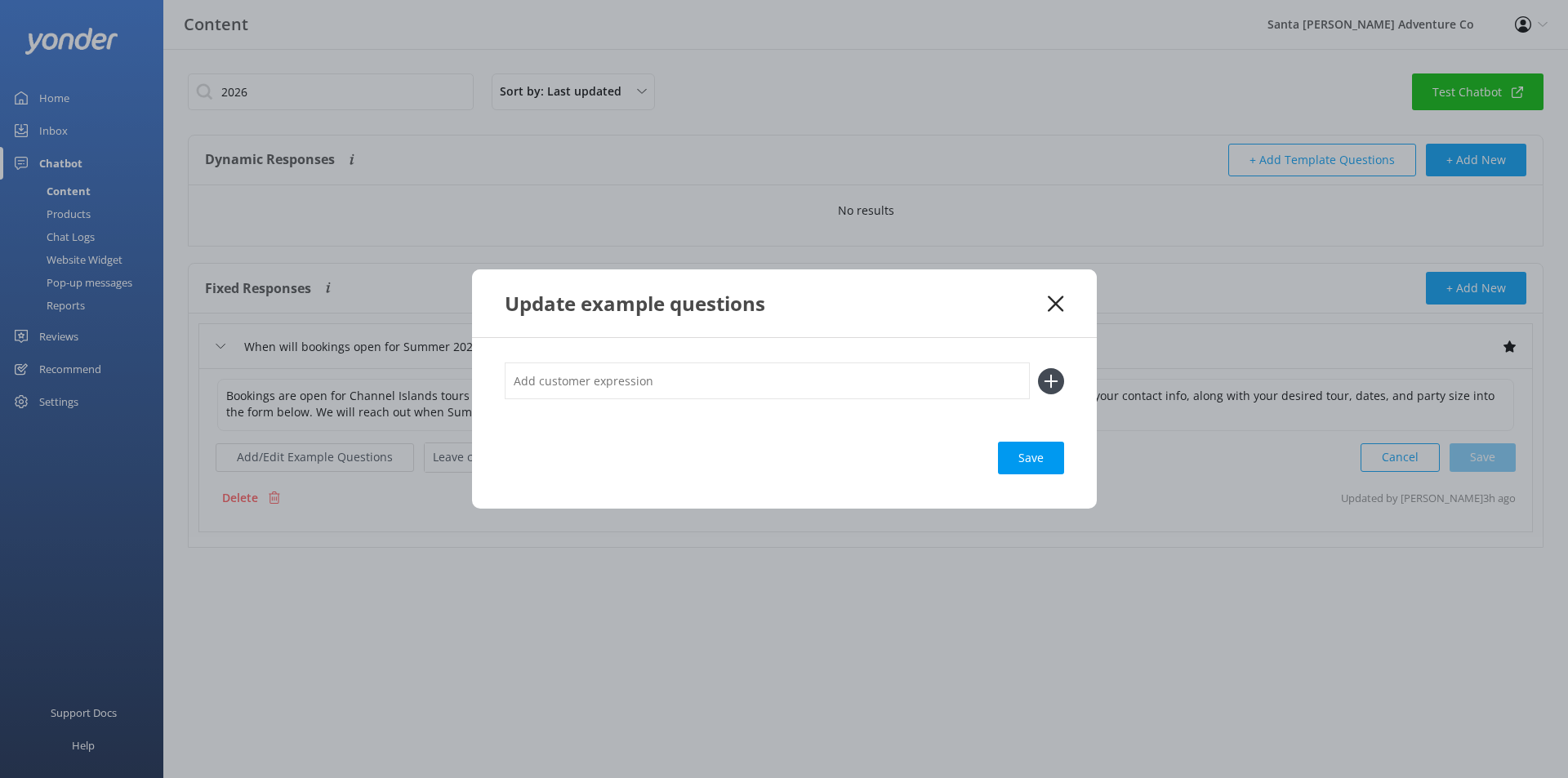
click at [1059, 309] on icon at bounding box center [1055, 303] width 15 height 16
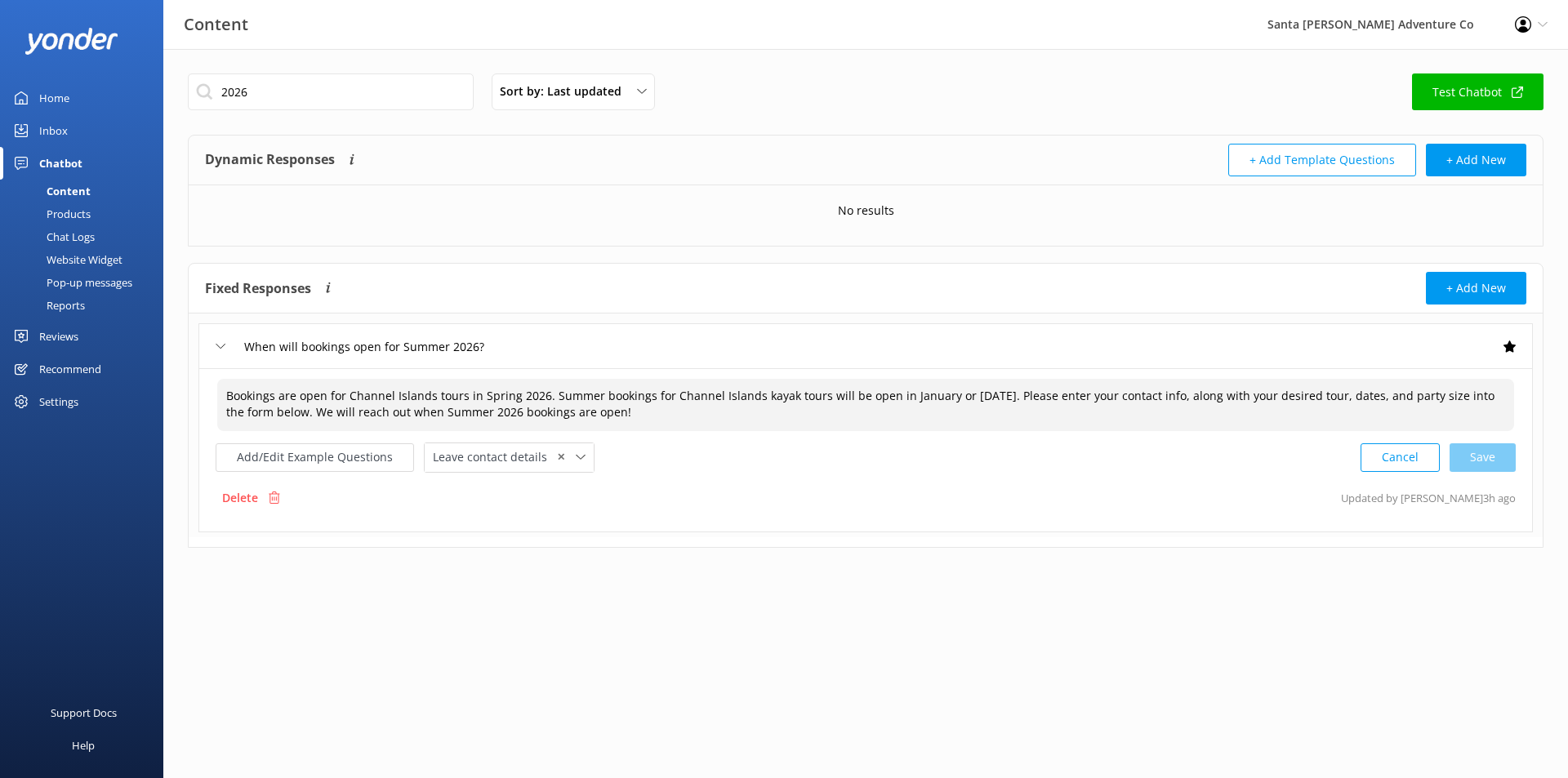
click at [748, 417] on textarea "Bookings are open for Channel Islands tours in Spring 2026. Summer bookings for…" at bounding box center [865, 405] width 1297 height 52
click at [362, 454] on button "Add/Edit Example Questions" at bounding box center [314, 457] width 198 height 28
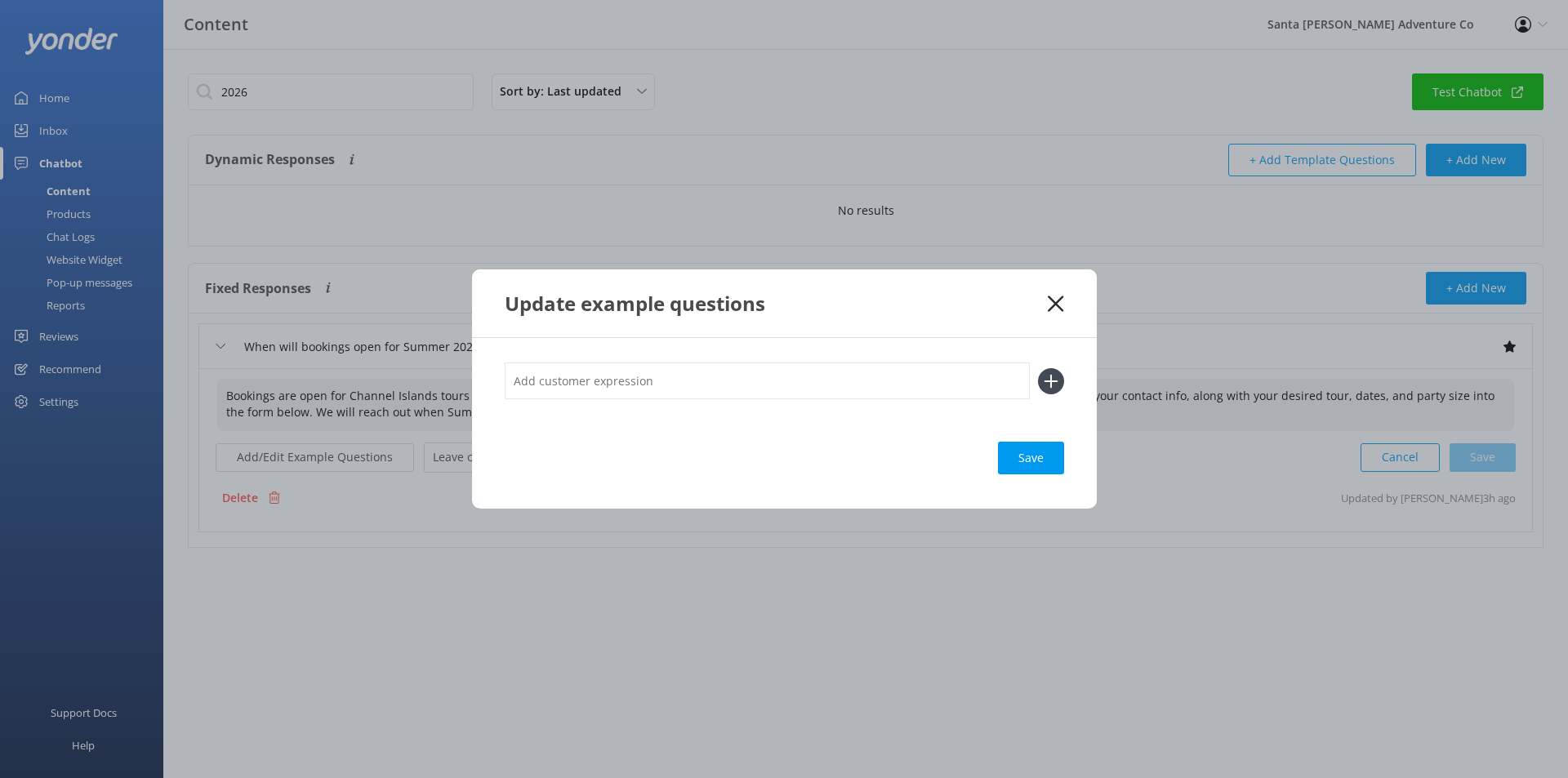
click at [900, 389] on input "text" at bounding box center [767, 381] width 525 height 36
type input "E"
type input "When can I book for [DATE]?"
click at [1049, 373] on icon at bounding box center [1050, 381] width 26 height 26
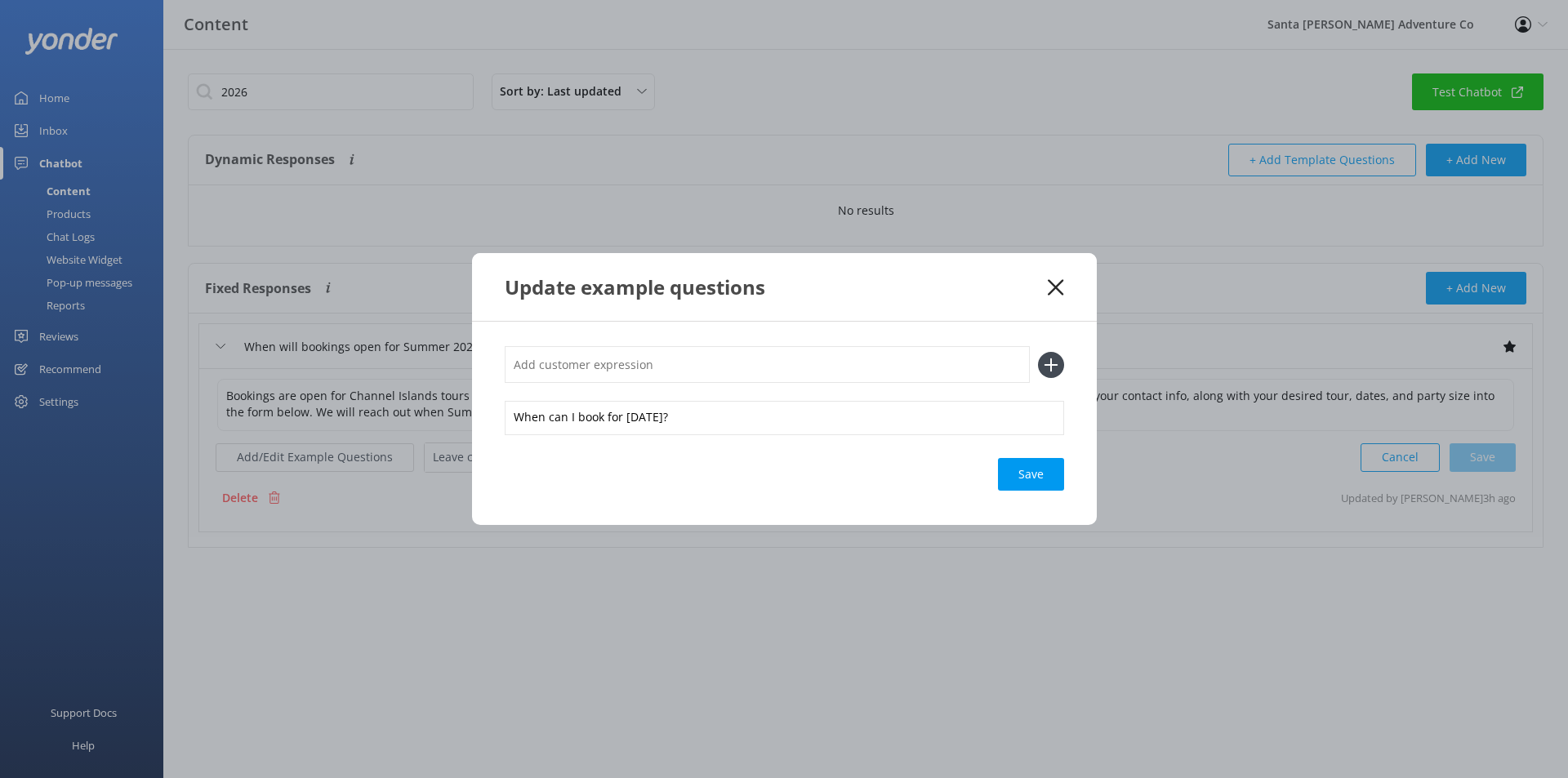
click at [728, 373] on input "text" at bounding box center [767, 364] width 525 height 36
type input "When can I book for [DATE]?"
click at [1049, 367] on icon at bounding box center [1050, 365] width 26 height 26
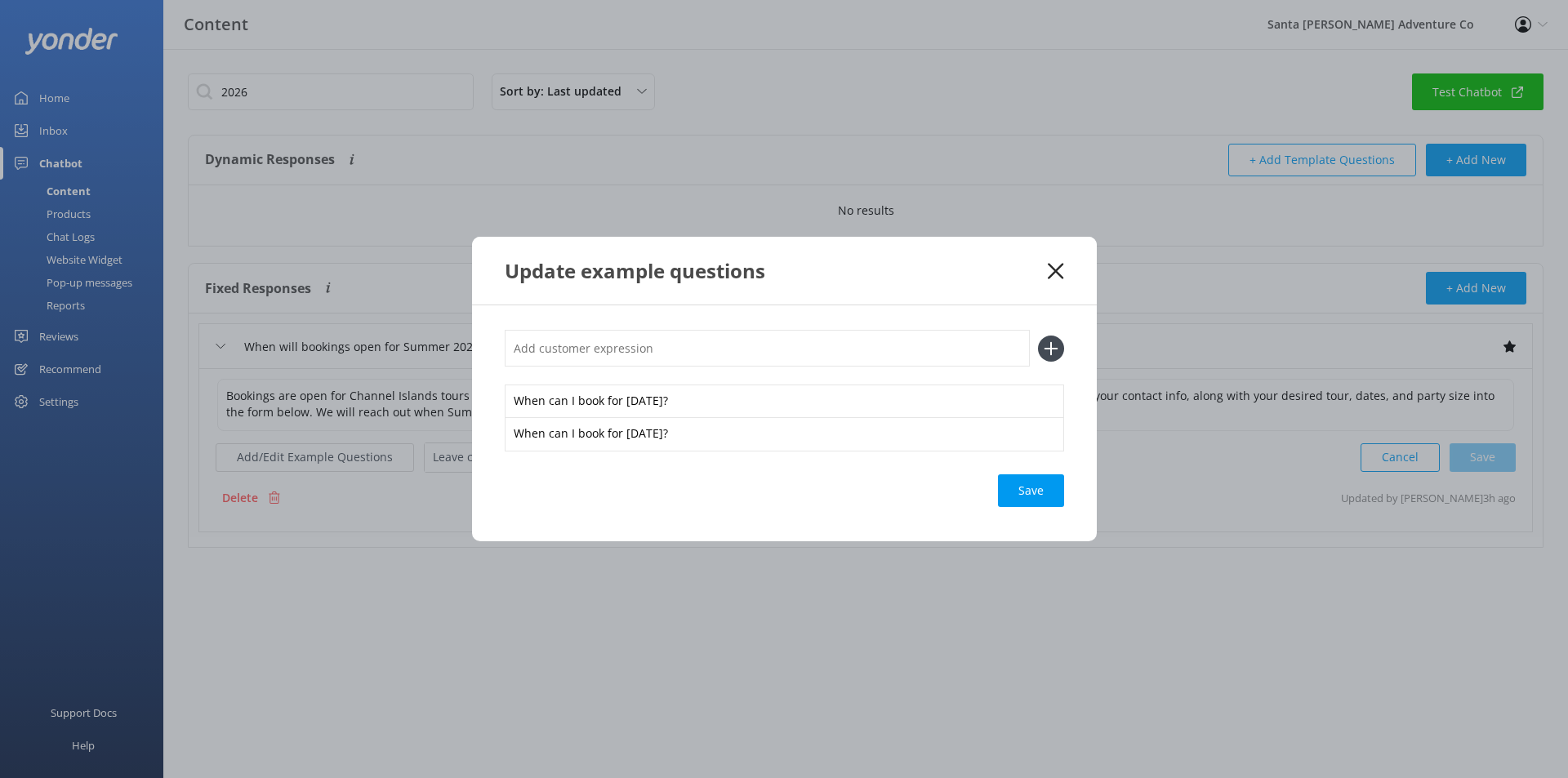
click at [696, 353] on input "text" at bounding box center [767, 348] width 525 height 36
type input "When can I book for [DATE]?"
click at [1061, 343] on icon at bounding box center [1050, 348] width 26 height 26
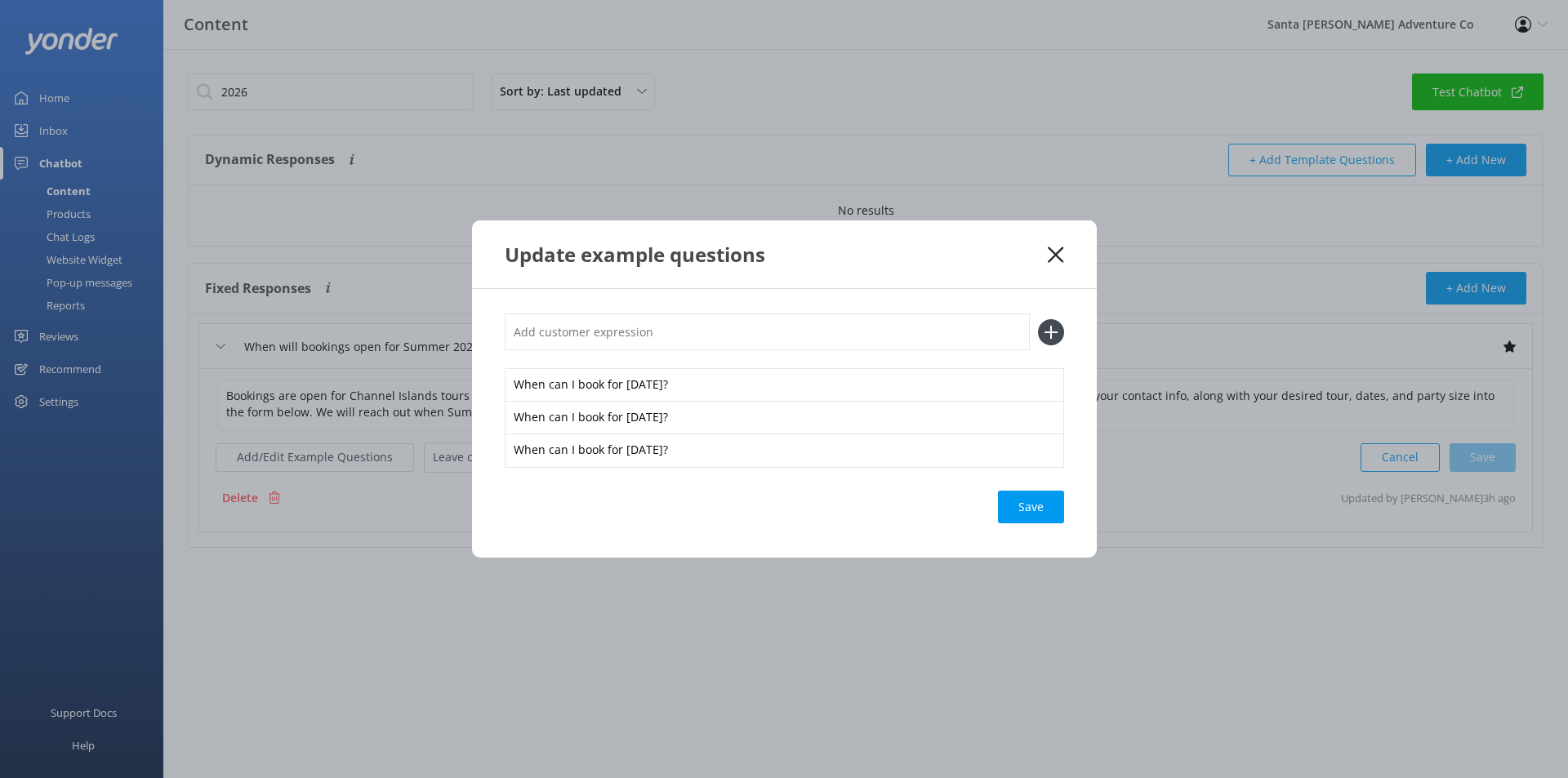
click at [875, 342] on input "text" at bounding box center [767, 332] width 525 height 36
type input "When can I book for [DATE]?"
click at [1046, 336] on icon at bounding box center [1050, 332] width 26 height 26
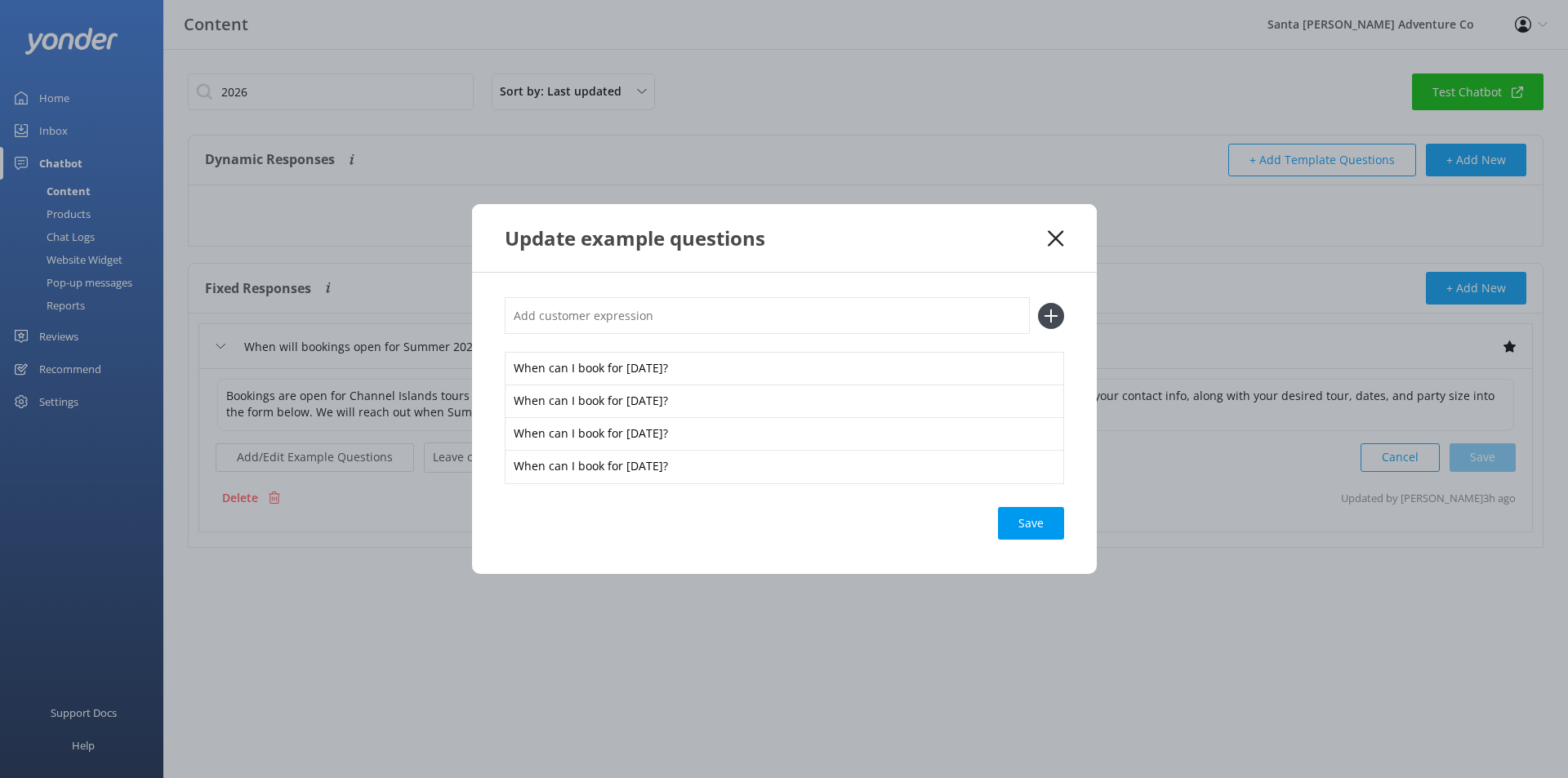
click at [712, 304] on input "text" at bounding box center [767, 315] width 525 height 36
click at [719, 307] on input "text" at bounding box center [767, 315] width 525 height 36
type input "When can I book for [DATE]?"
click at [1059, 325] on icon at bounding box center [1050, 316] width 26 height 26
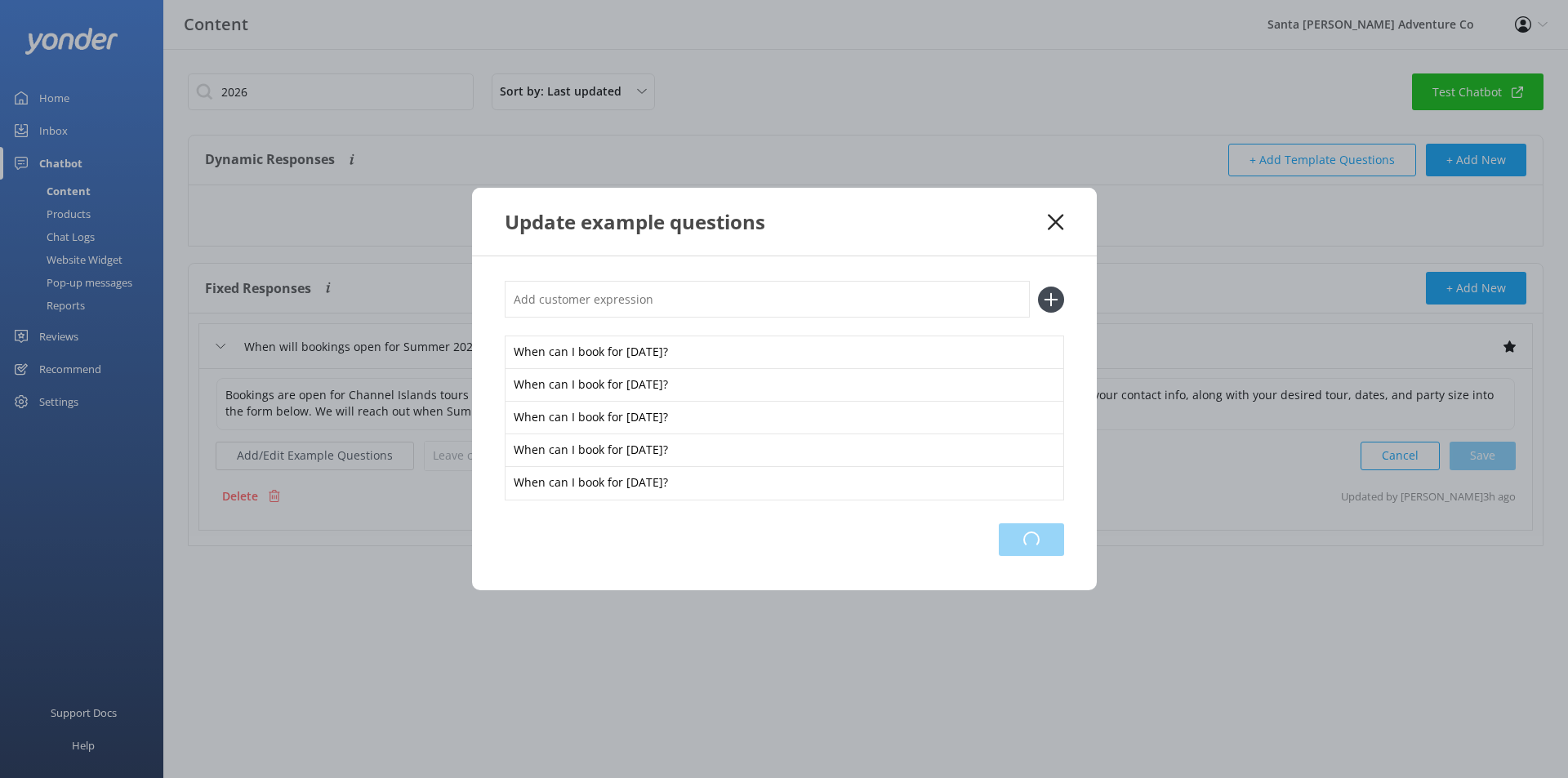
click at [1038, 534] on div "Loading.." at bounding box center [1031, 539] width 65 height 33
click at [1041, 534] on div "Save" at bounding box center [1031, 539] width 66 height 33
click at [1058, 222] on icon at bounding box center [1055, 222] width 15 height 16
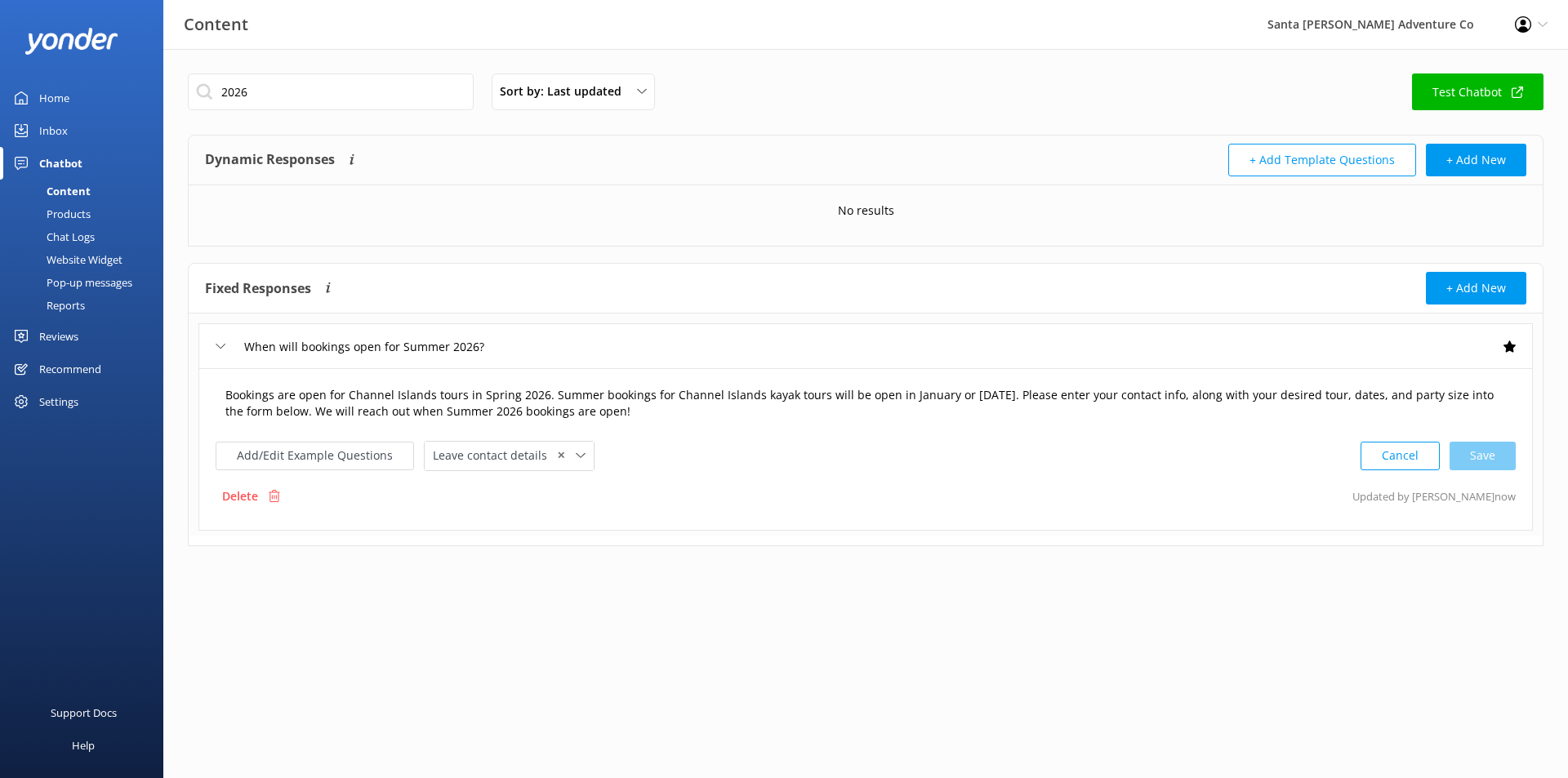
click at [410, 402] on textarea "Bookings are open for Channel Islands tours in Spring 2026. Summer bookings for…" at bounding box center [865, 404] width 1299 height 52
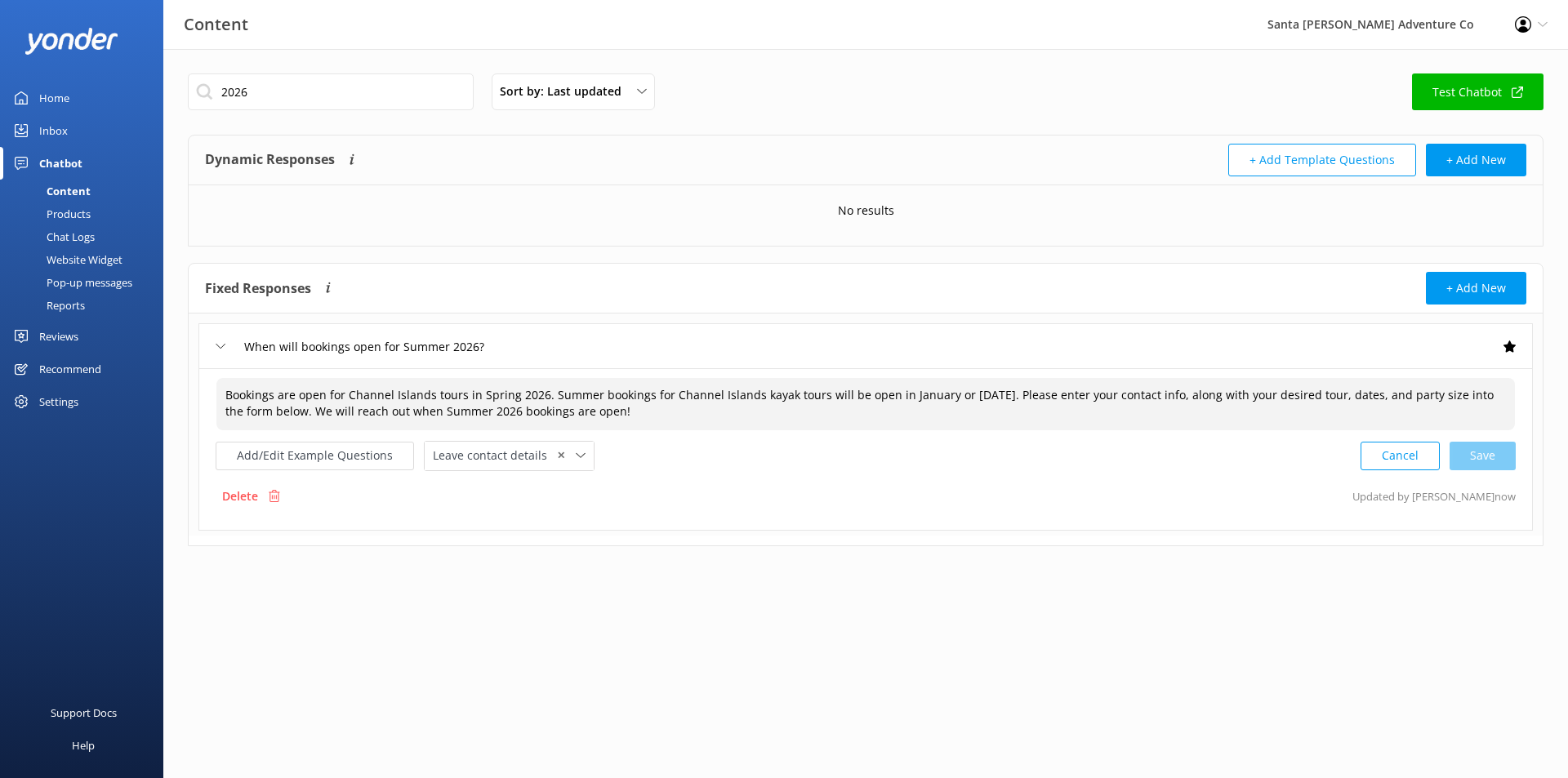
click at [881, 476] on div "Bookings are open for Channel Islands tours in Spring 2026. Summer bookings for…" at bounding box center [865, 449] width 1334 height 163
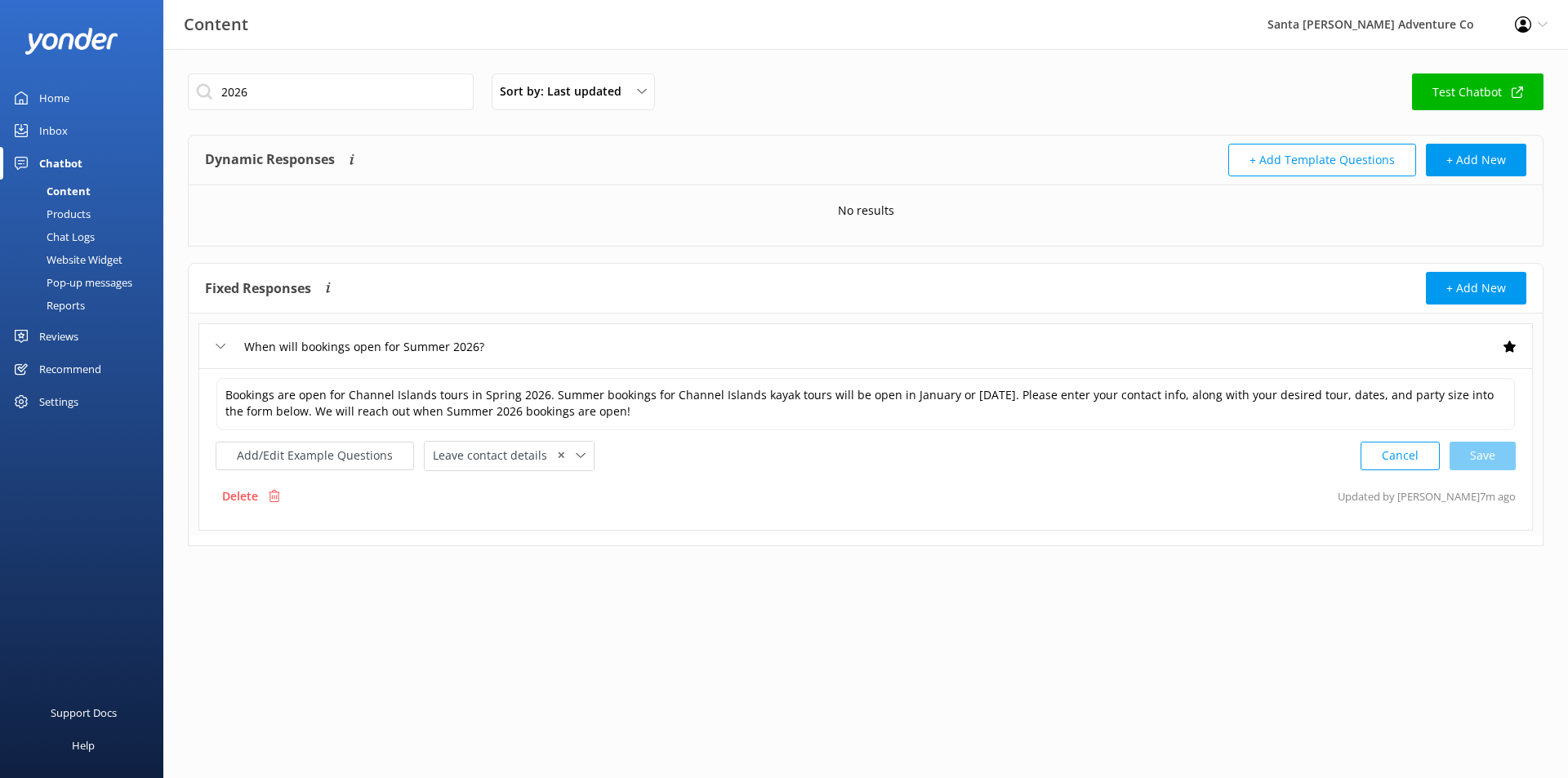
click at [92, 237] on div "Chat Logs" at bounding box center [52, 237] width 84 height 23
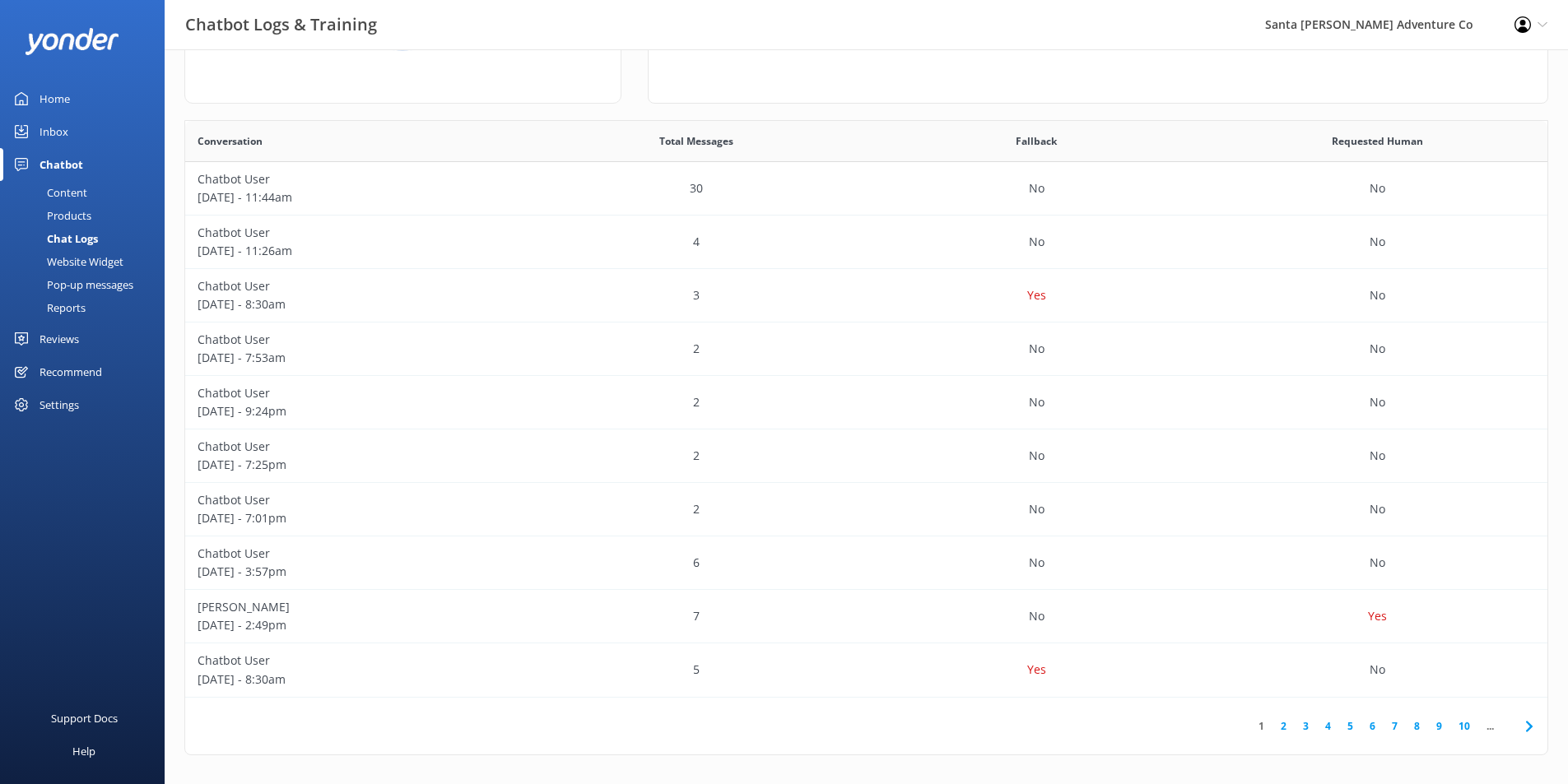
scroll to position [239, 0]
click at [1287, 722] on link "2" at bounding box center [1283, 721] width 22 height 15
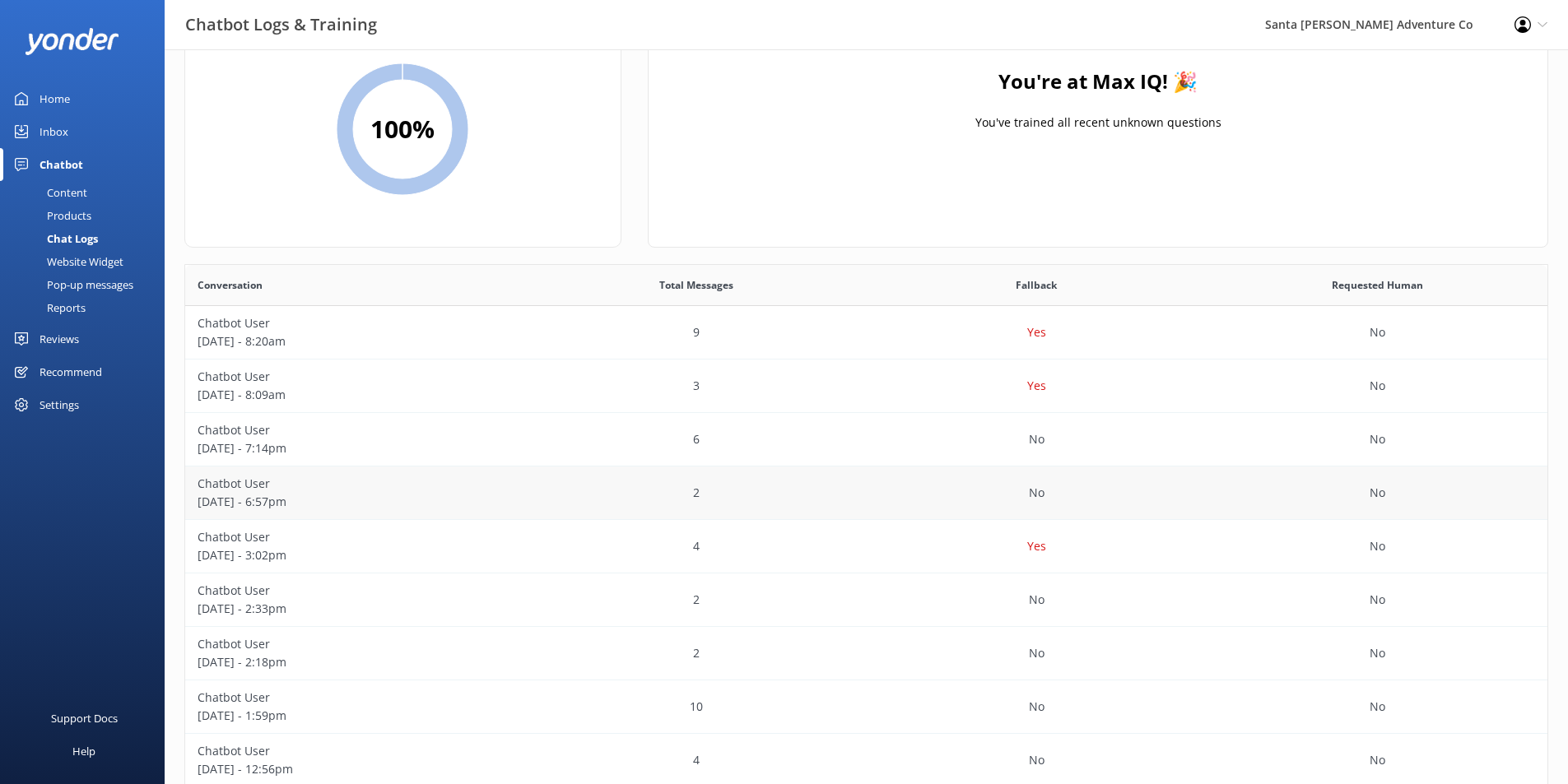
scroll to position [75, 0]
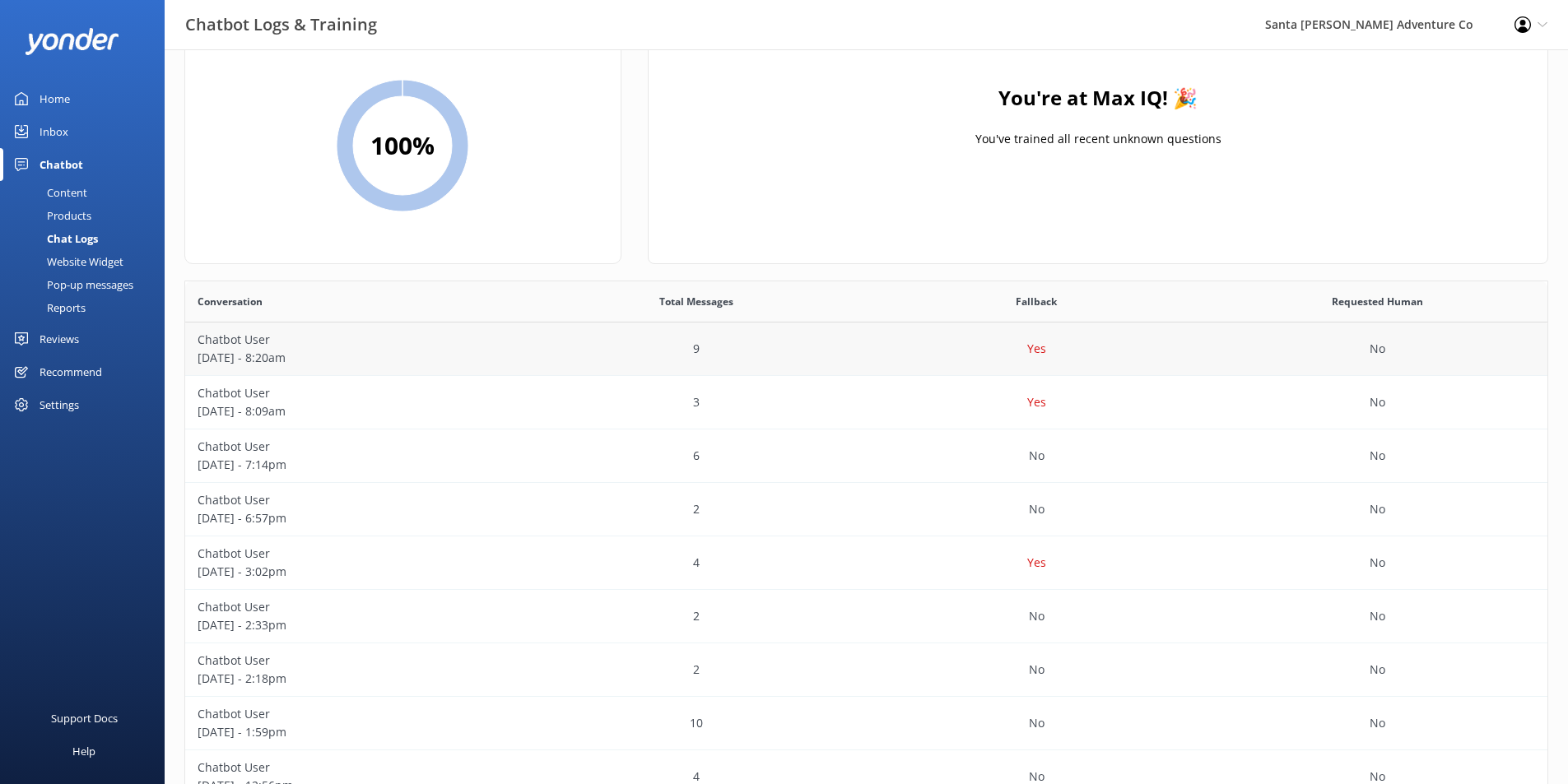
click at [1216, 346] on div "No" at bounding box center [1377, 349] width 341 height 54
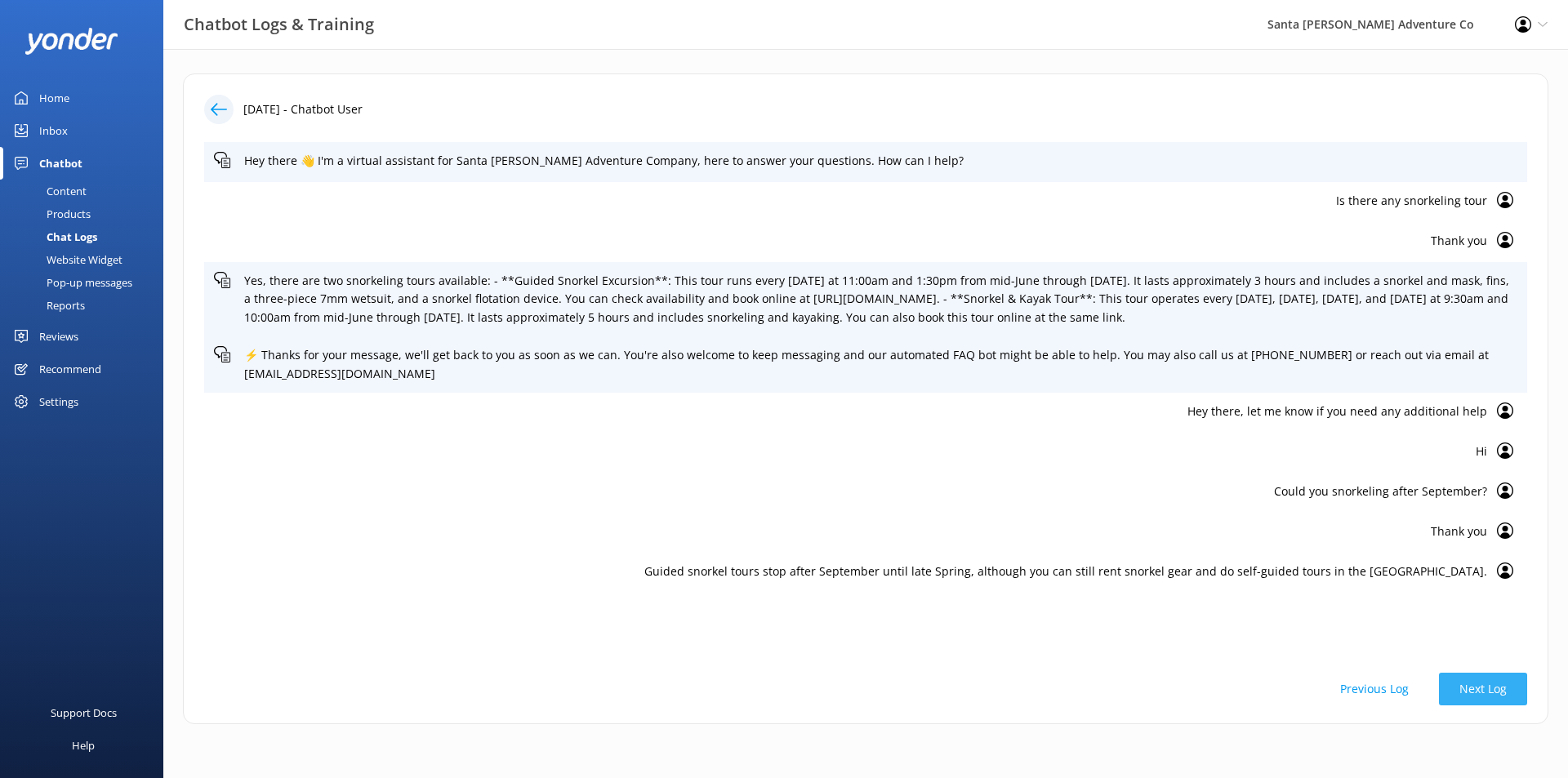
click at [1482, 684] on button "Next Log" at bounding box center [1483, 688] width 88 height 33
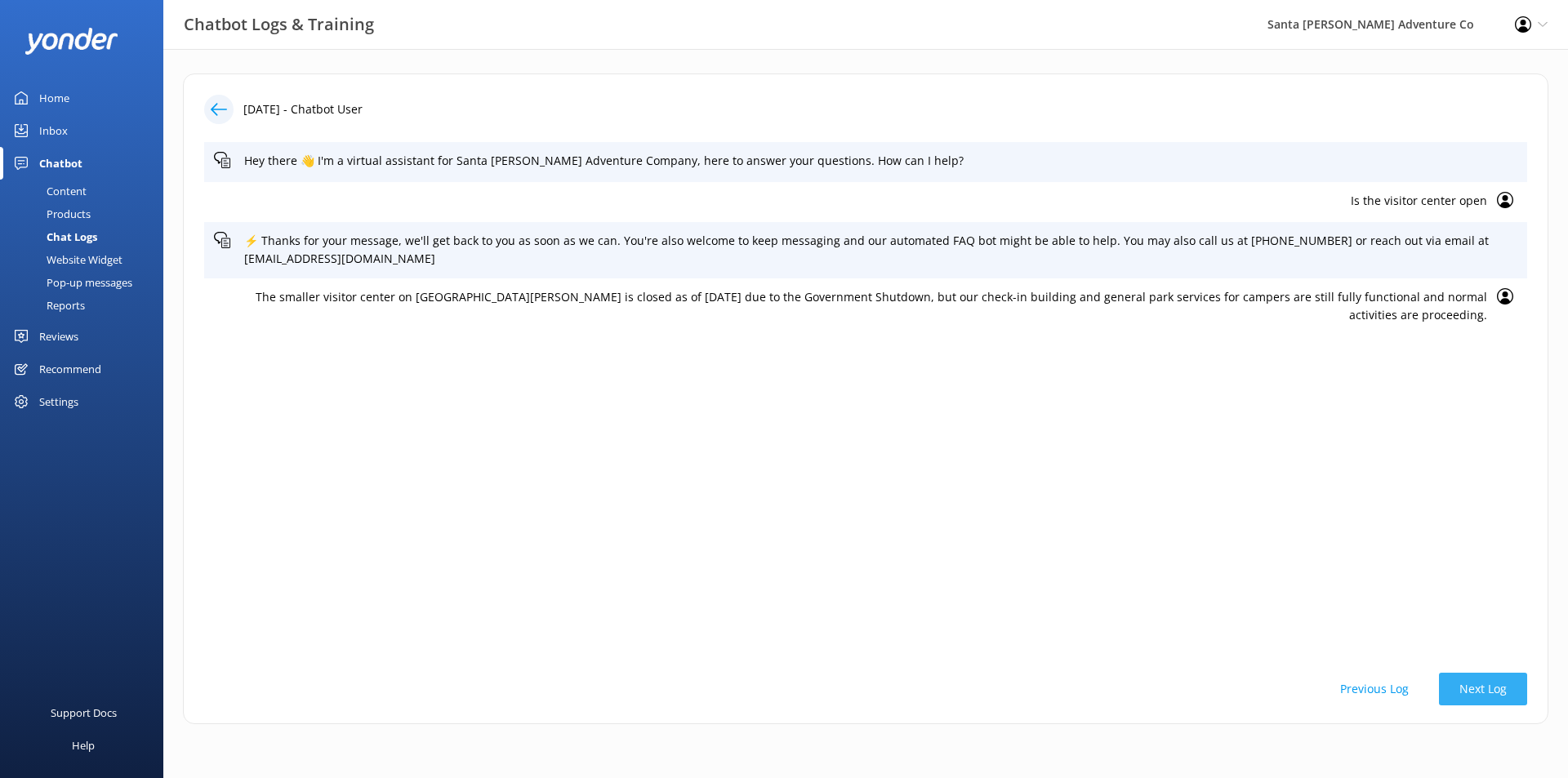
click at [1482, 684] on button "Next Log" at bounding box center [1483, 688] width 88 height 33
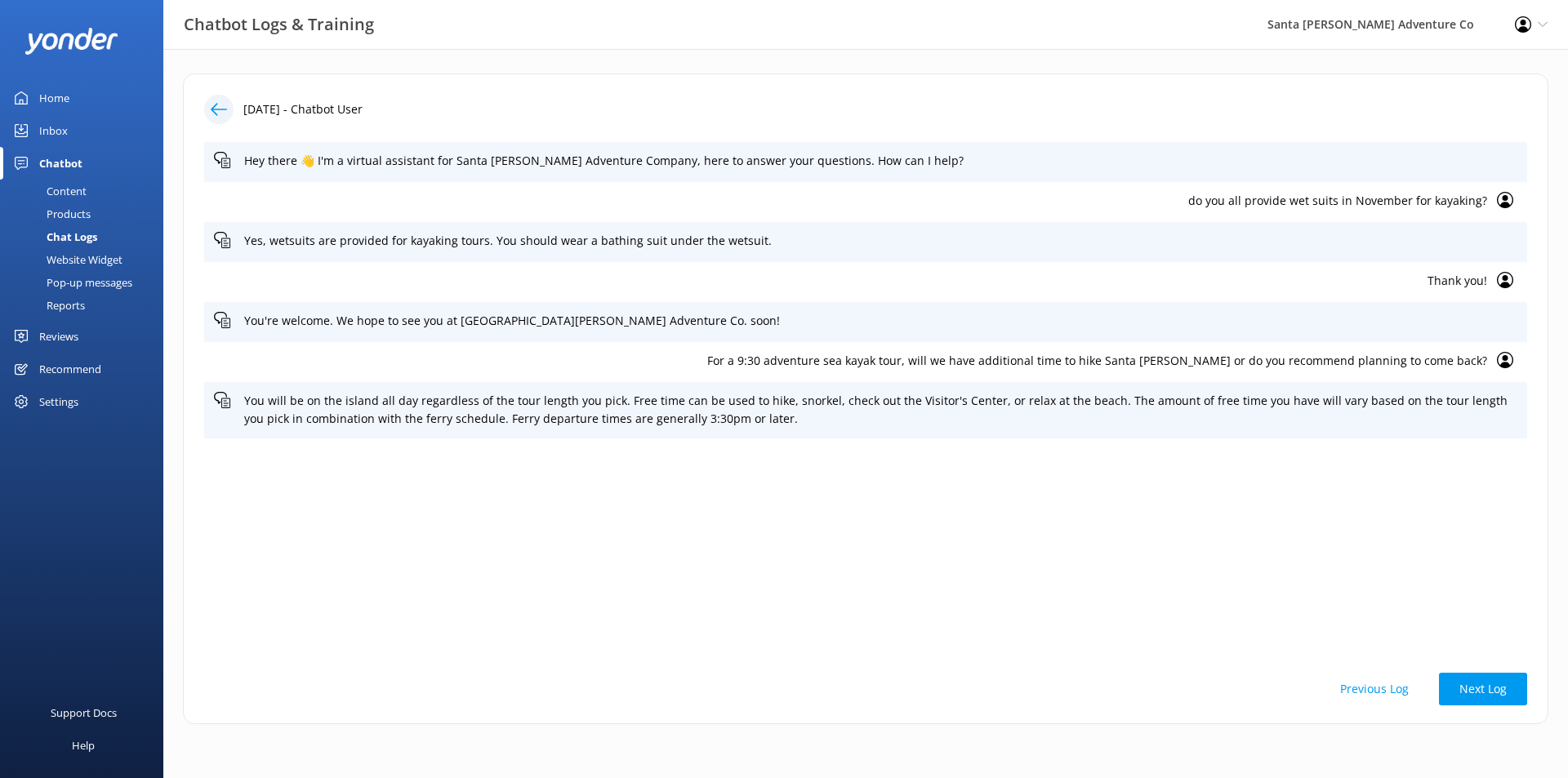
click at [1362, 683] on button "Previous Log" at bounding box center [1373, 688] width 109 height 33
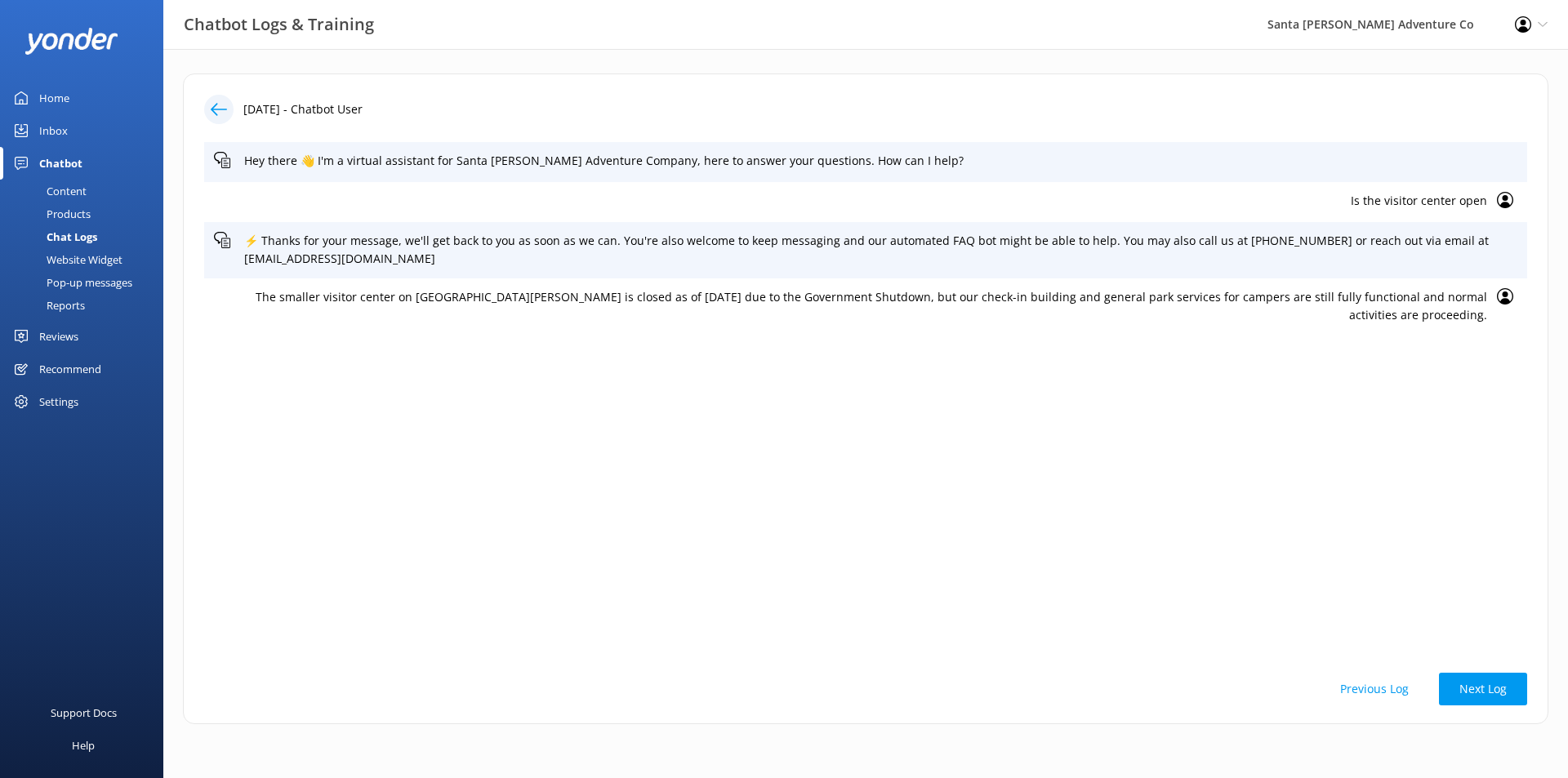
click at [1362, 683] on button "Previous Log" at bounding box center [1373, 688] width 109 height 33
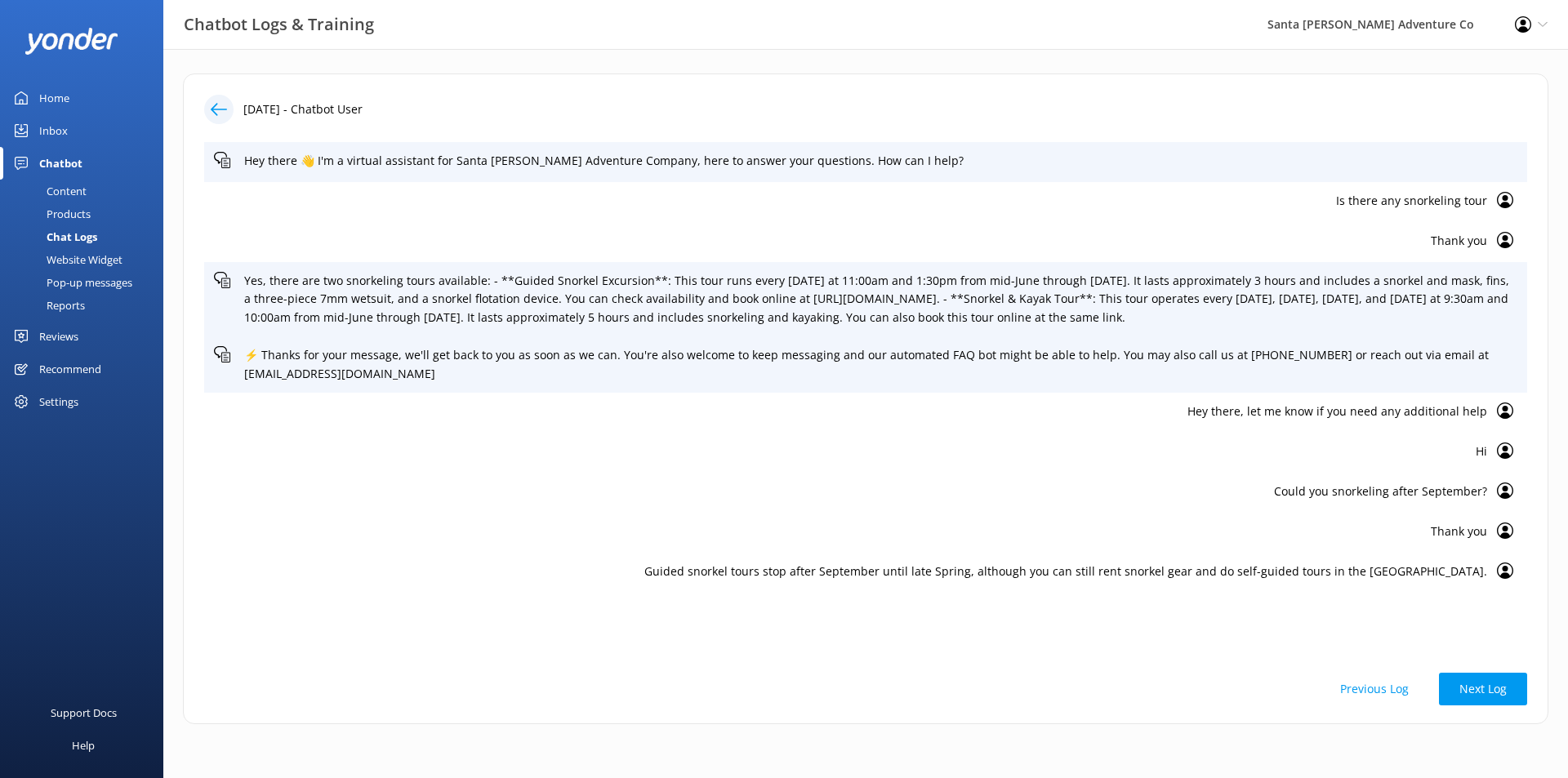
click at [1465, 234] on p "Thank you" at bounding box center [850, 241] width 1273 height 18
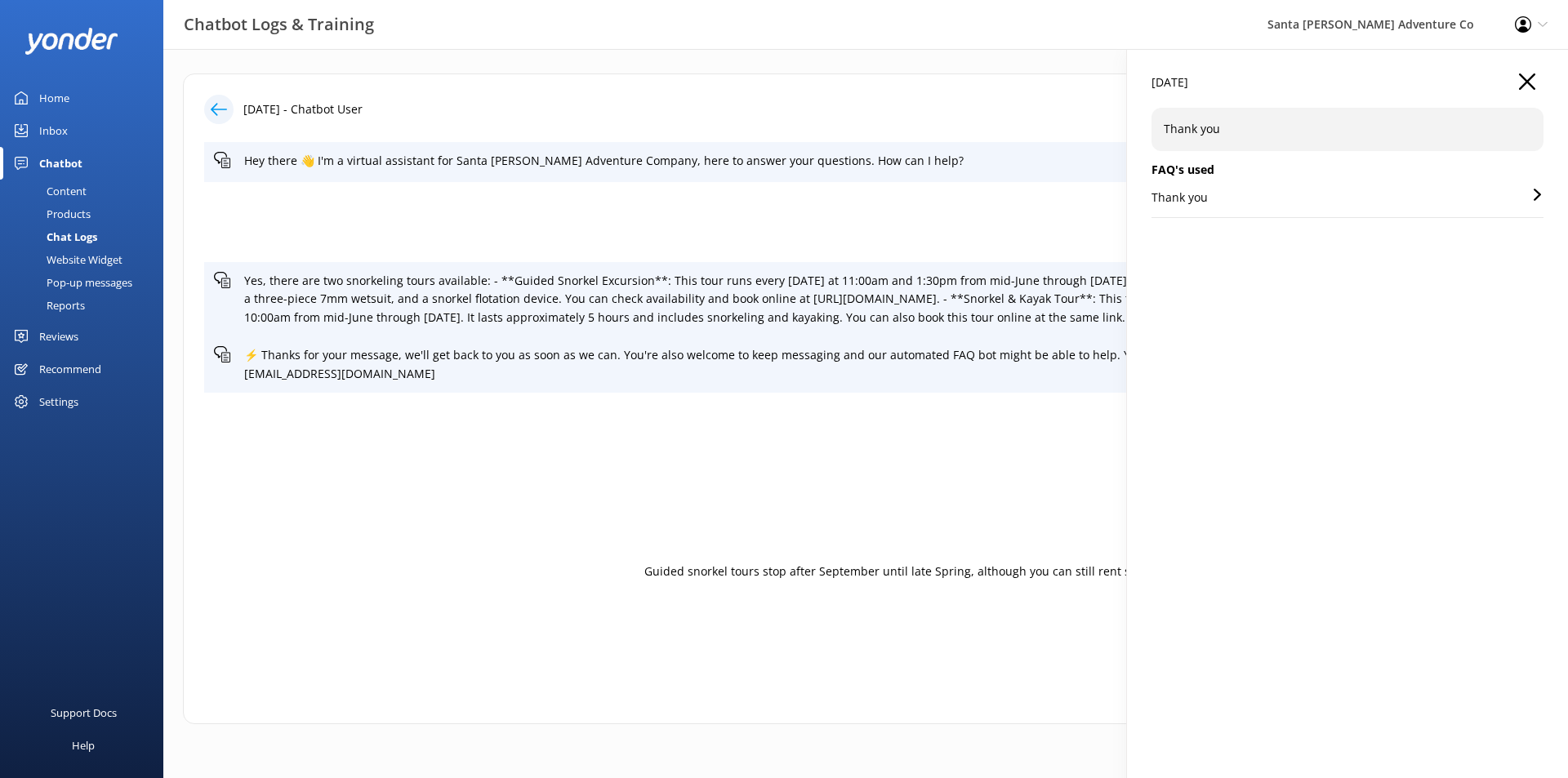
click at [1389, 197] on div "Thank you" at bounding box center [1347, 203] width 392 height 28
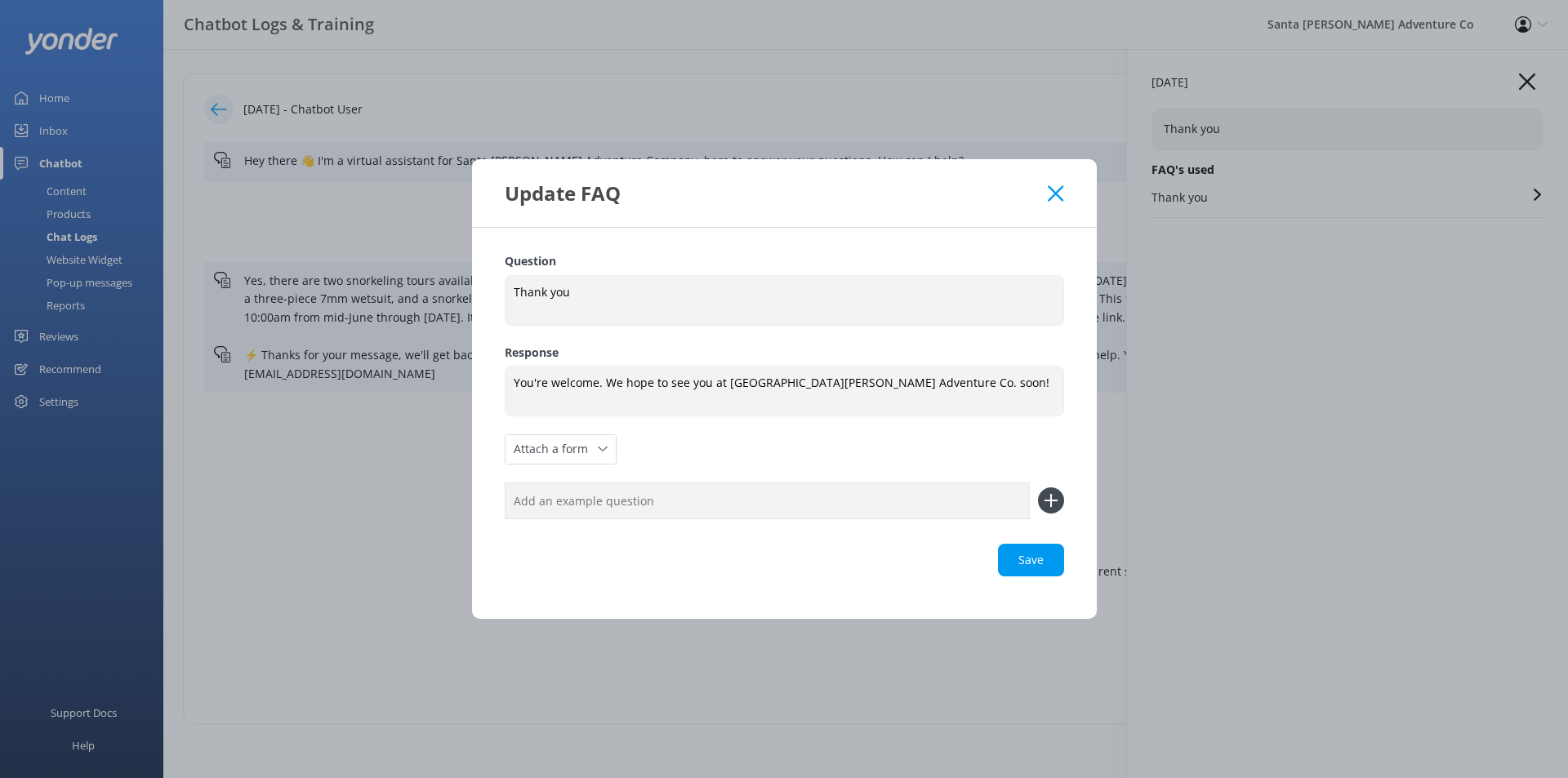
click at [1043, 184] on div "Update FAQ" at bounding box center [776, 193] width 543 height 27
click at [1048, 188] on icon at bounding box center [1055, 193] width 15 height 16
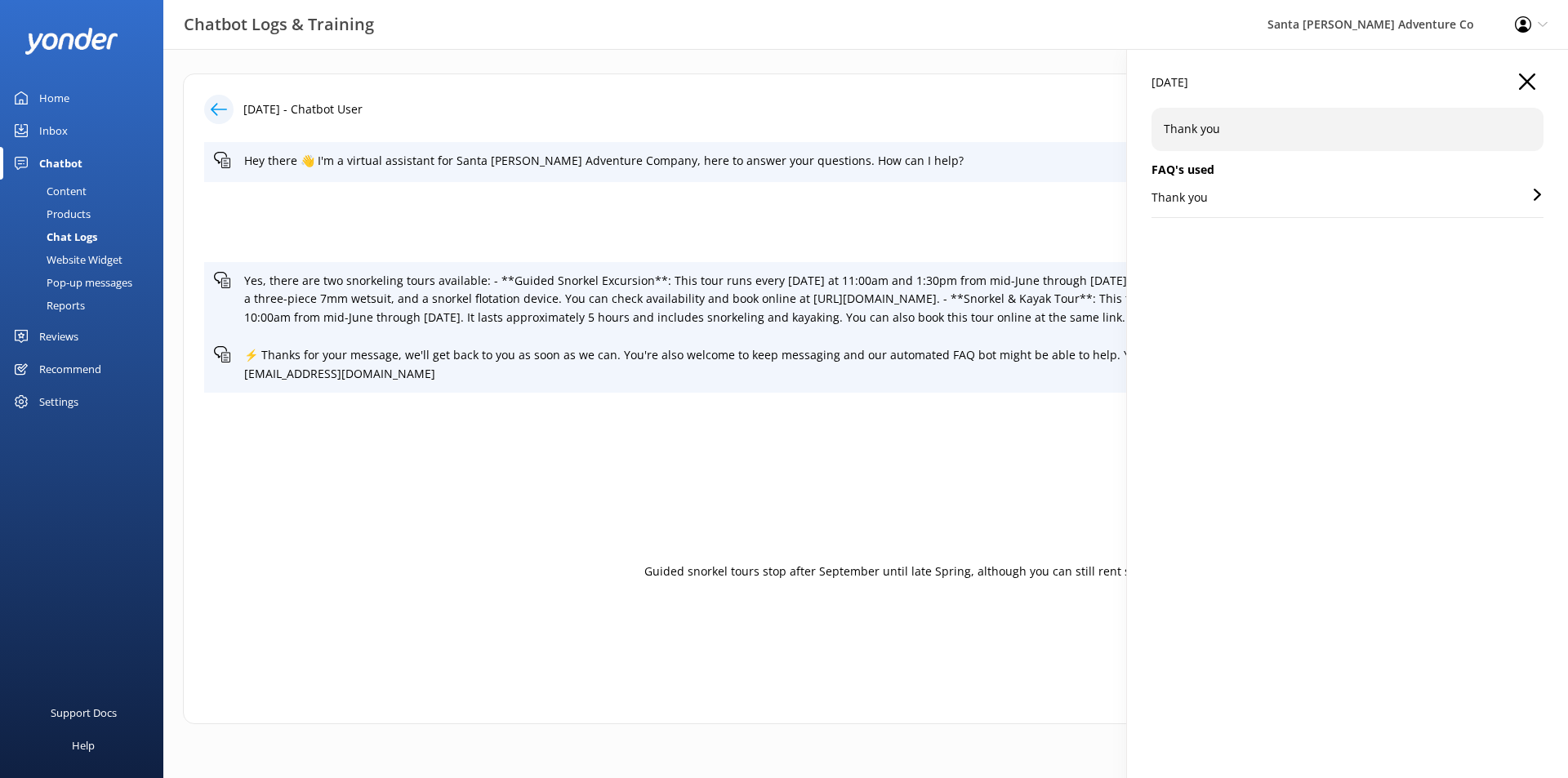
click at [1528, 91] on button "button" at bounding box center [1526, 83] width 16 height 18
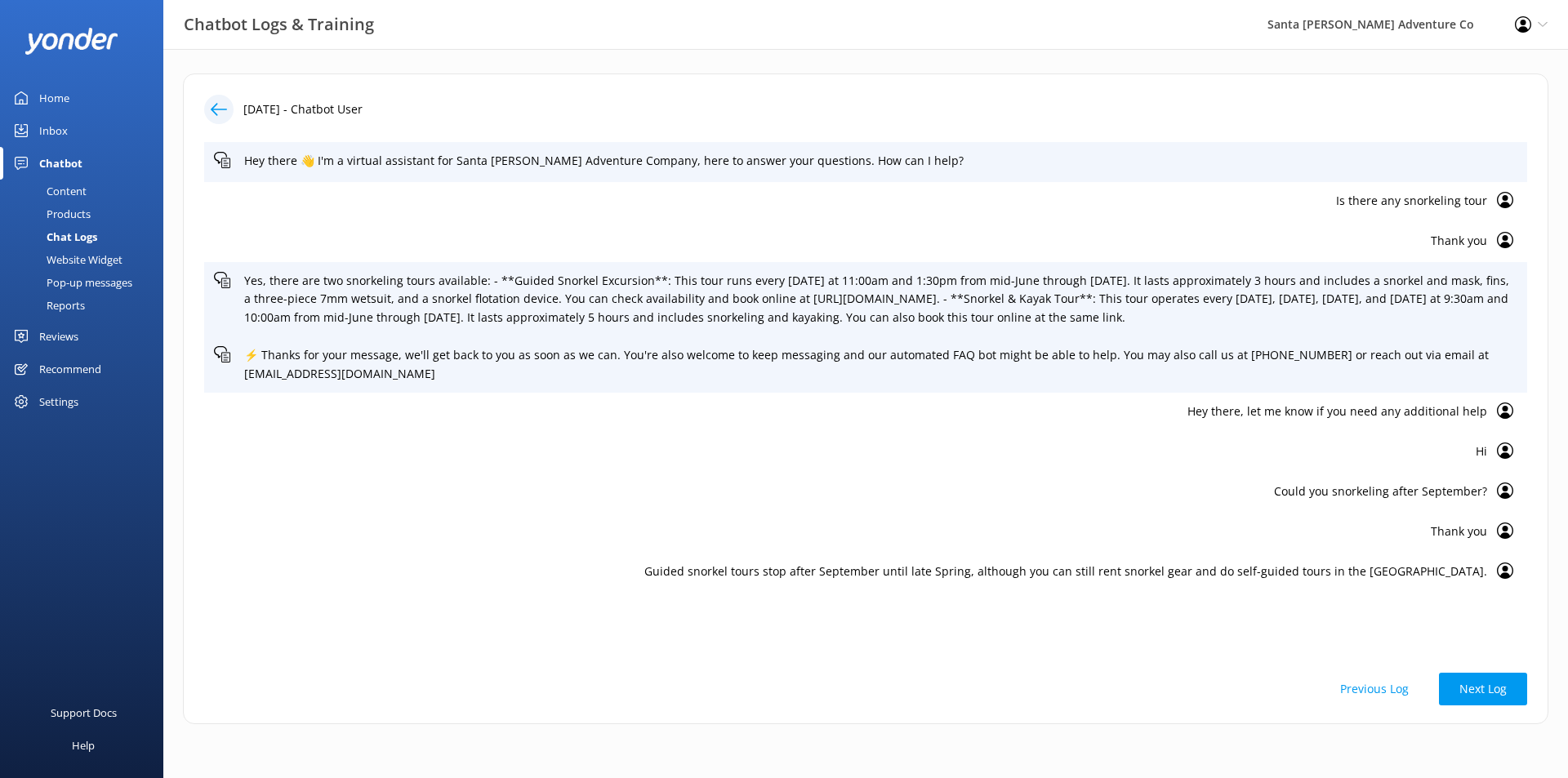
click at [1436, 196] on p "Is there any snorkeling tour" at bounding box center [850, 201] width 1273 height 18
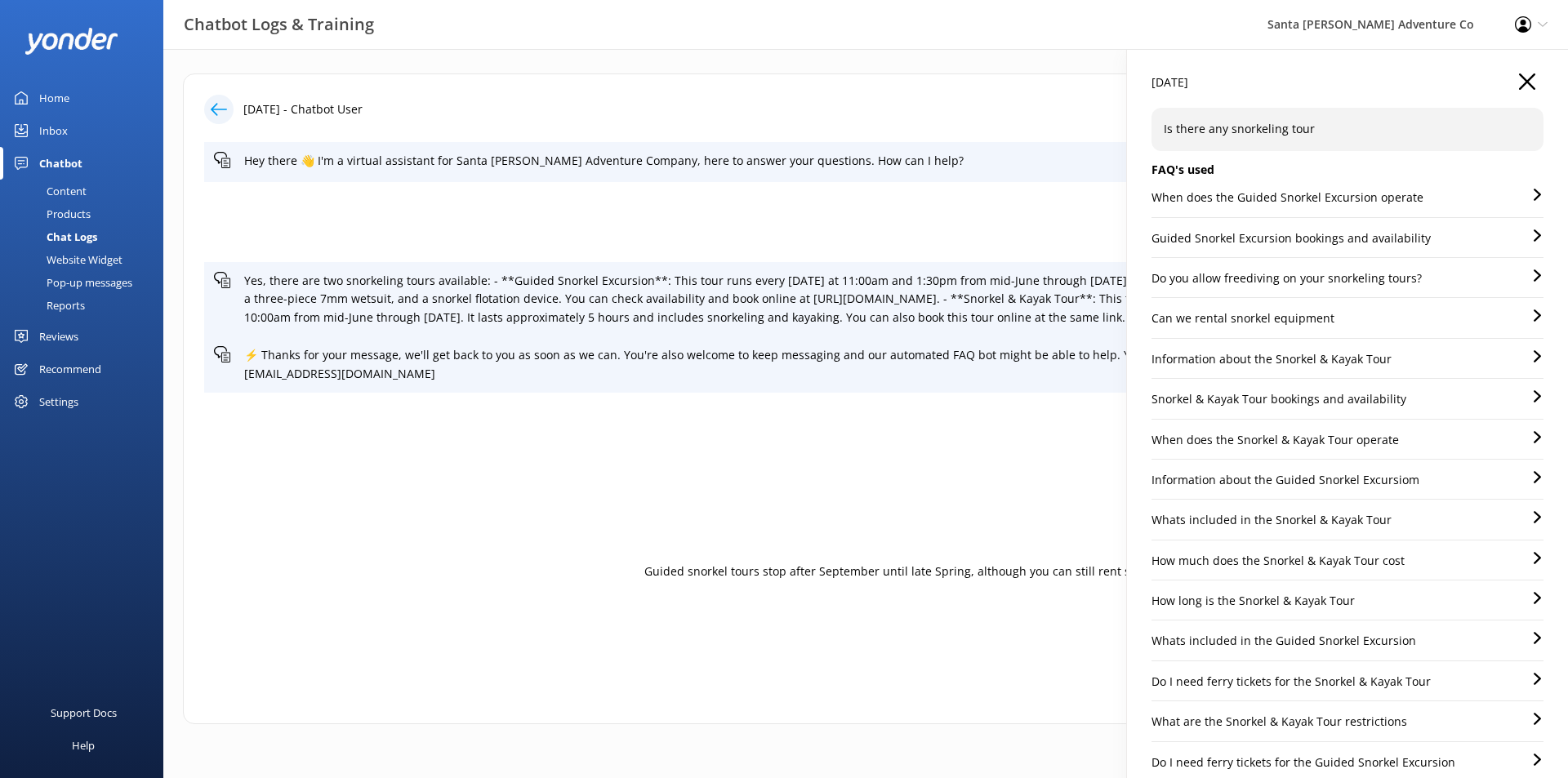
click at [1521, 76] on use "button" at bounding box center [1526, 82] width 16 height 16
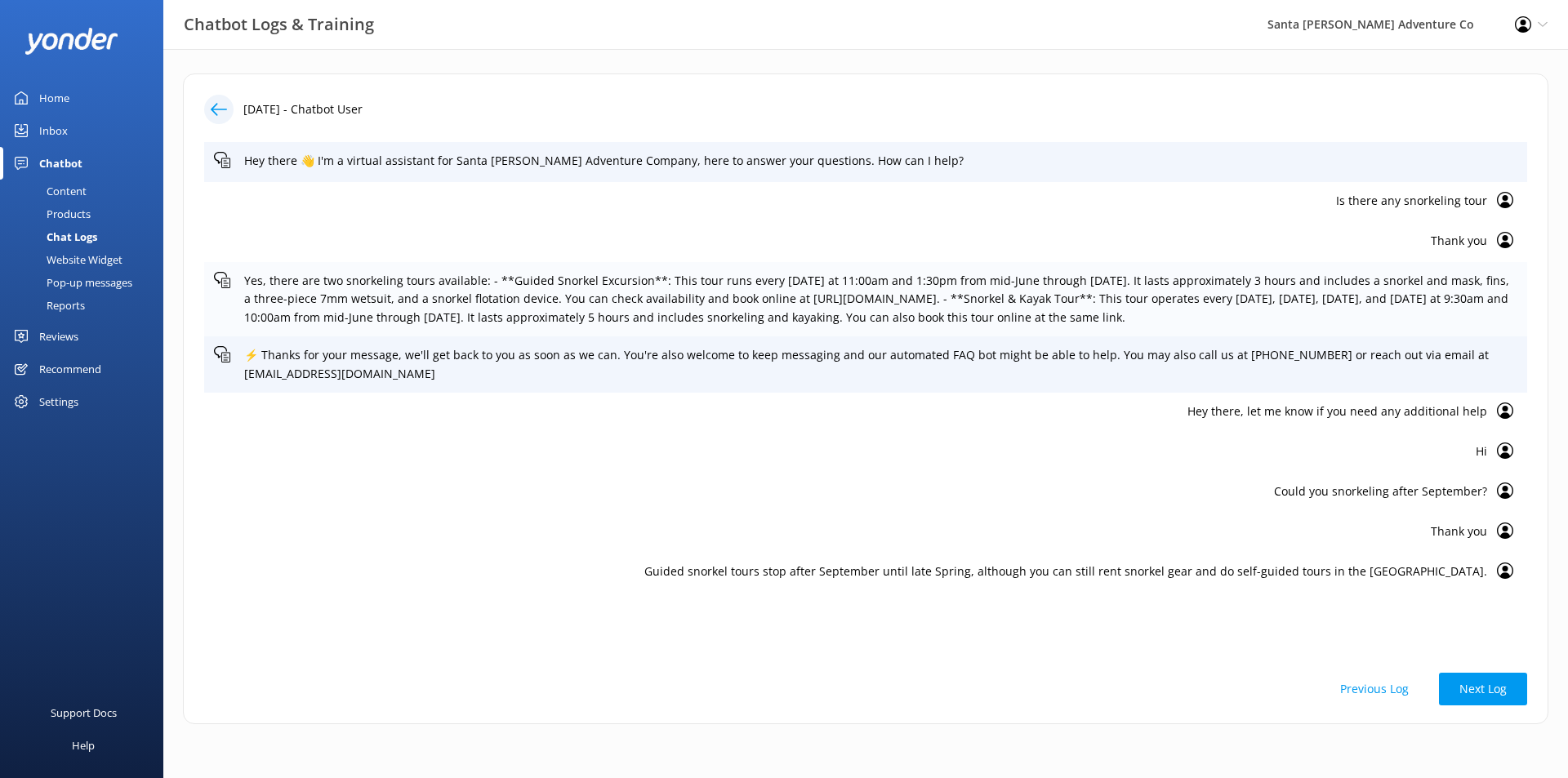
click at [654, 309] on p "Yes, there are two snorkeling tours available: - **Guided Snorkel Excursion**: …" at bounding box center [880, 300] width 1273 height 55
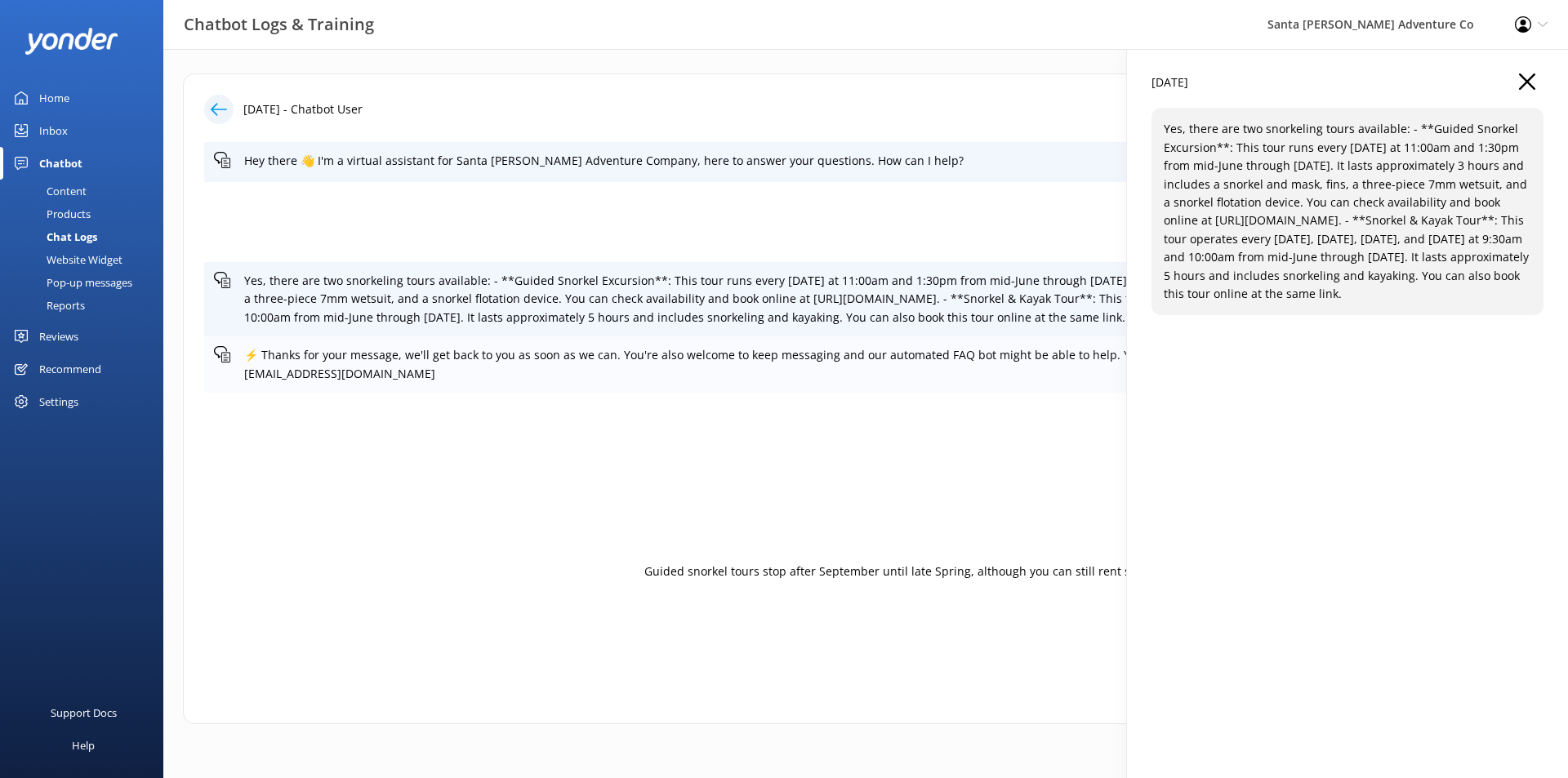
click at [638, 360] on p "⚡ Thanks for your message, we'll get back to you as soon as we can. You're also…" at bounding box center [880, 364] width 1273 height 36
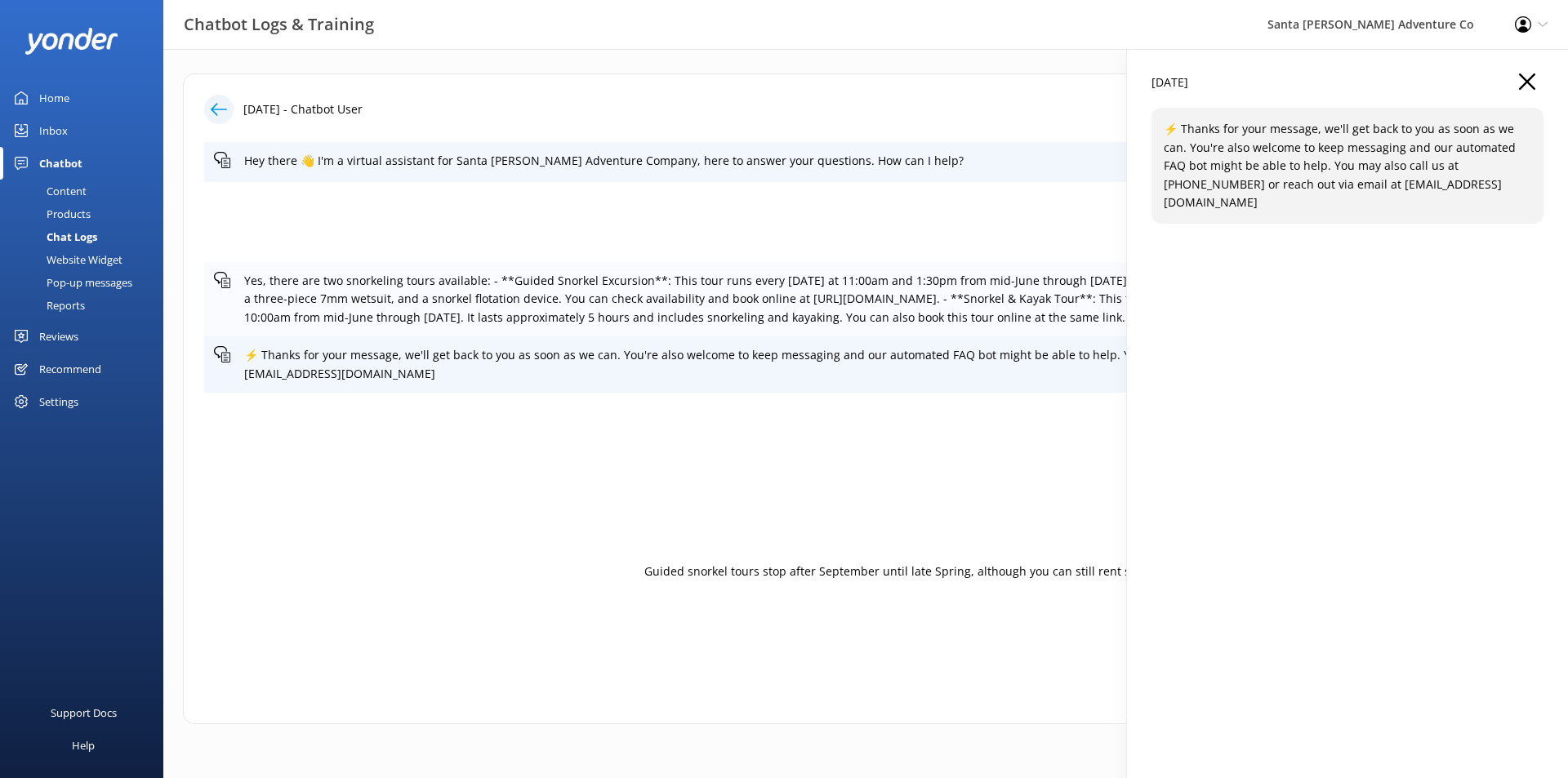
click at [655, 308] on p "Yes, there are two snorkeling tours available: - **Guided Snorkel Excursion**: …" at bounding box center [880, 300] width 1273 height 55
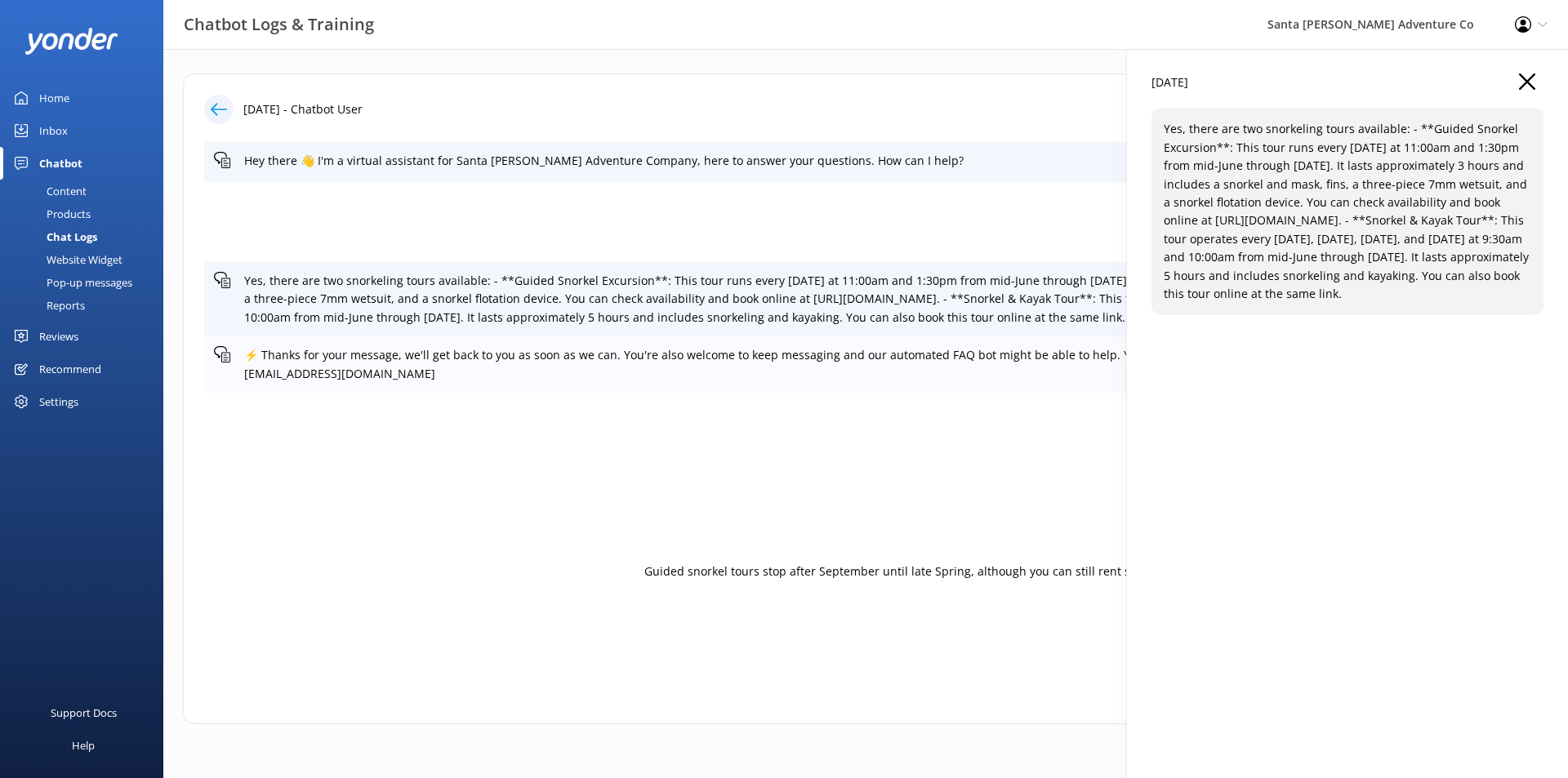
click at [662, 364] on p "⚡ Thanks for your message, we'll get back to you as soon as we can. You're also…" at bounding box center [880, 364] width 1273 height 36
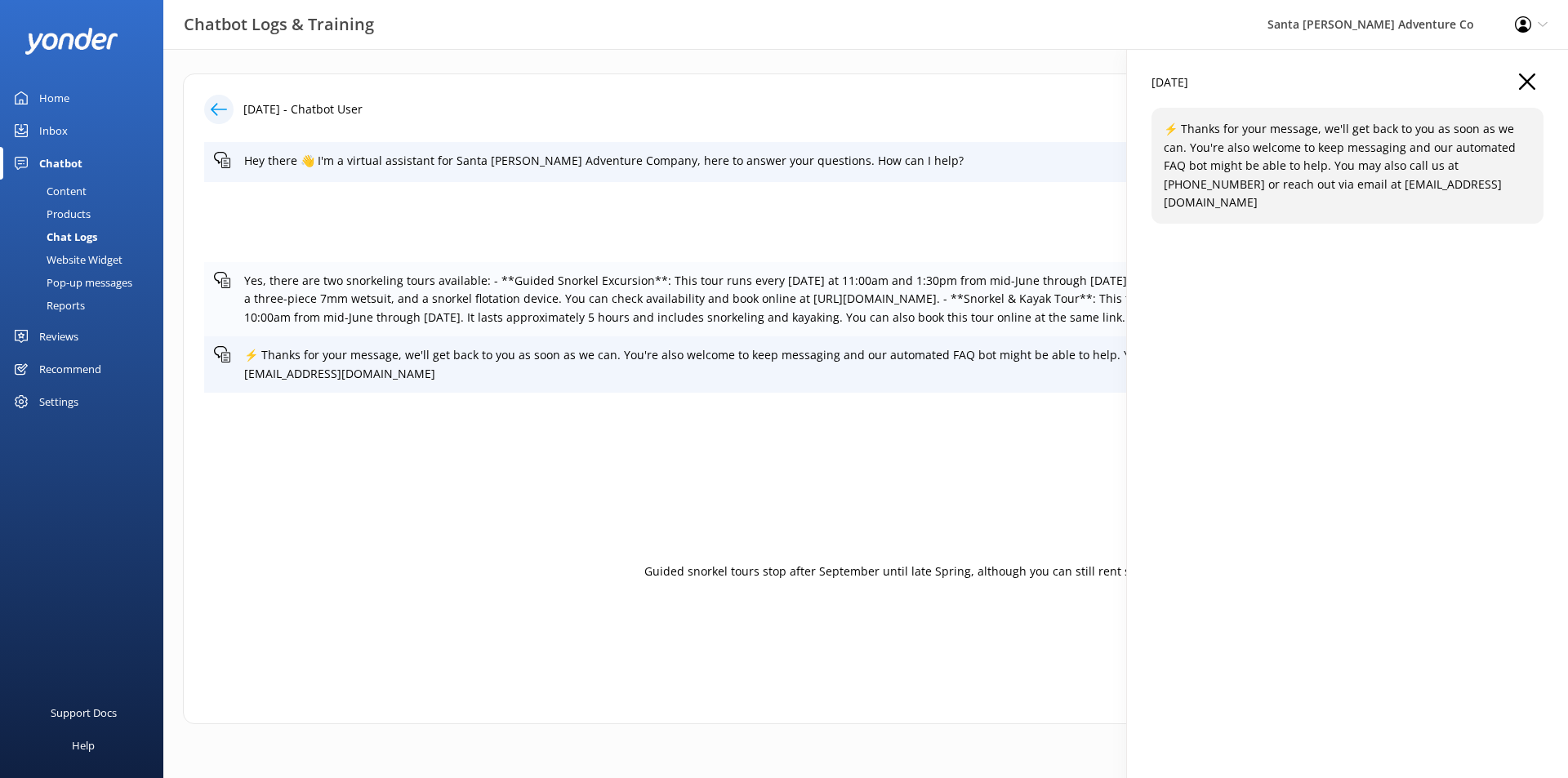
click at [678, 314] on p "Yes, there are two snorkeling tours available: - **Guided Snorkel Excursion**: …" at bounding box center [880, 300] width 1273 height 55
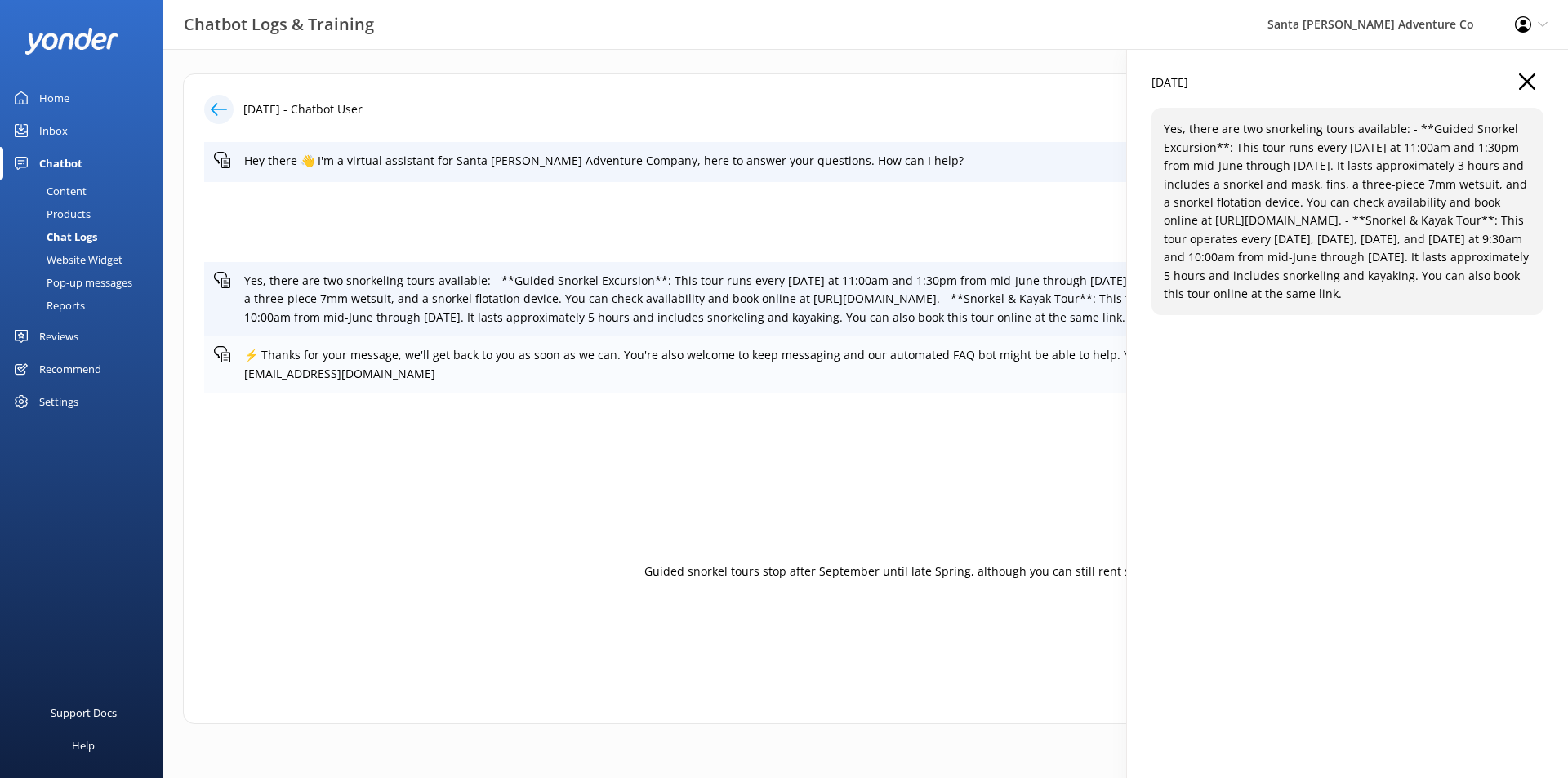
click at [683, 360] on p "⚡ Thanks for your message, we'll get back to you as soon as we can. You're also…" at bounding box center [880, 364] width 1273 height 36
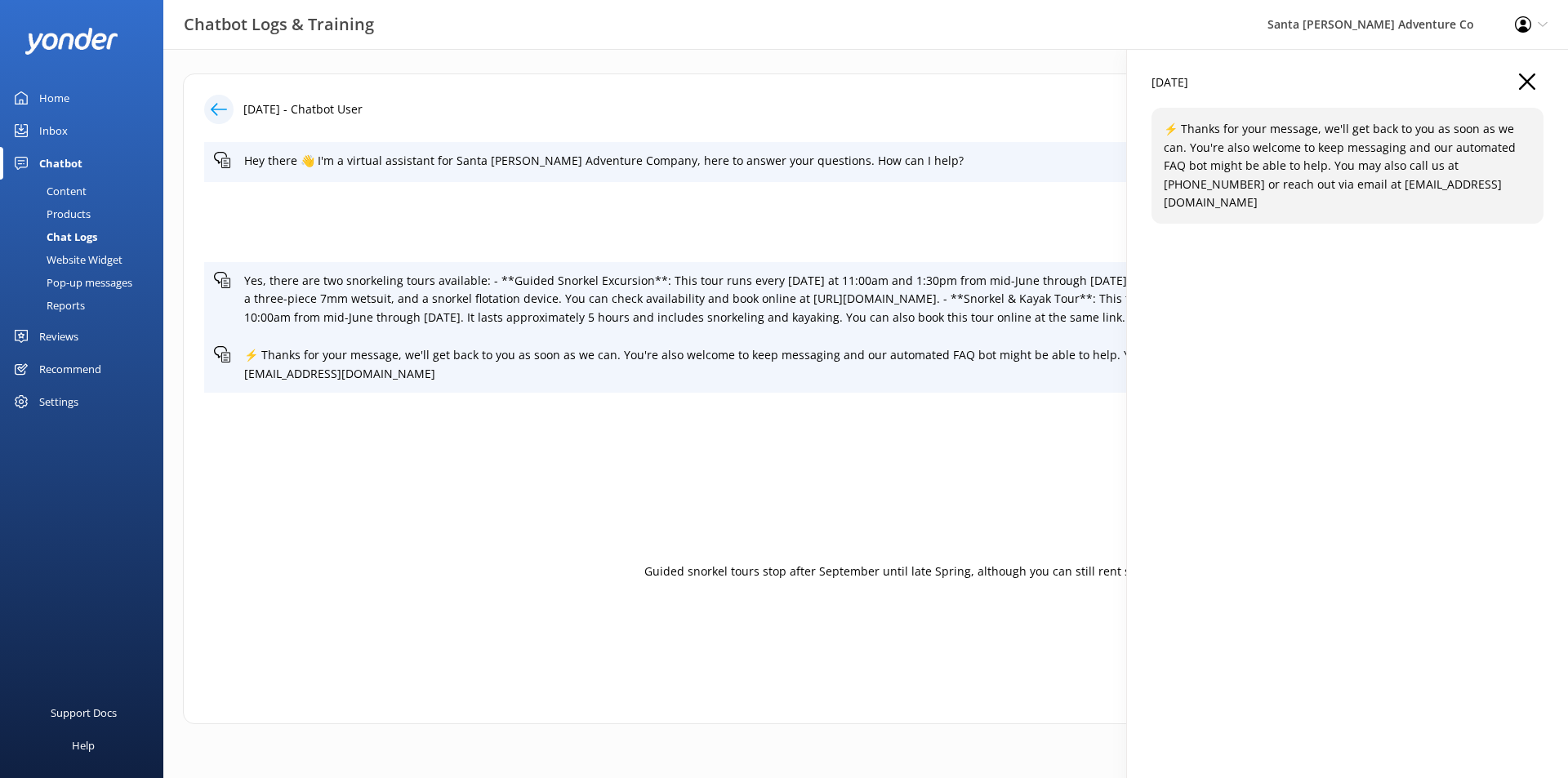
click at [1530, 89] on icon "button" at bounding box center [1526, 82] width 16 height 16
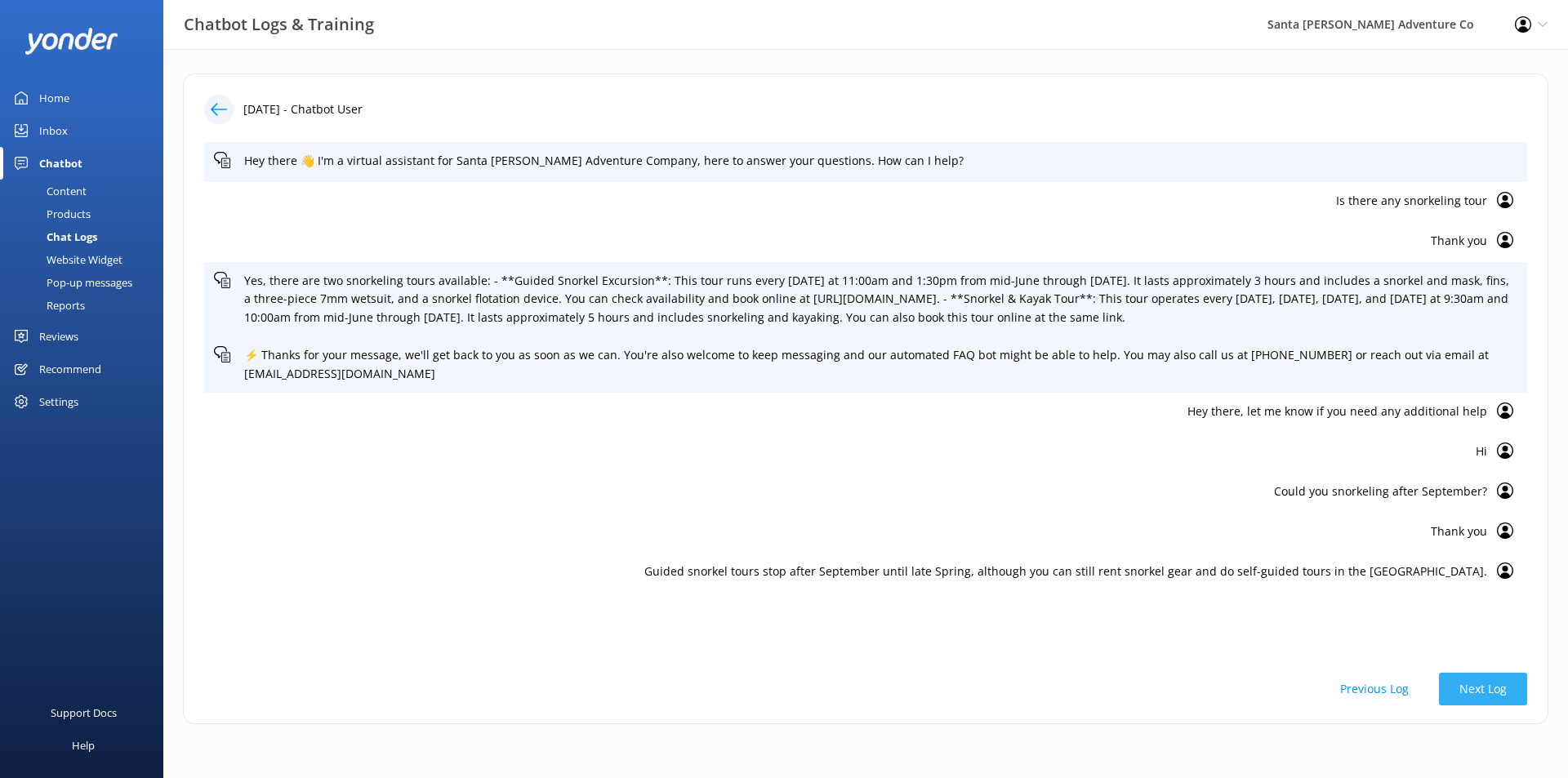
click at [1503, 698] on button "Next Log" at bounding box center [1483, 688] width 88 height 33
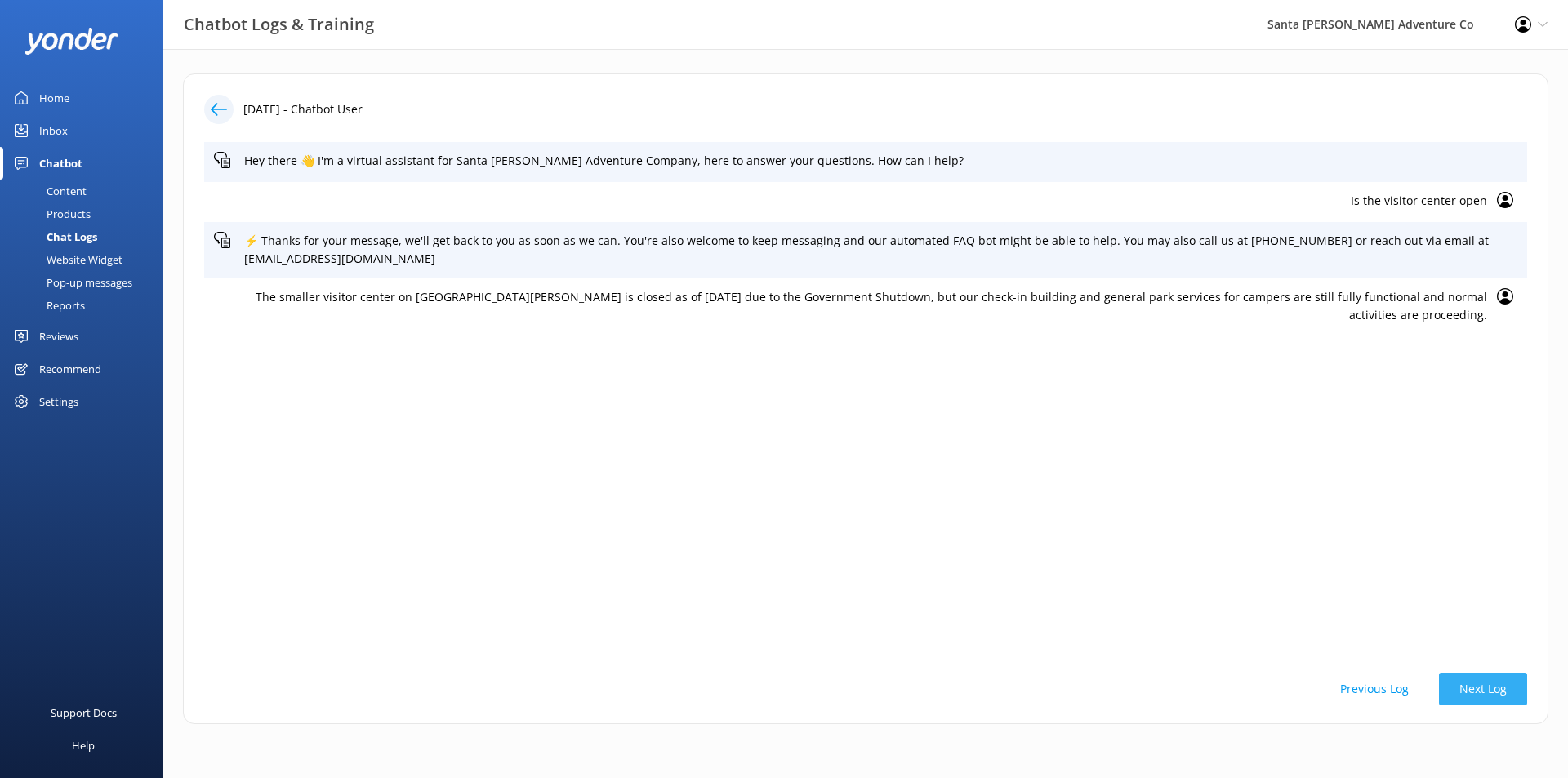
click at [1468, 682] on button "Next Log" at bounding box center [1483, 688] width 88 height 33
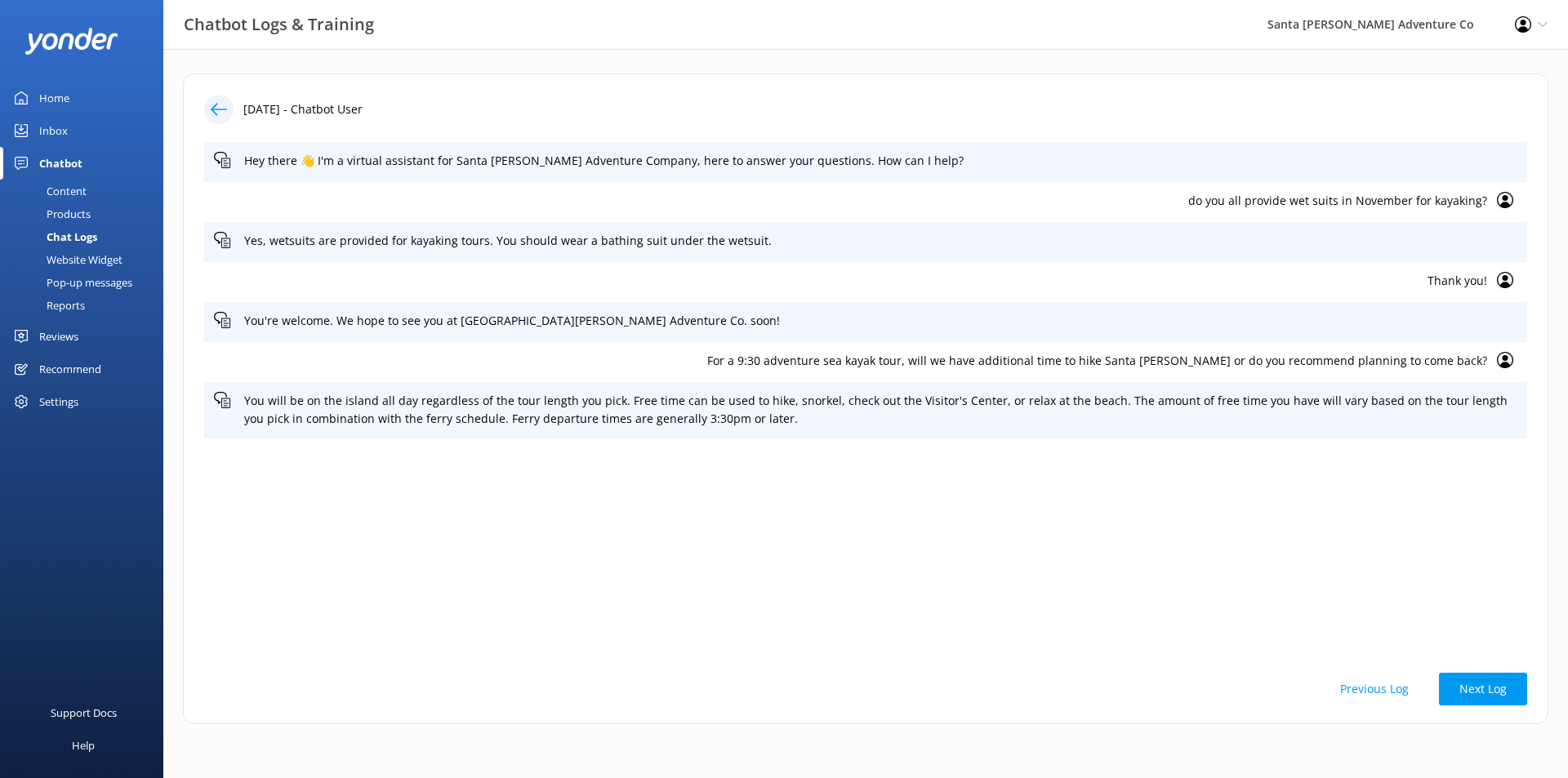
click at [1392, 693] on button "Previous Log" at bounding box center [1373, 688] width 109 height 33
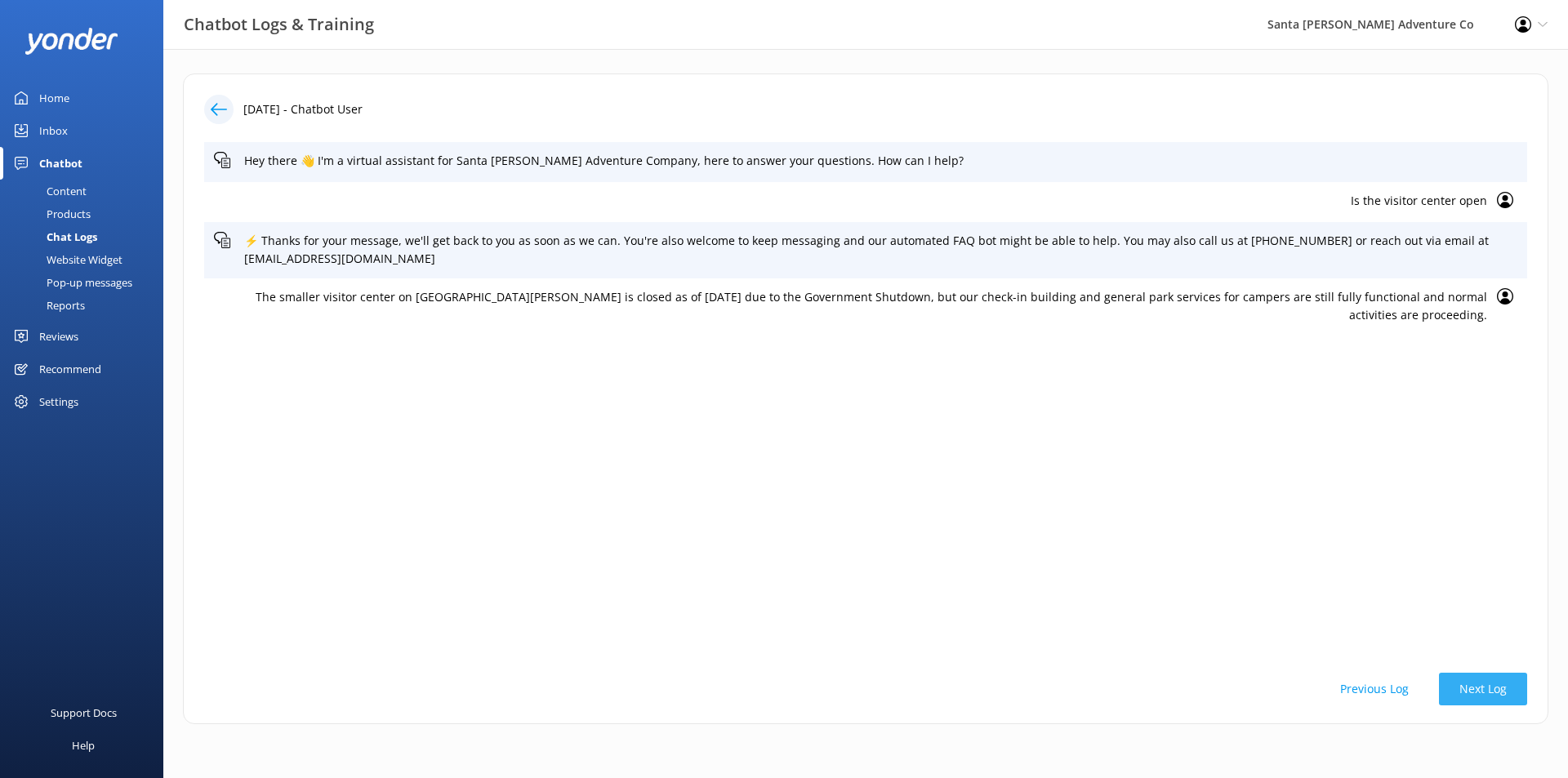
click at [1510, 682] on button "Next Log" at bounding box center [1483, 688] width 88 height 33
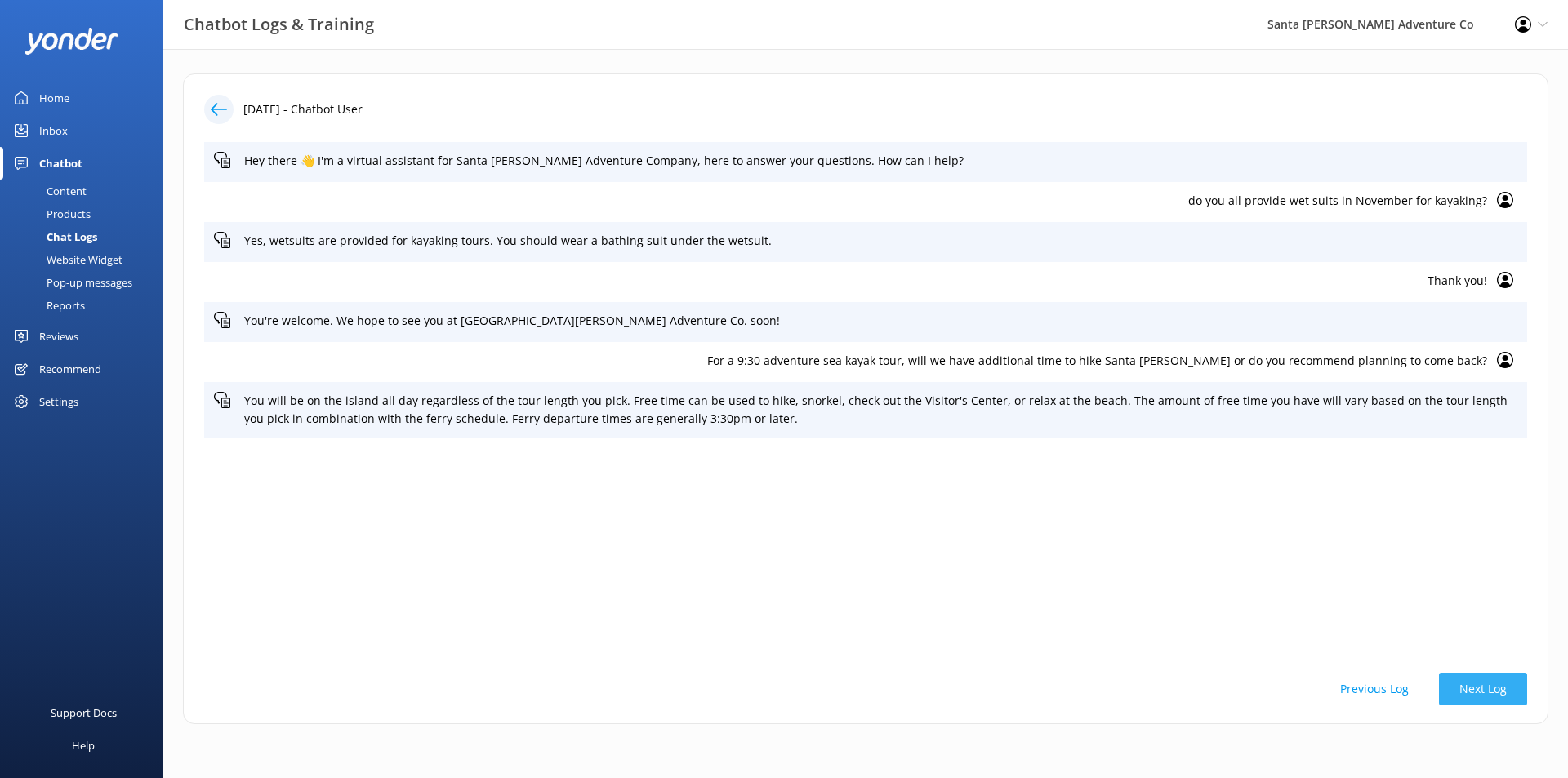
click at [1495, 693] on button "Next Log" at bounding box center [1483, 688] width 88 height 33
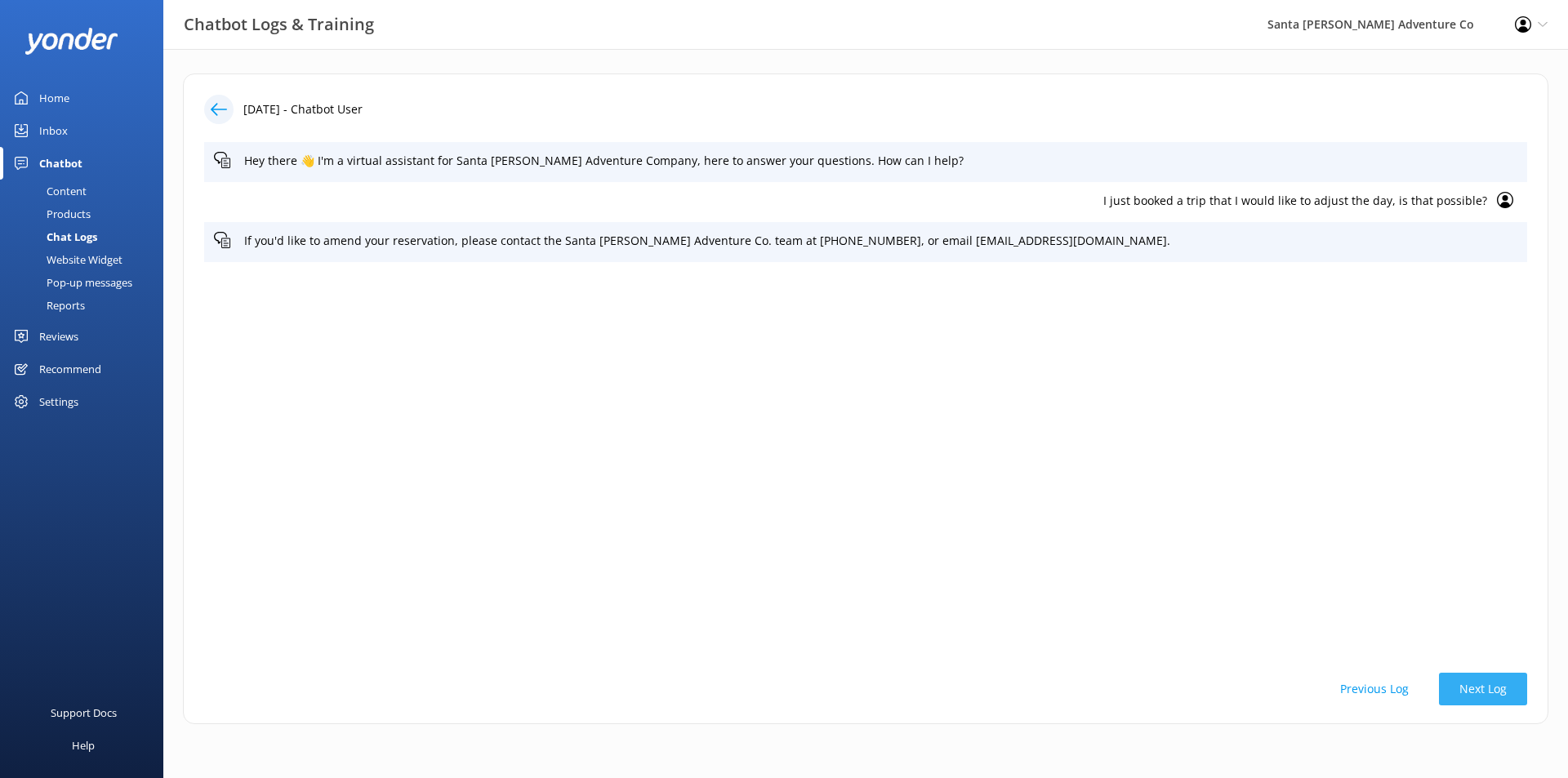
click at [1495, 693] on button "Next Log" at bounding box center [1483, 688] width 88 height 33
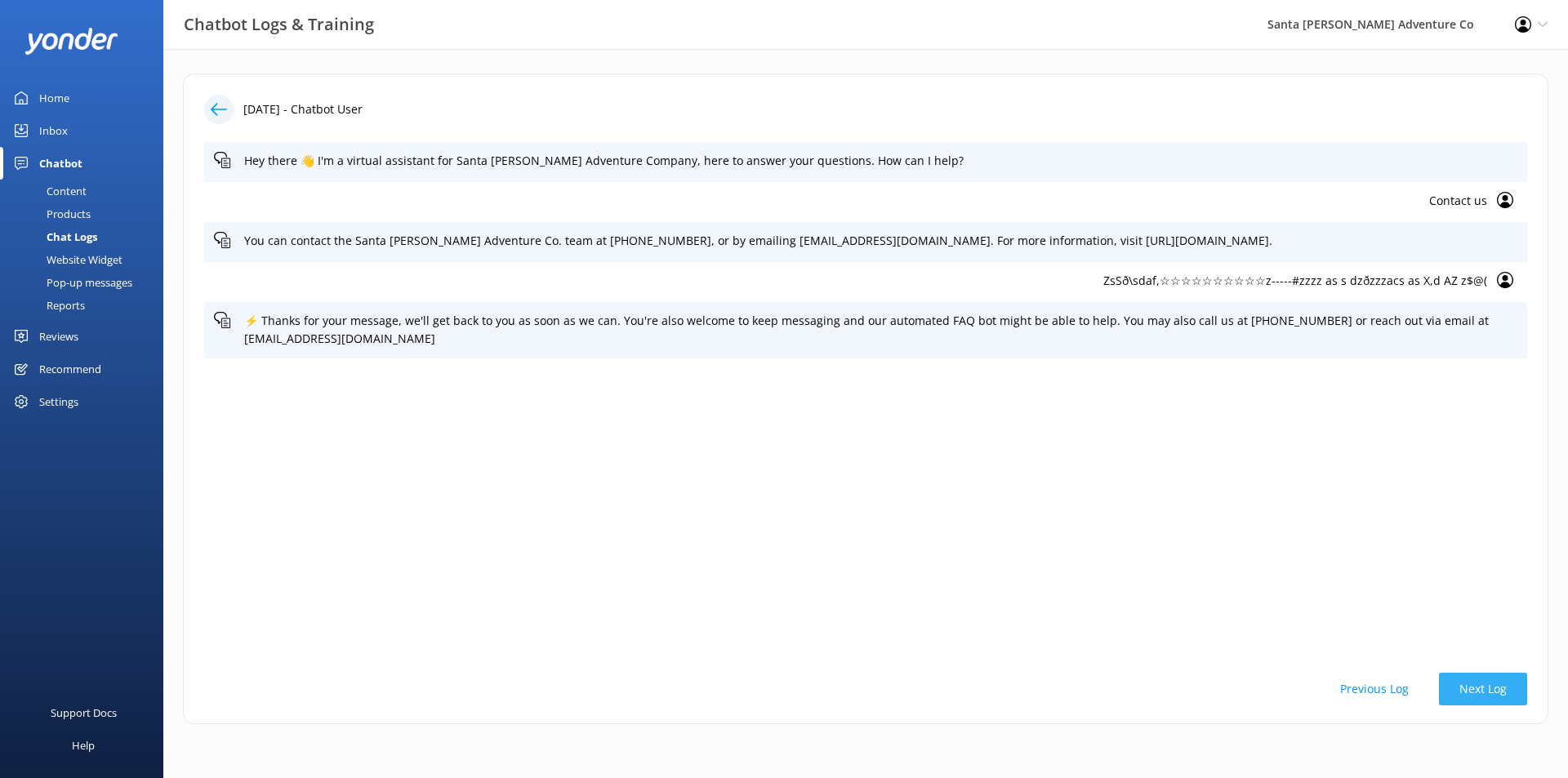
click at [1495, 693] on button "Next Log" at bounding box center [1483, 688] width 88 height 33
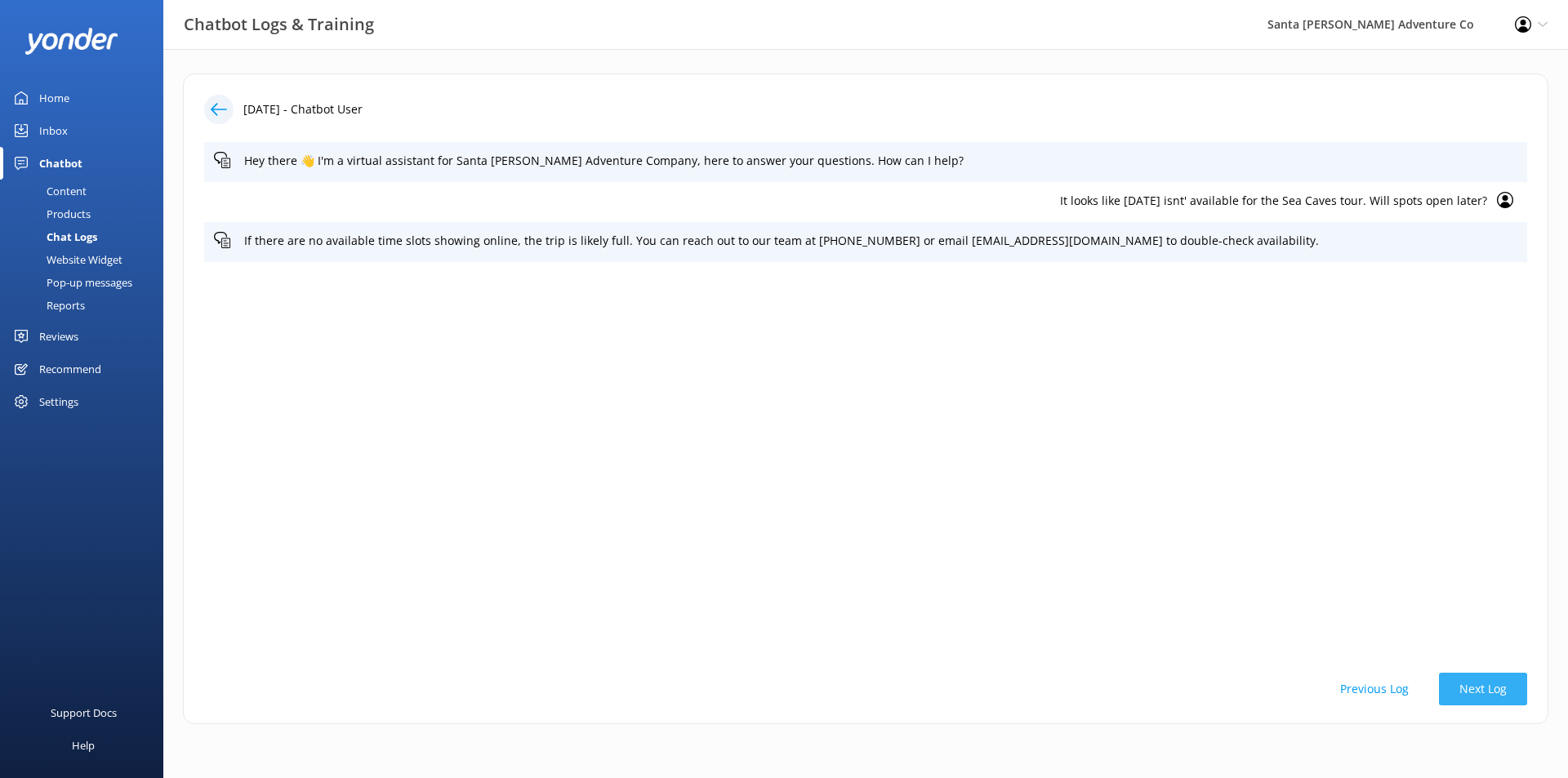
click at [1495, 693] on button "Next Log" at bounding box center [1483, 688] width 88 height 33
click at [1391, 702] on button "Previous Log" at bounding box center [1373, 688] width 109 height 33
click at [1278, 205] on p "It looks like [DATE] isnt' available for the Sea Caves tour. Will spots open la…" at bounding box center [850, 201] width 1273 height 18
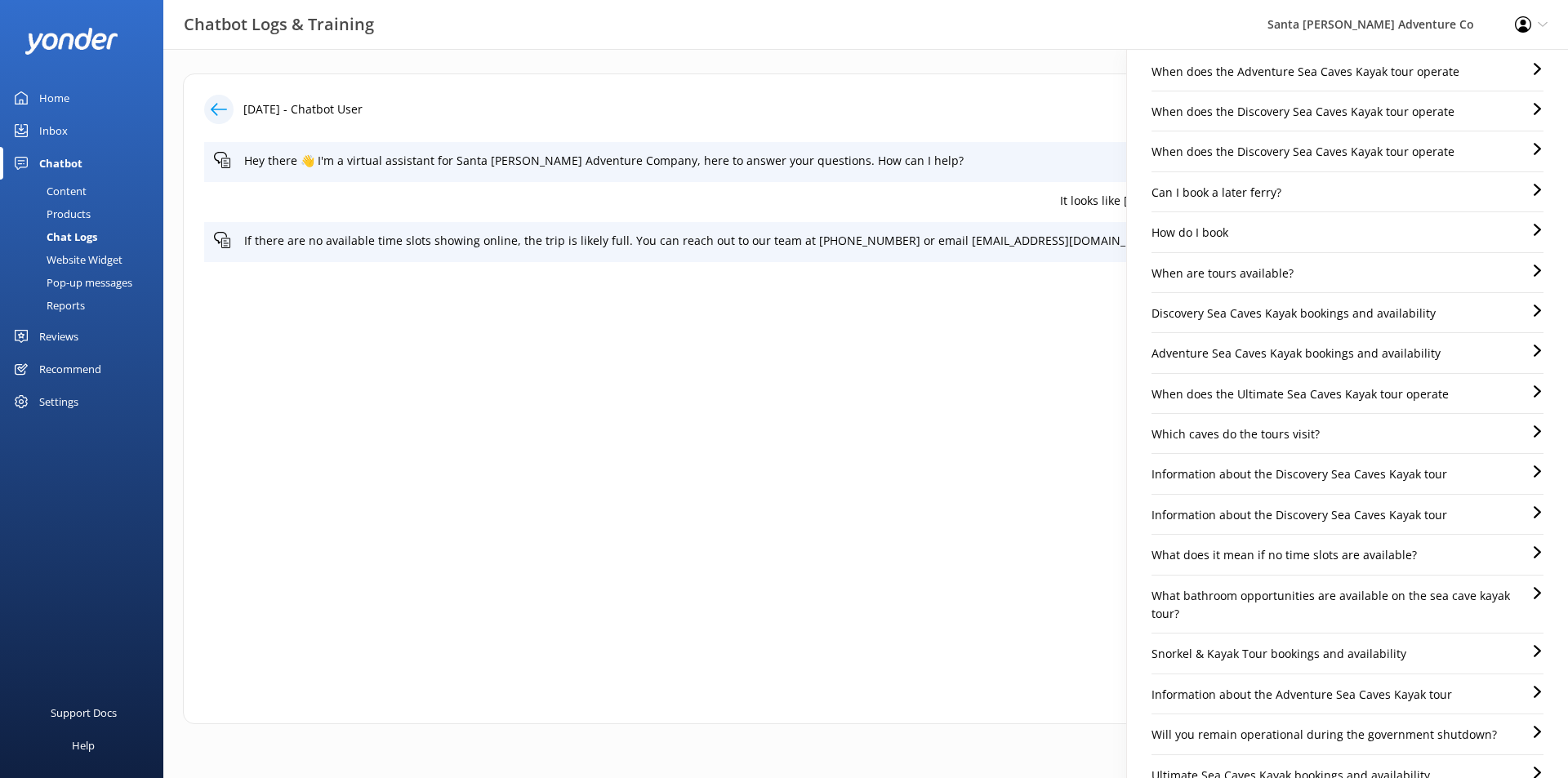
scroll to position [164, 0]
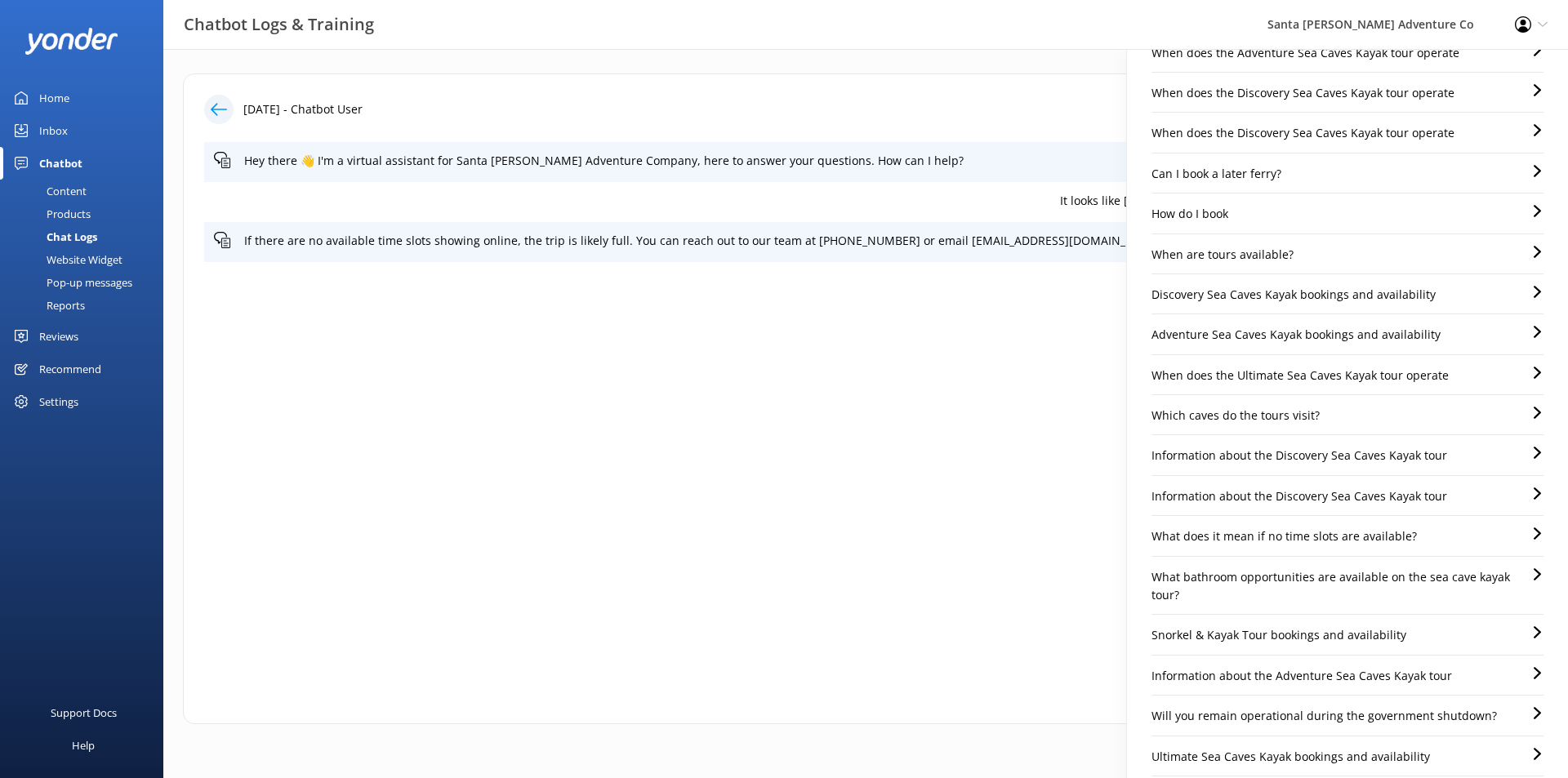
click at [1409, 539] on div "What does it mean if no time slots are available?" at bounding box center [1347, 541] width 392 height 28
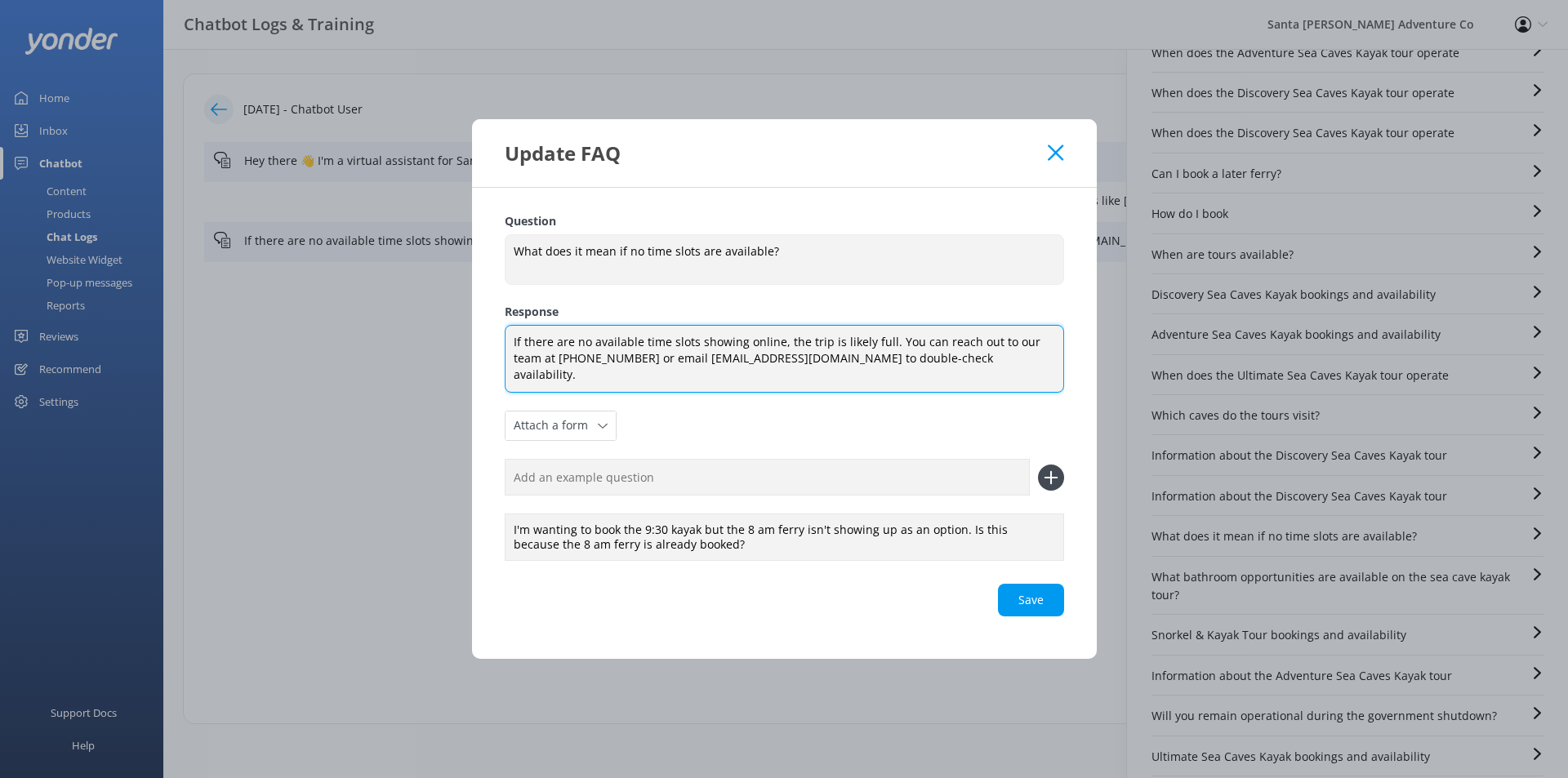
click at [909, 357] on textarea "If there are no available time slots showing online, the trip is likely full. Y…" at bounding box center [784, 358] width 559 height 68
click at [991, 368] on textarea "If there are no available time slots showing online, the trip is likely full. Y…" at bounding box center [784, 358] width 559 height 68
click at [1010, 602] on div "Save" at bounding box center [784, 599] width 559 height 33
type textarea "If there are no available time slots showing online, the trip is likely full. Y…"
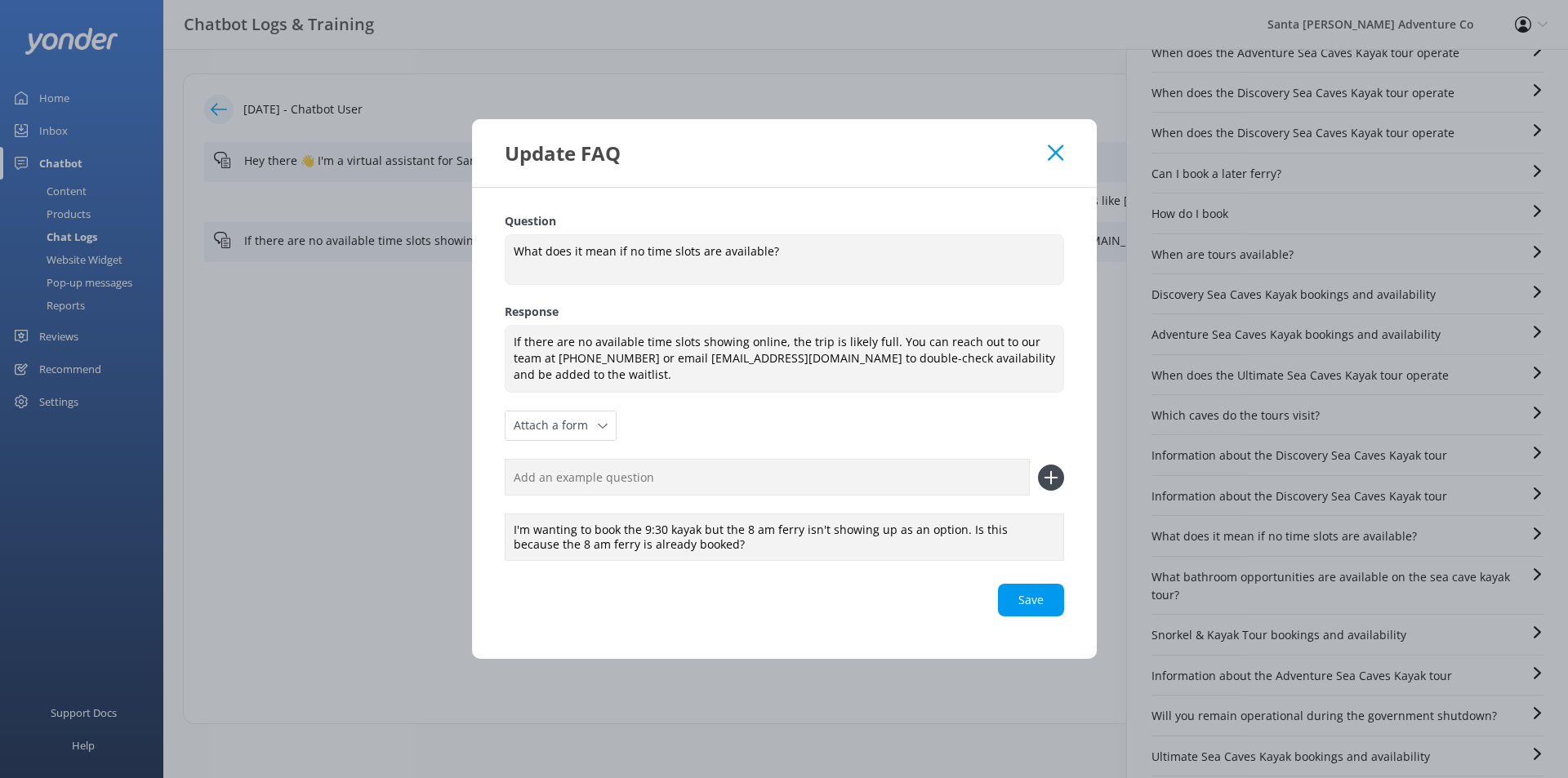
click at [1057, 148] on icon at bounding box center [1055, 152] width 15 height 16
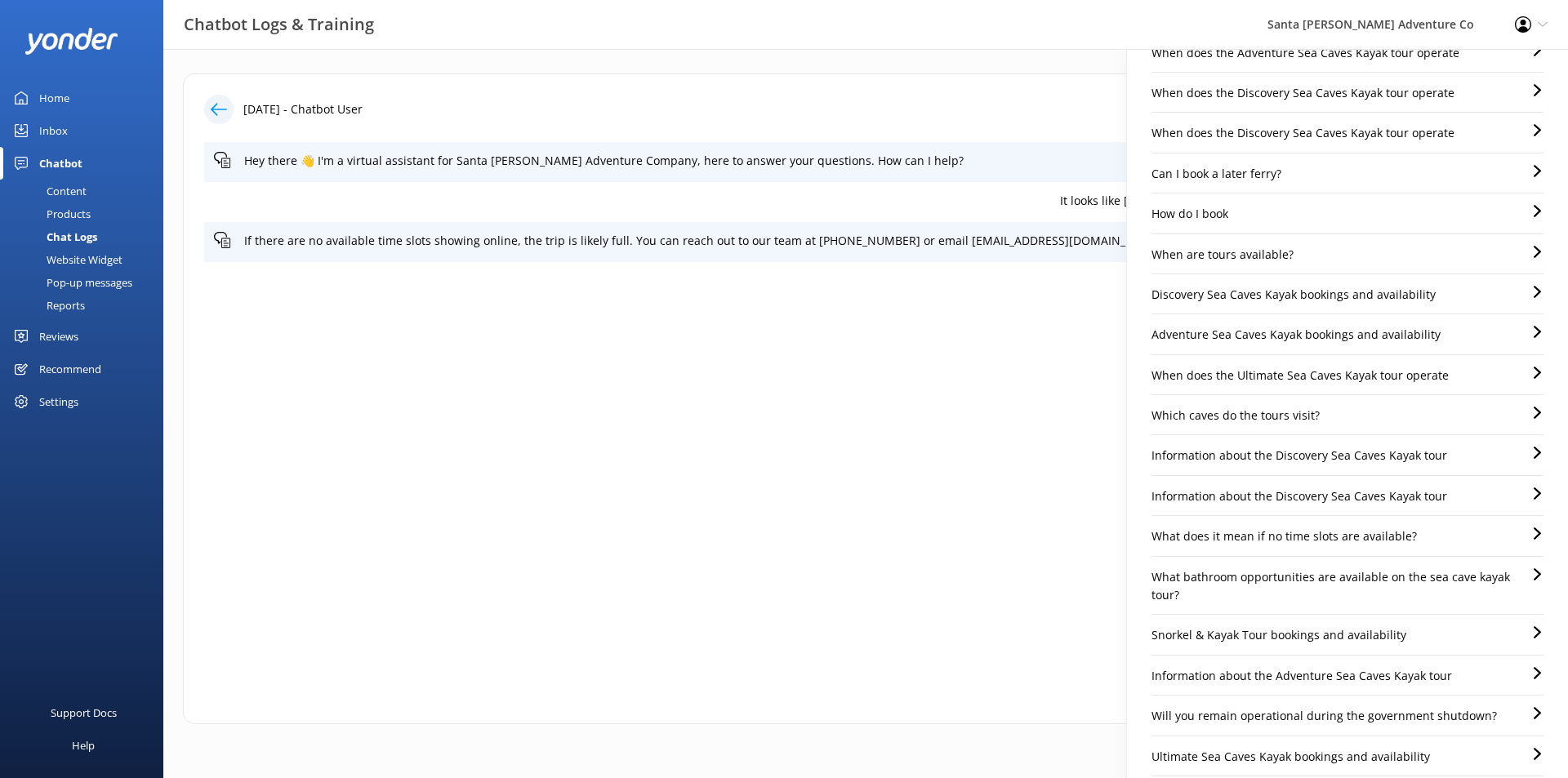
click at [1039, 449] on div "Hey there 👋 I'm a virtual assistant for Santa [PERSON_NAME] Adventure Company, …" at bounding box center [864, 398] width 1323 height 513
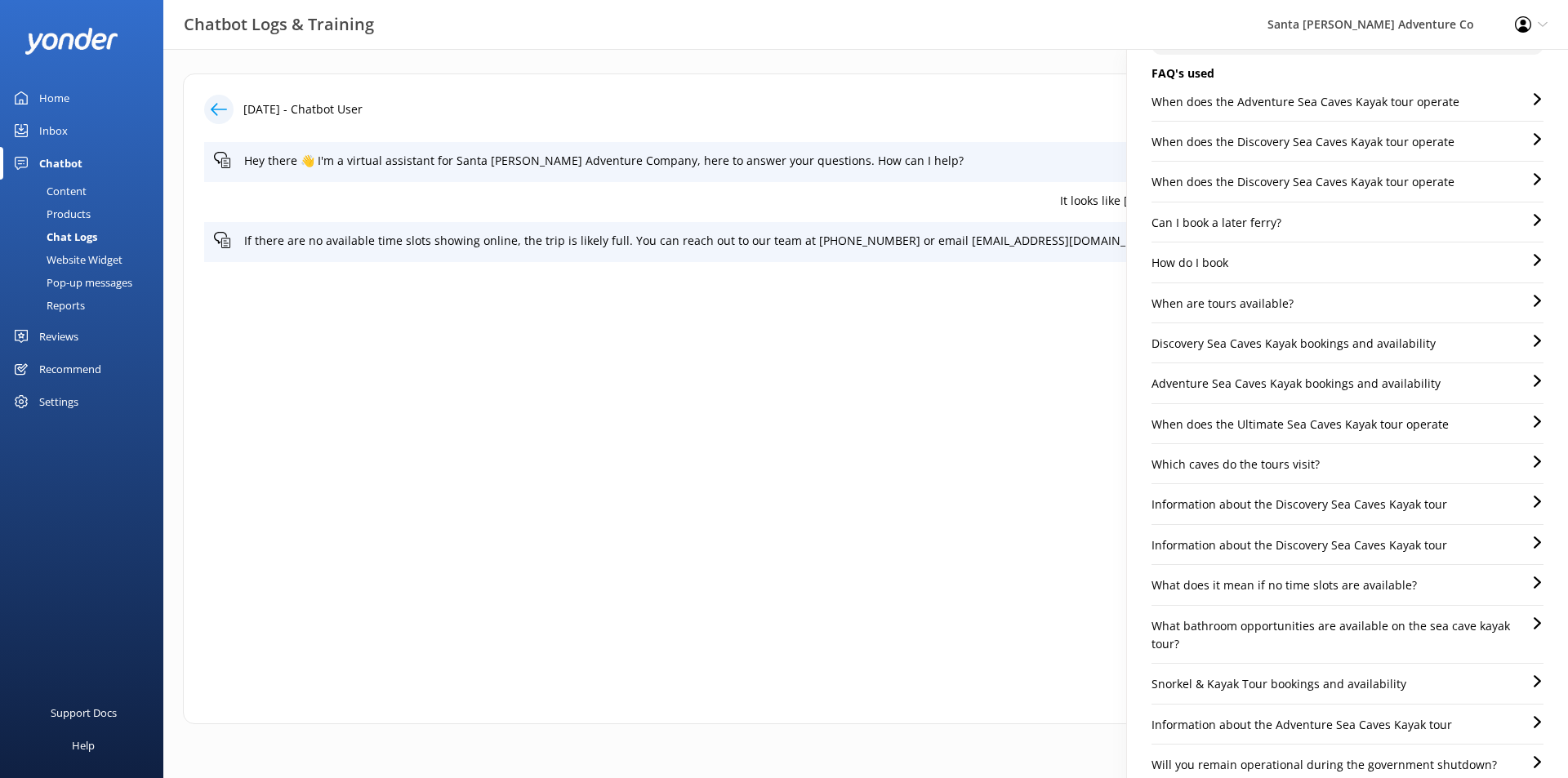
scroll to position [0, 0]
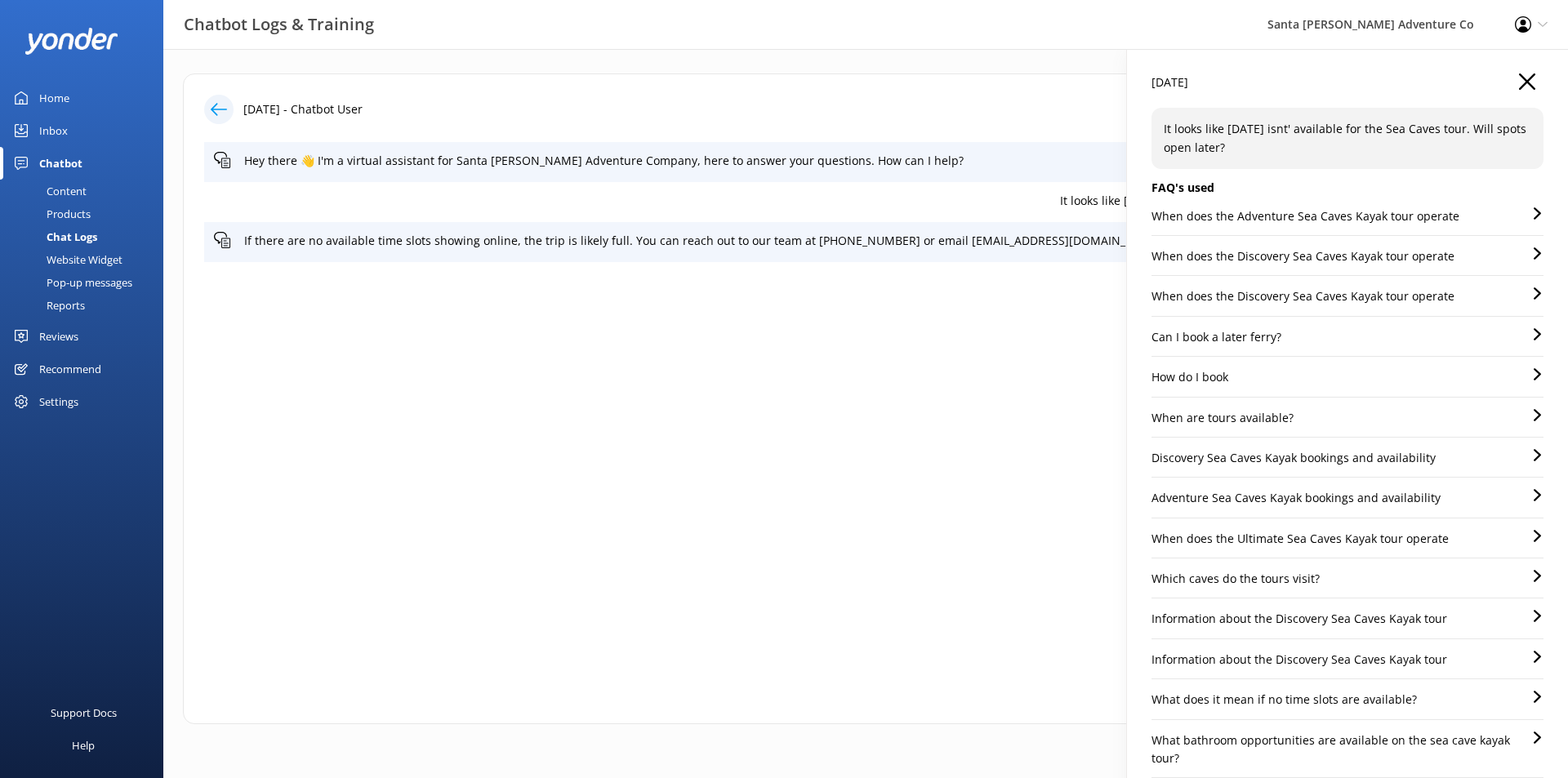
click at [1501, 86] on div "[DATE]" at bounding box center [1347, 91] width 392 height 35
click at [1518, 84] on icon "button" at bounding box center [1526, 82] width 16 height 16
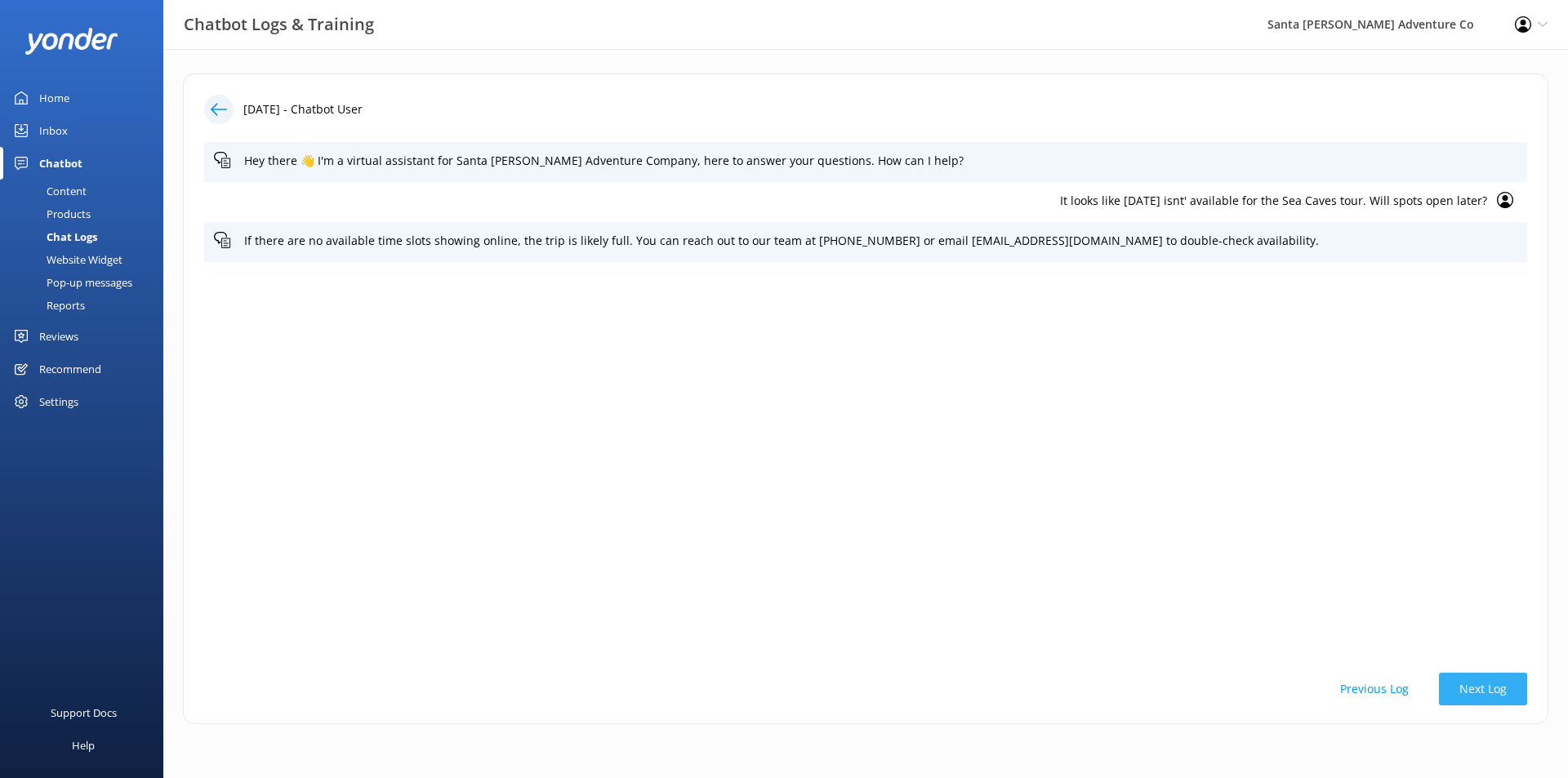
click at [1465, 684] on button "Next Log" at bounding box center [1483, 688] width 88 height 33
click at [1467, 677] on button "Next Log" at bounding box center [1483, 688] width 88 height 33
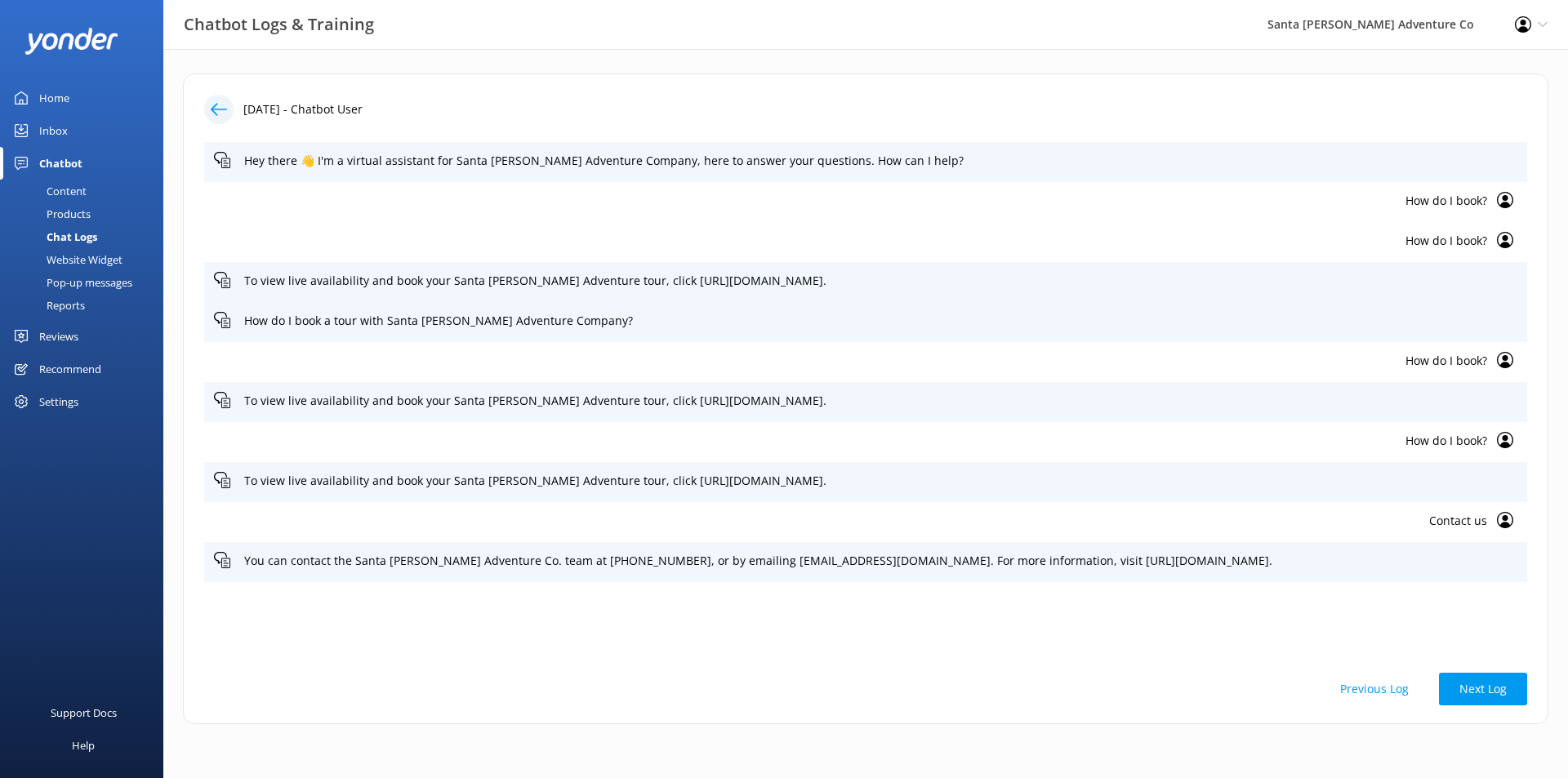
click at [1460, 200] on p "How do I book?" at bounding box center [850, 201] width 1273 height 18
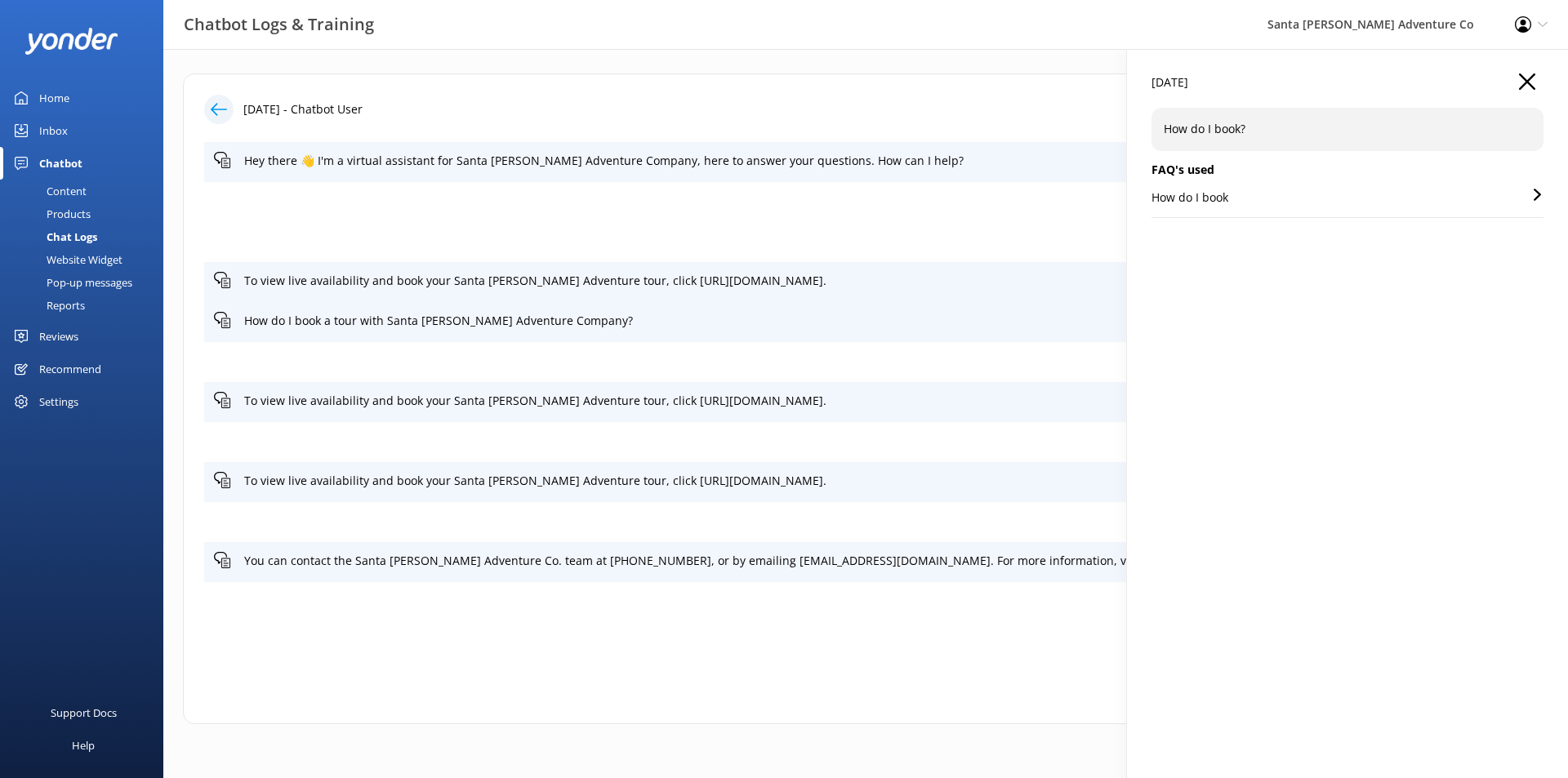
click at [1385, 196] on div "How do I book" at bounding box center [1347, 203] width 392 height 28
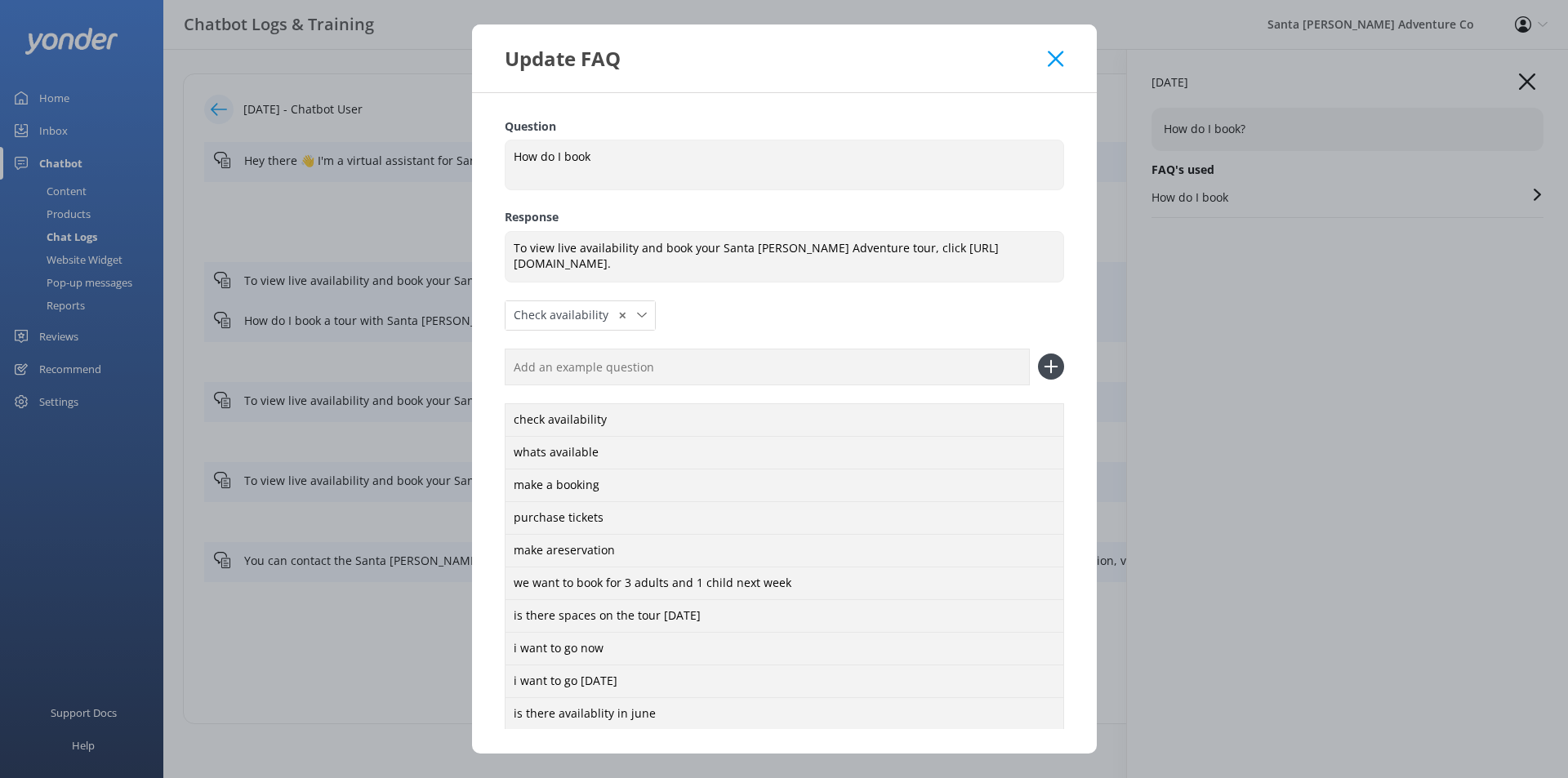
click at [1538, 84] on div "Update FAQ Question How do I book How do I book Response To view live availabil…" at bounding box center [784, 389] width 1568 height 778
click at [1532, 81] on div "Update FAQ Question How do I book How do I book Response To view live availabil…" at bounding box center [784, 389] width 1568 height 778
click at [1036, 56] on div "Update FAQ" at bounding box center [776, 58] width 543 height 27
click at [1065, 65] on div "Update FAQ" at bounding box center [784, 59] width 624 height 68
click at [1065, 55] on div "Update FAQ" at bounding box center [784, 59] width 624 height 68
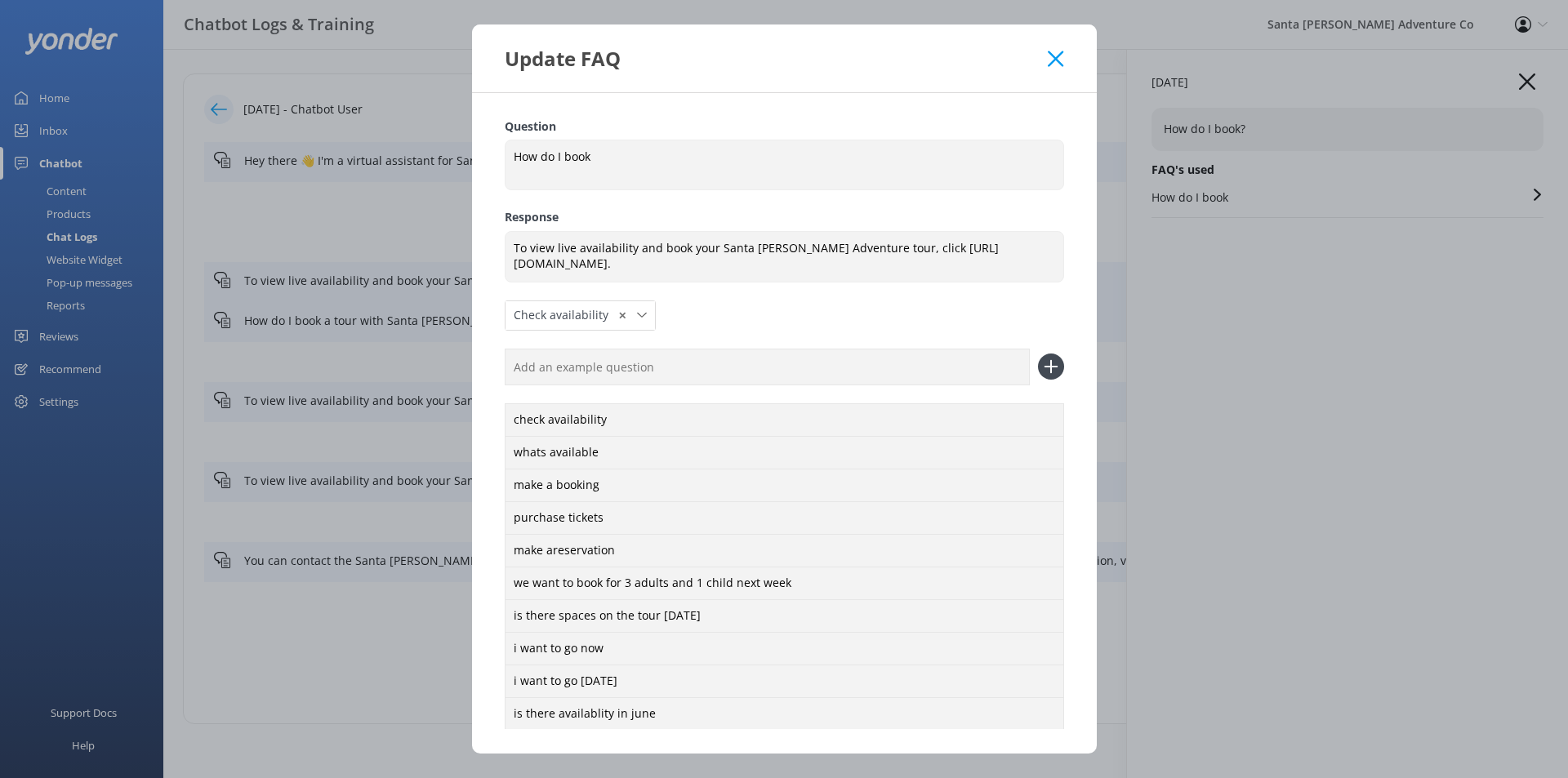
click at [1056, 55] on icon at bounding box center [1055, 59] width 15 height 16
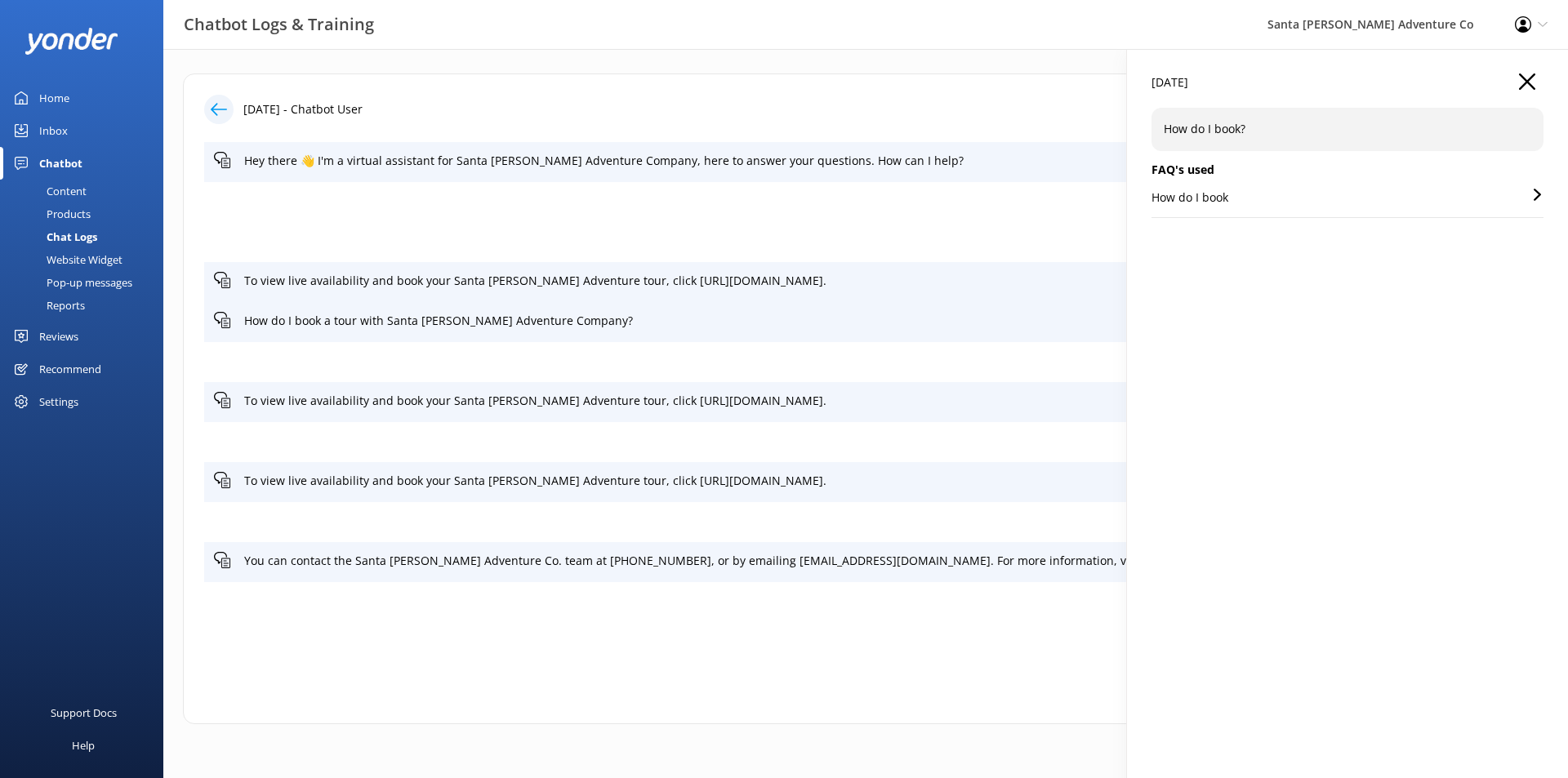
click at [1542, 86] on div "[DATE]" at bounding box center [1347, 91] width 392 height 35
click at [1528, 84] on icon "button" at bounding box center [1526, 82] width 16 height 16
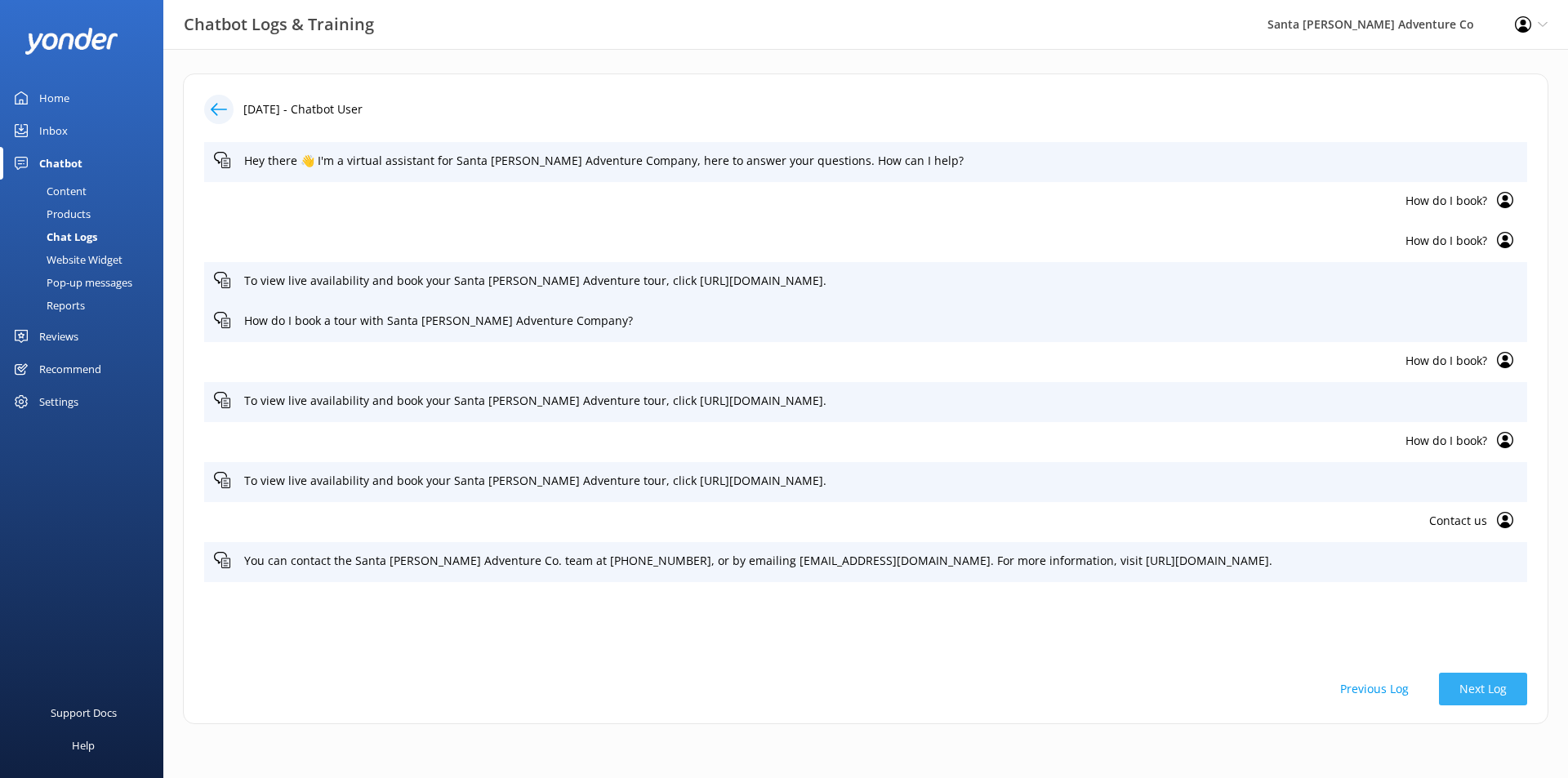
click at [1513, 673] on button "Next Log" at bounding box center [1483, 688] width 88 height 33
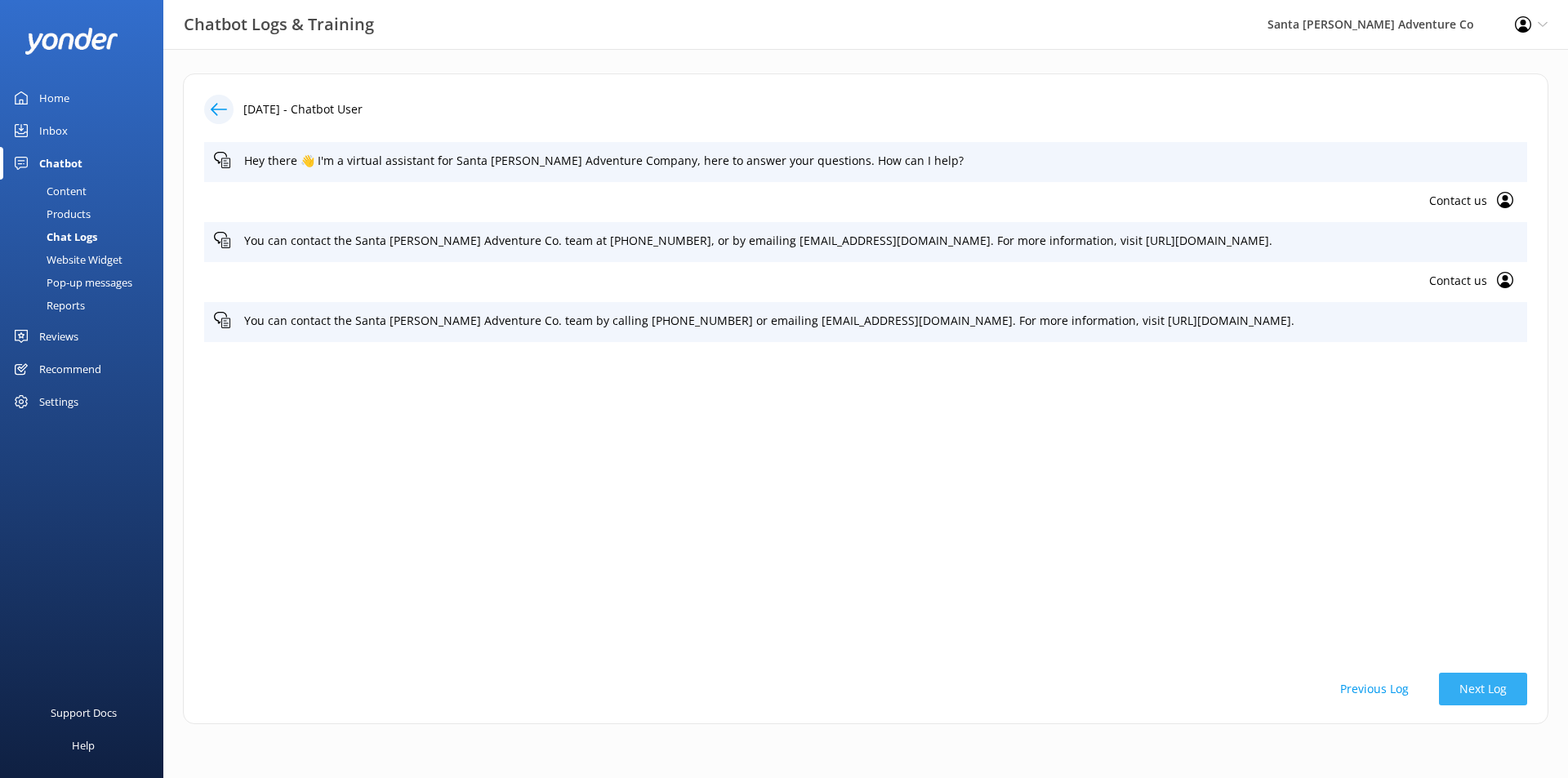
click at [1514, 694] on button "Next Log" at bounding box center [1483, 688] width 88 height 33
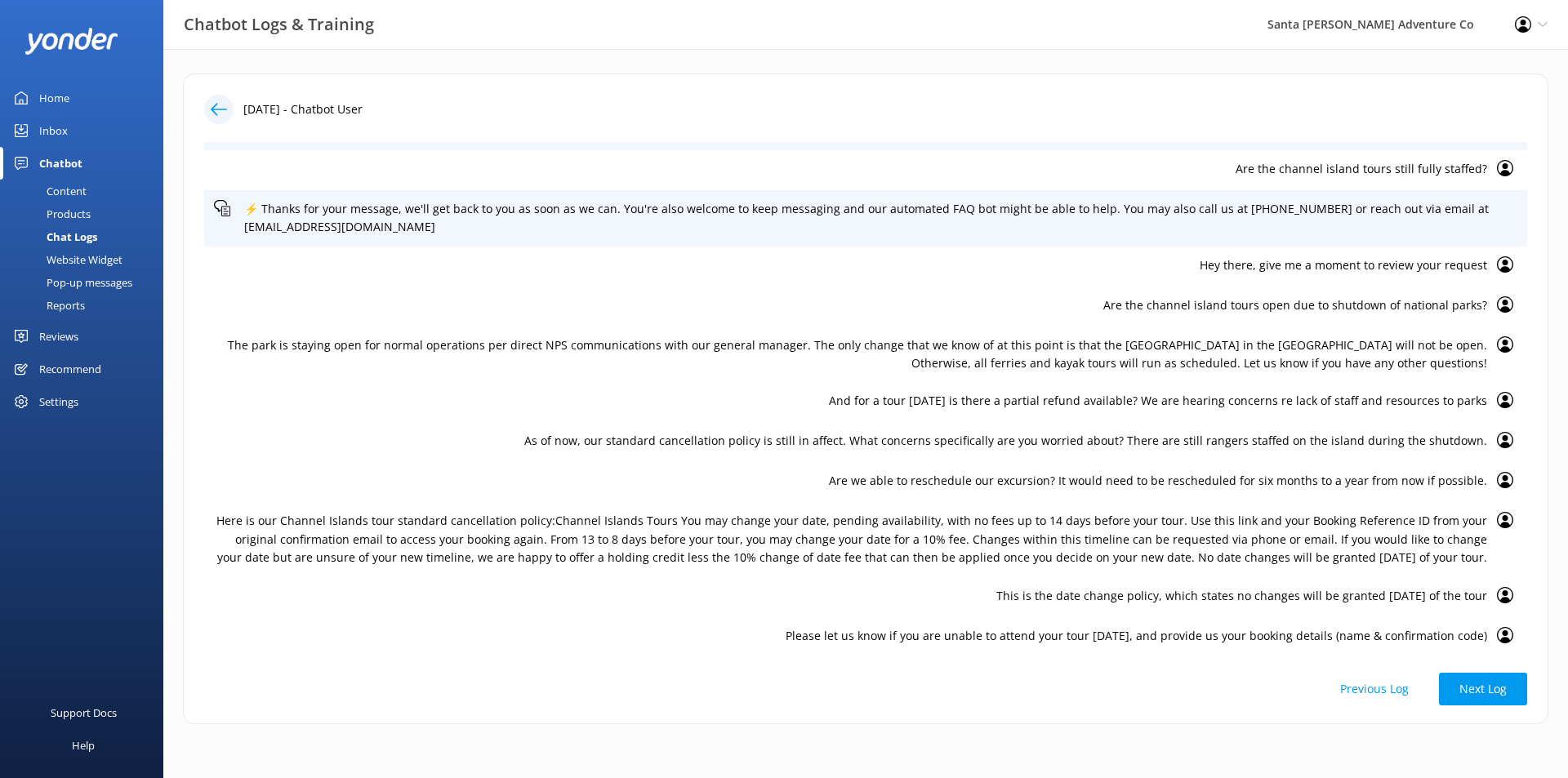
scroll to position [131, 0]
click at [1162, 396] on p "And for a tour [DATE] is there a partial refund available? We are hearing conce…" at bounding box center [850, 398] width 1273 height 18
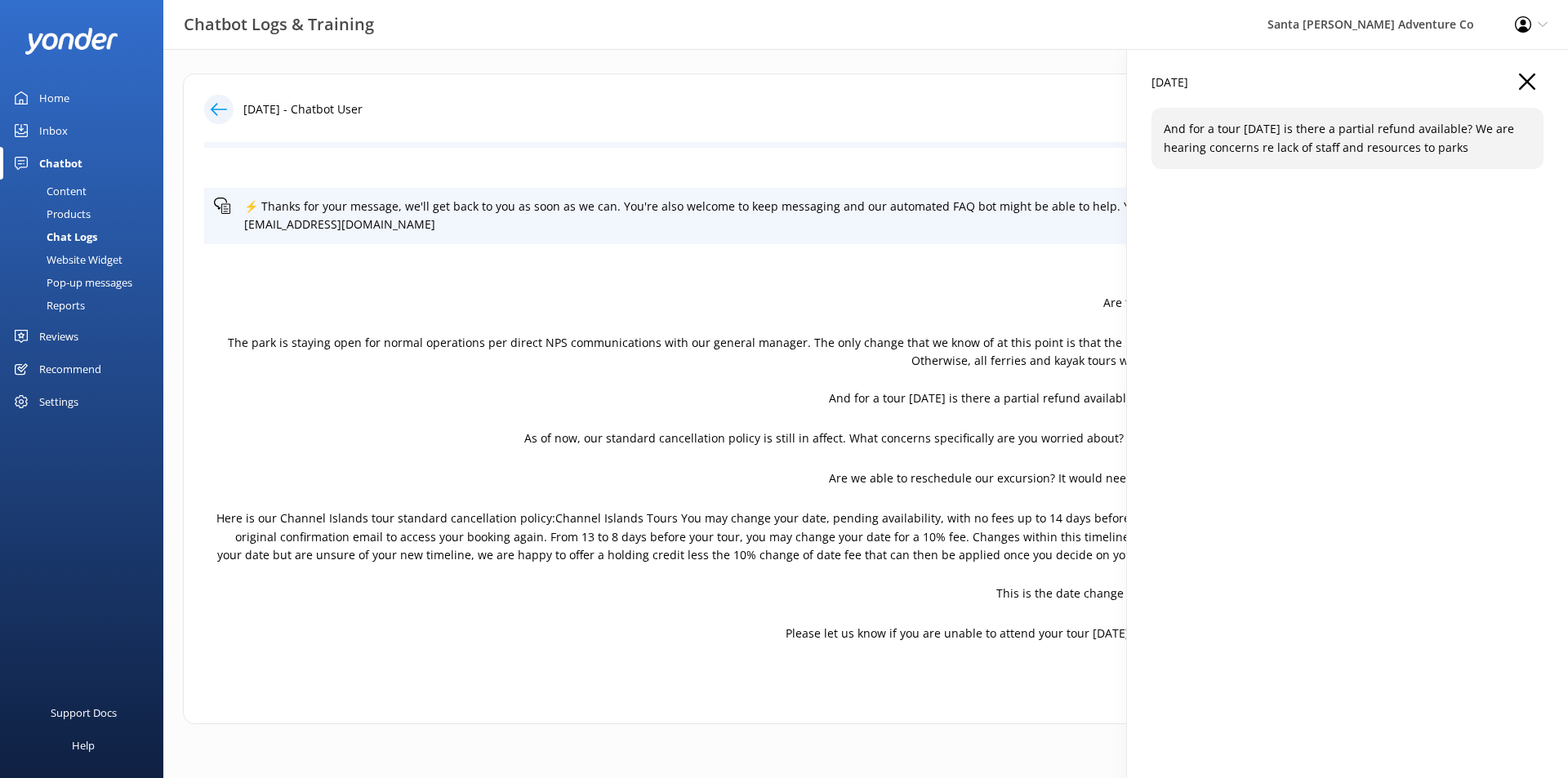
click at [1089, 397] on p "And for a tour [DATE] is there a partial refund available? We are hearing conce…" at bounding box center [850, 398] width 1273 height 18
click at [1532, 76] on use "button" at bounding box center [1526, 82] width 16 height 16
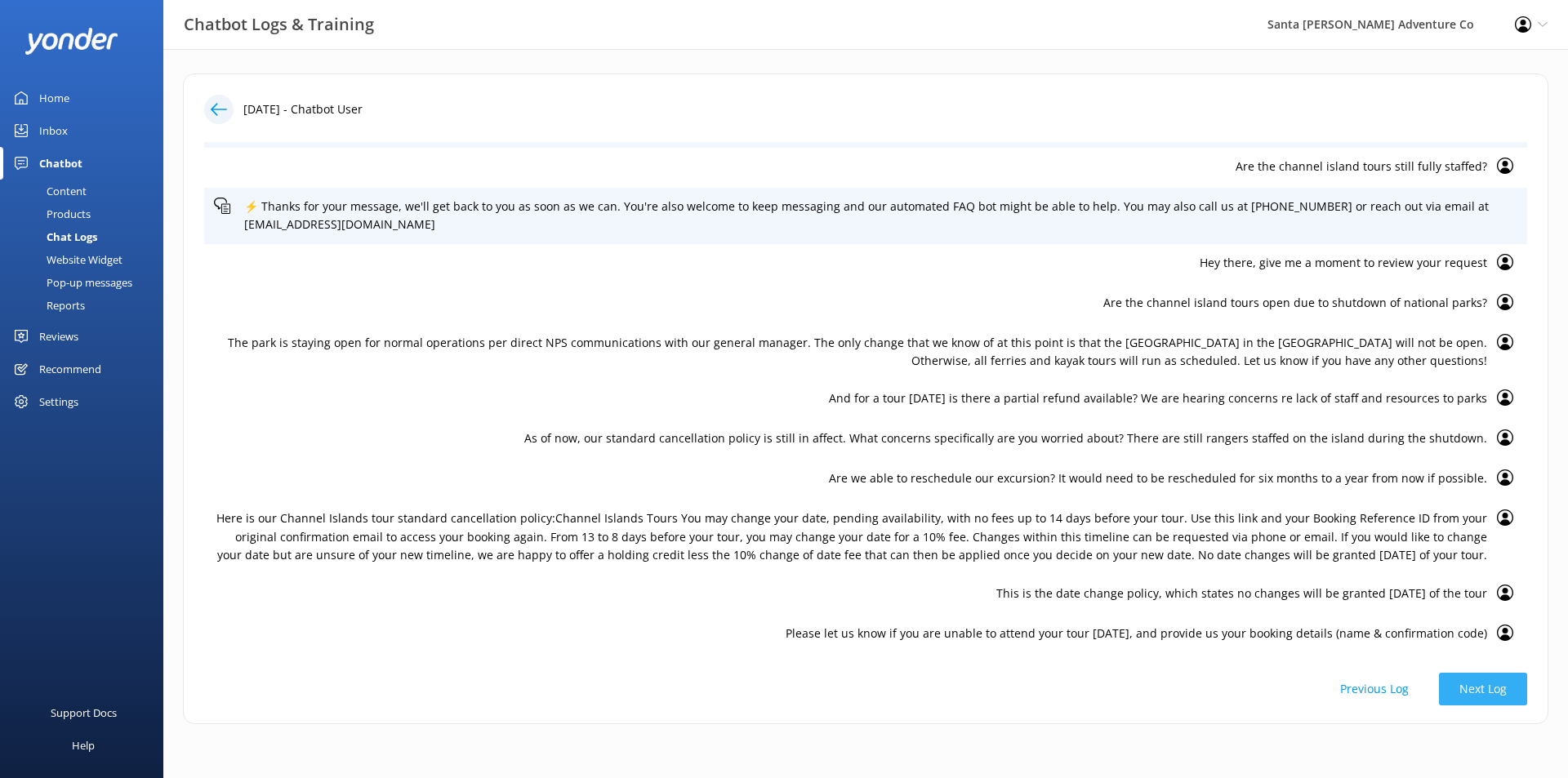
click at [1494, 687] on button "Next Log" at bounding box center [1483, 688] width 88 height 33
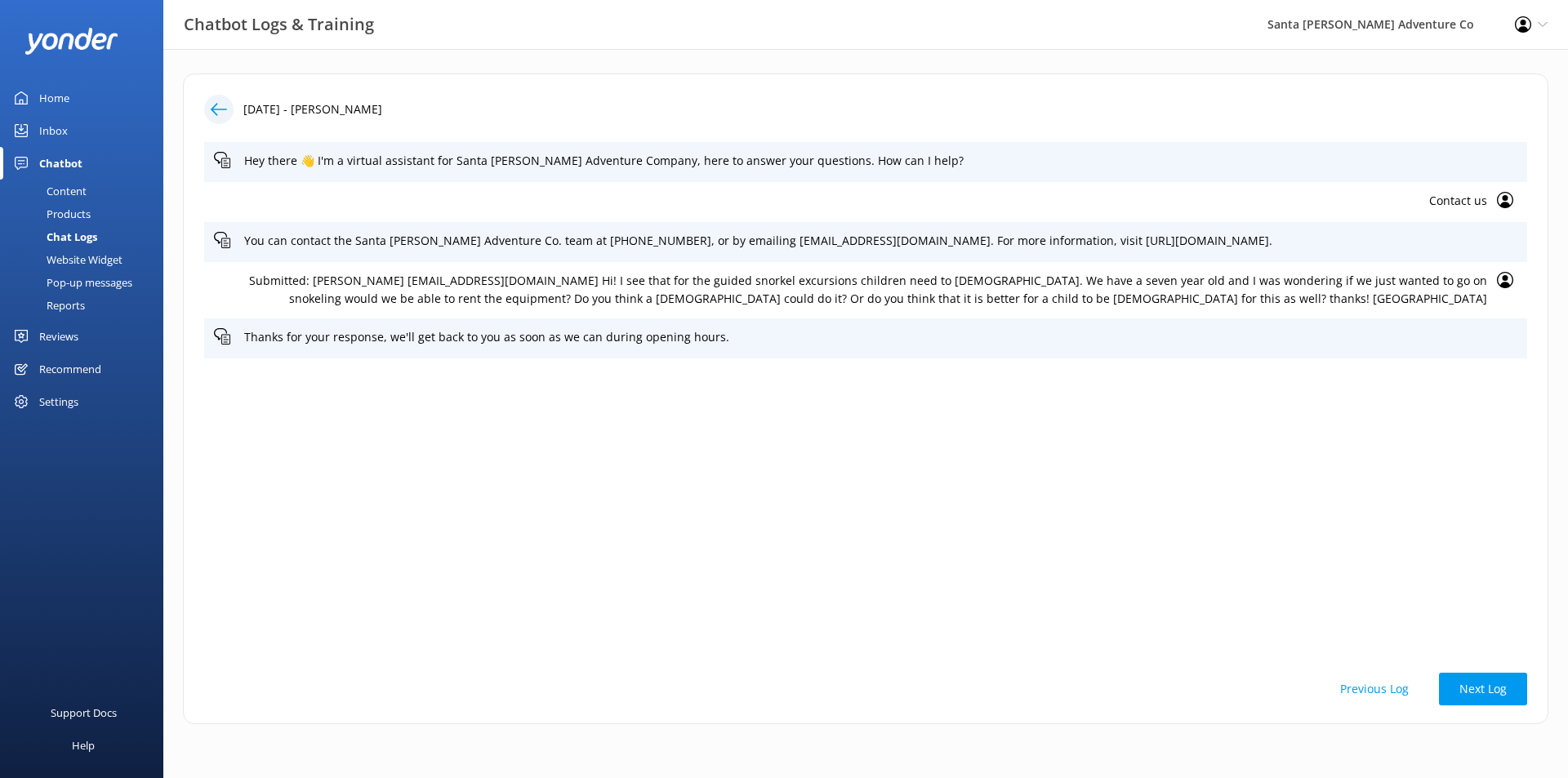
click at [943, 284] on p "Submitted: [PERSON_NAME] [EMAIL_ADDRESS][DOMAIN_NAME] Hi! I see that for the gu…" at bounding box center [850, 290] width 1273 height 36
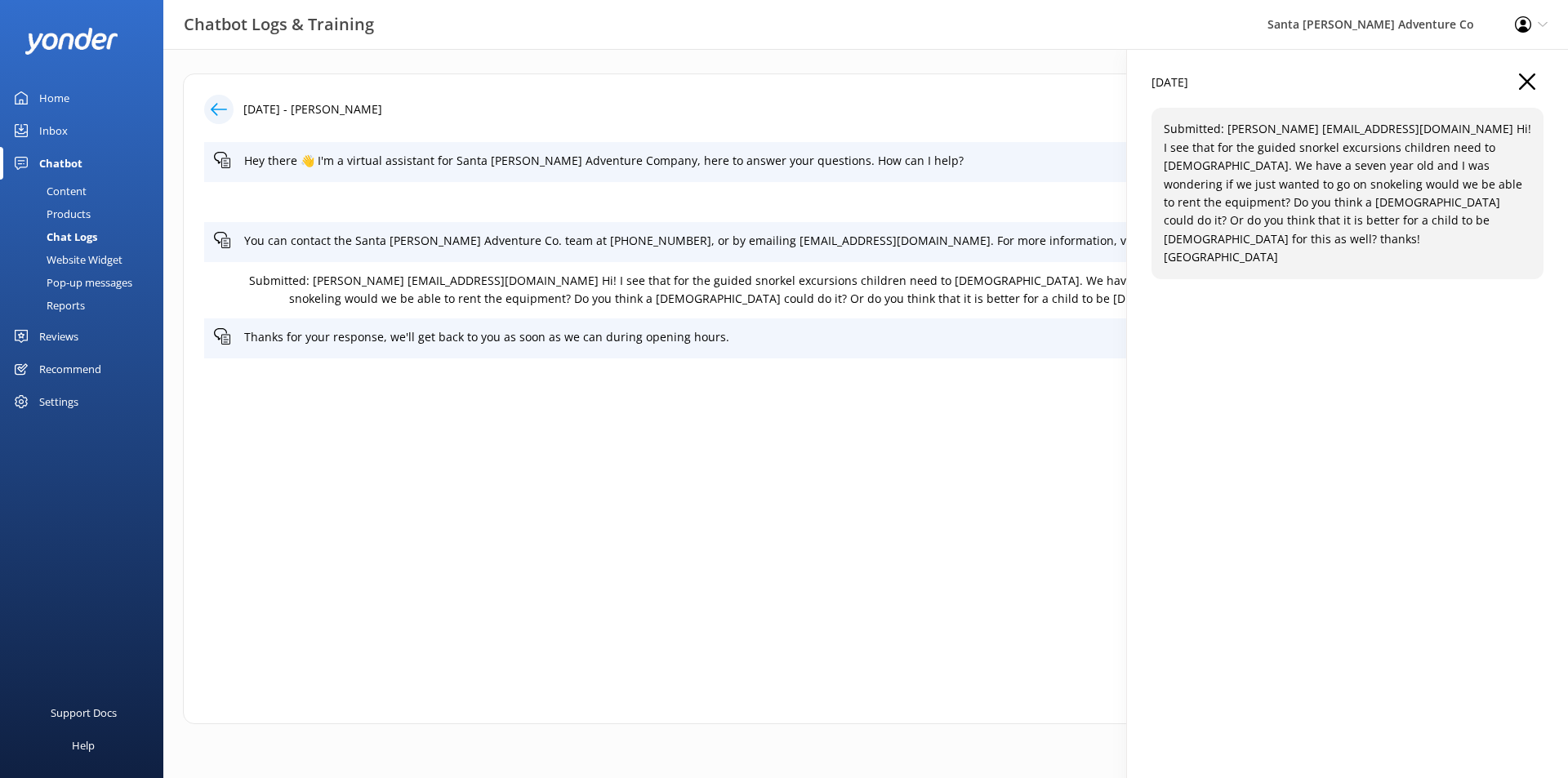
click at [943, 284] on p "Submitted: [PERSON_NAME] [EMAIL_ADDRESS][DOMAIN_NAME] Hi! I see that for the gu…" at bounding box center [850, 290] width 1273 height 36
click at [1516, 77] on div "[DATE]" at bounding box center [1347, 91] width 392 height 35
click at [1523, 80] on icon "button" at bounding box center [1526, 82] width 16 height 16
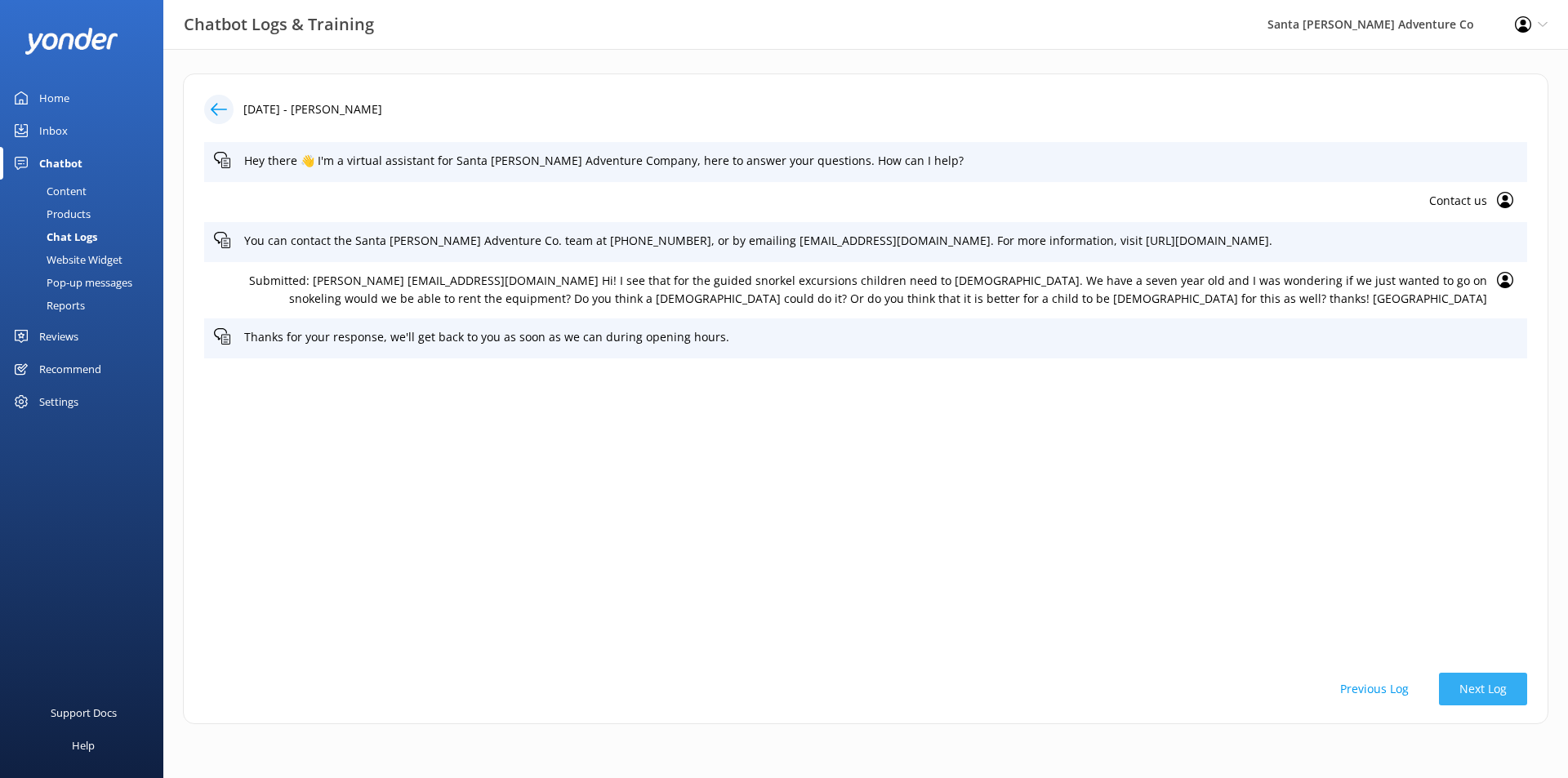
click at [1481, 691] on button "Next Log" at bounding box center [1483, 688] width 88 height 33
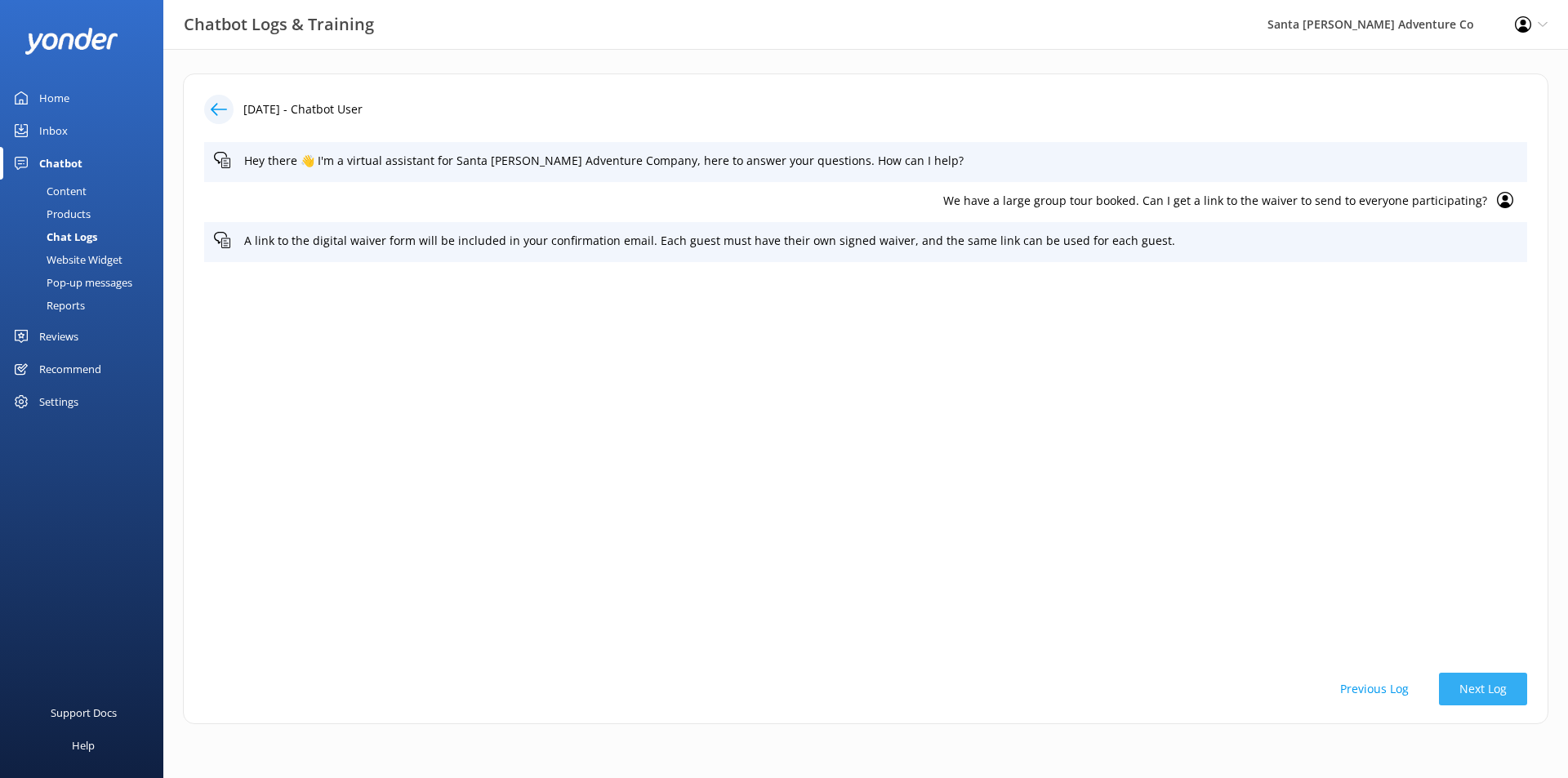
click at [1495, 688] on button "Next Log" at bounding box center [1483, 688] width 88 height 33
click at [1485, 676] on button "Next Log" at bounding box center [1483, 688] width 88 height 33
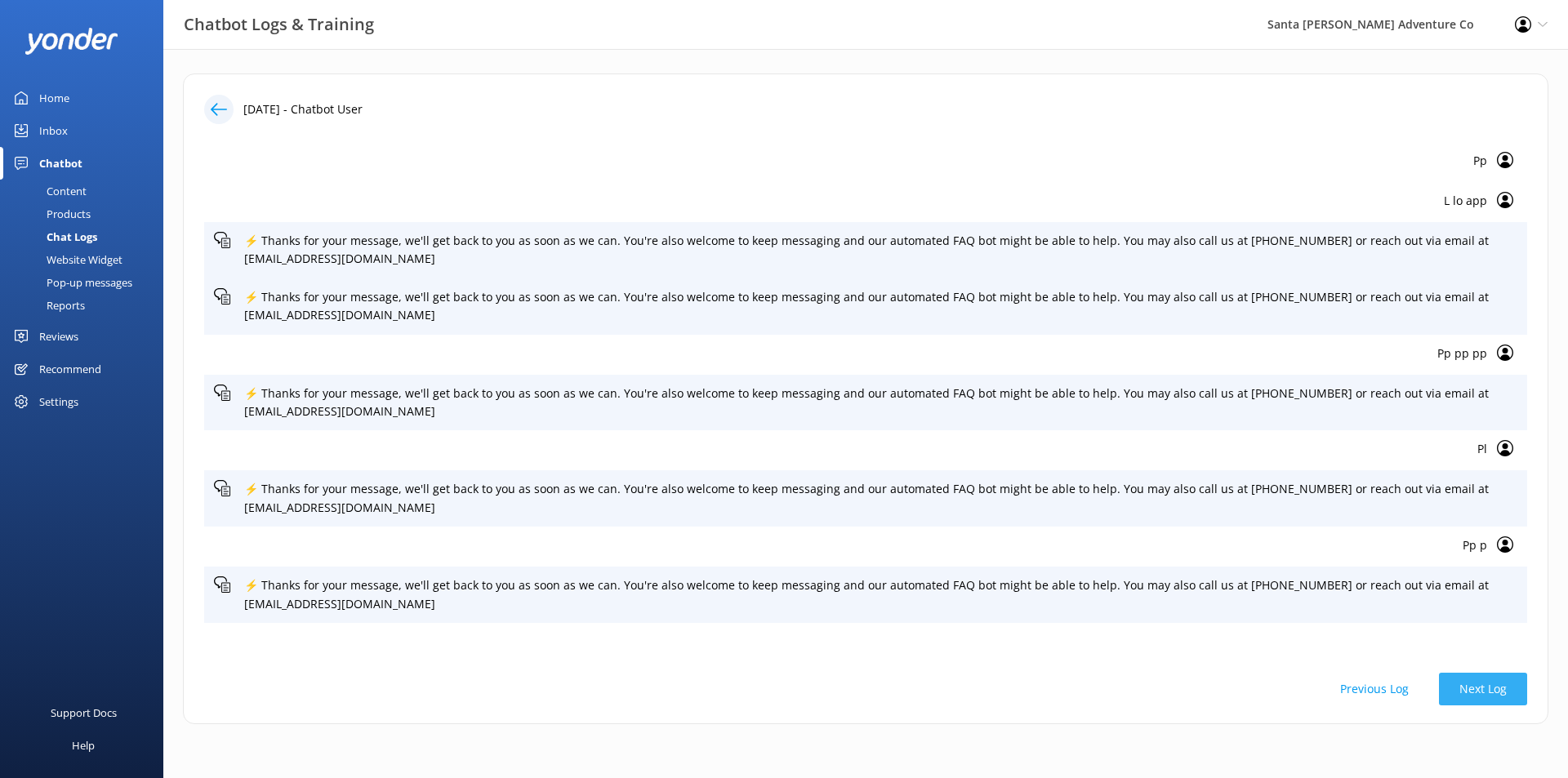
click at [1488, 691] on button "Next Log" at bounding box center [1483, 688] width 88 height 33
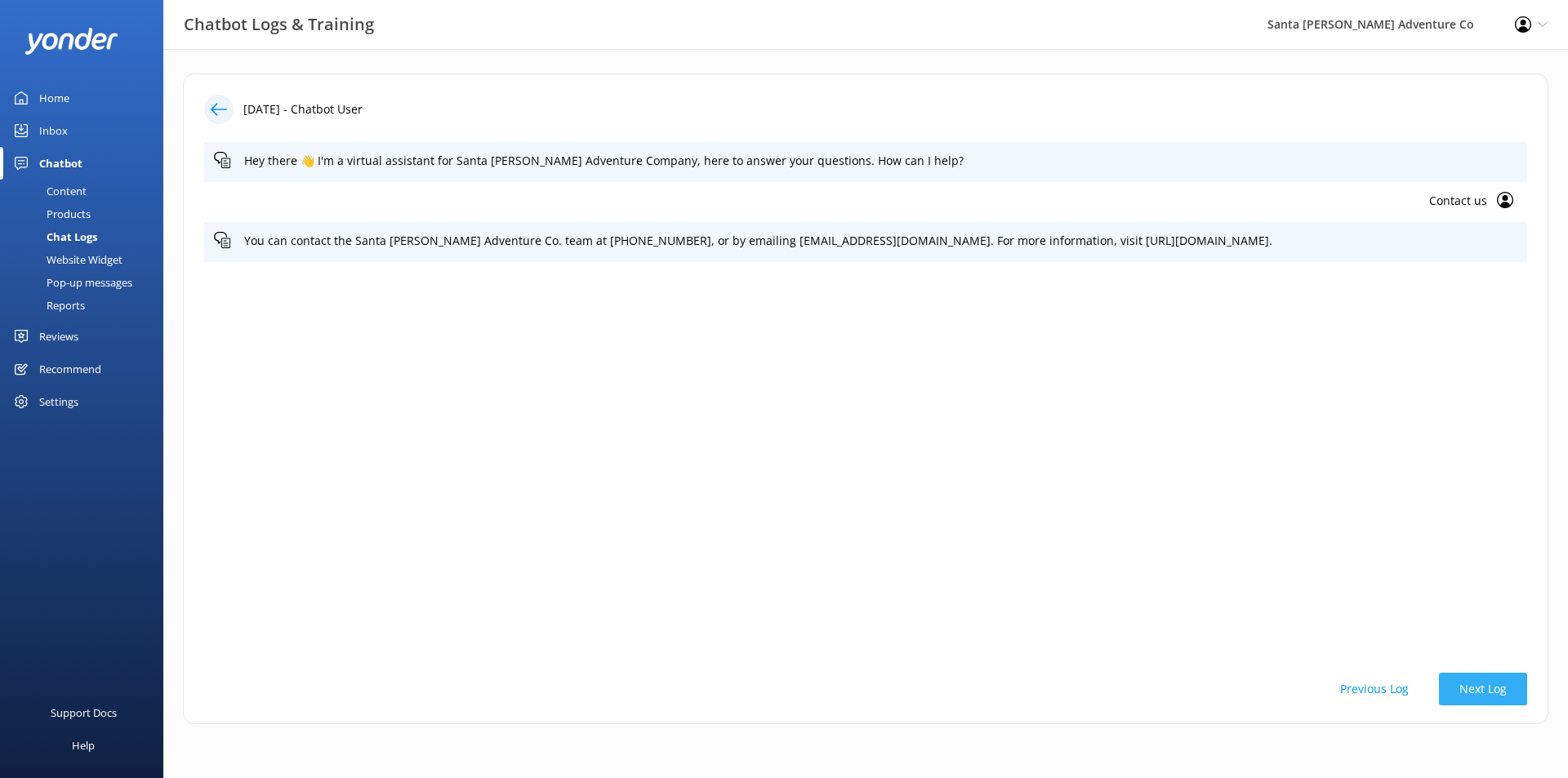
click at [1486, 674] on button "Next Log" at bounding box center [1483, 688] width 88 height 33
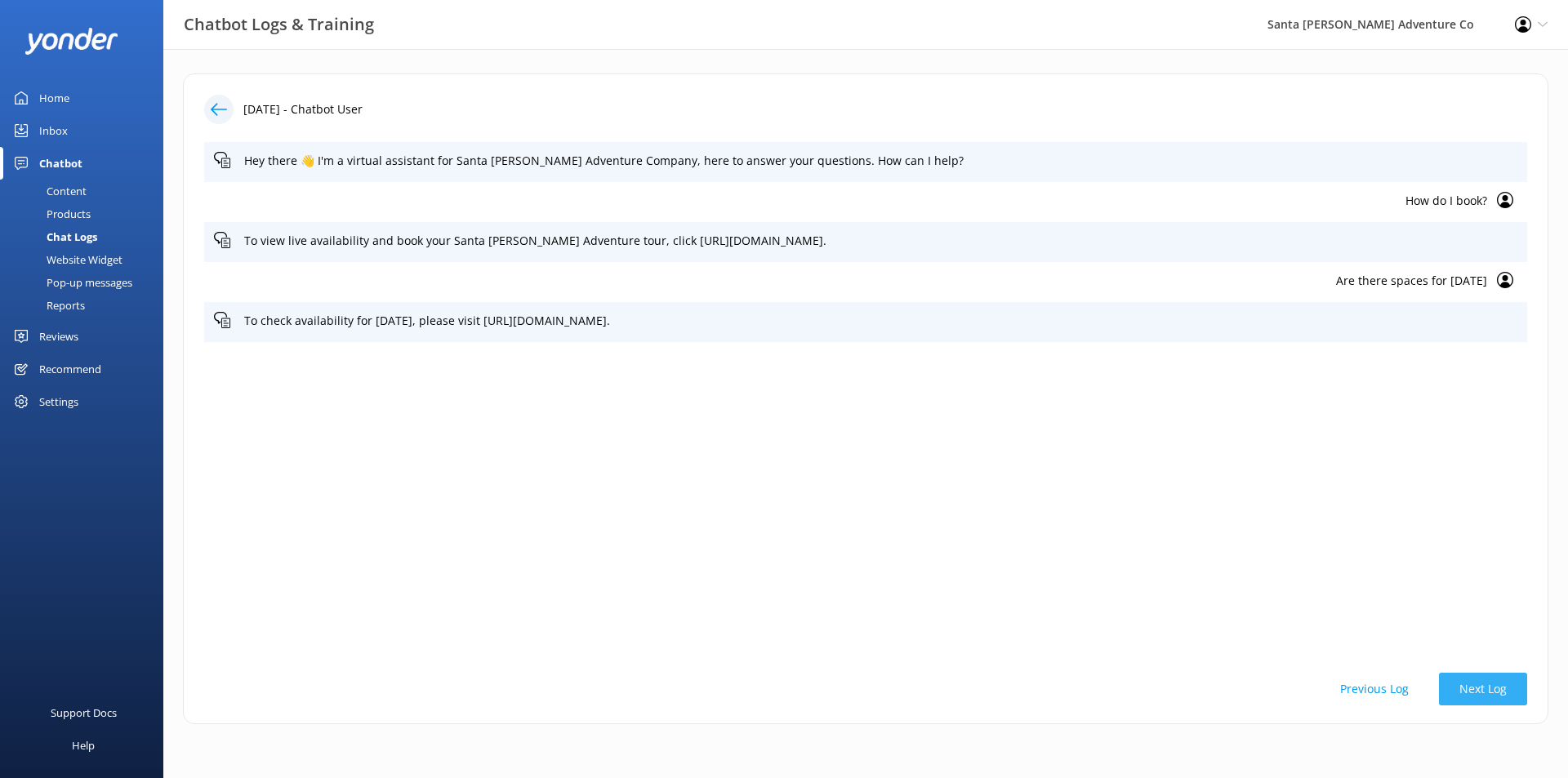
click at [1468, 687] on button "Next Log" at bounding box center [1483, 688] width 88 height 33
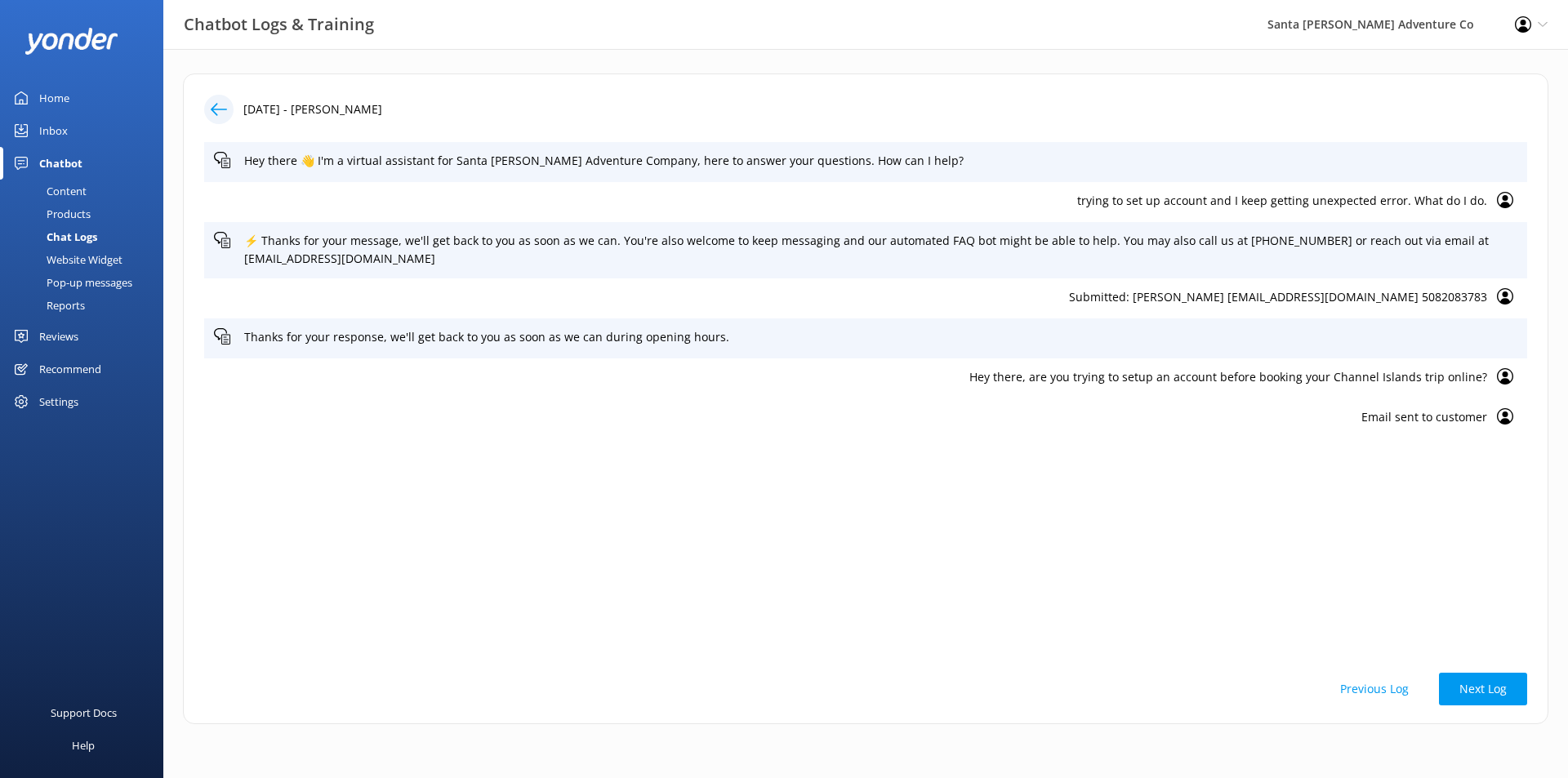
click at [84, 194] on div "Content" at bounding box center [48, 191] width 76 height 23
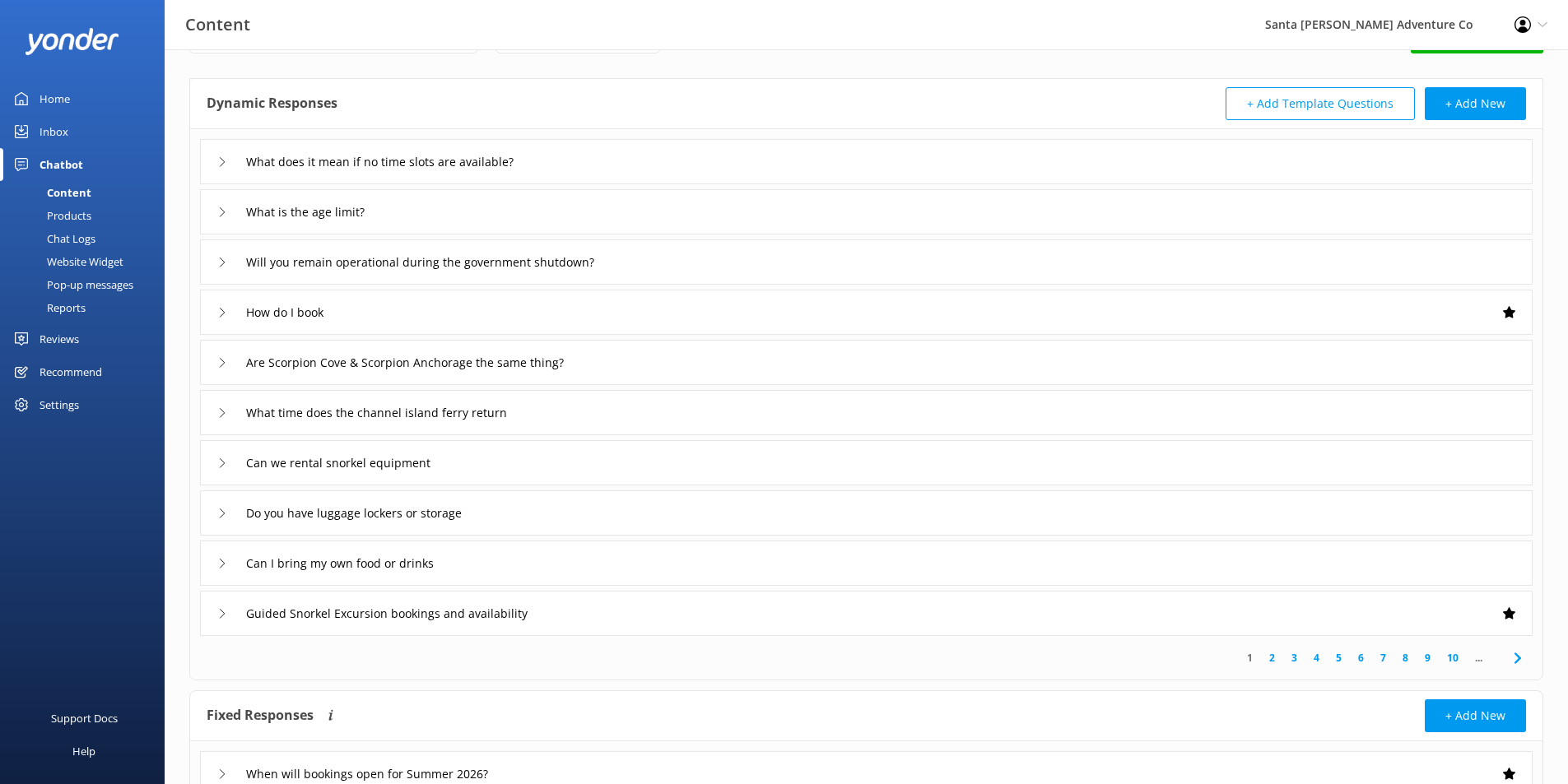
scroll to position [130, 0]
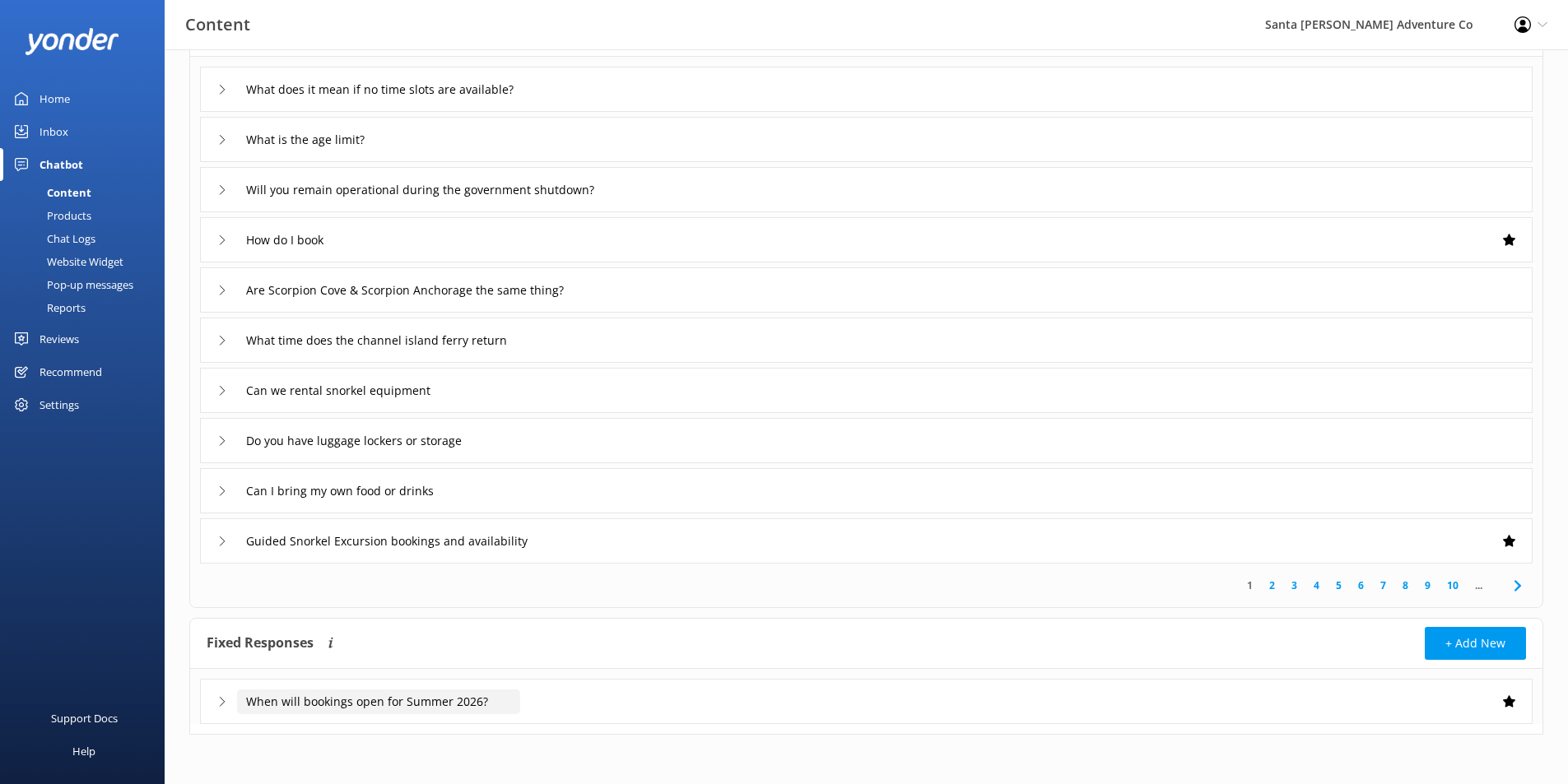
click at [501, 700] on input "When will bookings open for Summer 2026?" at bounding box center [378, 702] width 283 height 25
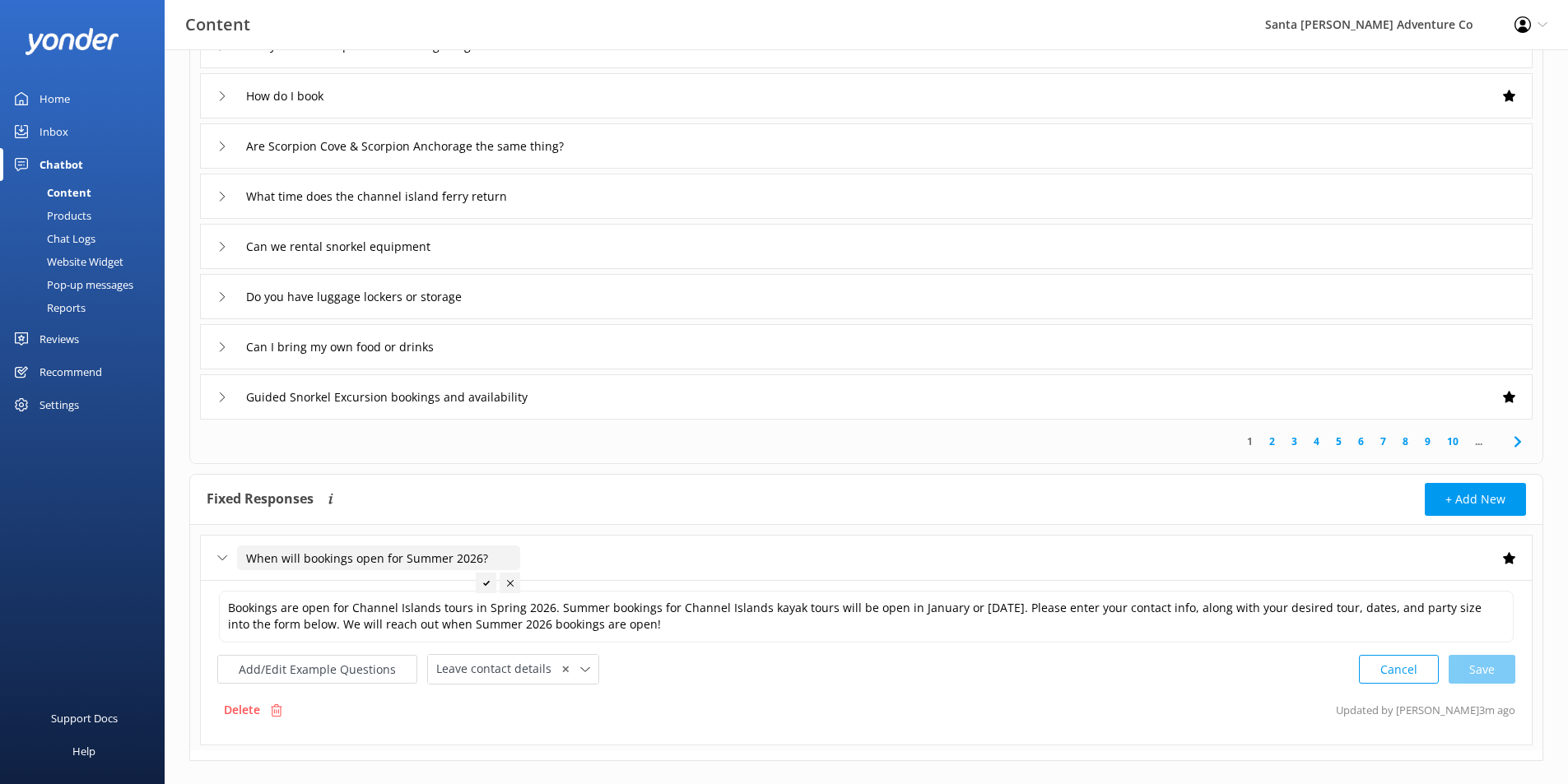
scroll to position [300, 0]
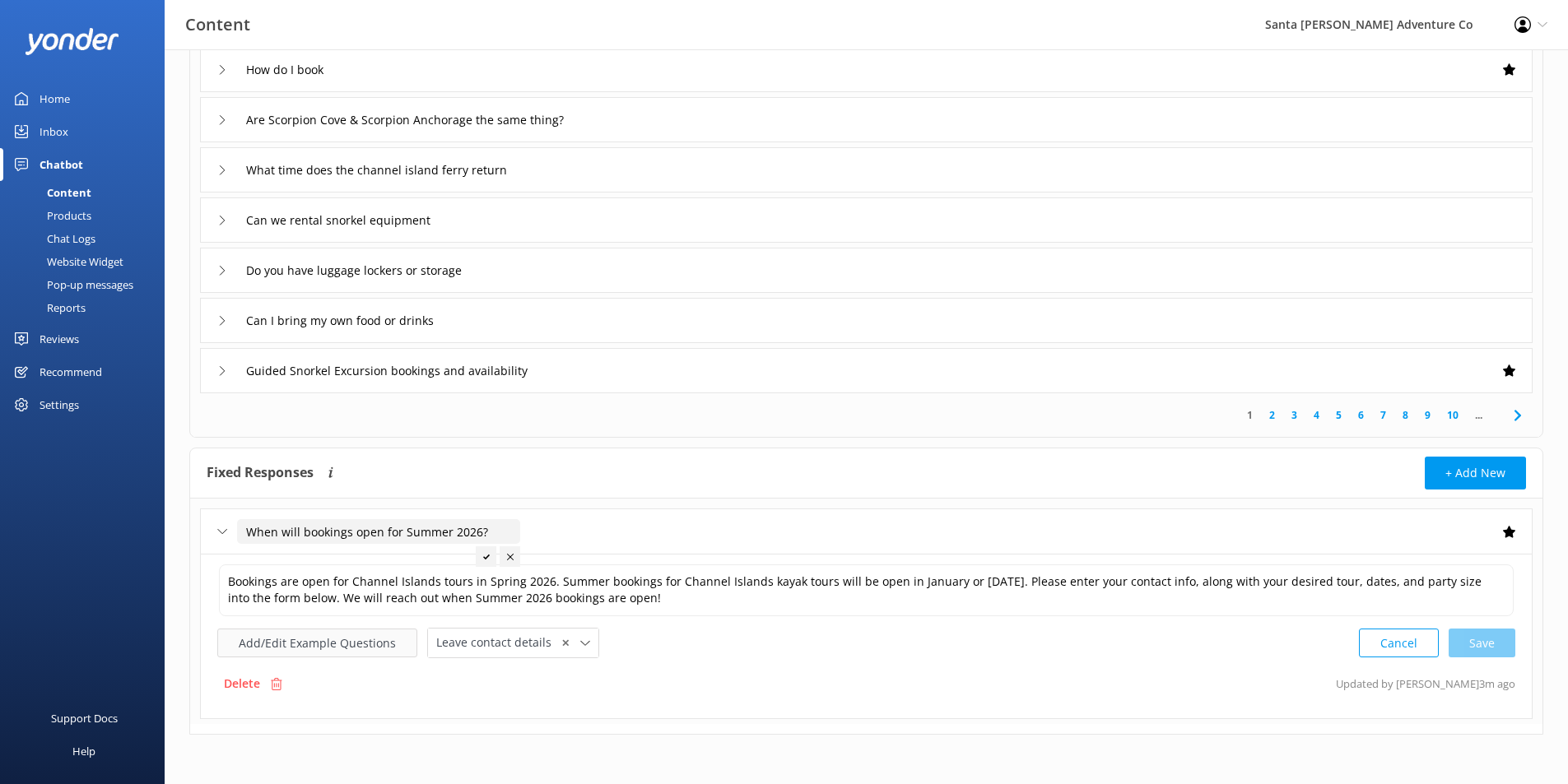
click at [328, 636] on button "Add/Edit Example Questions" at bounding box center [316, 642] width 200 height 29
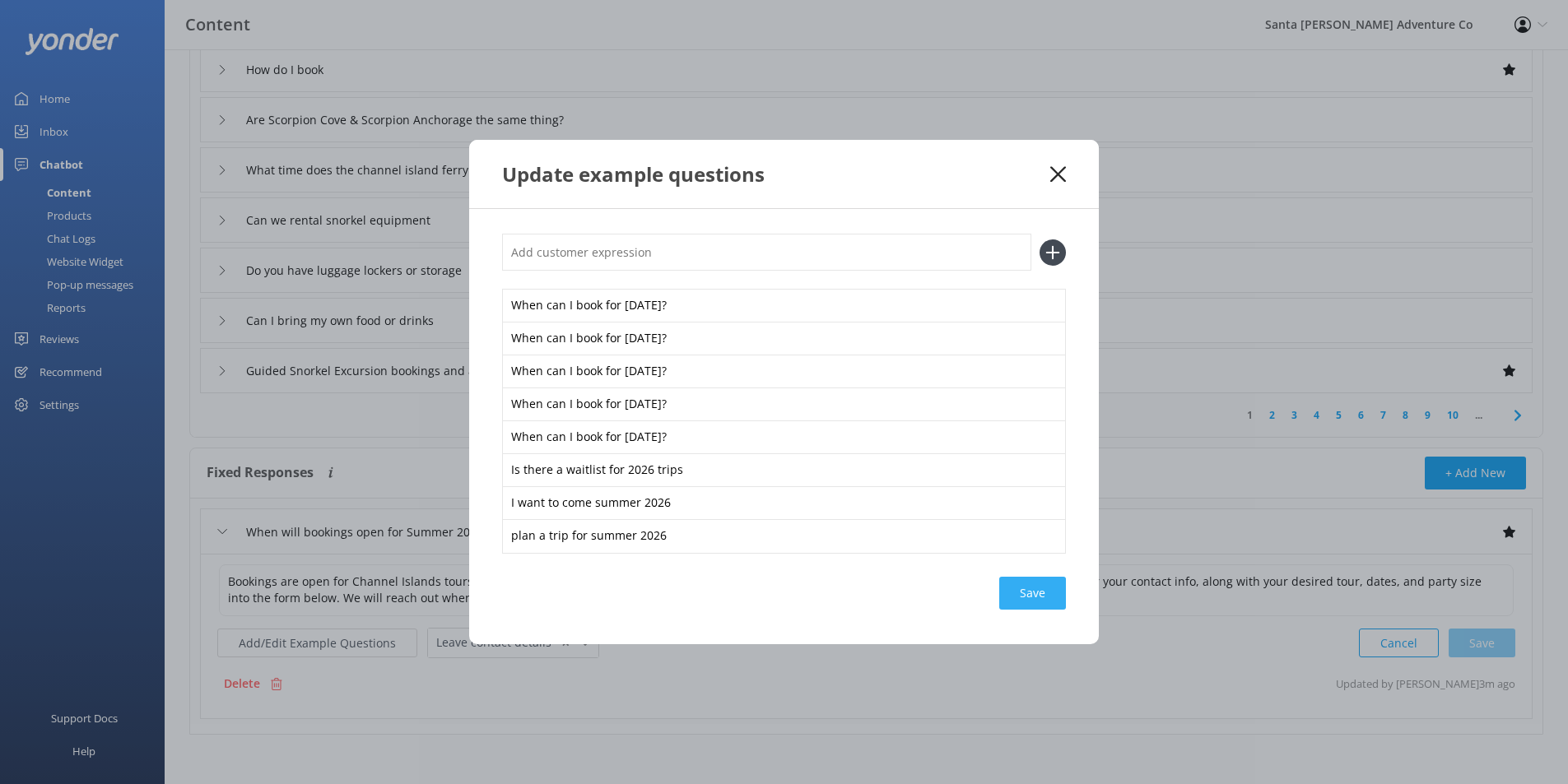
click at [1043, 599] on div "Save" at bounding box center [1032, 593] width 66 height 33
click at [1064, 170] on icon at bounding box center [1057, 174] width 15 height 16
